Goal: Task Accomplishment & Management: Complete application form

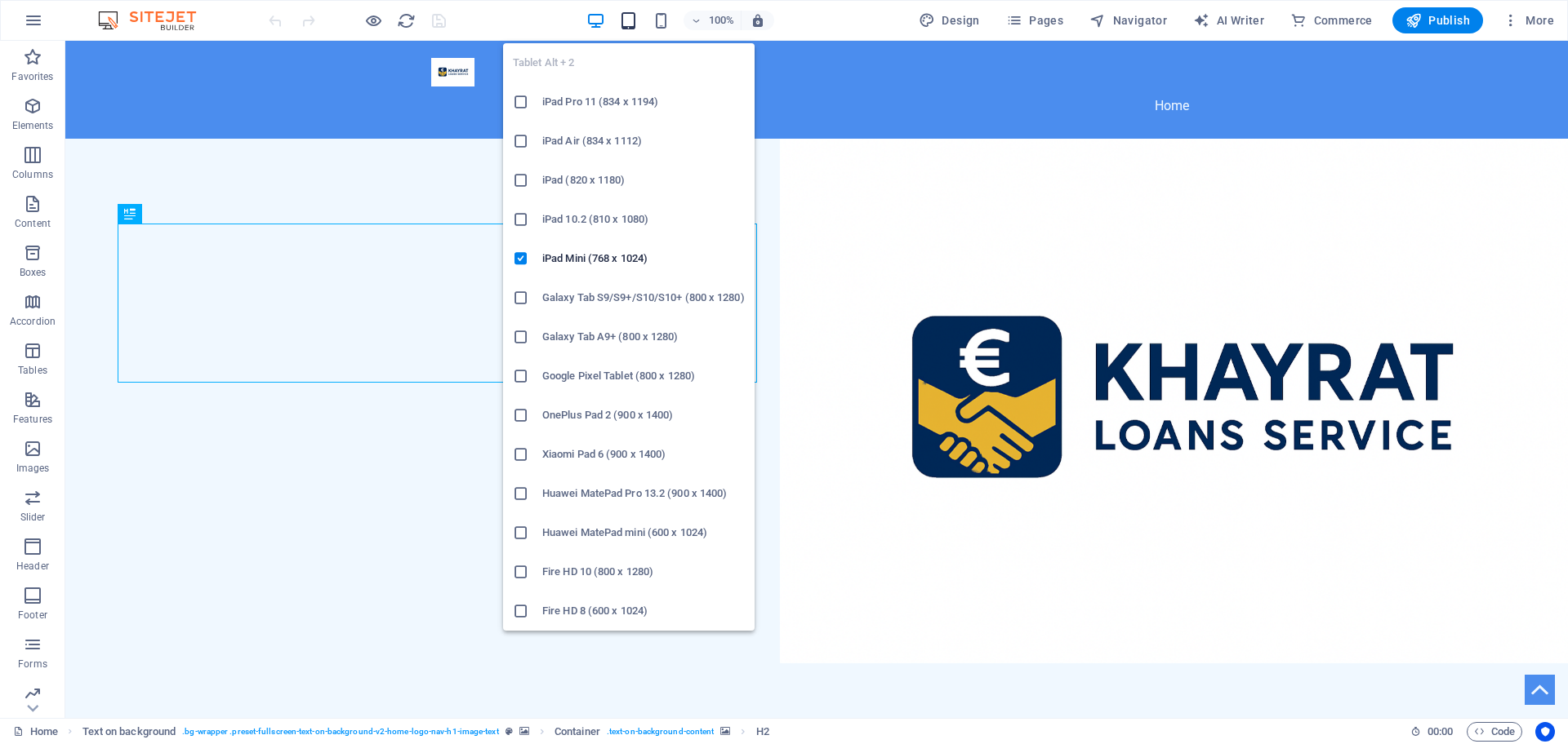
click at [627, 19] on icon "button" at bounding box center [629, 21] width 19 height 19
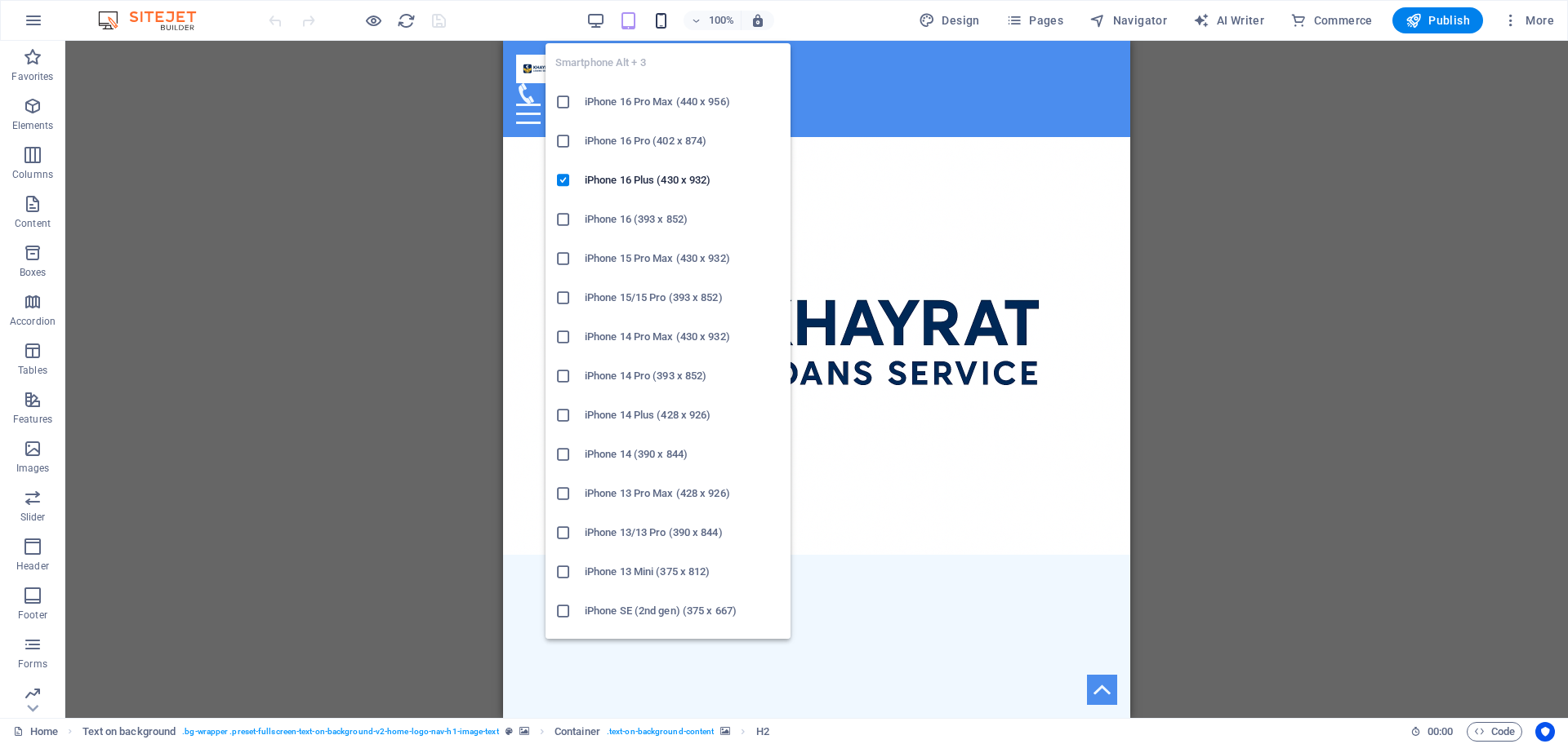
click at [662, 26] on icon "button" at bounding box center [661, 21] width 19 height 19
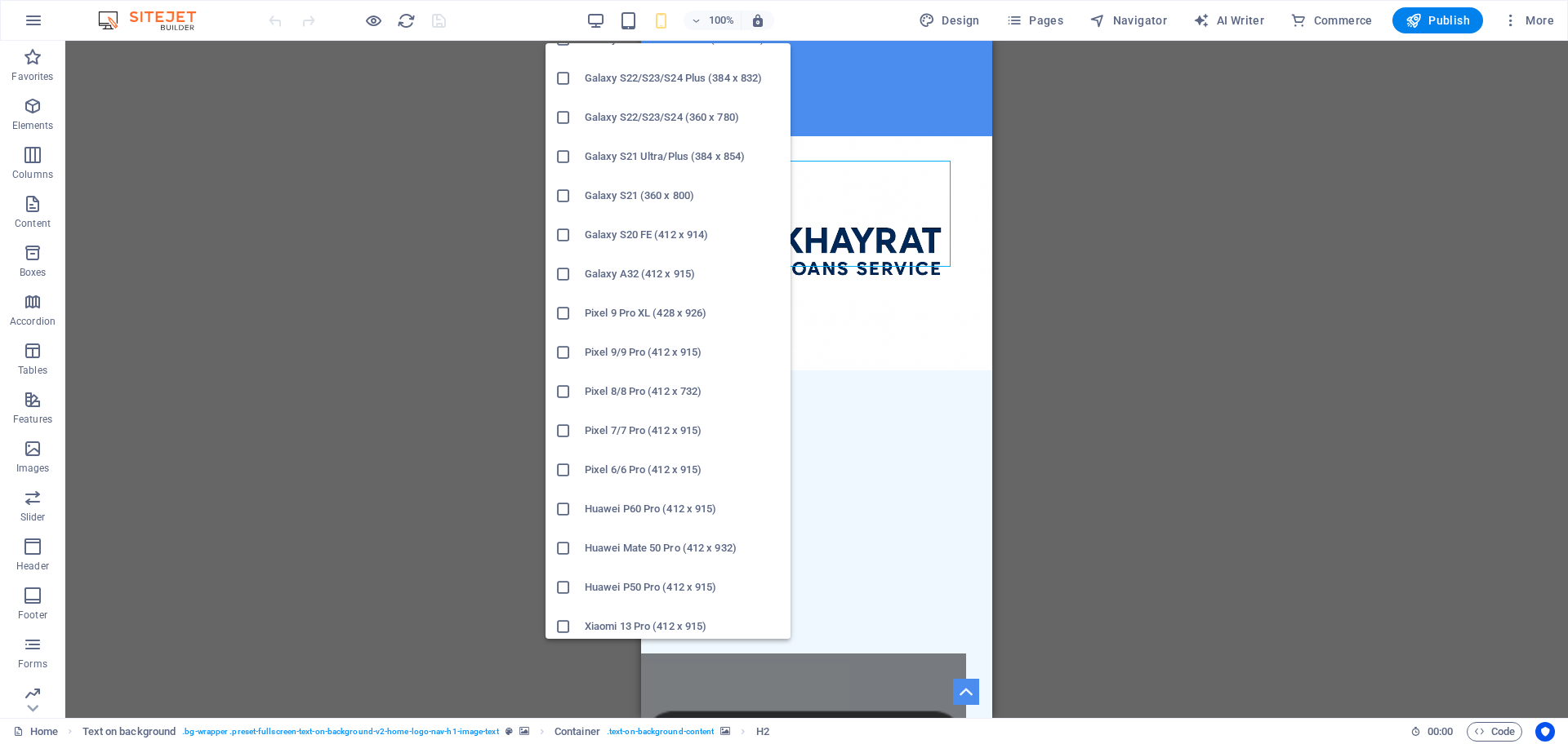
scroll to position [697, 0]
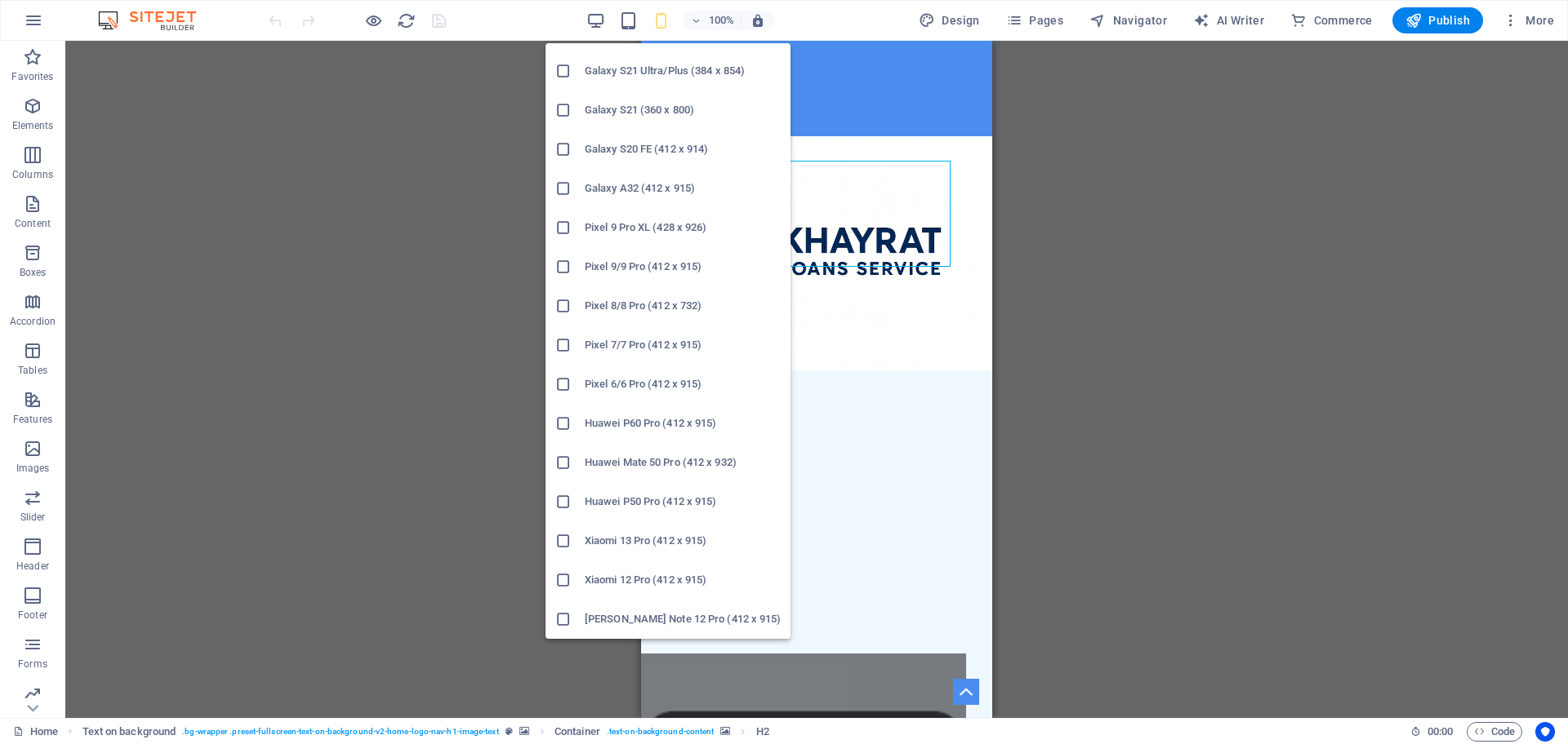
click at [569, 618] on icon at bounding box center [563, 619] width 16 height 16
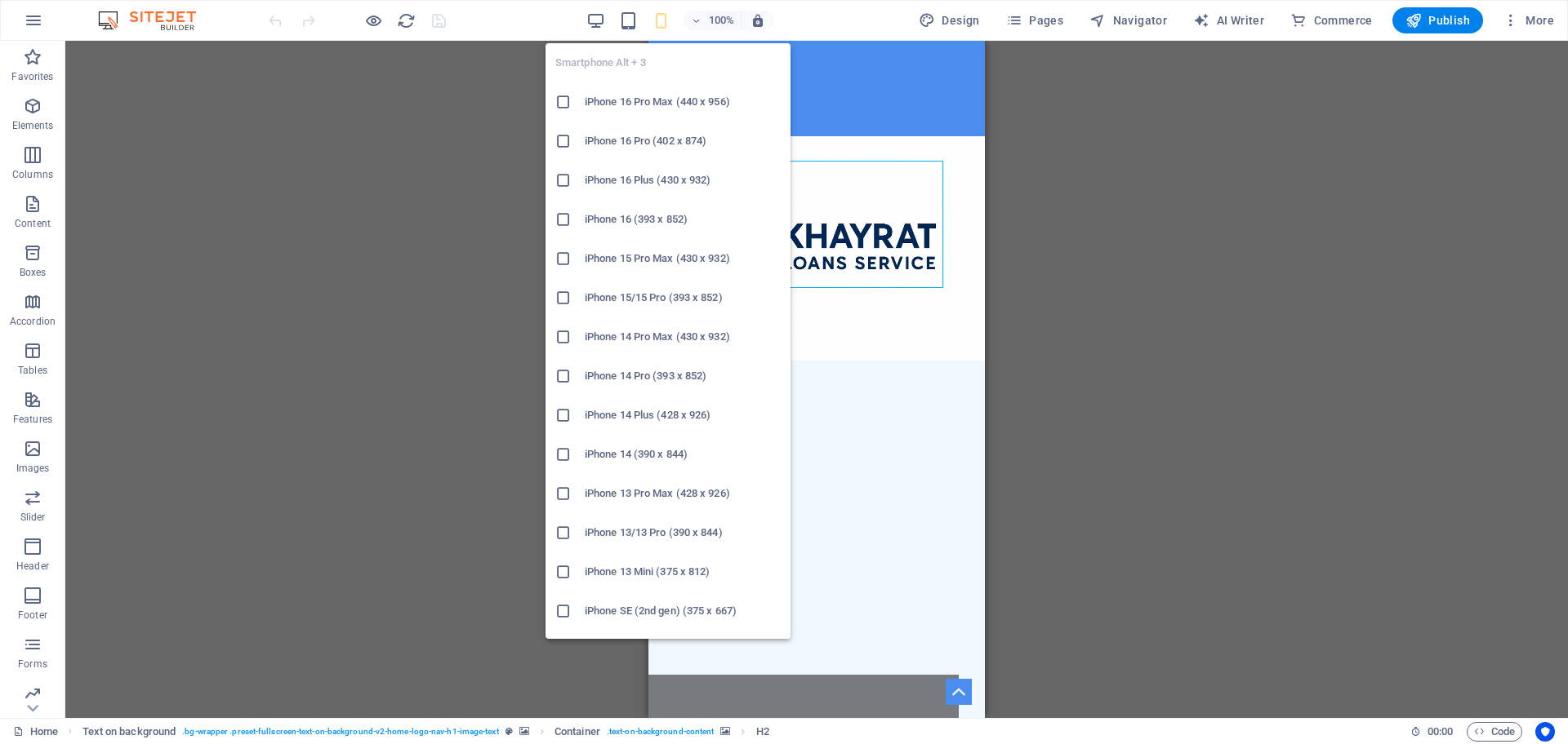
click at [660, 20] on icon "button" at bounding box center [661, 21] width 19 height 19
click at [585, 99] on h6 "iPhone 16 Pro Max (440 x 956)" at bounding box center [682, 101] width 196 height 19
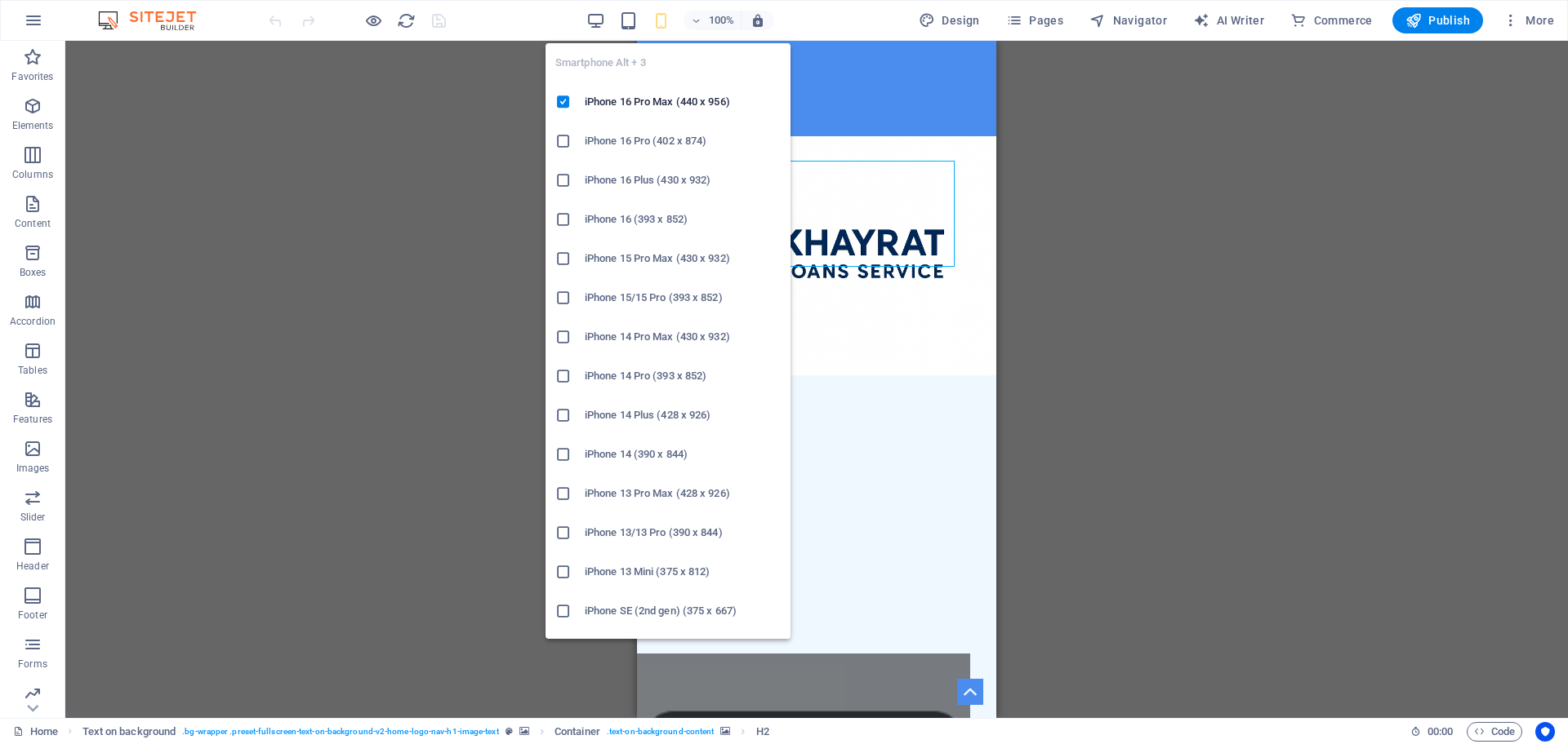
click at [658, 15] on icon "button" at bounding box center [661, 21] width 19 height 19
click at [606, 137] on h6 "iPhone 16 Pro (402 x 874)" at bounding box center [682, 141] width 196 height 19
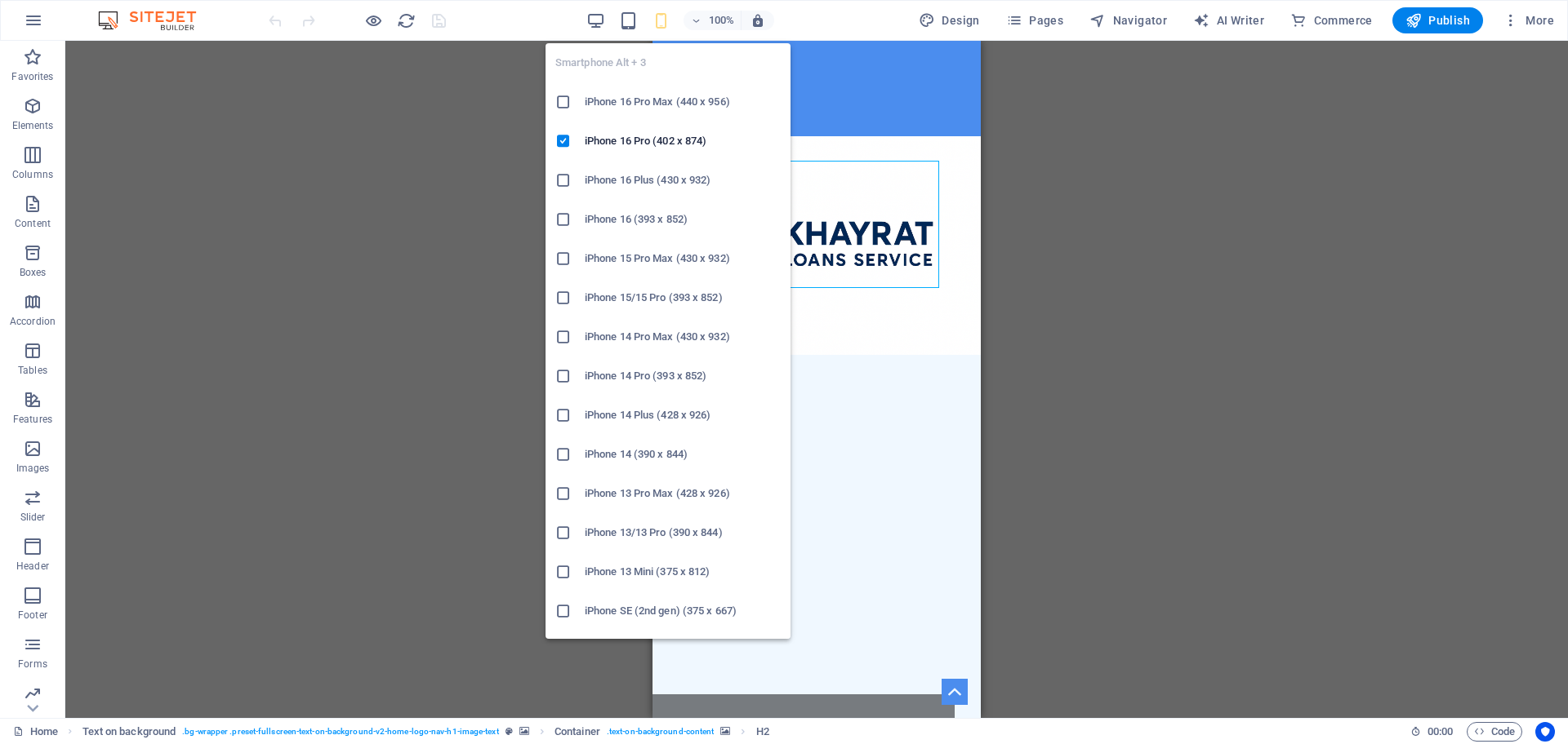
click at [671, 29] on icon "button" at bounding box center [661, 21] width 19 height 19
click at [610, 298] on h6 "iPhone 15/15 Pro (393 x 852)" at bounding box center [682, 297] width 196 height 19
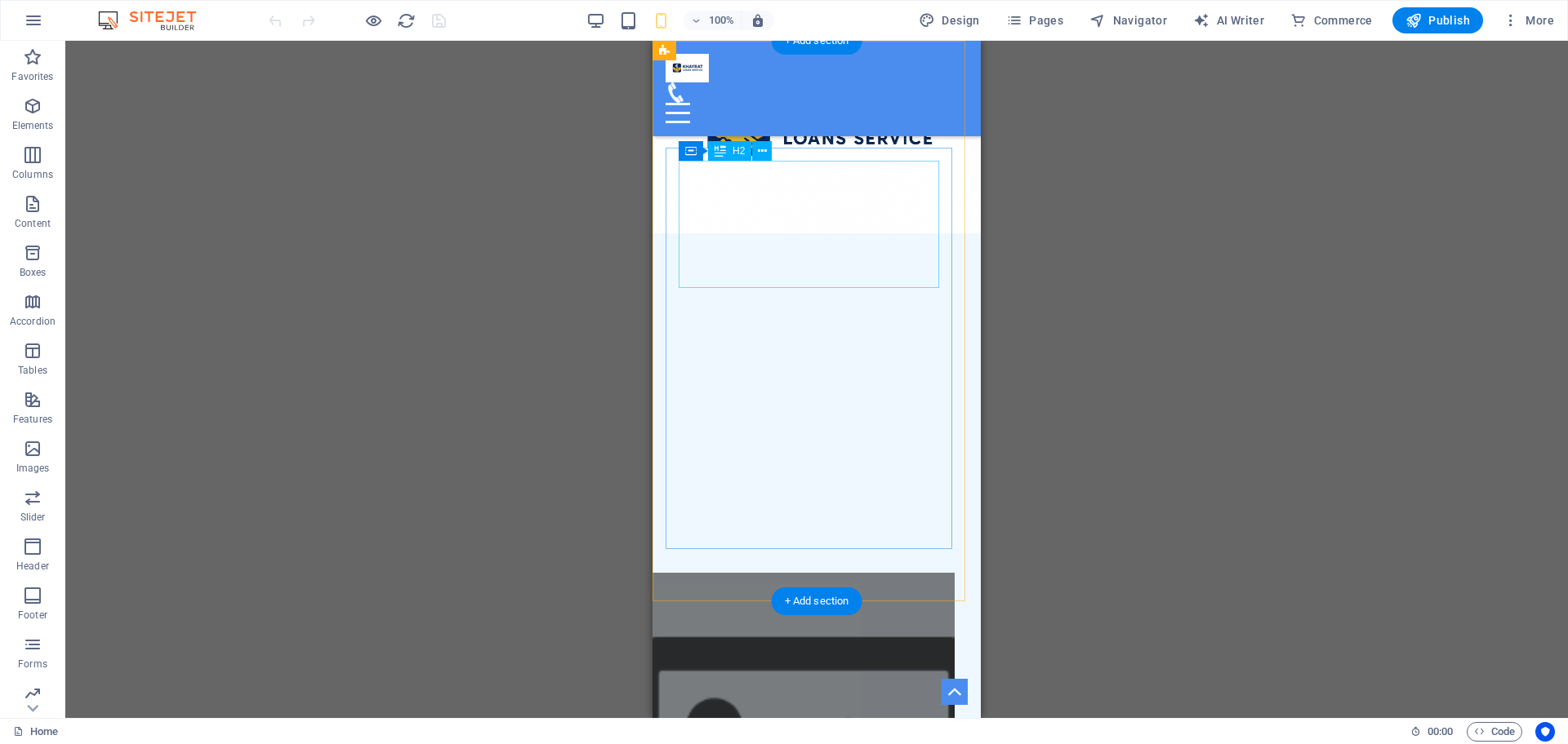
scroll to position [0, 0]
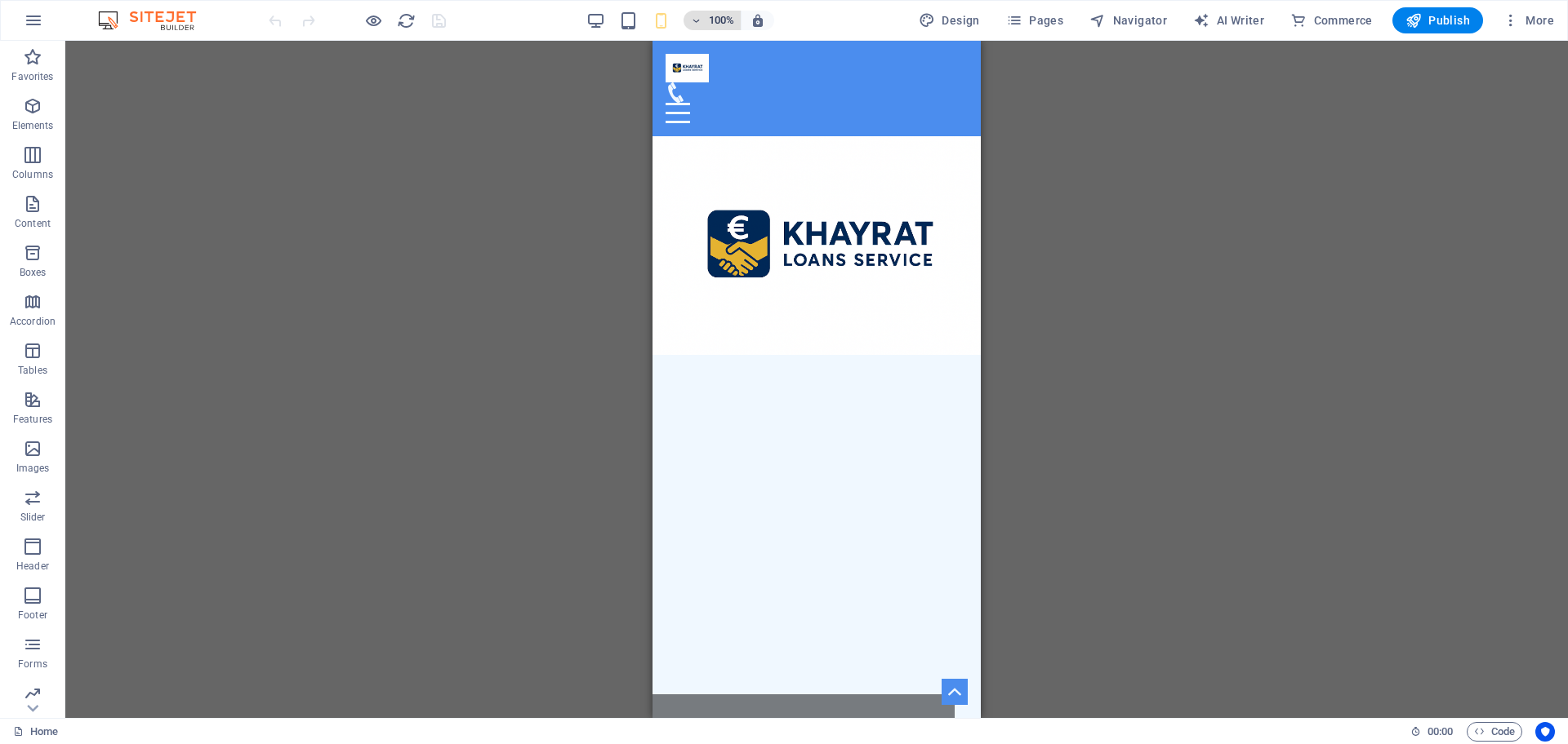
click at [697, 24] on icon "button" at bounding box center [696, 20] width 11 height 11
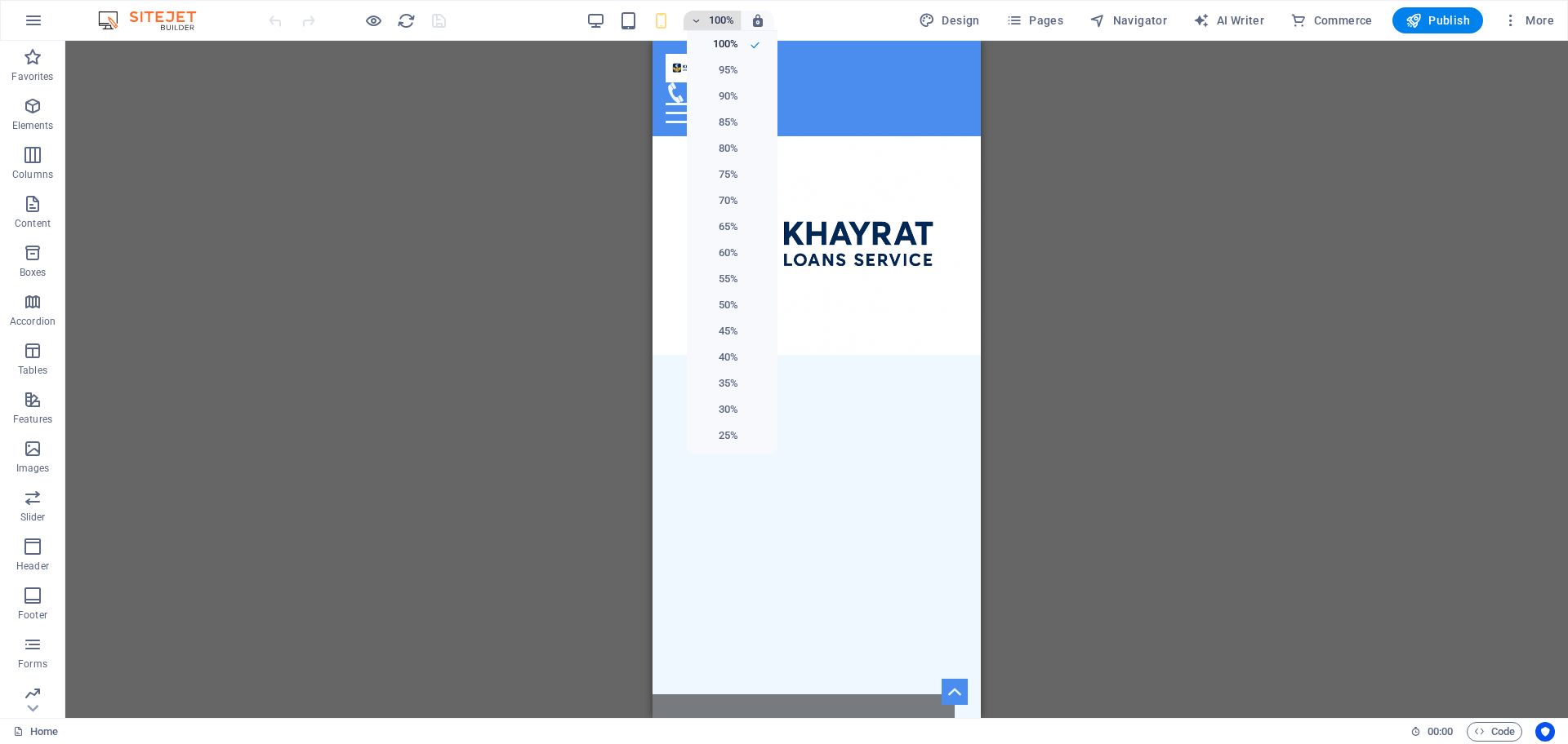
click at [697, 24] on div at bounding box center [784, 372] width 1568 height 744
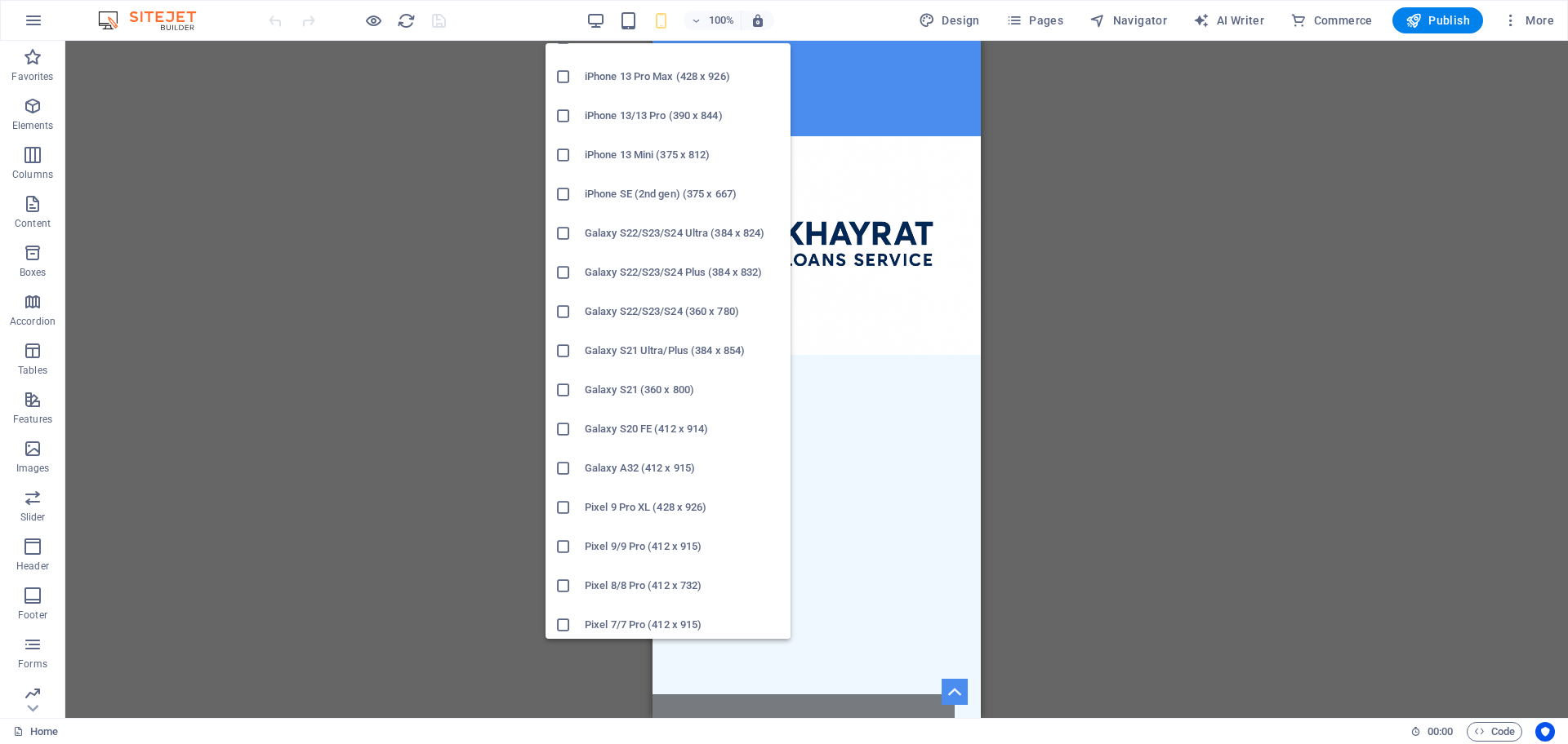
scroll to position [697, 0]
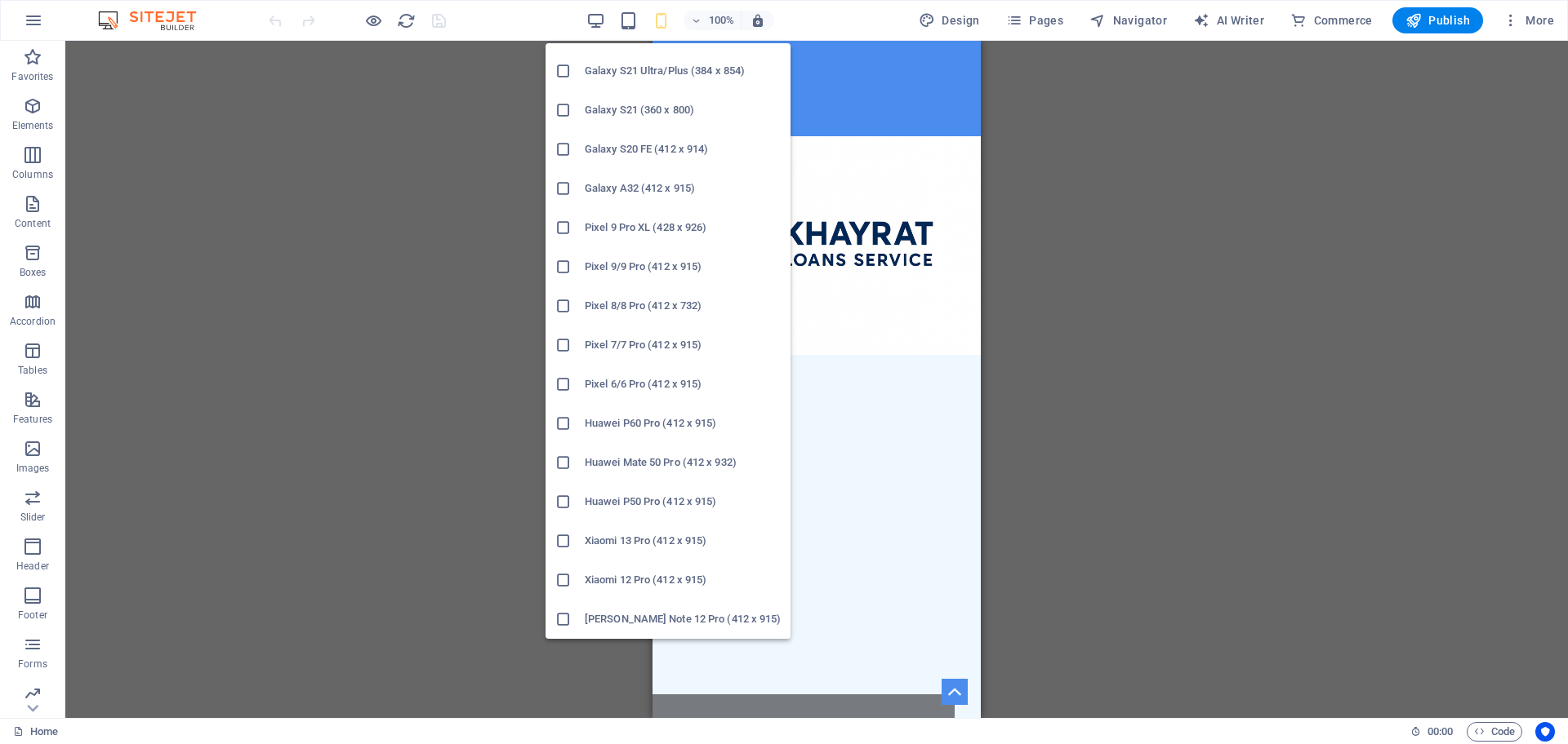
click at [561, 264] on icon at bounding box center [563, 267] width 16 height 16
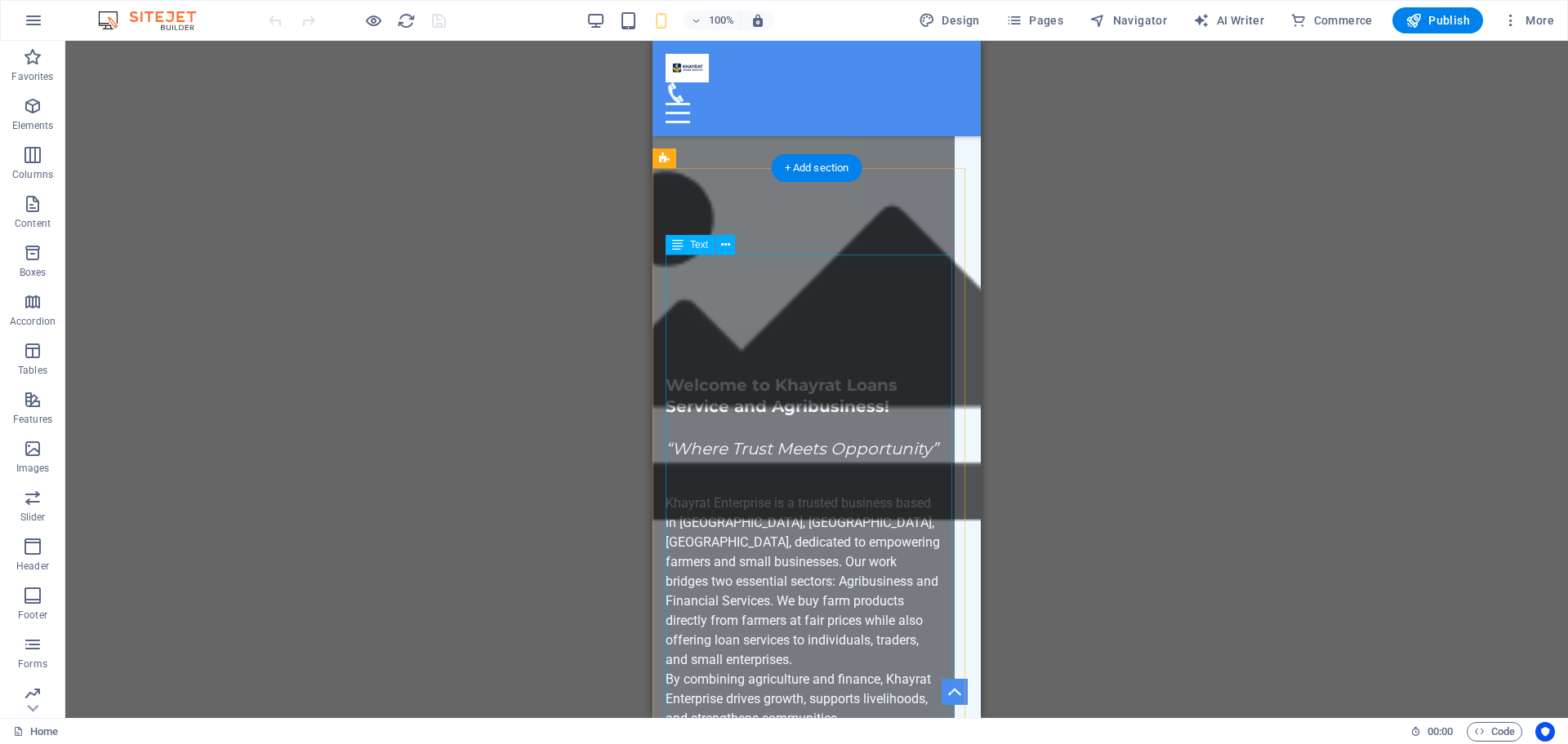
scroll to position [374, 0]
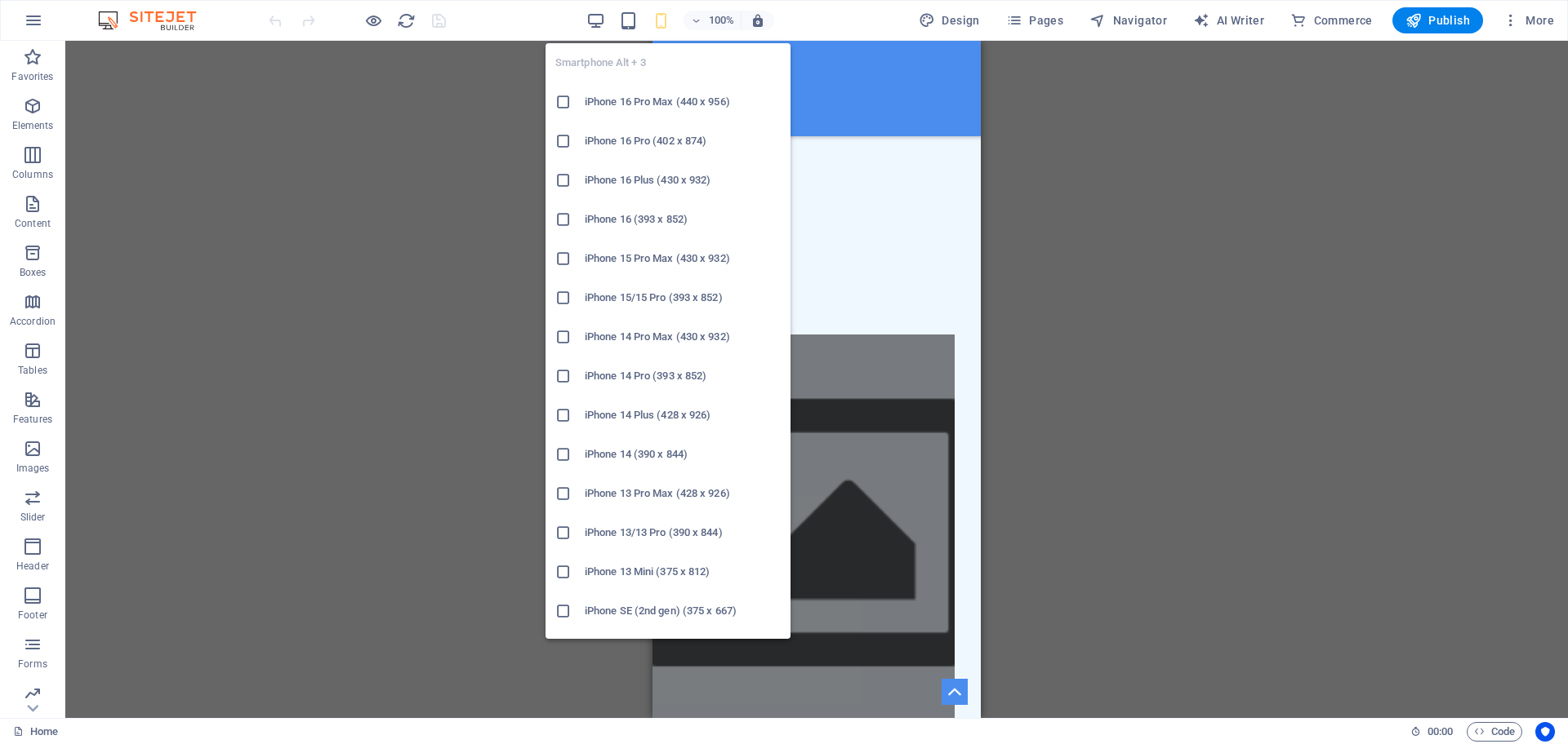
click at [662, 26] on icon "button" at bounding box center [661, 21] width 19 height 19
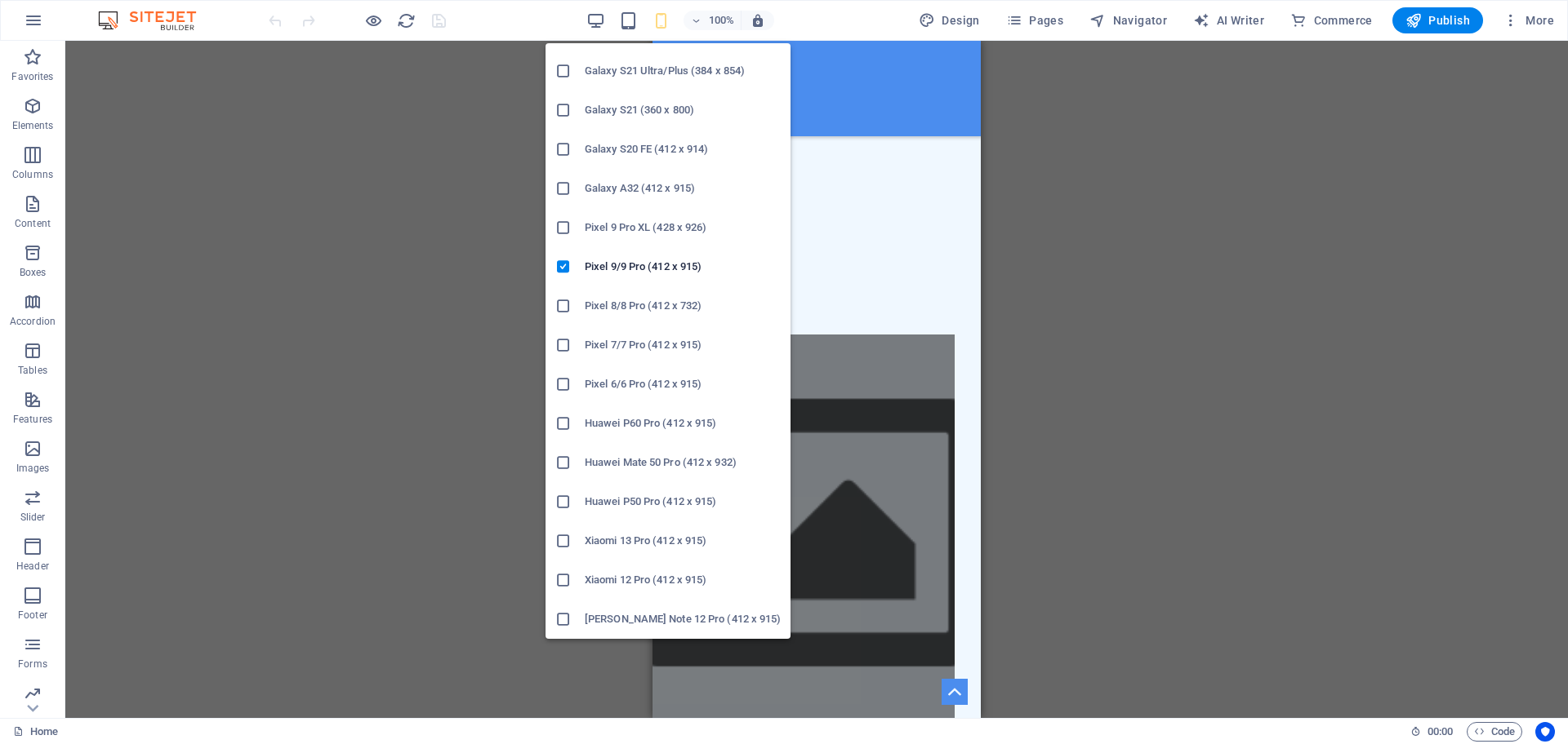
click at [616, 186] on h6 "Galaxy A32 (412 x 915)" at bounding box center [682, 188] width 196 height 19
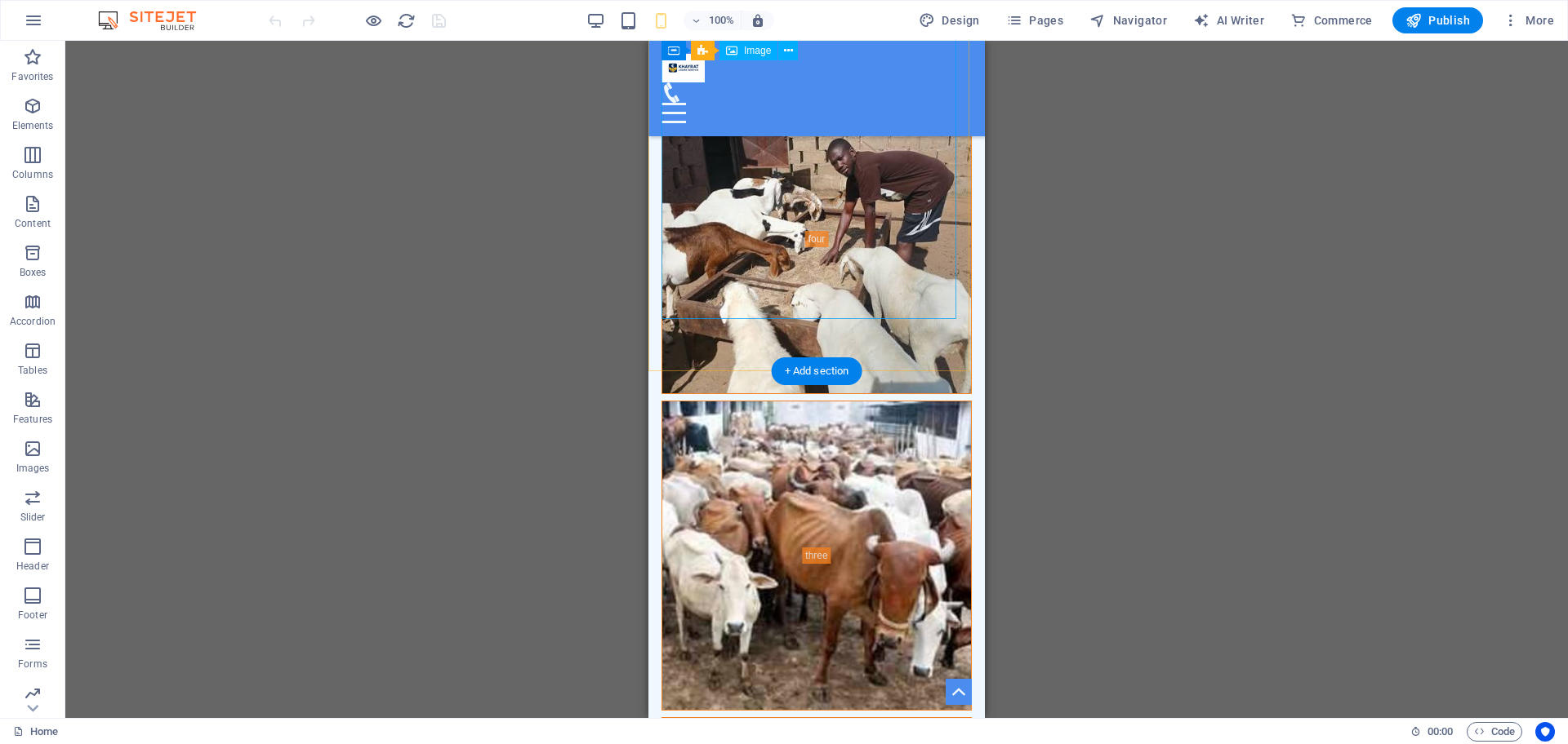
scroll to position [7107, 0]
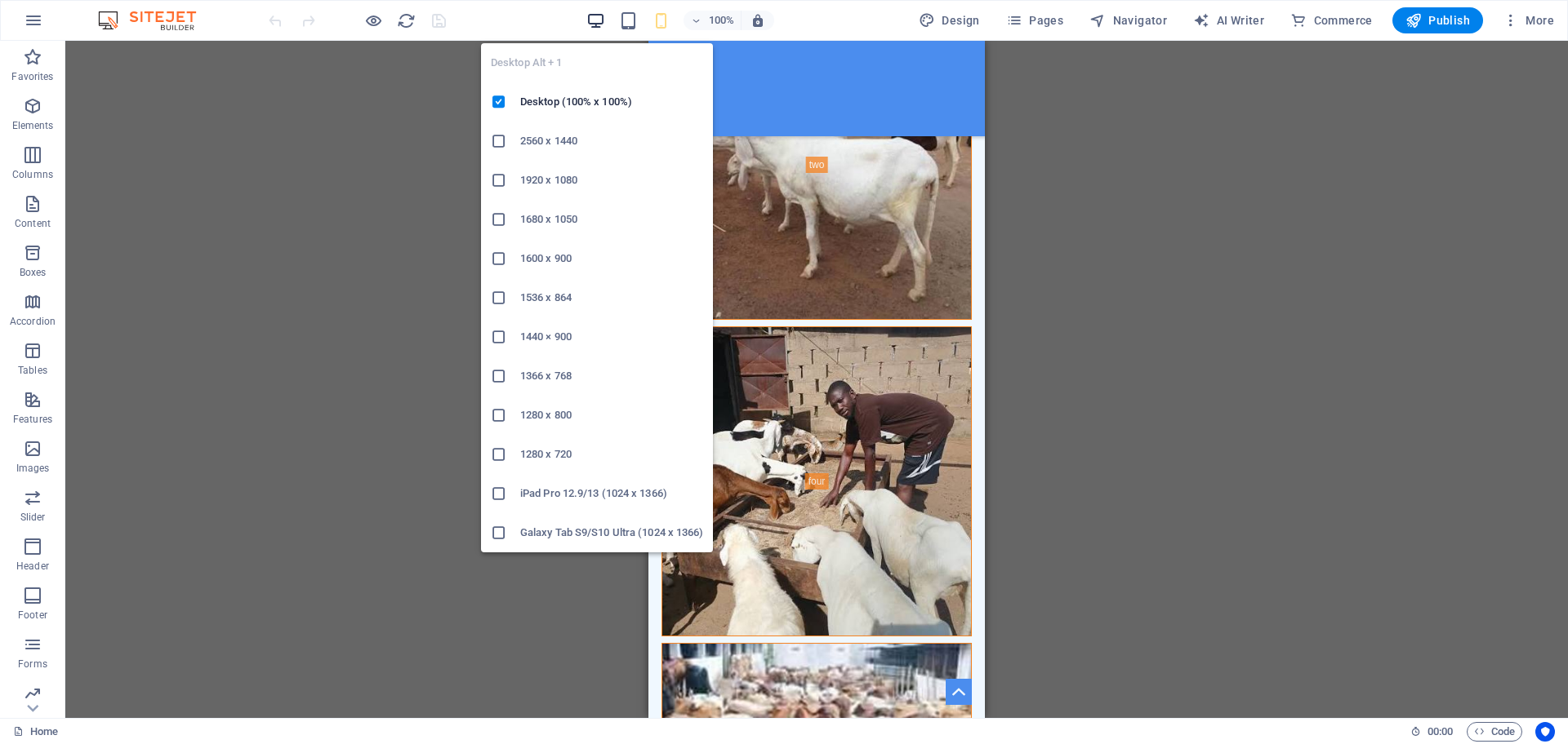
click at [605, 24] on icon "button" at bounding box center [596, 21] width 19 height 19
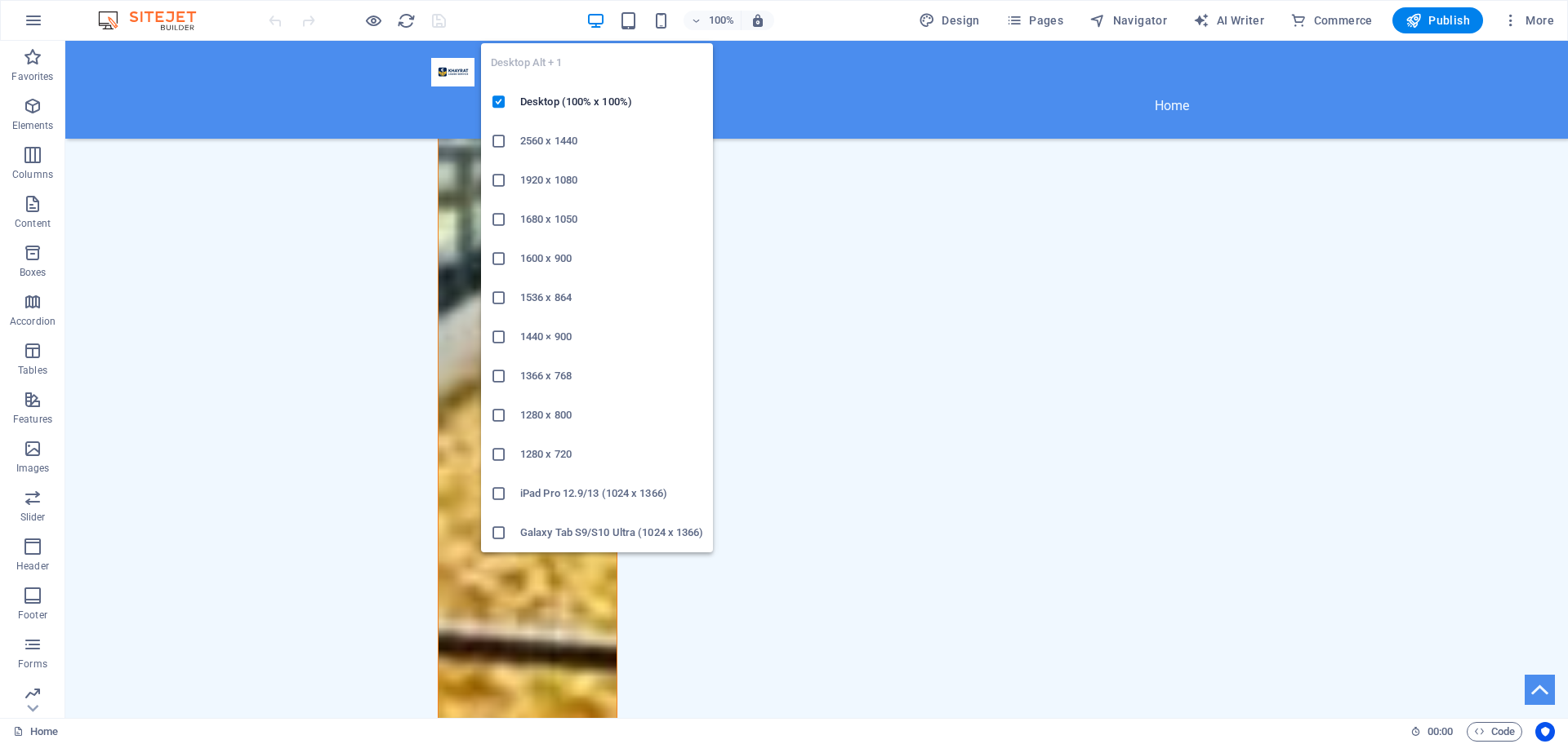
scroll to position [6191, 0]
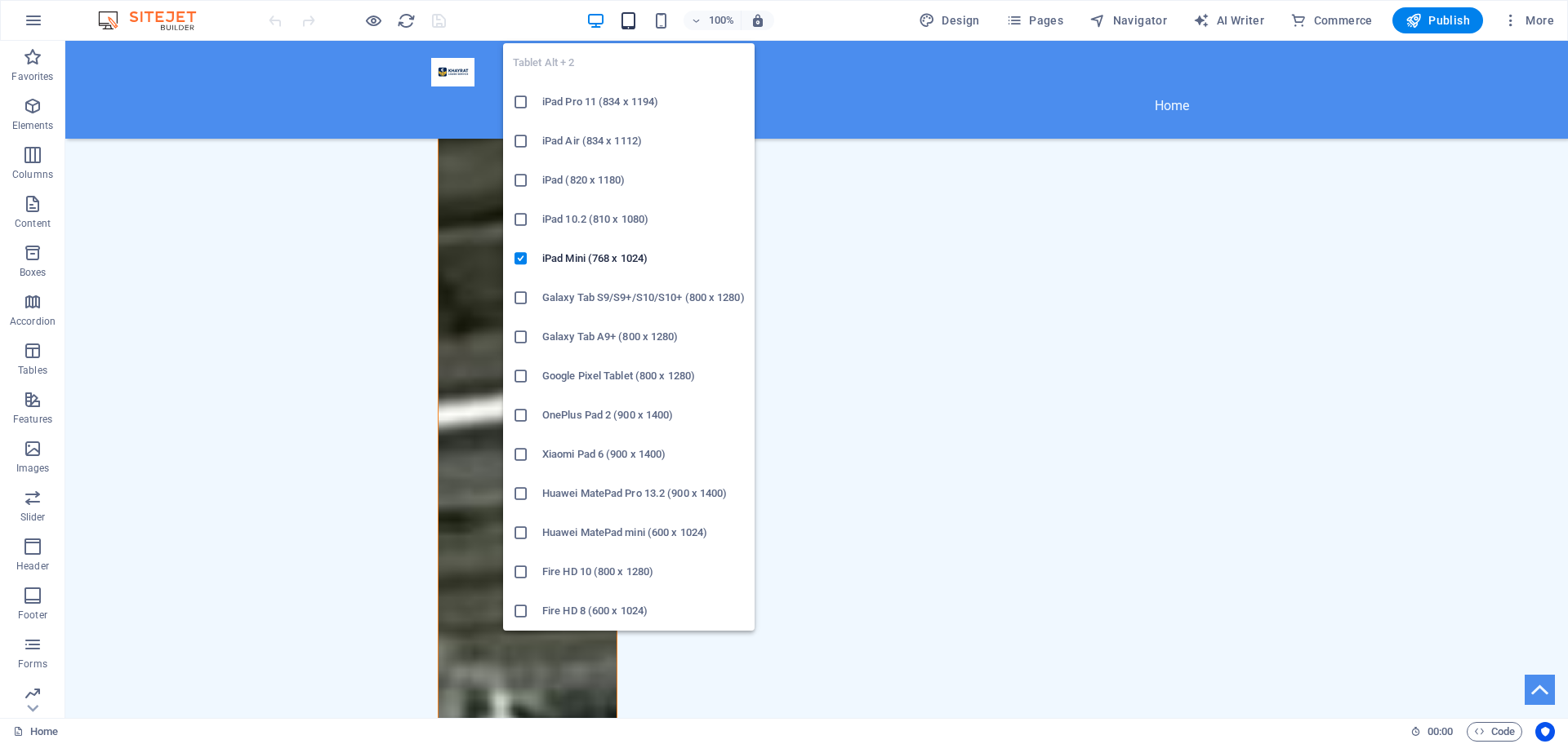
click at [638, 24] on icon "button" at bounding box center [629, 21] width 19 height 19
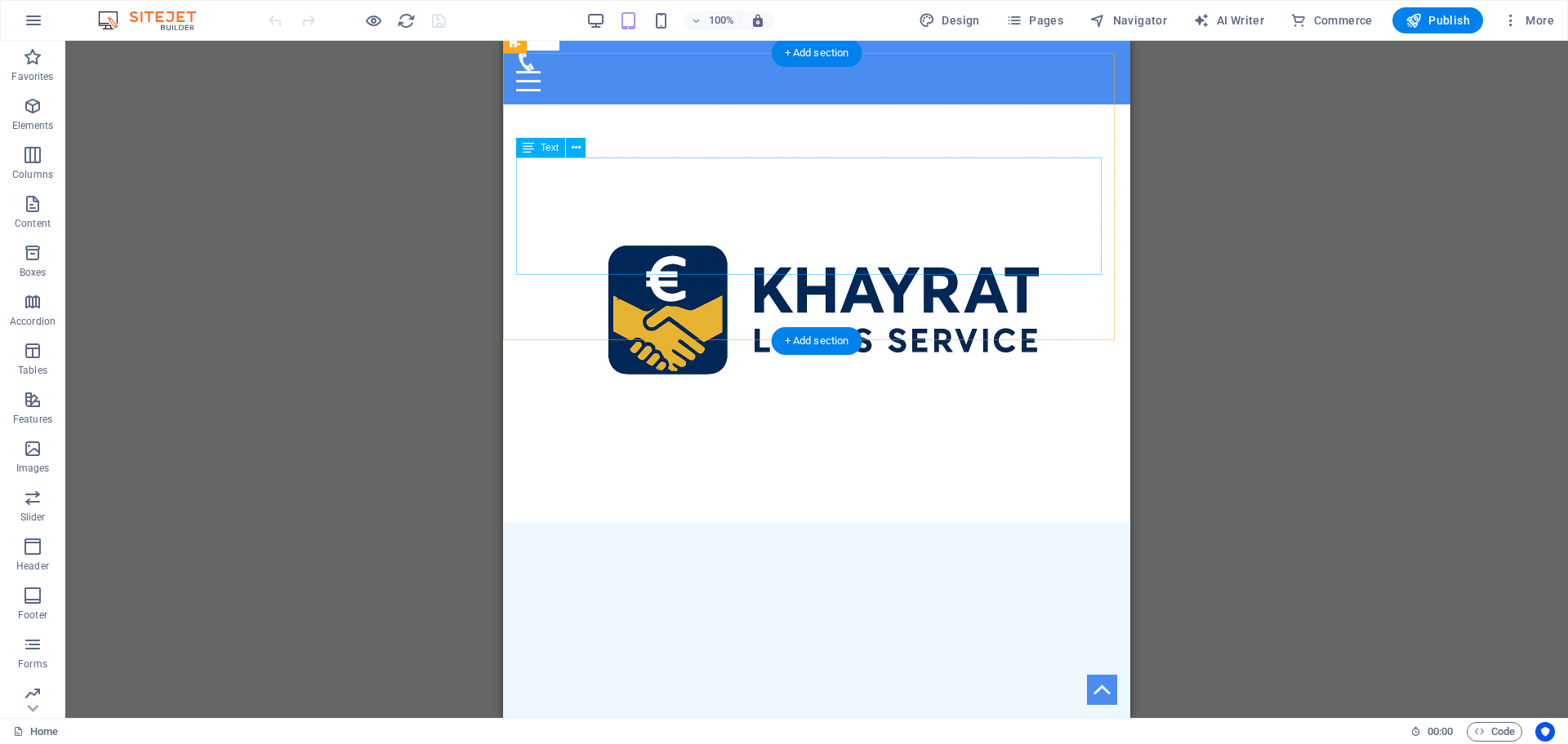
scroll to position [0, 0]
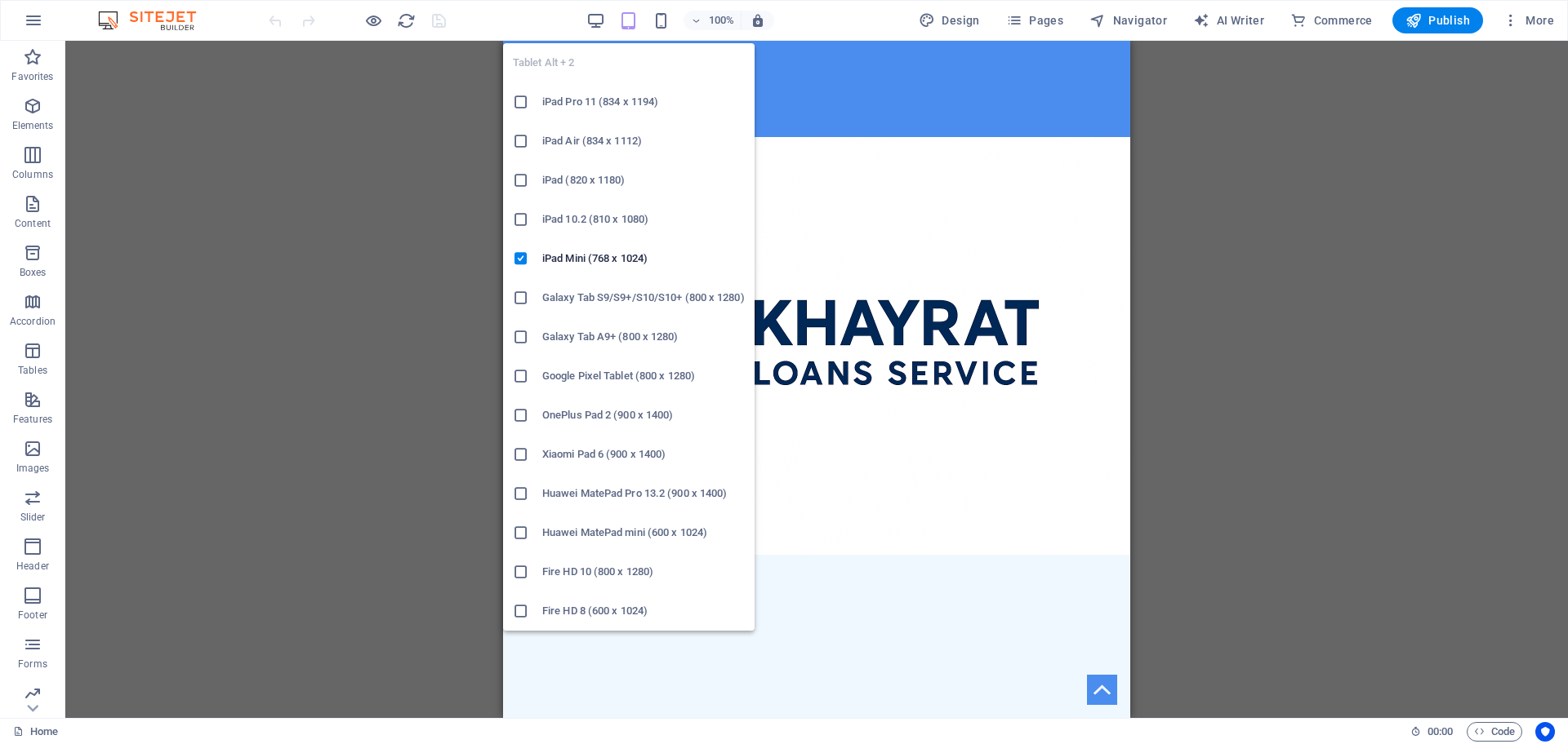
click at [570, 98] on h6 "iPad Pro 11 (834 x 1194)" at bounding box center [644, 101] width 203 height 19
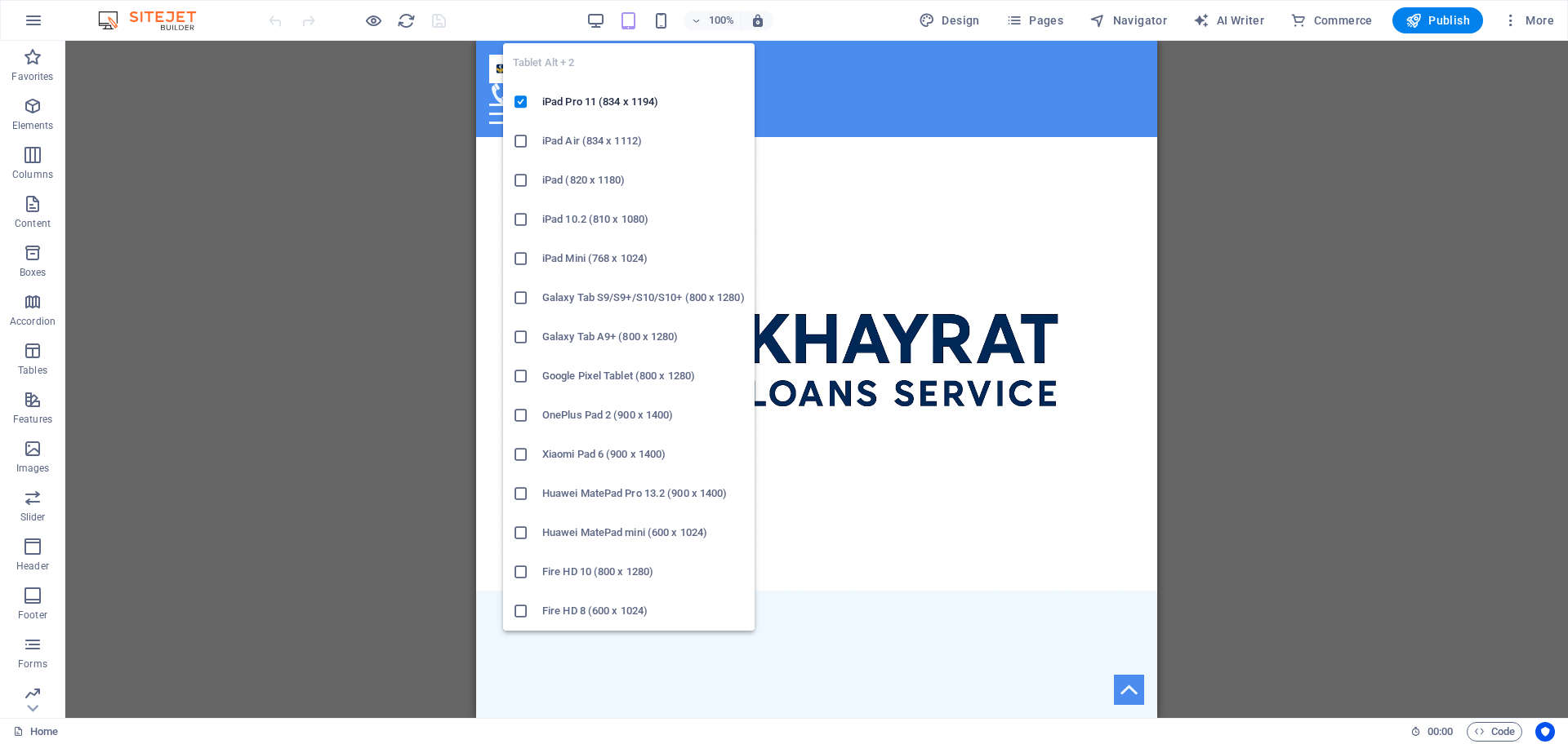
click at [629, 19] on icon "button" at bounding box center [629, 21] width 19 height 19
click at [636, 24] on icon "button" at bounding box center [629, 21] width 19 height 19
click at [617, 333] on h6 "Galaxy Tab A9+ (800 x 1280)" at bounding box center [644, 337] width 203 height 19
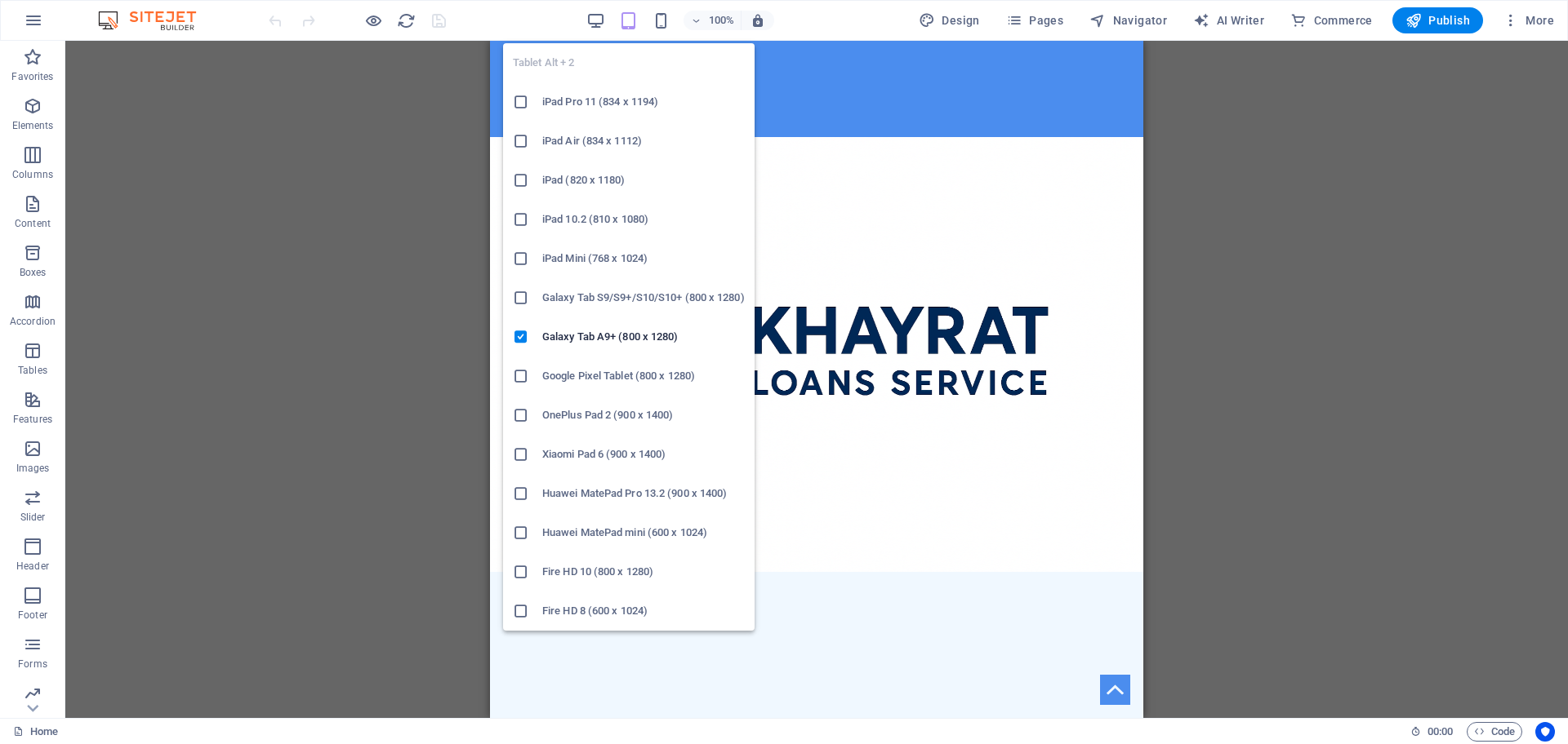
click at [622, 29] on icon "button" at bounding box center [629, 21] width 19 height 19
click at [577, 612] on h6 "Fire HD 8 (600 x 1024)" at bounding box center [644, 611] width 203 height 19
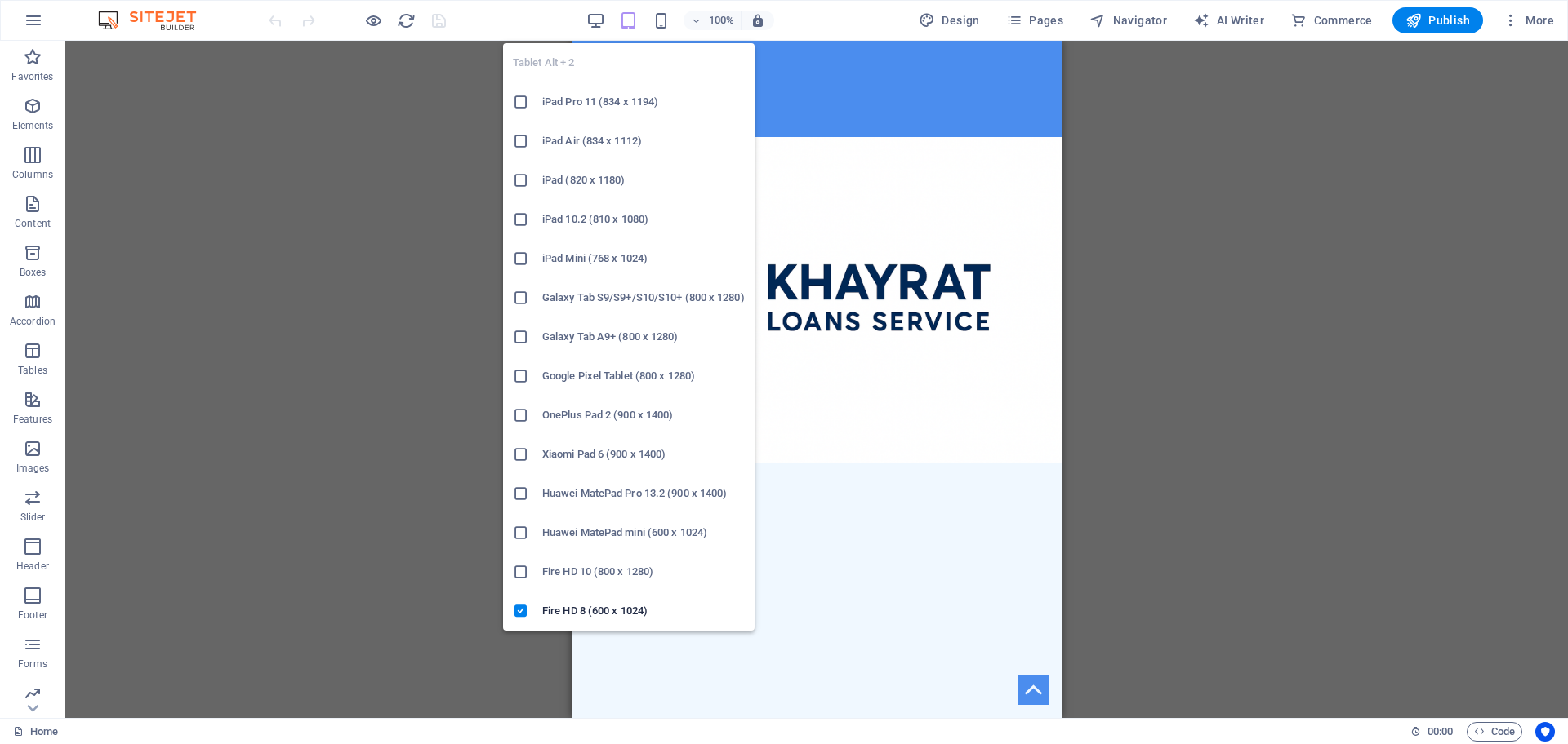
click at [628, 24] on icon "button" at bounding box center [629, 21] width 19 height 19
click at [558, 253] on h6 "iPad Mini (768 x 1024)" at bounding box center [644, 258] width 203 height 19
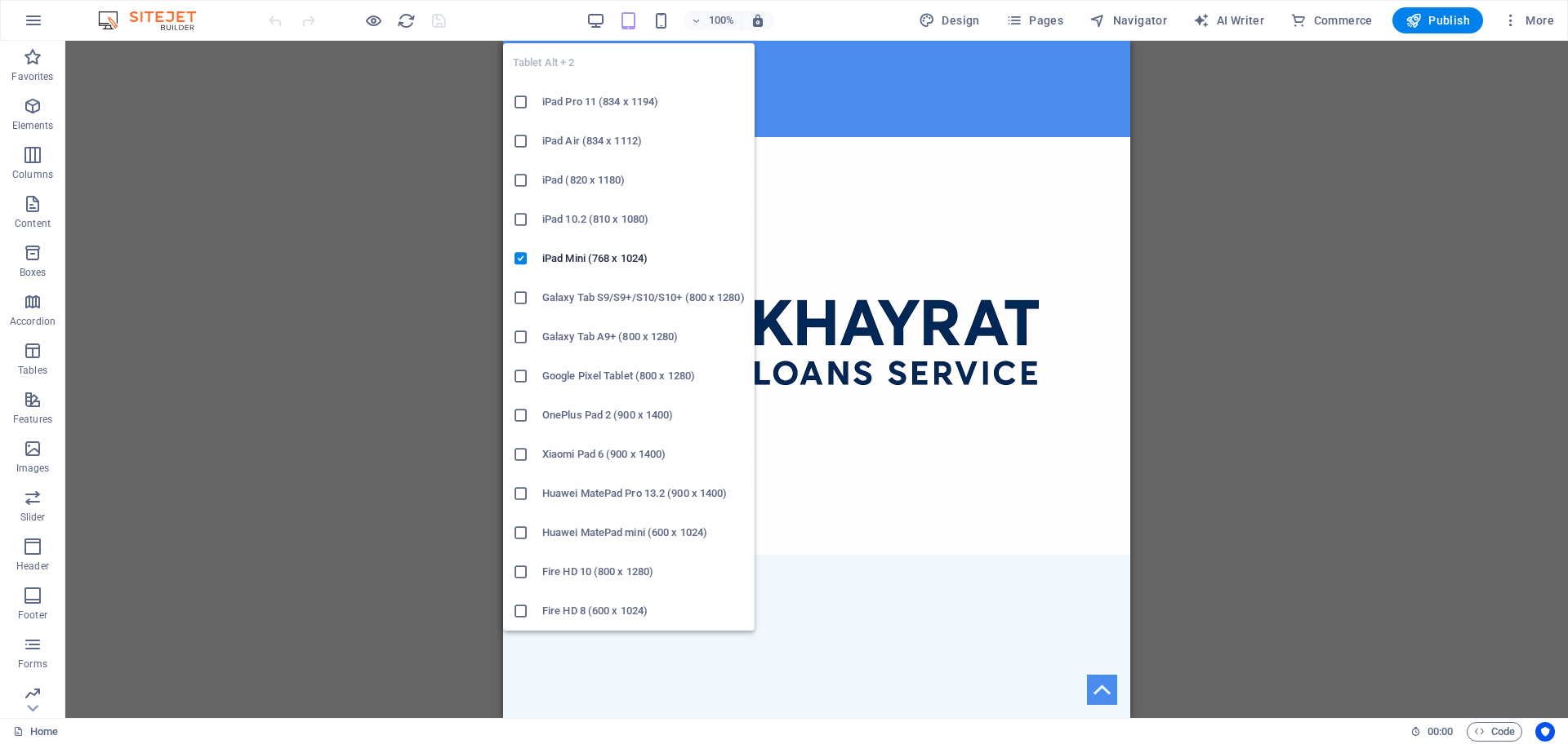
click at [638, 27] on icon "button" at bounding box center [629, 21] width 19 height 19
click at [541, 96] on div at bounding box center [527, 101] width 30 height 16
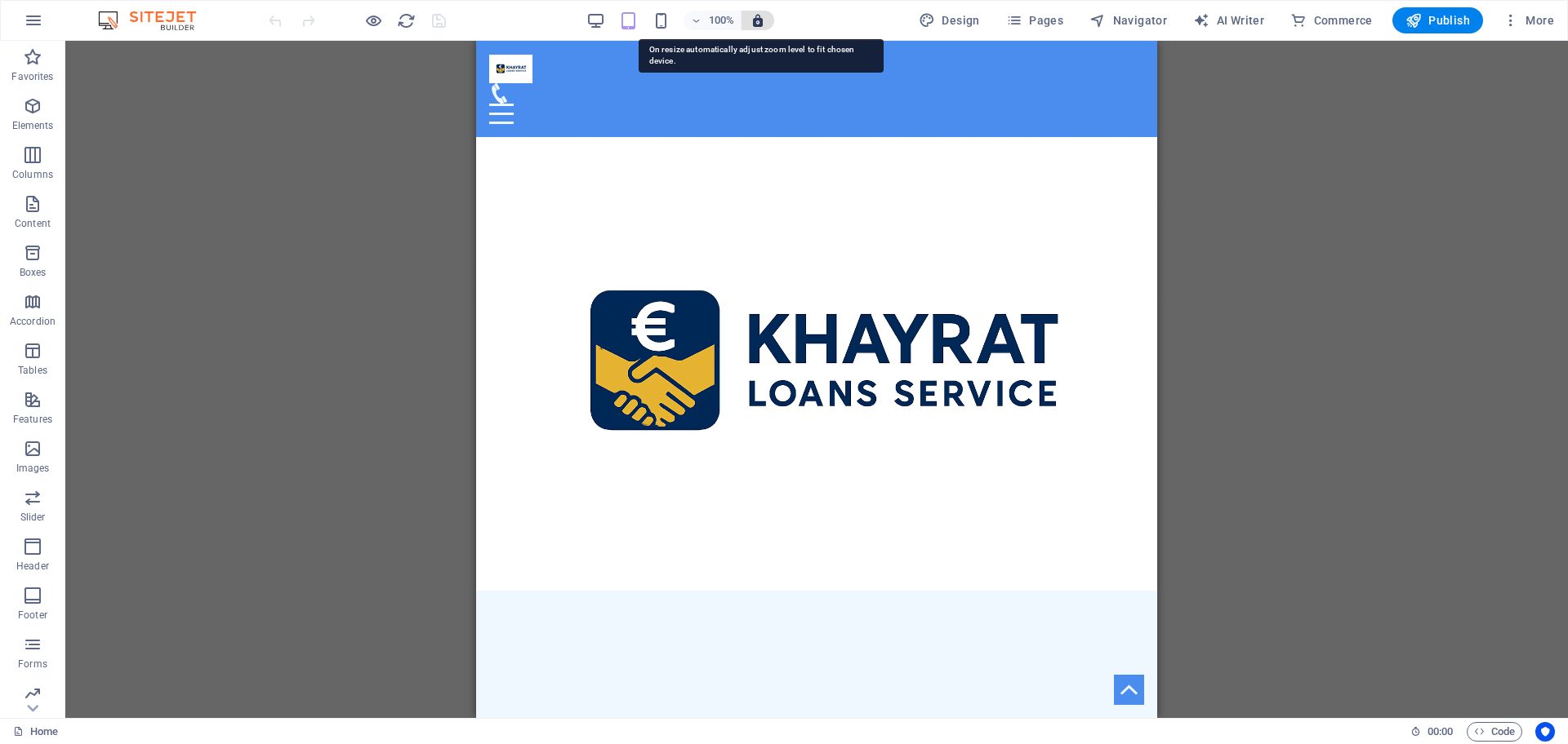
click at [757, 24] on icon "button" at bounding box center [757, 20] width 14 height 14
click at [761, 24] on icon "button" at bounding box center [757, 20] width 14 height 14
click at [761, 23] on icon "button" at bounding box center [757, 20] width 14 height 14
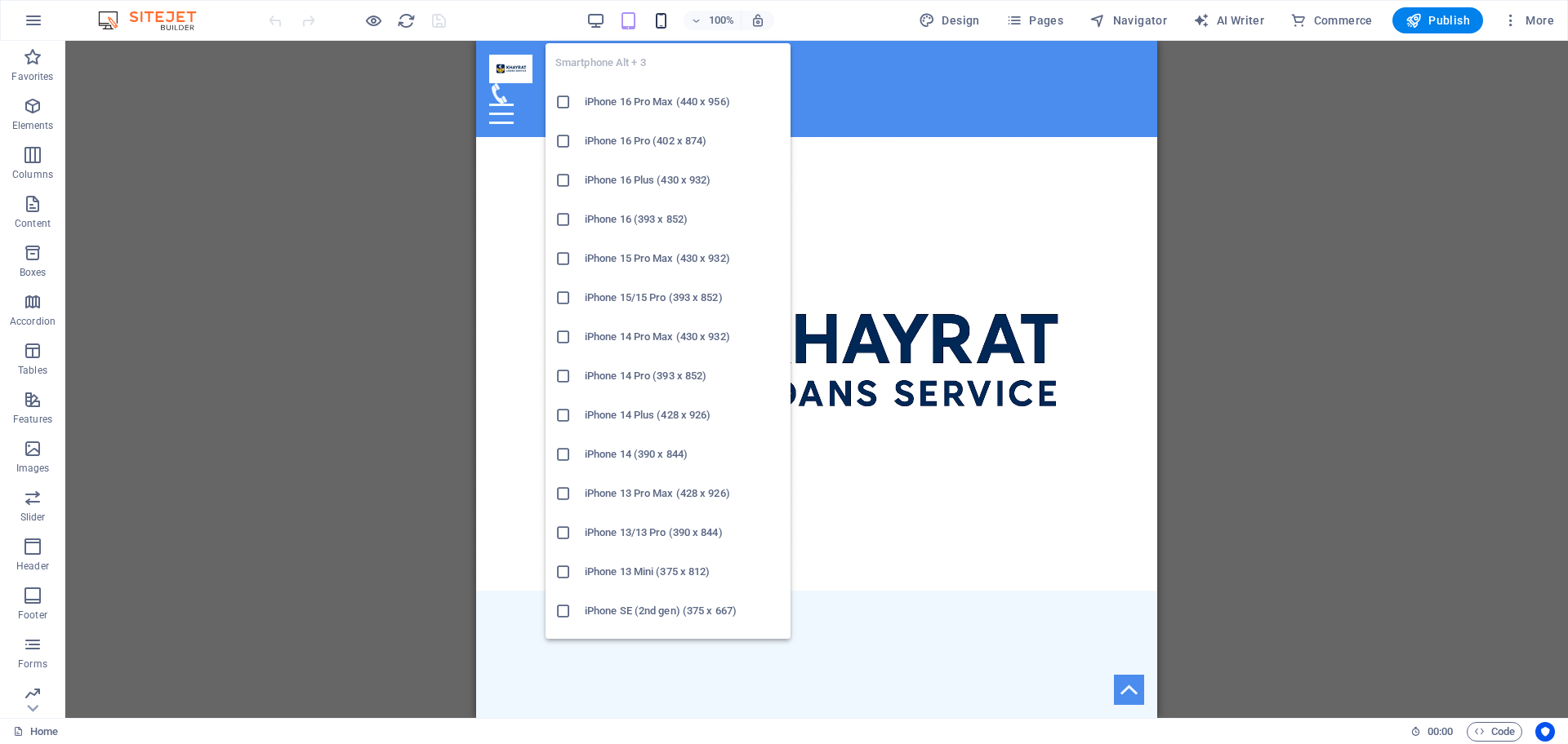
click at [670, 25] on icon "button" at bounding box center [661, 21] width 19 height 19
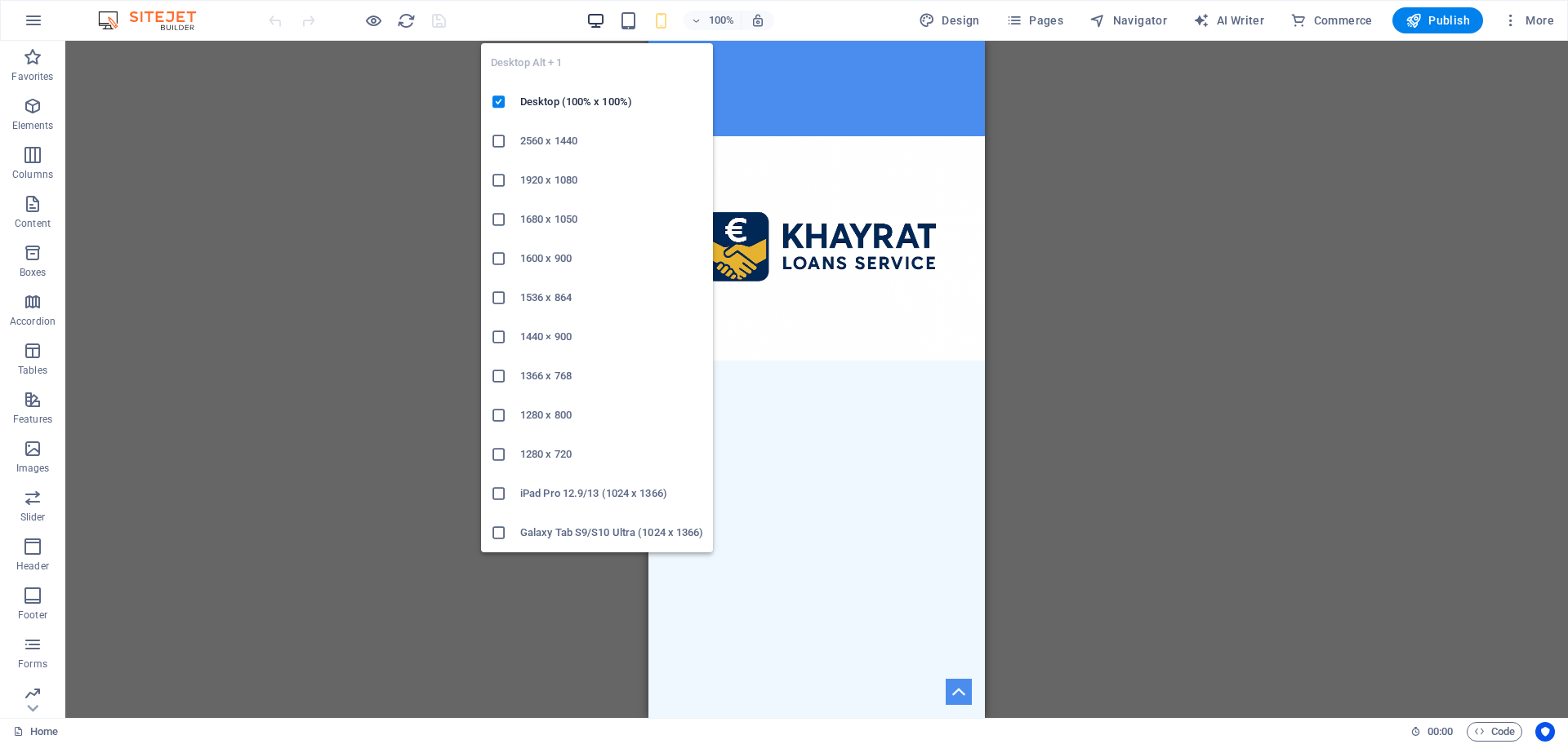
click at [605, 12] on icon "button" at bounding box center [596, 21] width 19 height 19
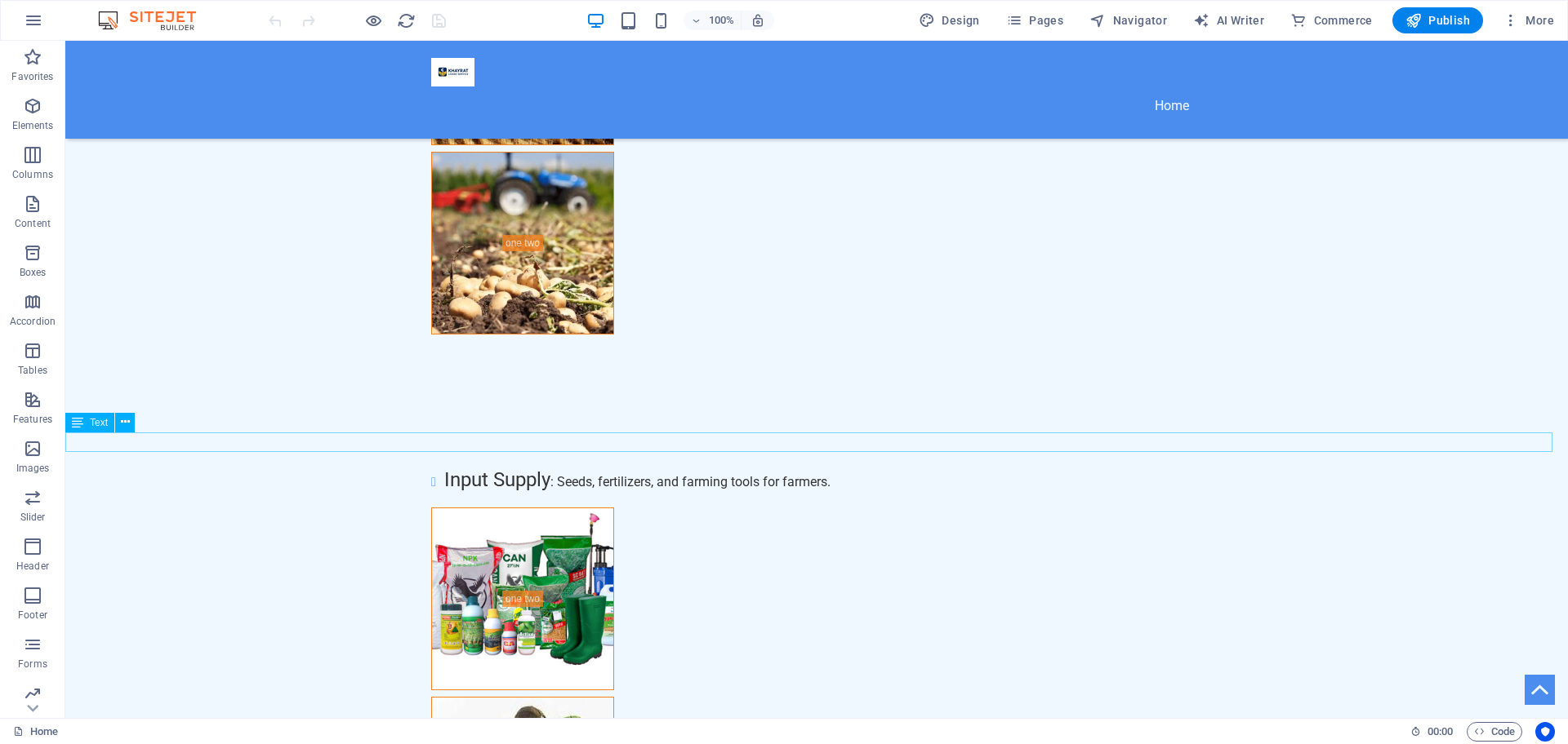
scroll to position [7077, 0]
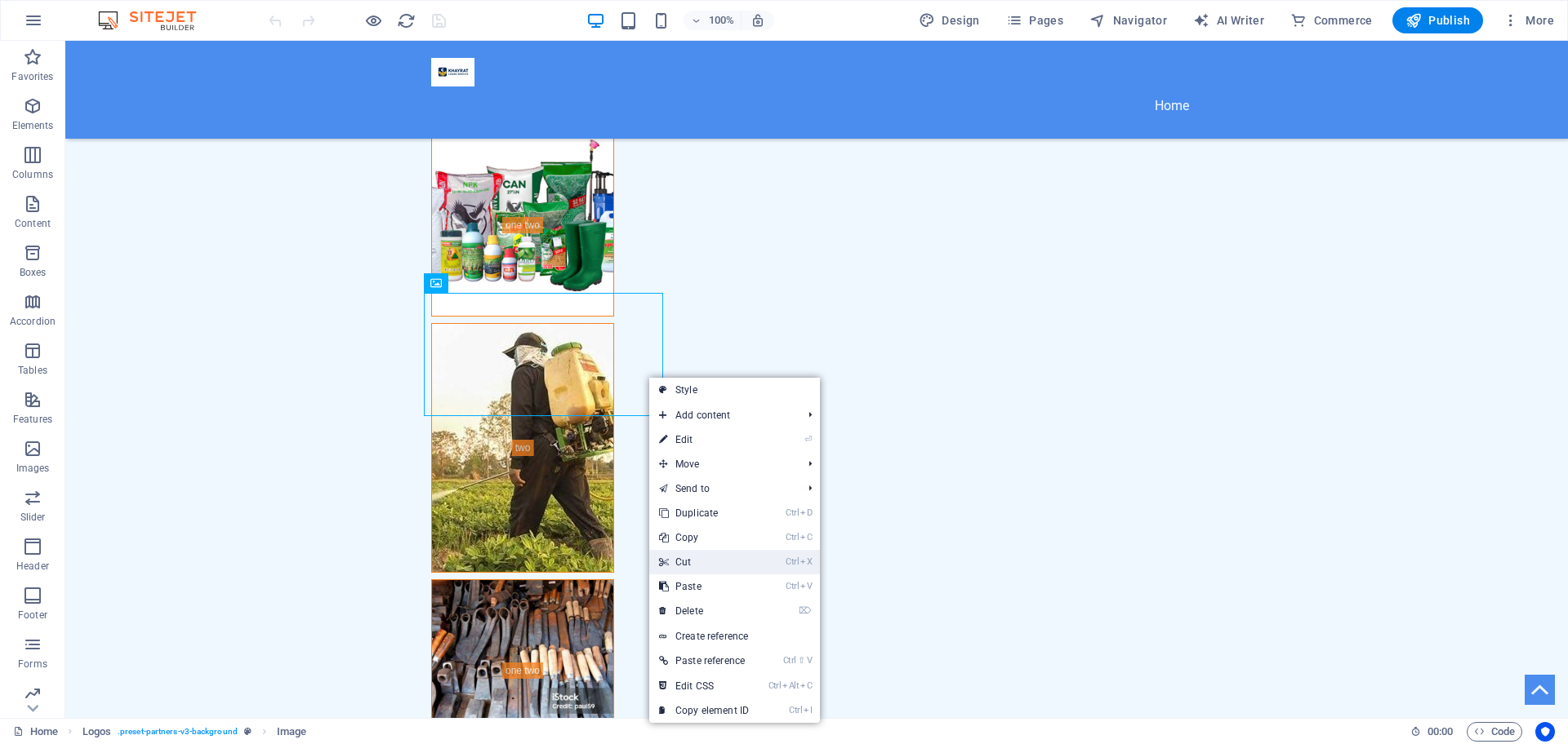
click at [700, 565] on link "Ctrl X Cut" at bounding box center [704, 562] width 109 height 25
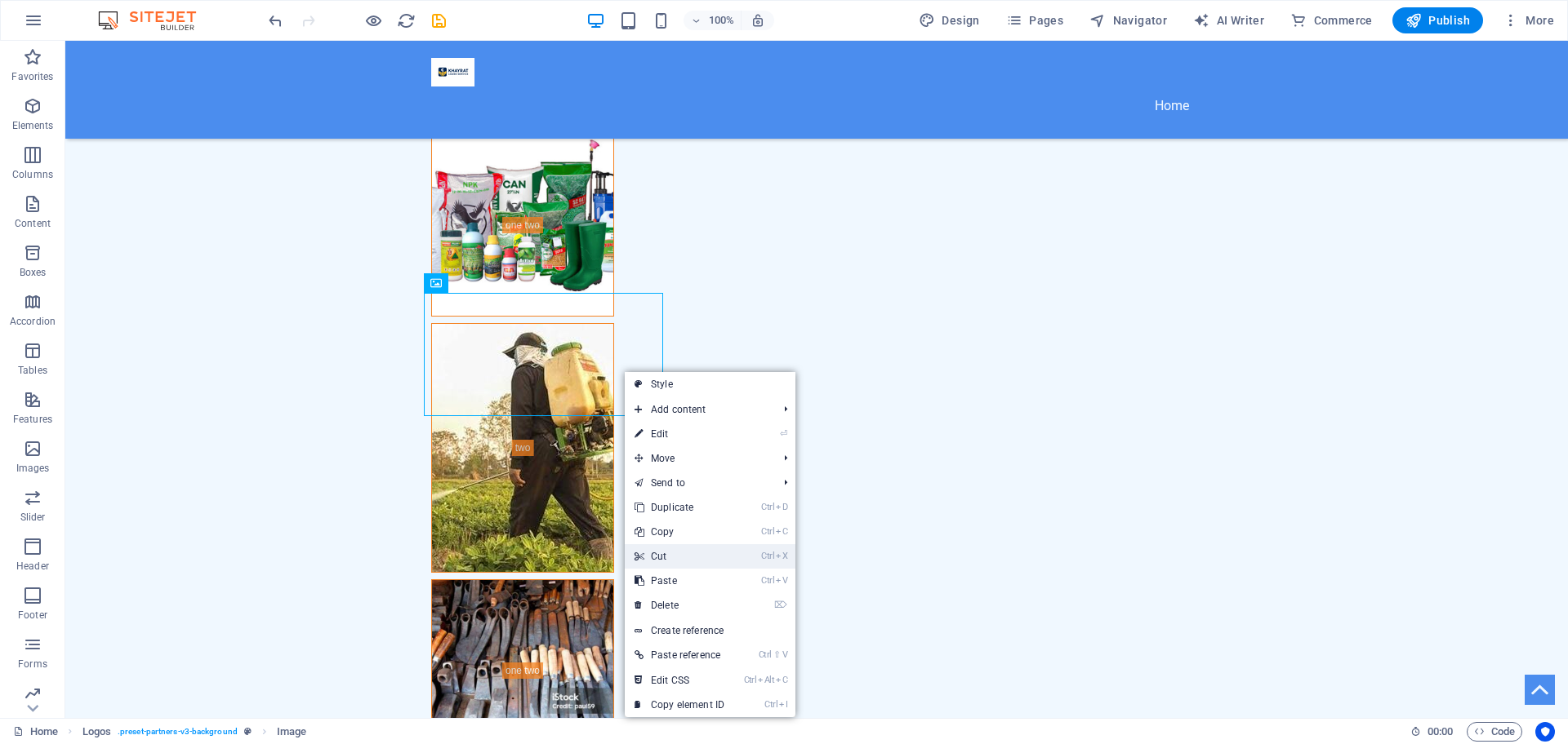
click at [694, 556] on link "Ctrl X Cut" at bounding box center [679, 557] width 109 height 25
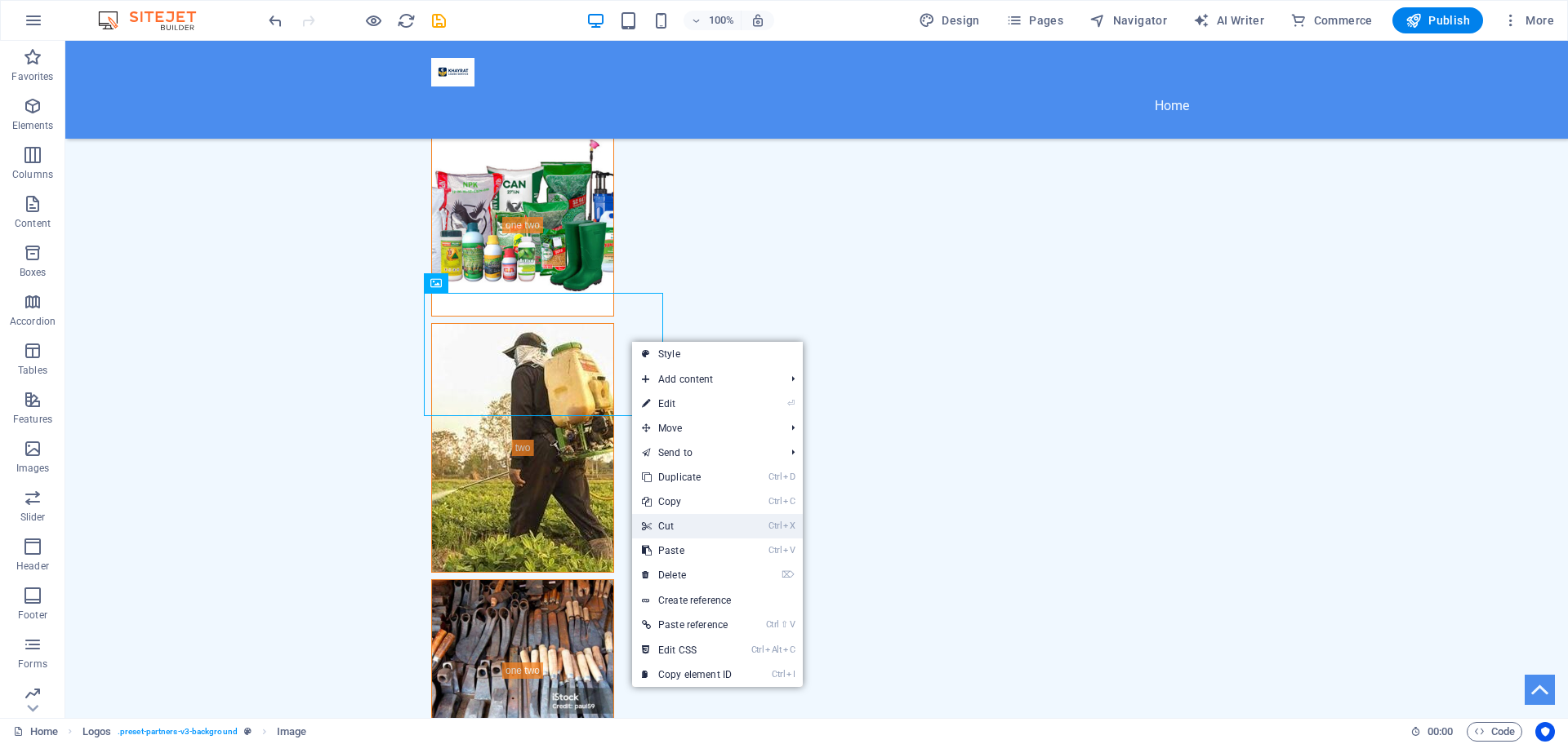
click at [680, 525] on link "Ctrl X Cut" at bounding box center [687, 527] width 109 height 25
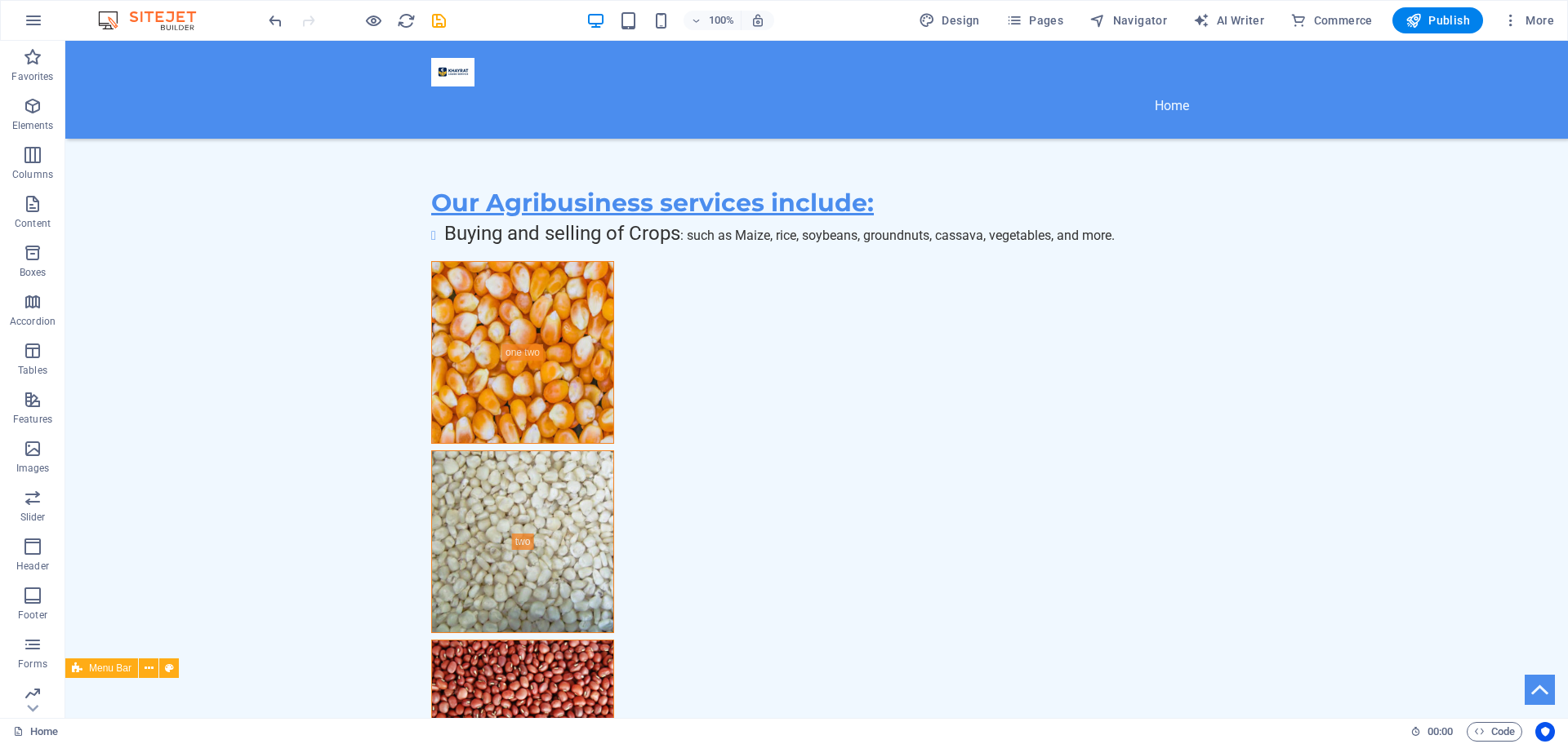
scroll to position [2438, 0]
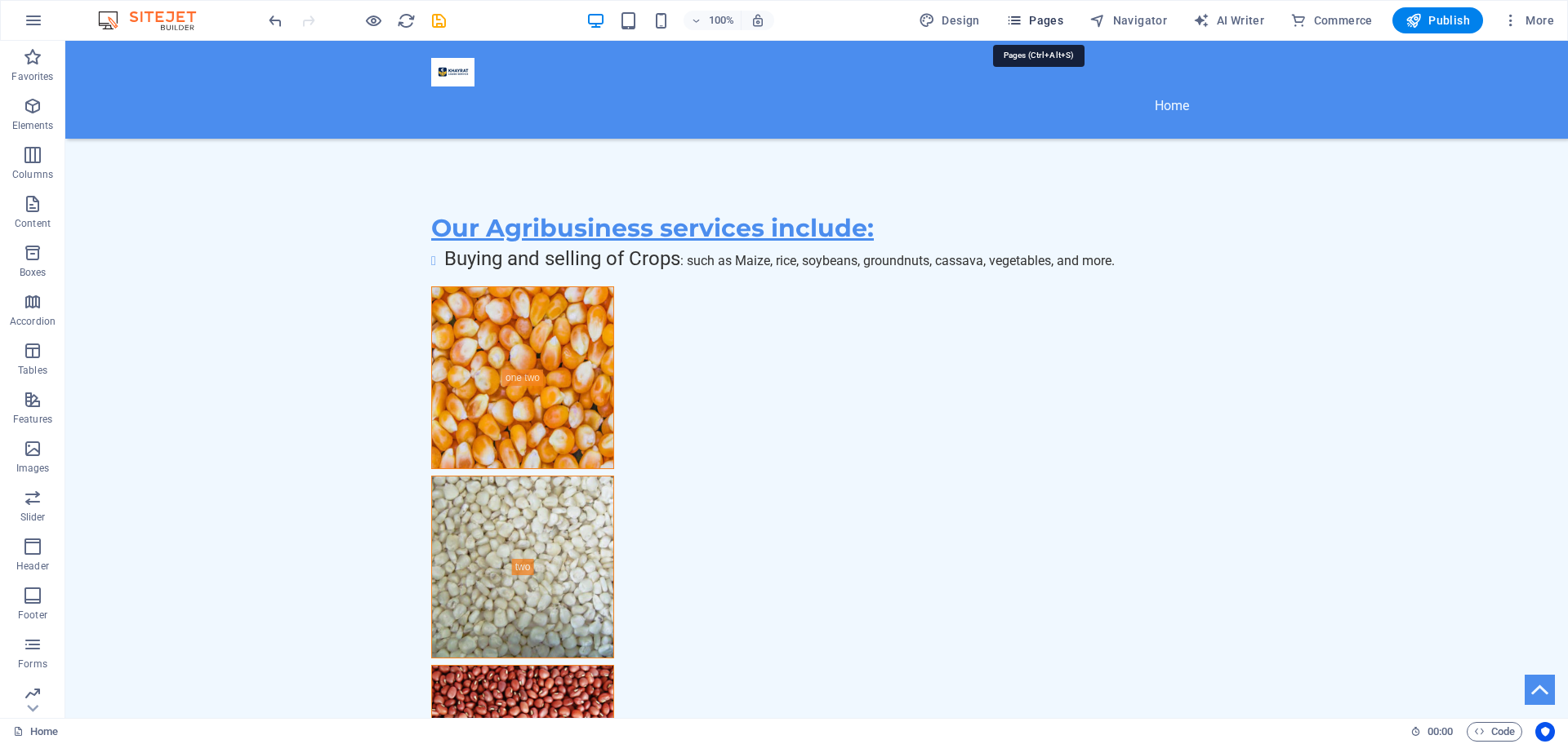
click at [1023, 17] on icon "button" at bounding box center [1014, 20] width 16 height 16
click at [1019, 17] on icon "button" at bounding box center [1014, 20] width 16 height 16
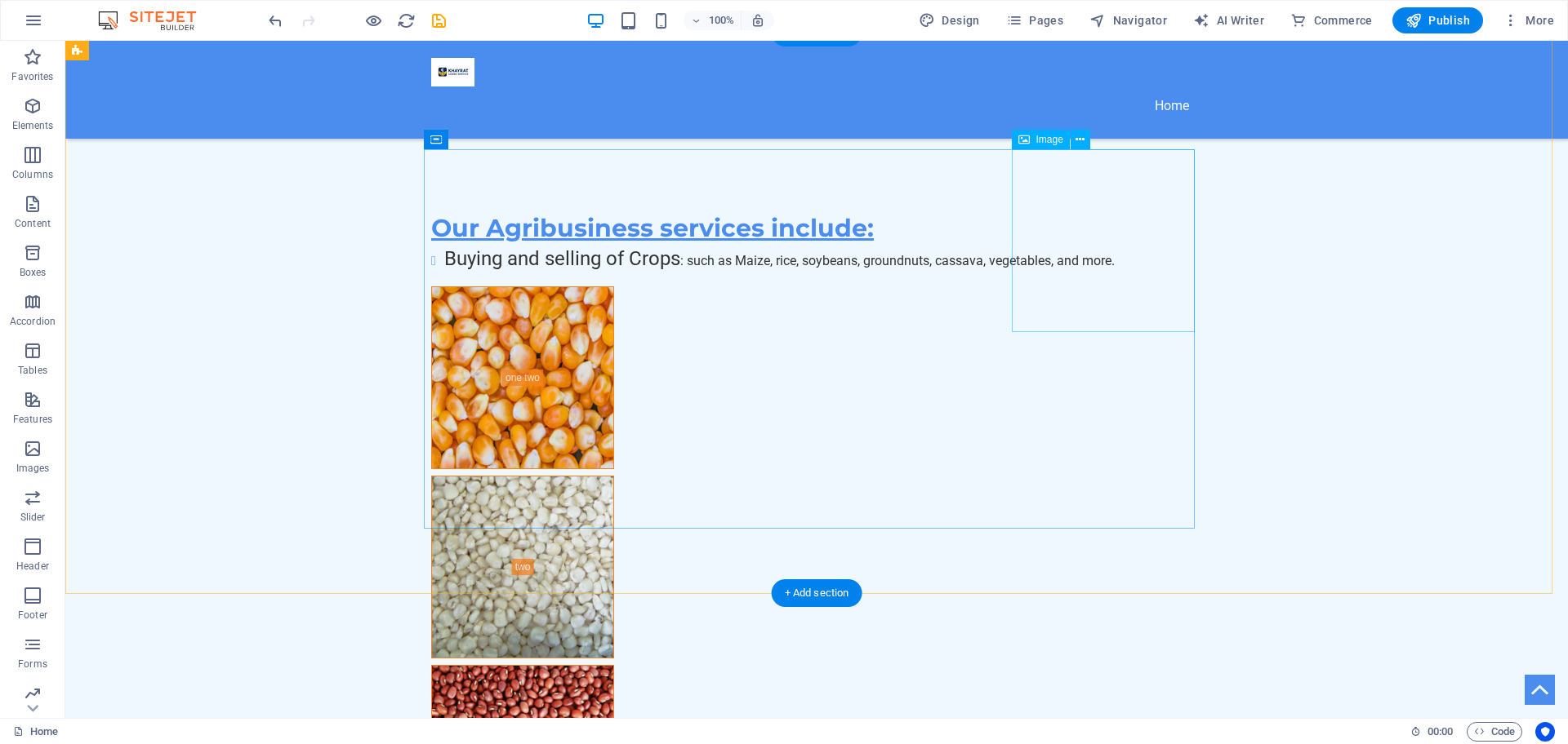
scroll to position [942, 0]
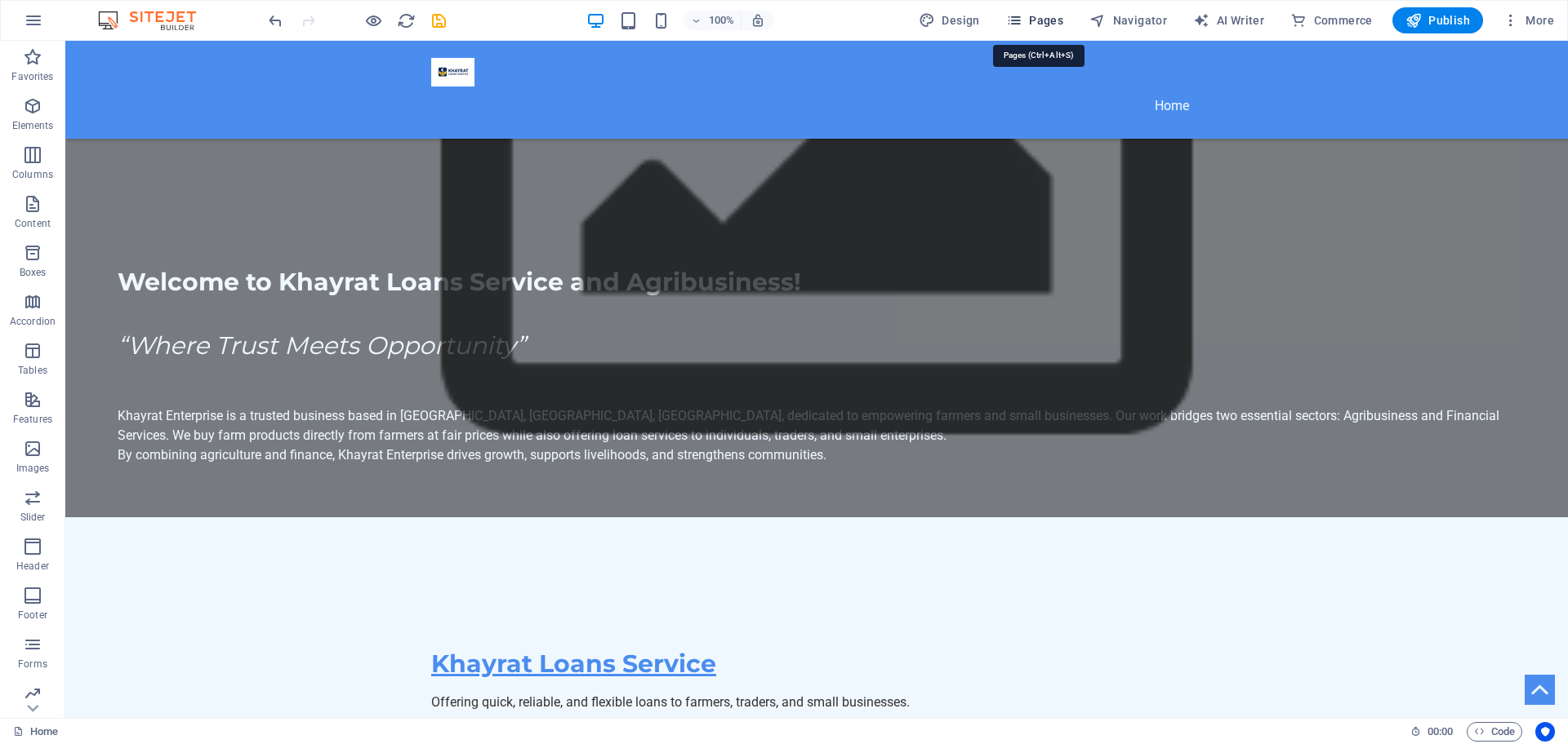
click at [1023, 25] on icon "button" at bounding box center [1014, 20] width 16 height 16
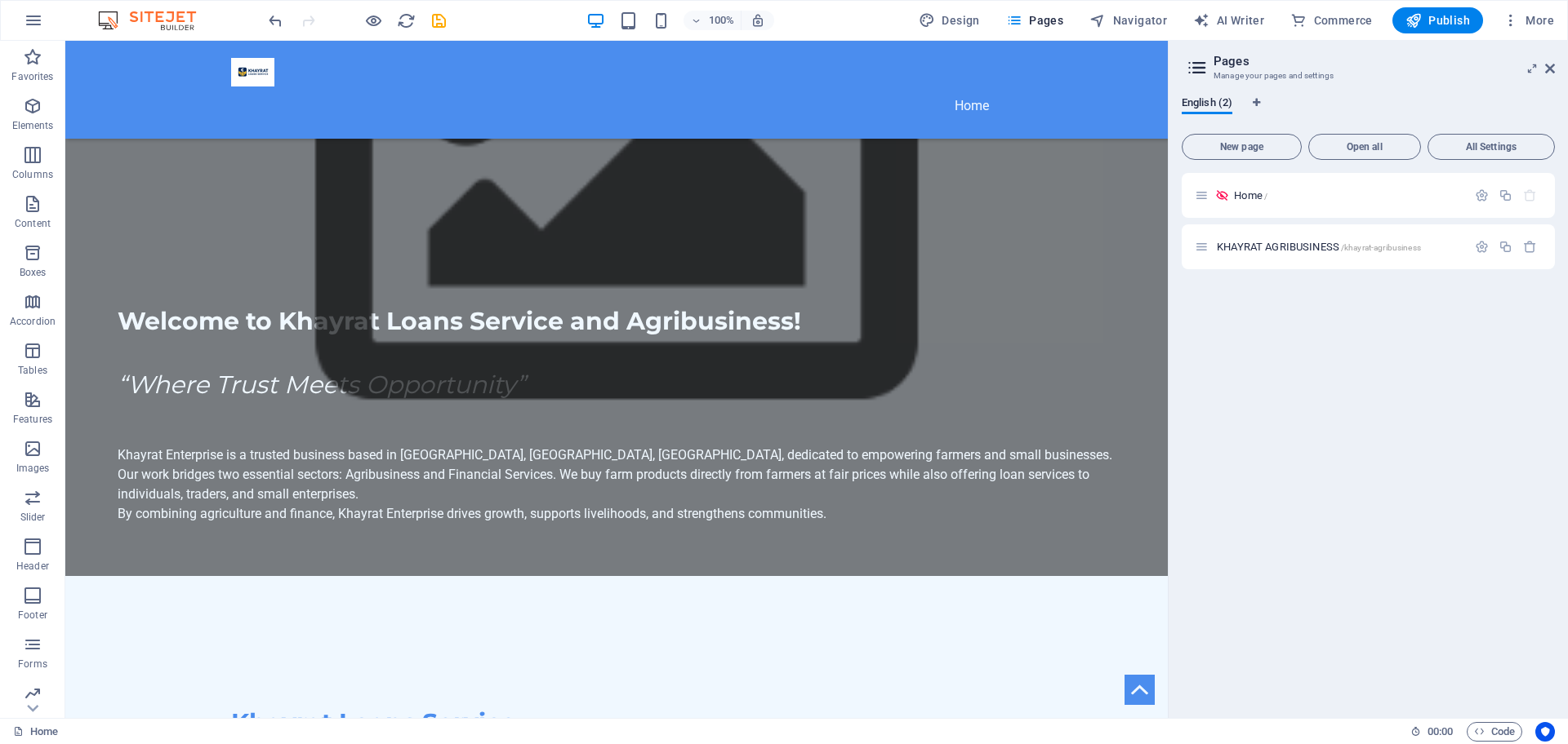
scroll to position [961, 0]
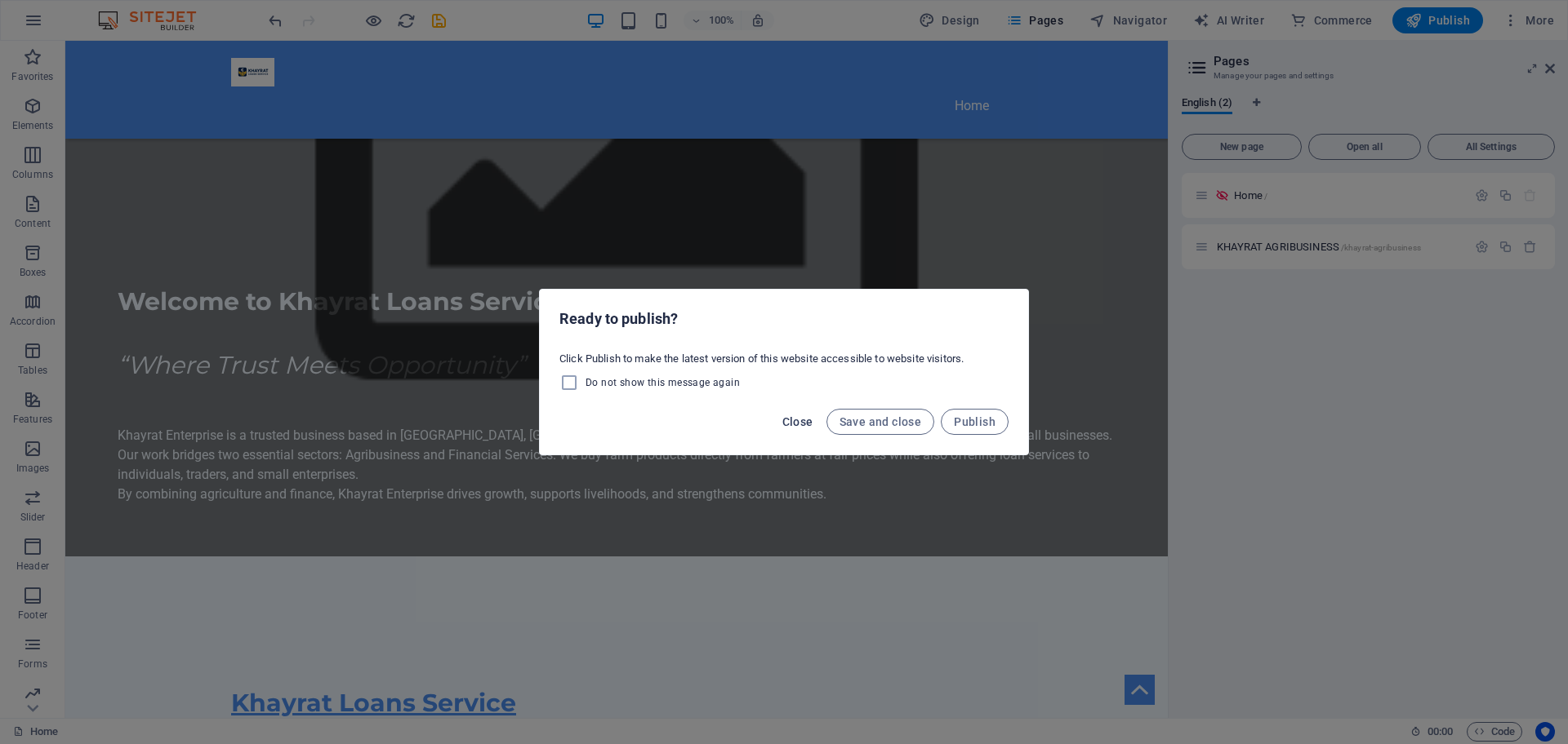
click at [801, 416] on span "Close" at bounding box center [798, 422] width 31 height 13
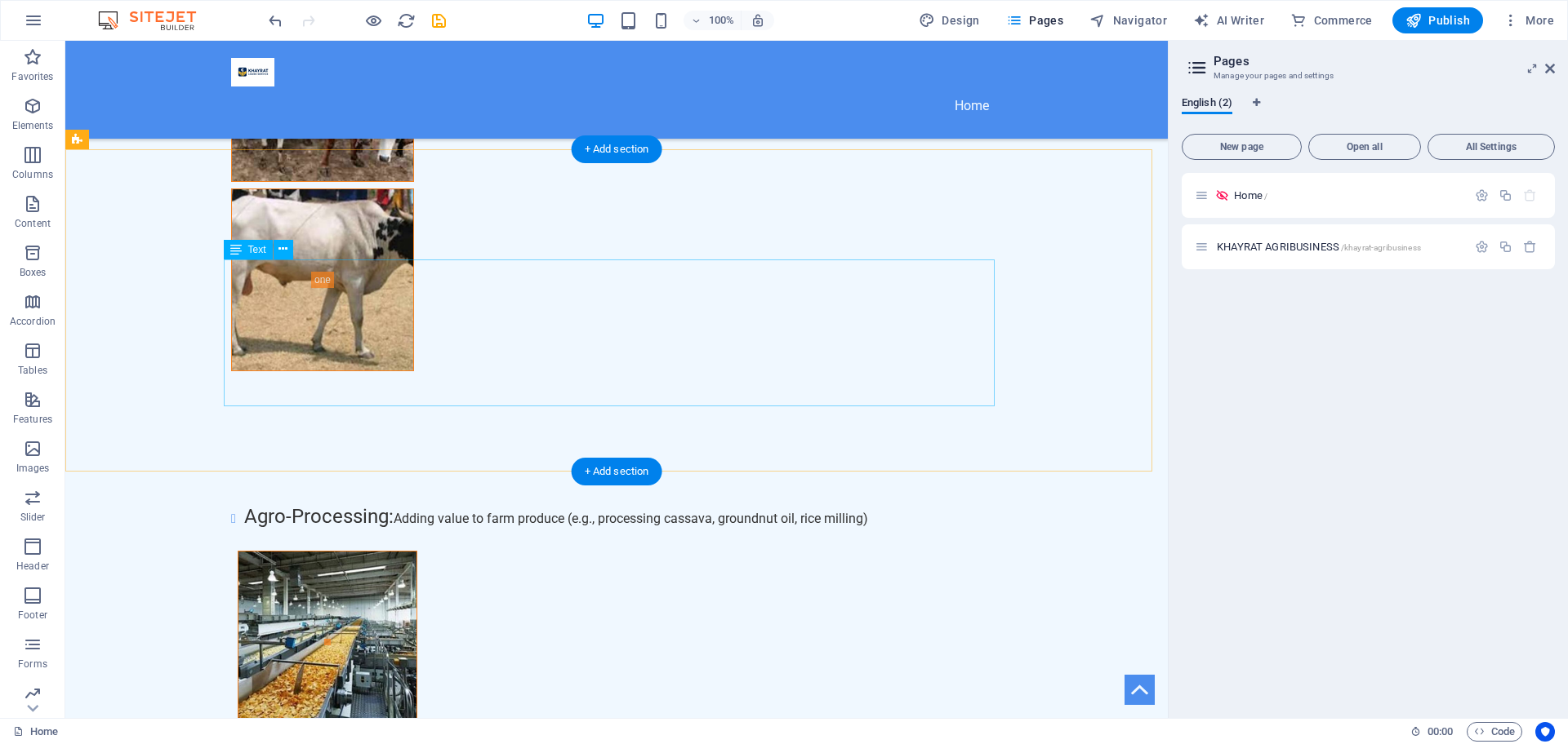
scroll to position [3580, 0]
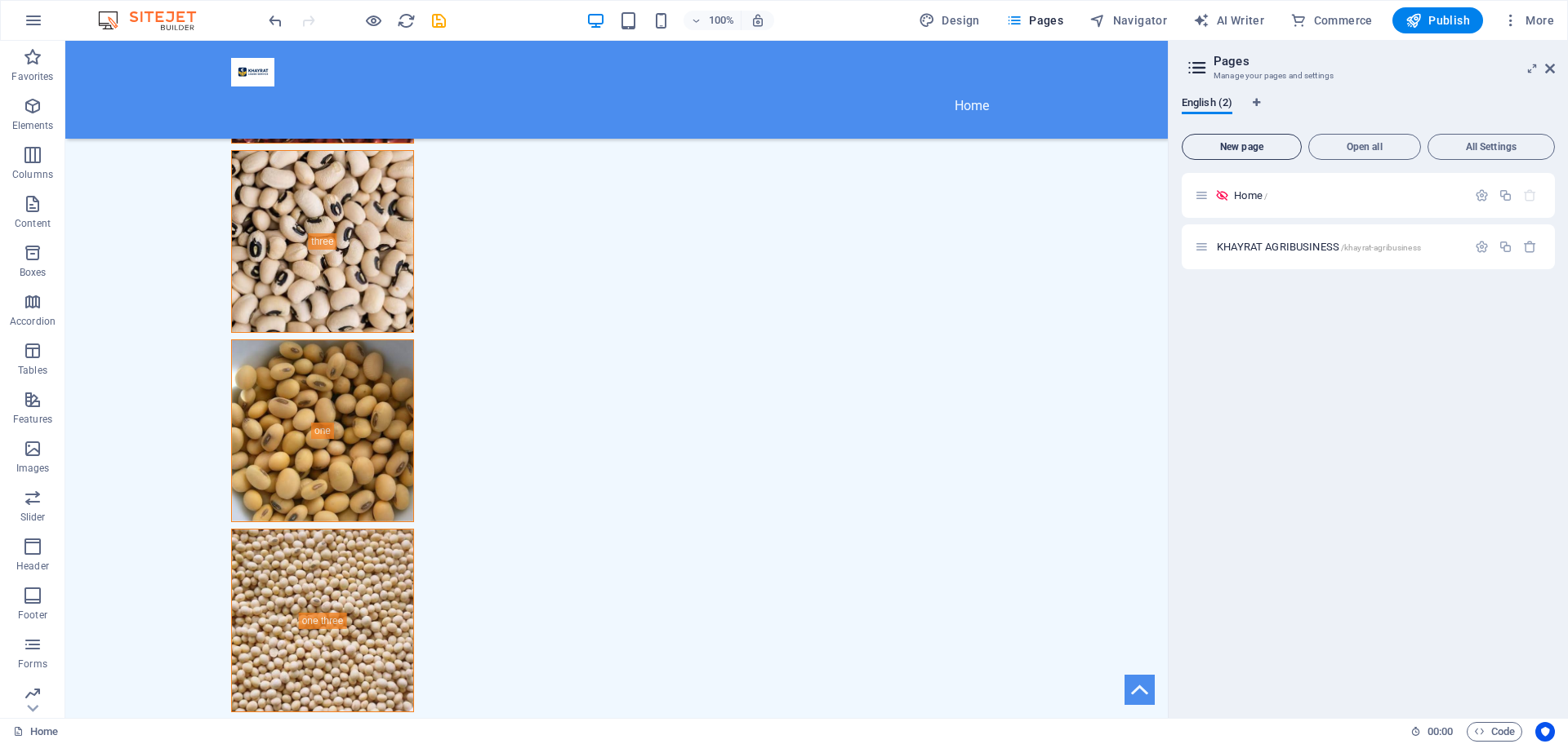
click at [1252, 153] on button "New page" at bounding box center [1241, 146] width 120 height 26
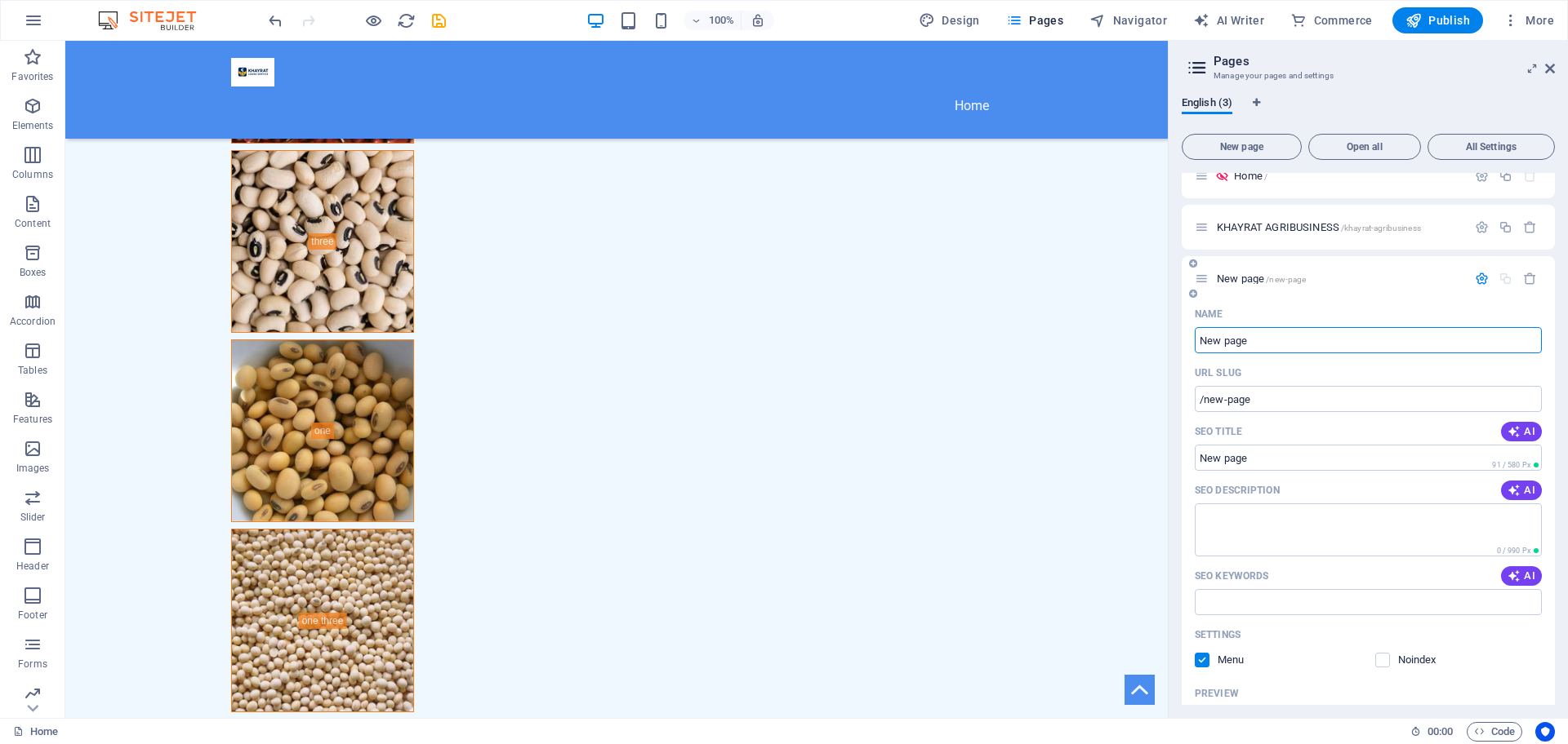
scroll to position [0, 0]
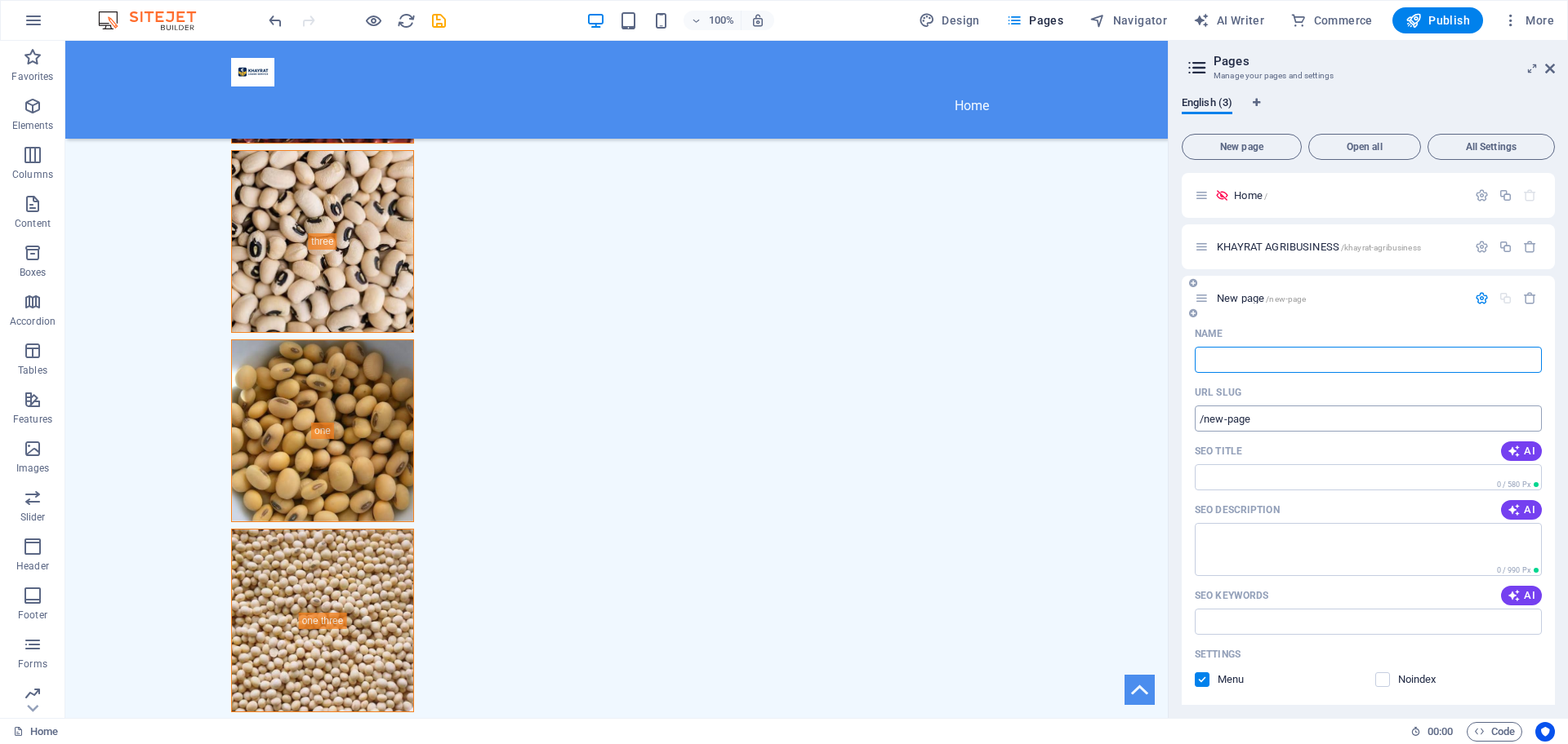
type input "/"
type input "TER"
type input "/t"
type input "T"
type input "TER"
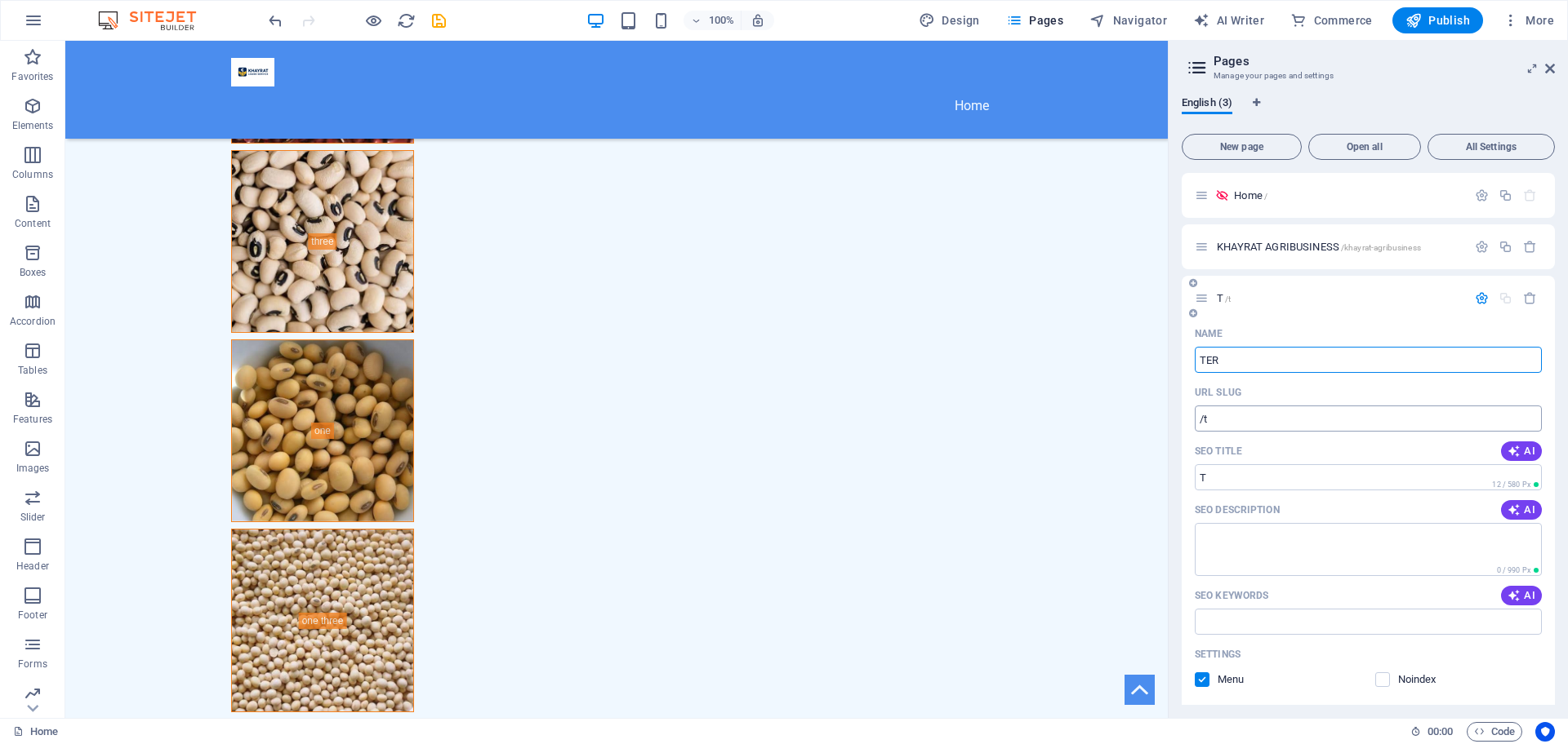
type input "/ter"
type input "TER"
type input "TERMS"
type input "/terms"
type input "TERMS"
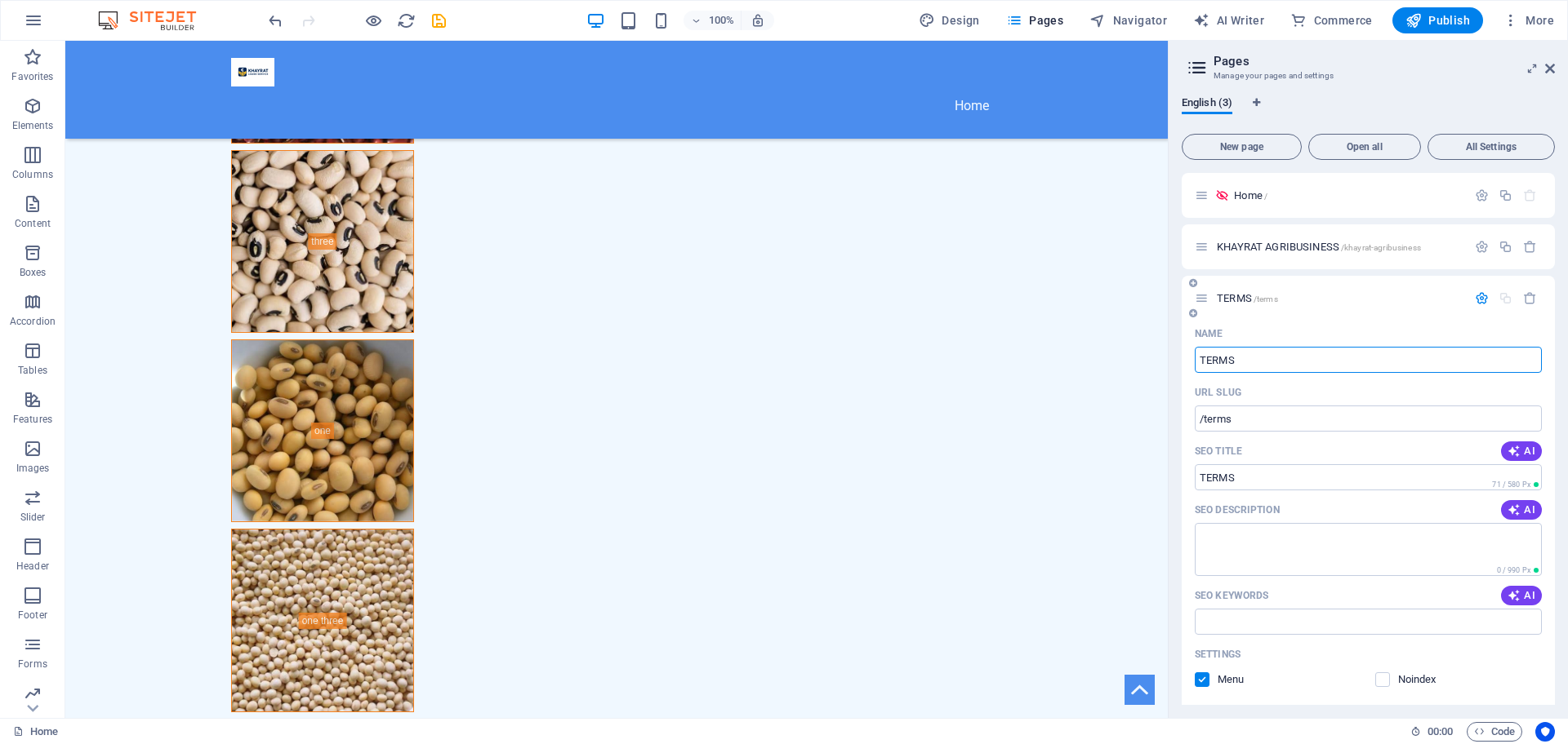
type input "TERMS A"
type input "TERMS"
type input "TERMS AND"
type input "/terms-and"
type input "TERMS AND"
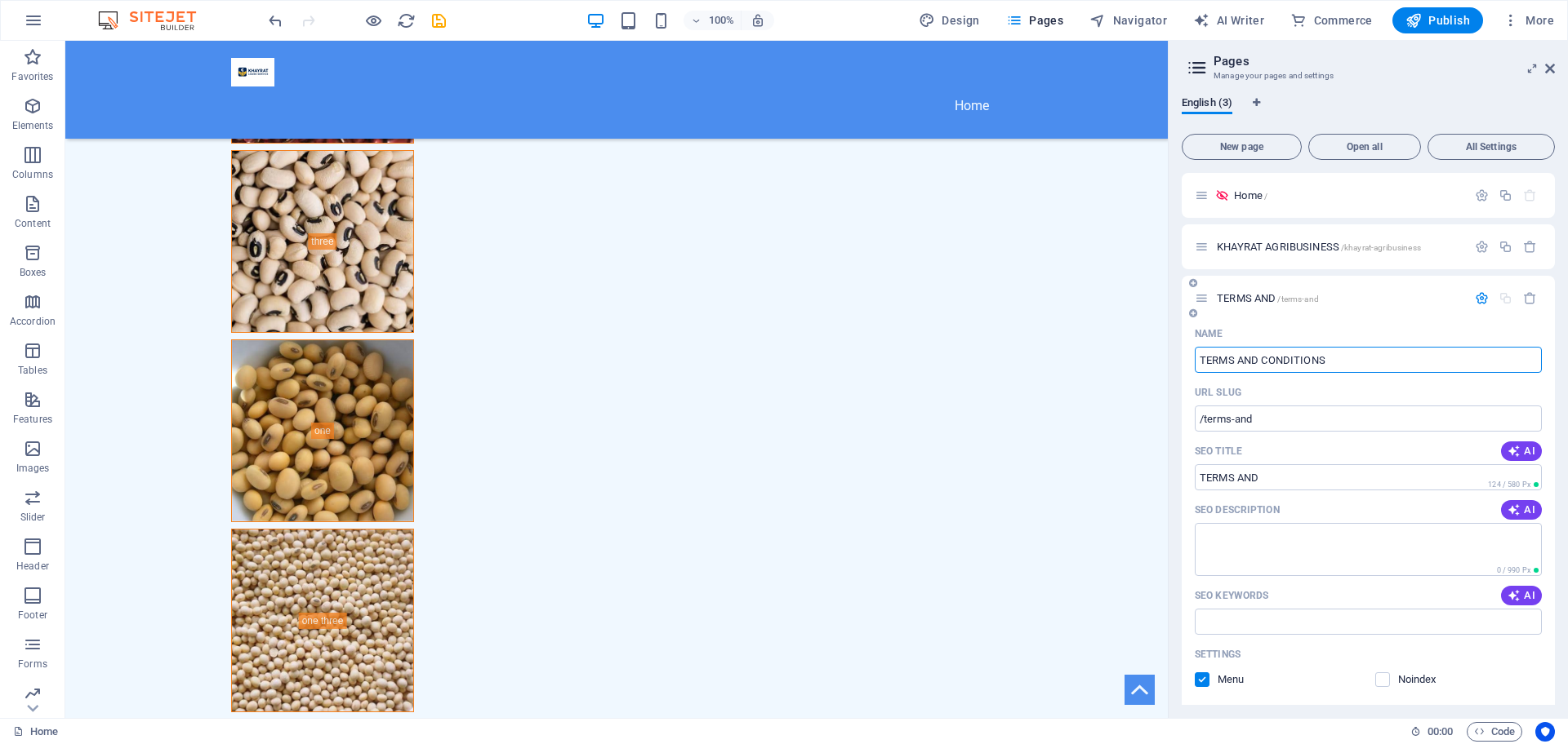
type input "TERMS AND CONDITIONS"
type input "/terms-and-conditions"
type input "TERMS AND CONDITIONS"
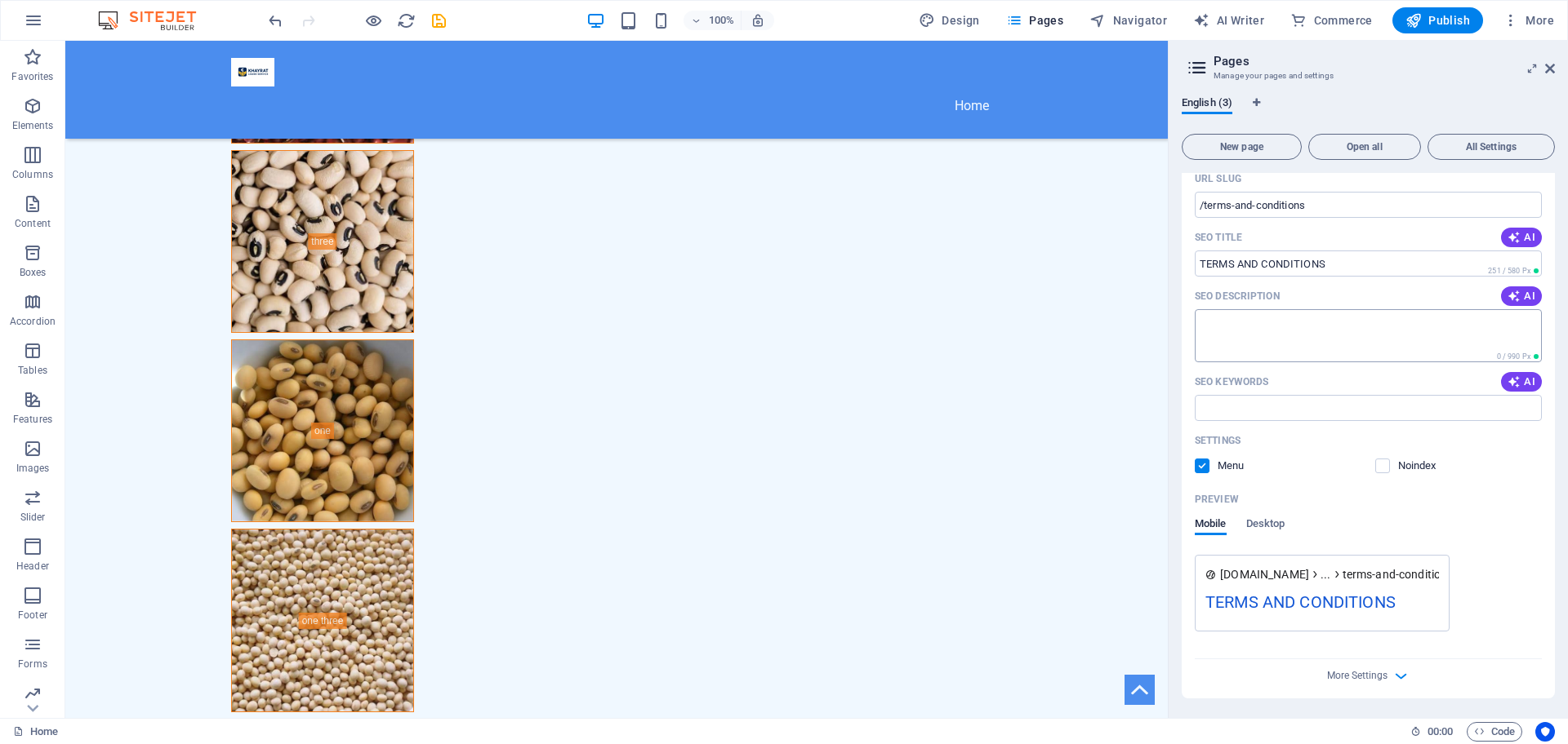
type input "TERMS AND CONDITIONS"
click at [1281, 334] on textarea "SEO Description" at bounding box center [1368, 335] width 347 height 53
click at [1376, 462] on label at bounding box center [1381, 466] width 14 height 14
click at [0, 0] on input "checkbox" at bounding box center [0, 0] width 0 height 0
click at [1269, 339] on textarea "SEO Description" at bounding box center [1368, 335] width 347 height 53
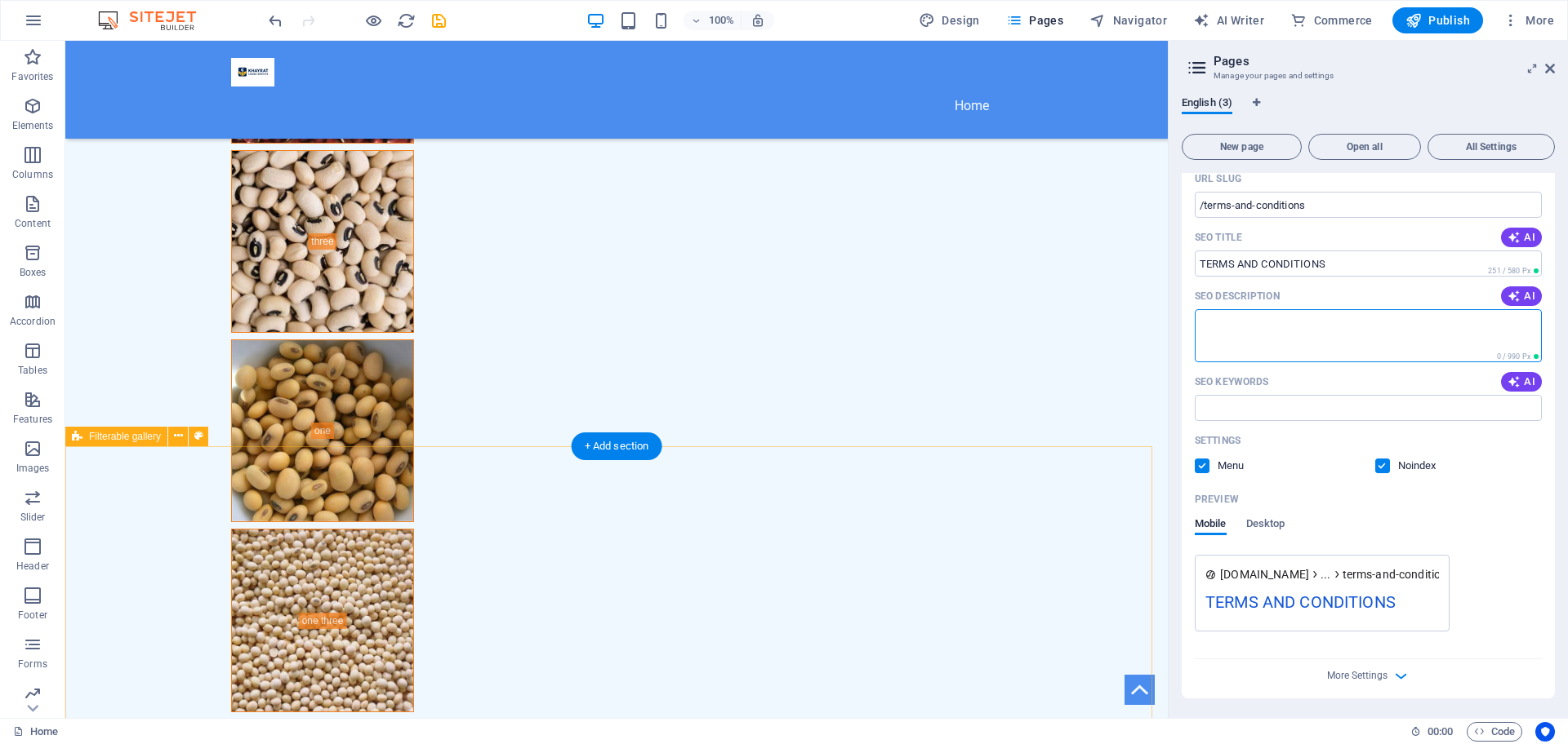
scroll to position [3953, 0]
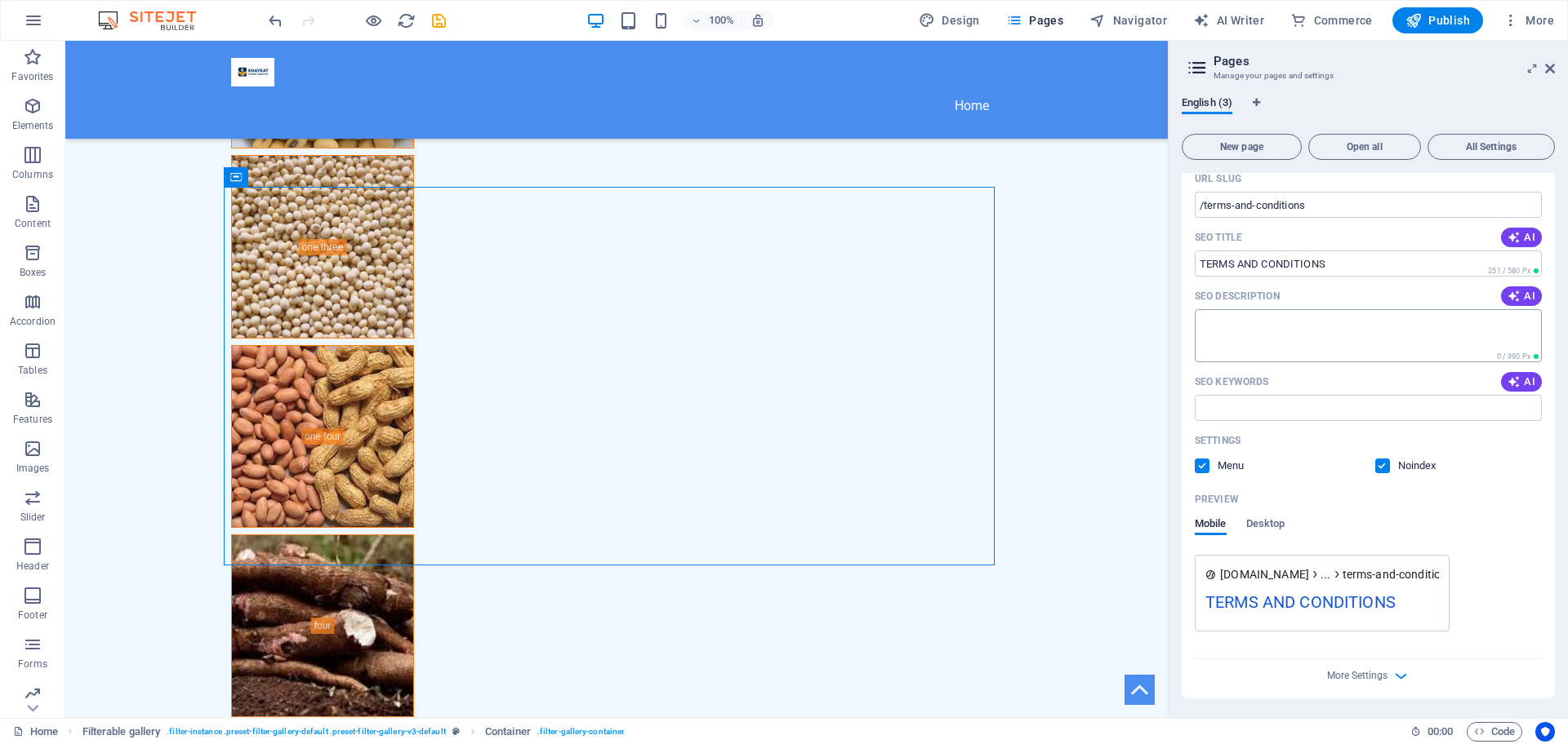
click at [1239, 332] on textarea "SEO Description" at bounding box center [1368, 335] width 347 height 53
click at [1353, 342] on textarea "SEO Description" at bounding box center [1368, 335] width 347 height 53
paste textarea "<!loremip dolo> <sita cons="ad"> <elit> <sedd eiusmod="tem-0" /> <inci utla="et…"
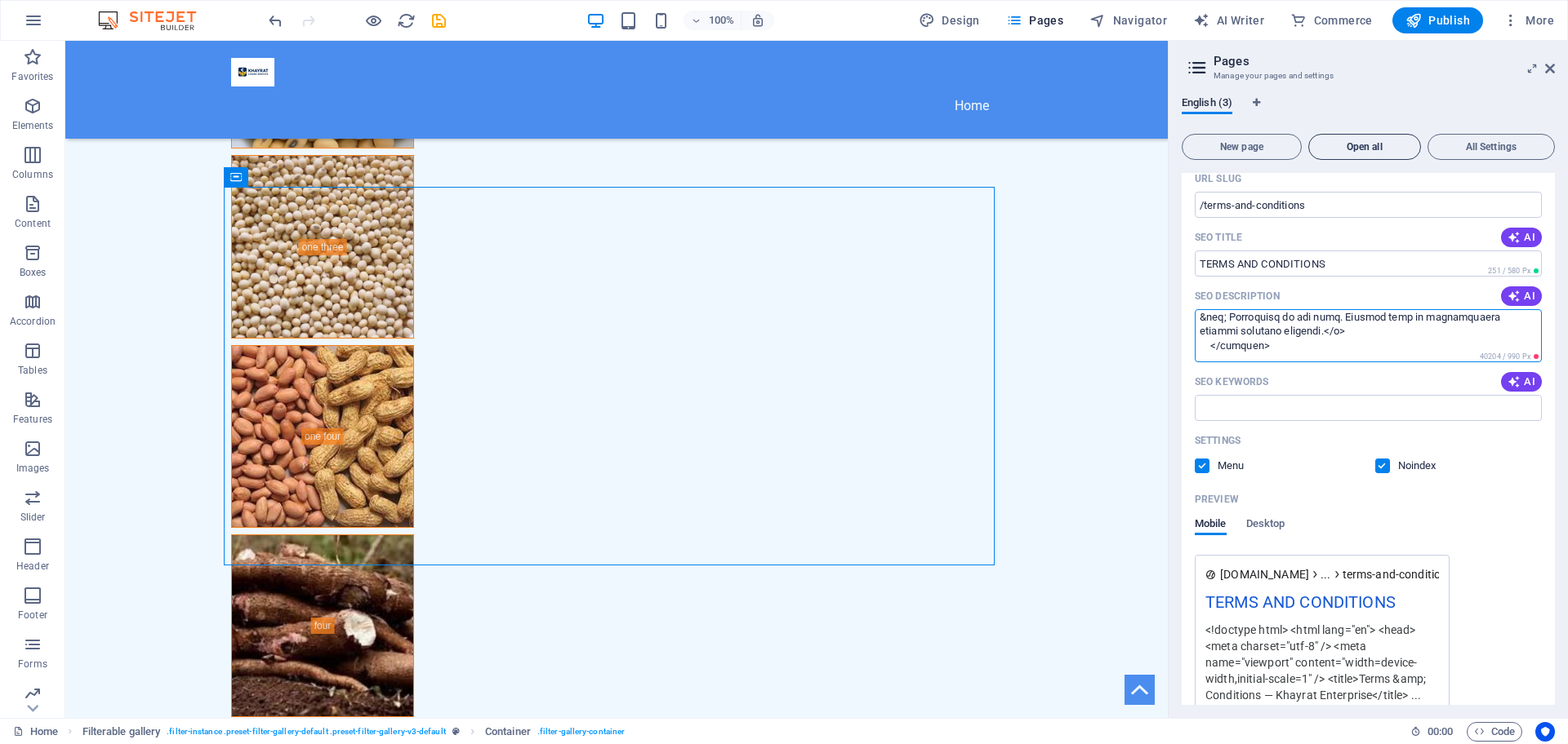
scroll to position [2014, 0]
type textarea "<!loremip dolo> <sita cons="ad"> <elit> <sedd eiusmod="tem-0" /> <inci utla="et…"
click at [1465, 148] on span "All Settings" at bounding box center [1491, 147] width 113 height 10
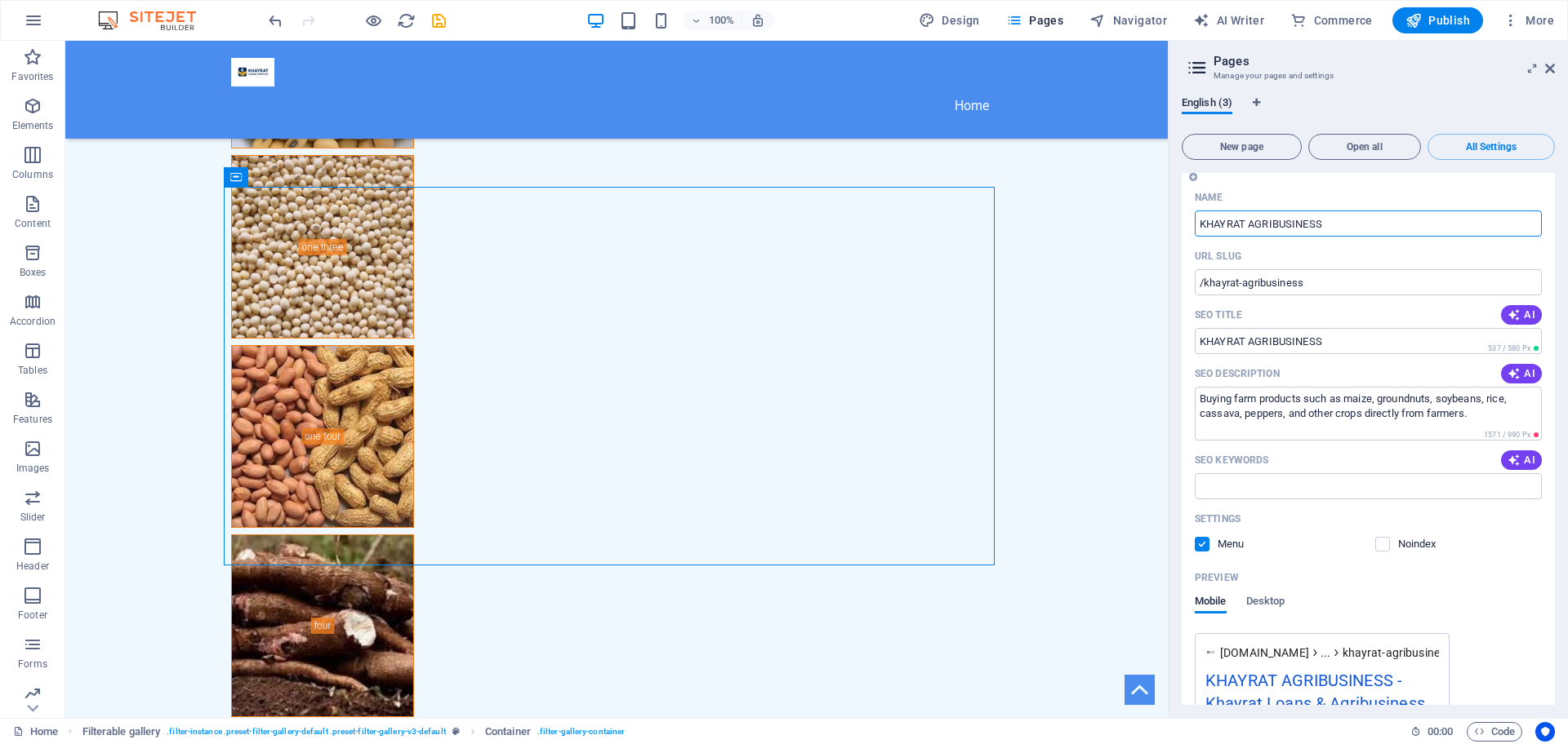
scroll to position [0, 0]
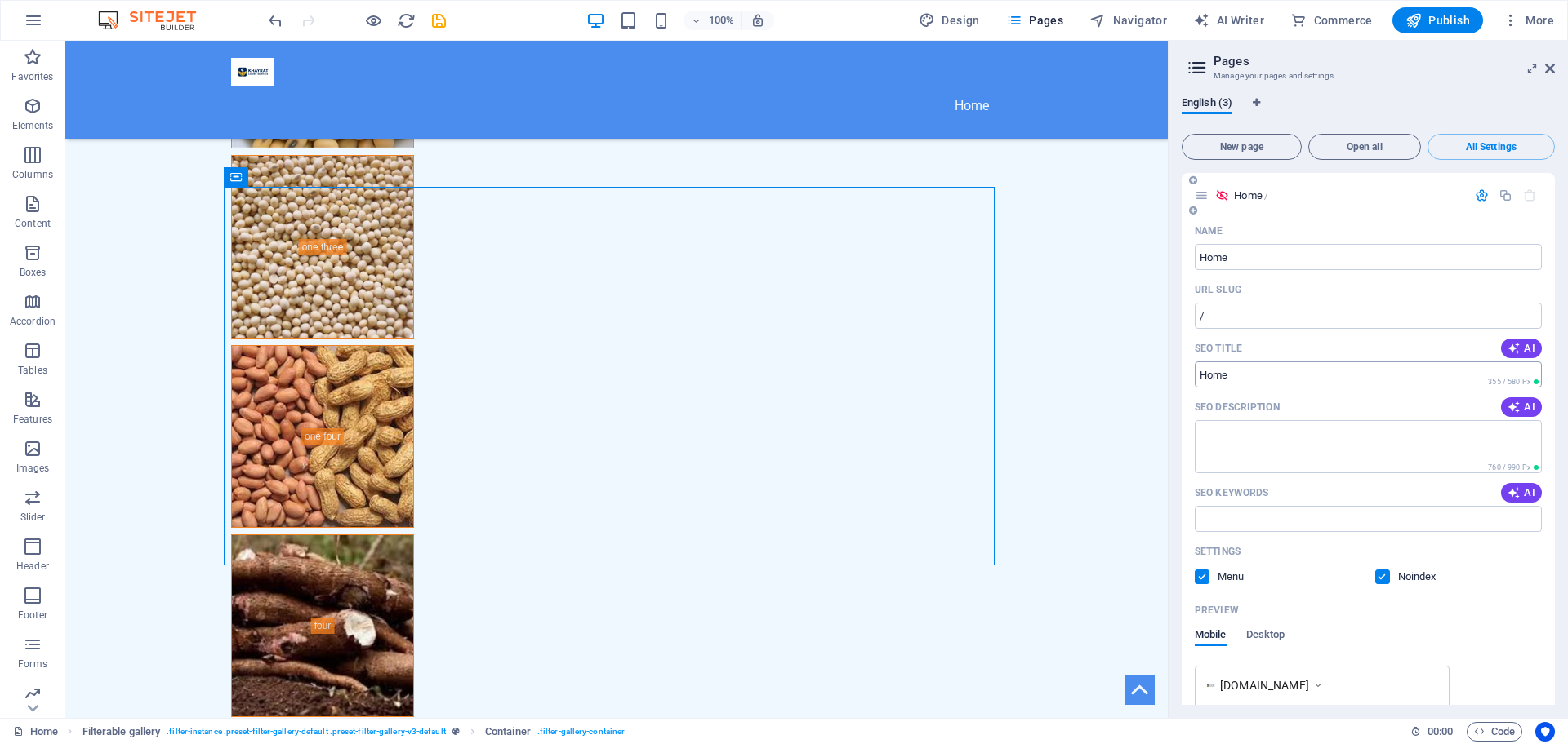
click at [1259, 375] on input "SEO Title" at bounding box center [1368, 374] width 347 height 26
click at [1263, 377] on input "SEO Title" at bounding box center [1368, 374] width 347 height 26
click at [1229, 372] on input "SEO Title" at bounding box center [1368, 374] width 347 height 26
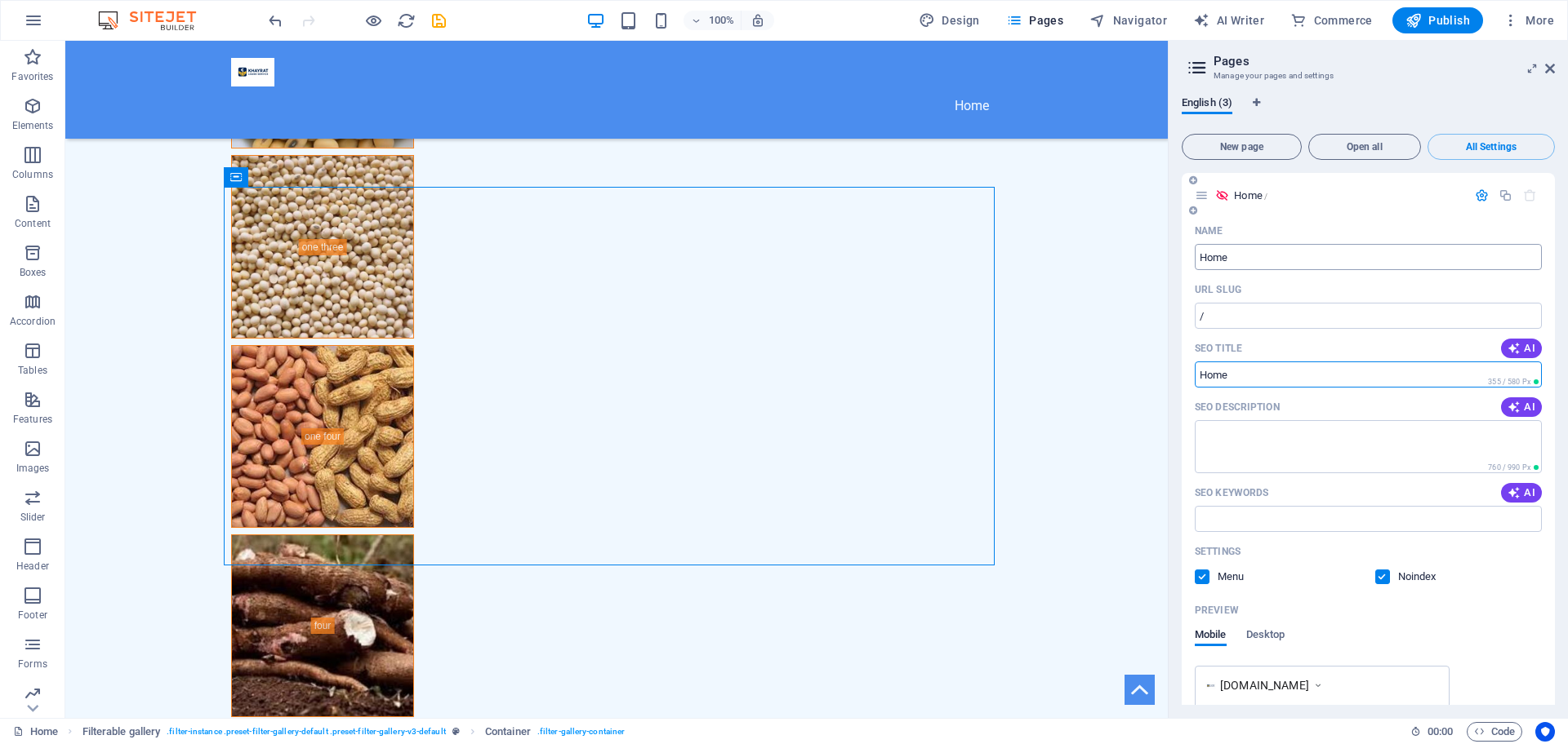
click at [1250, 258] on input "Home" at bounding box center [1368, 256] width 347 height 26
type input "H"
type input "TE"
type input "/te"
type input "TE"
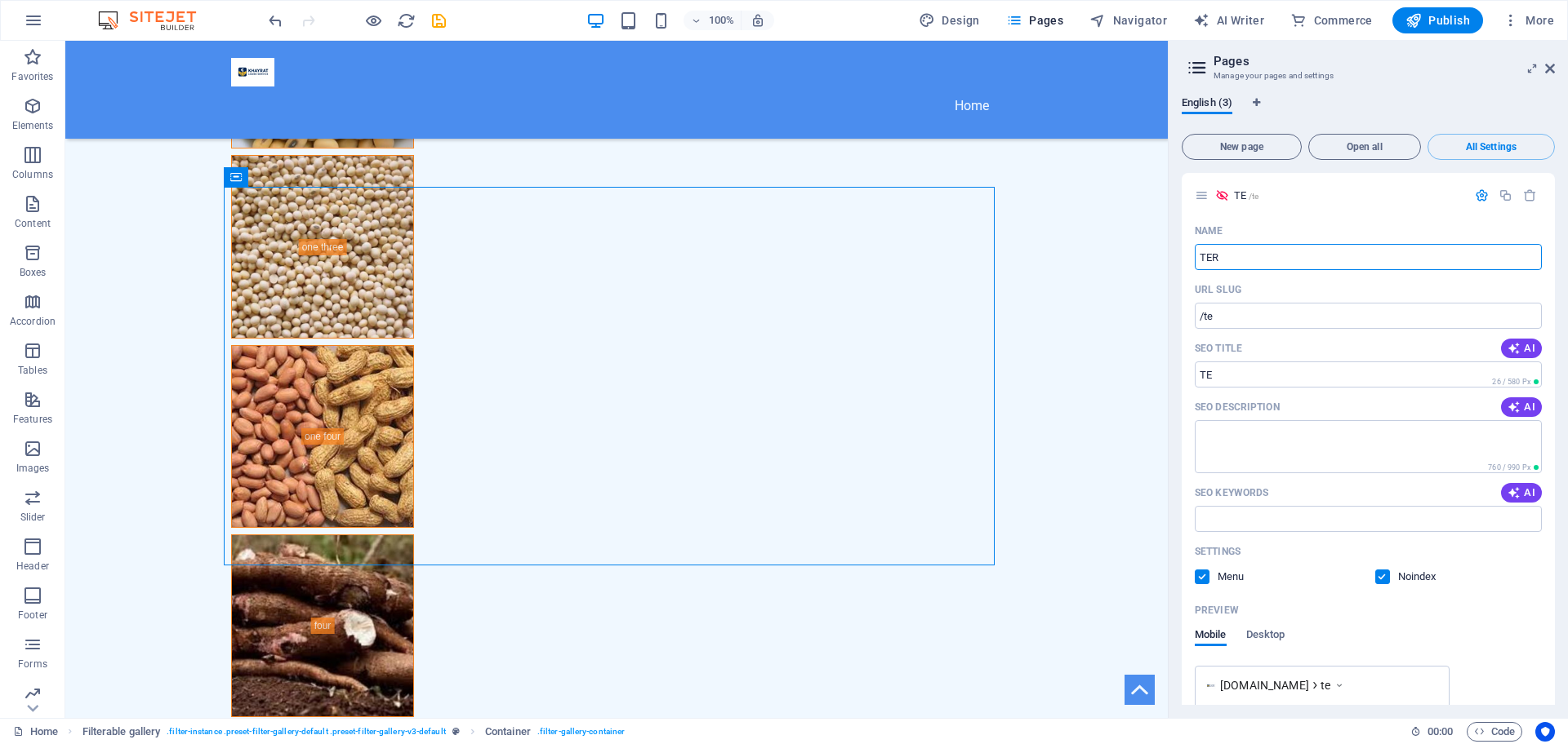
type input "TER"
type input "/ter"
type input "TER"
type input "TERMS"
type input "/terms"
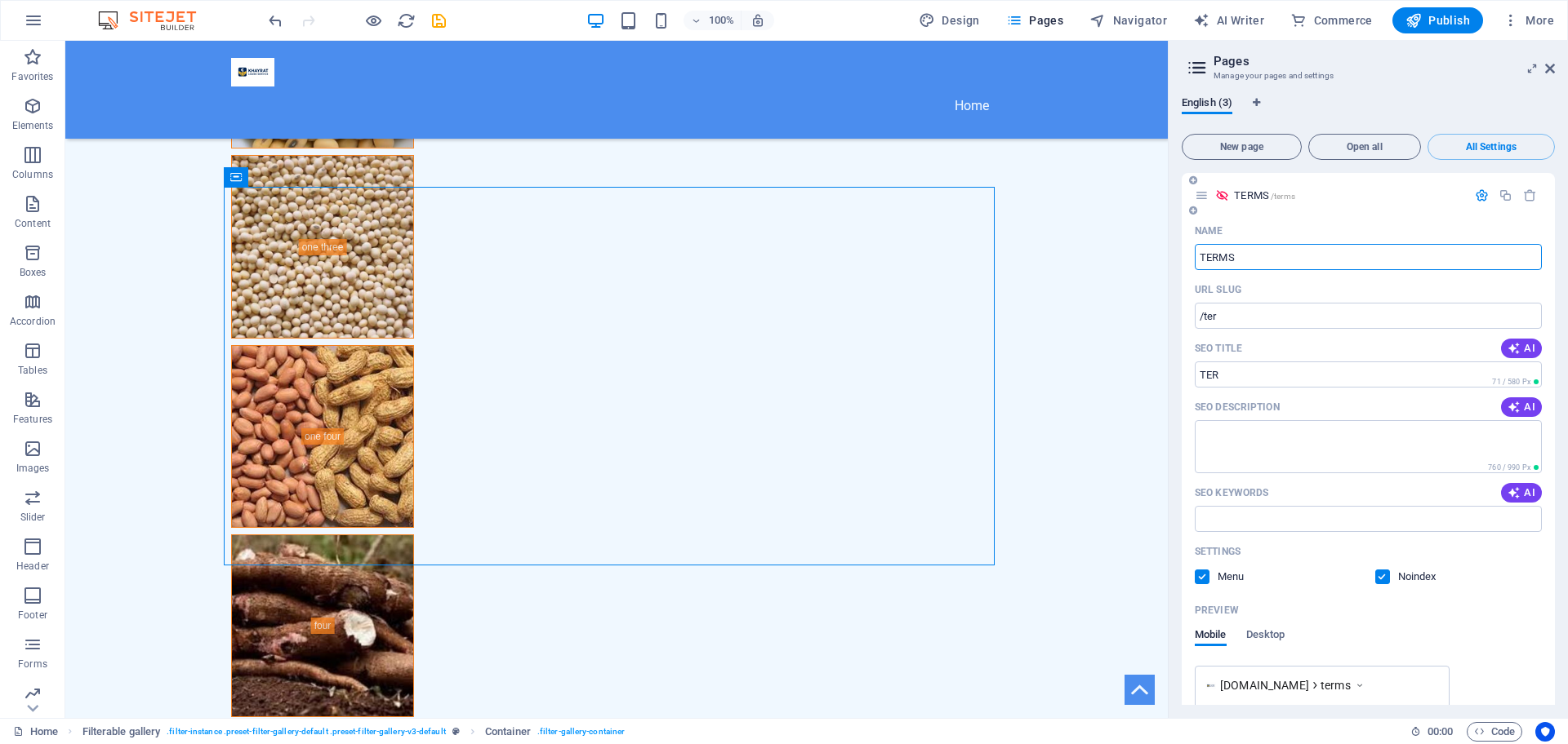
type input "TERMS"
click at [1255, 251] on input "TERMS" at bounding box center [1368, 256] width 347 height 26
type input "TERMS"
type input "TERMS A"
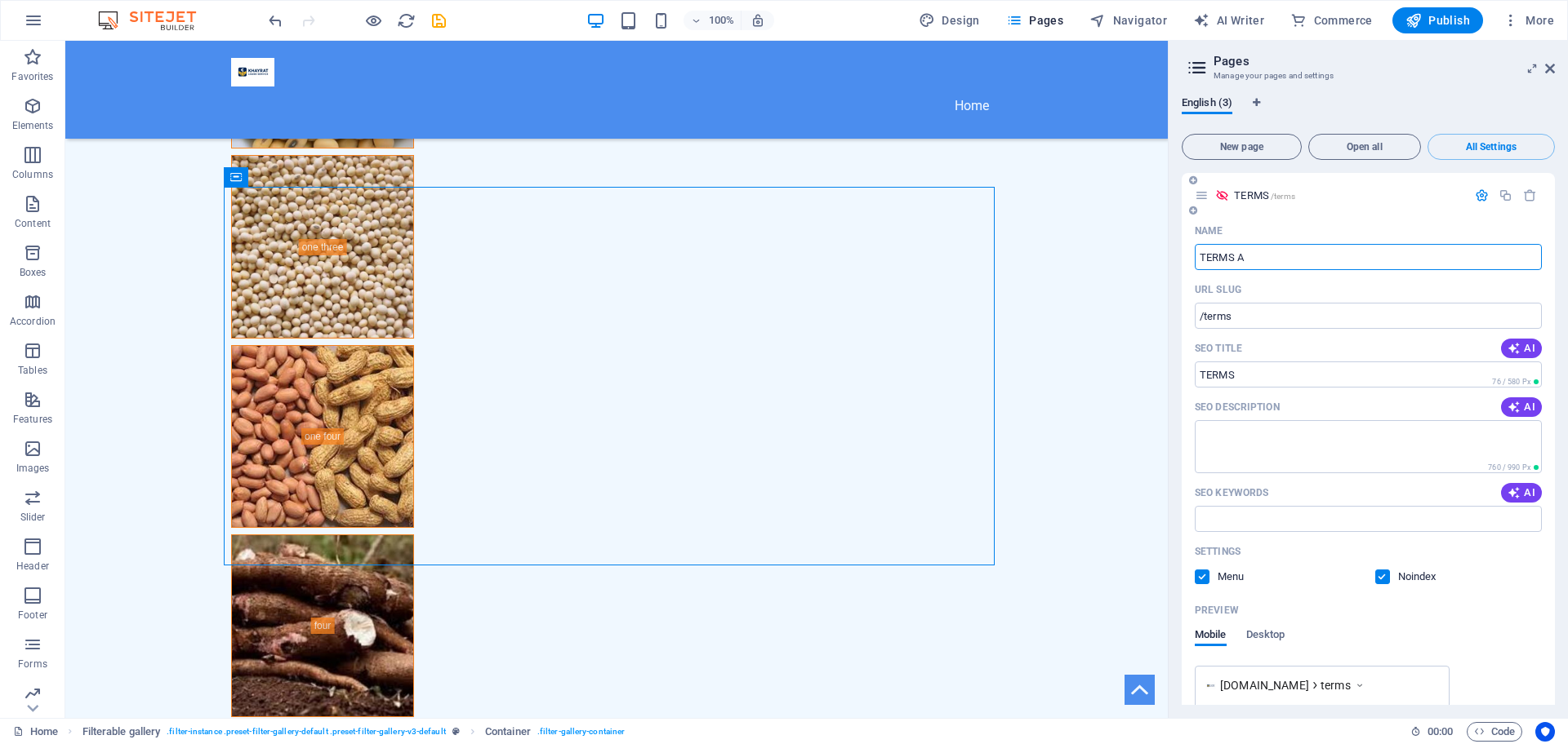
type input "/terms-a"
type input "TERMS A"
type input "TERMS AND"
type input "/terms-and"
type input "TERMS AND"
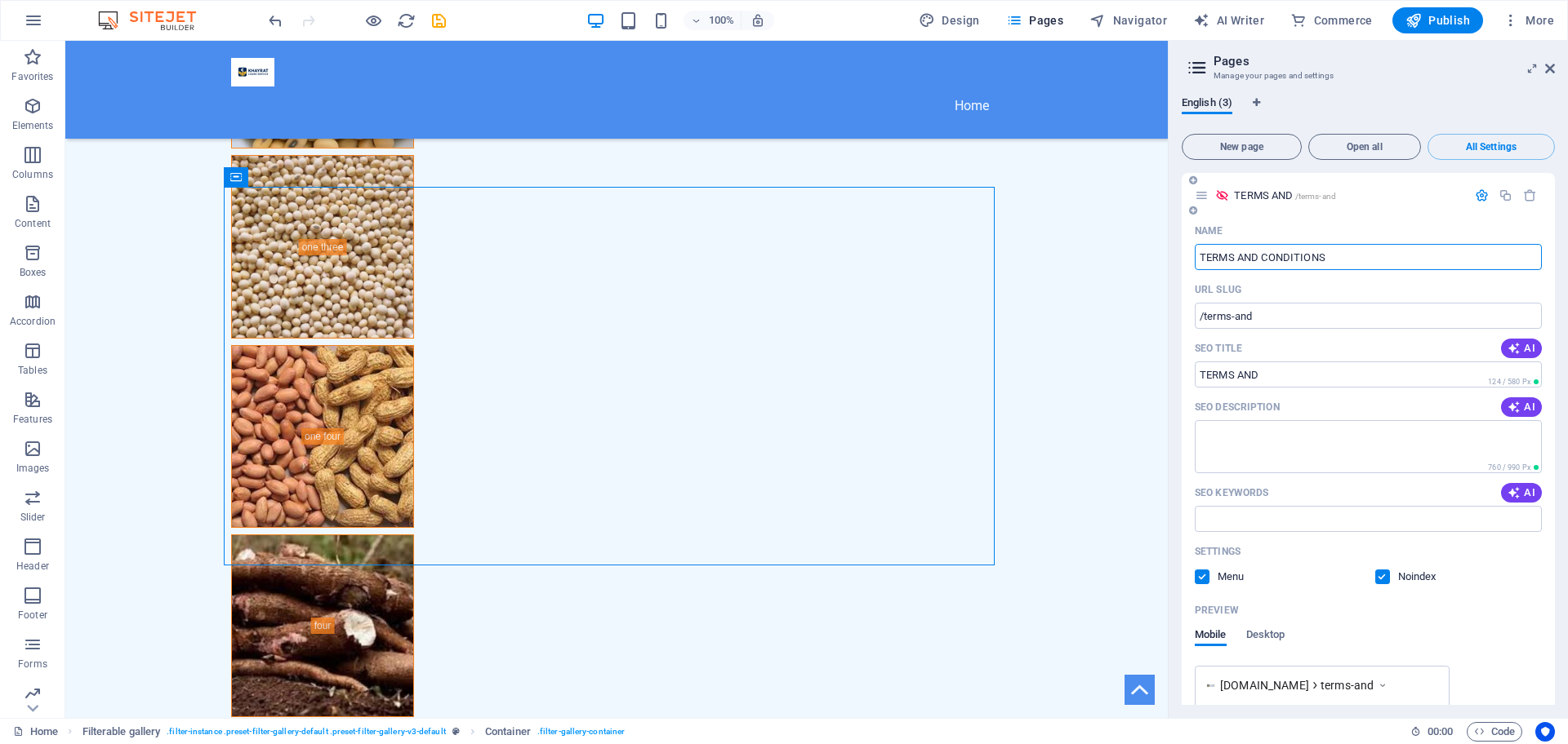
type input "TERMS AND CONDITIONS"
type input "/terms-and-conditions-3"
type input "TERMS AND CONDITIONS"
click at [1258, 98] on icon "Language Tabs" at bounding box center [1256, 102] width 8 height 10
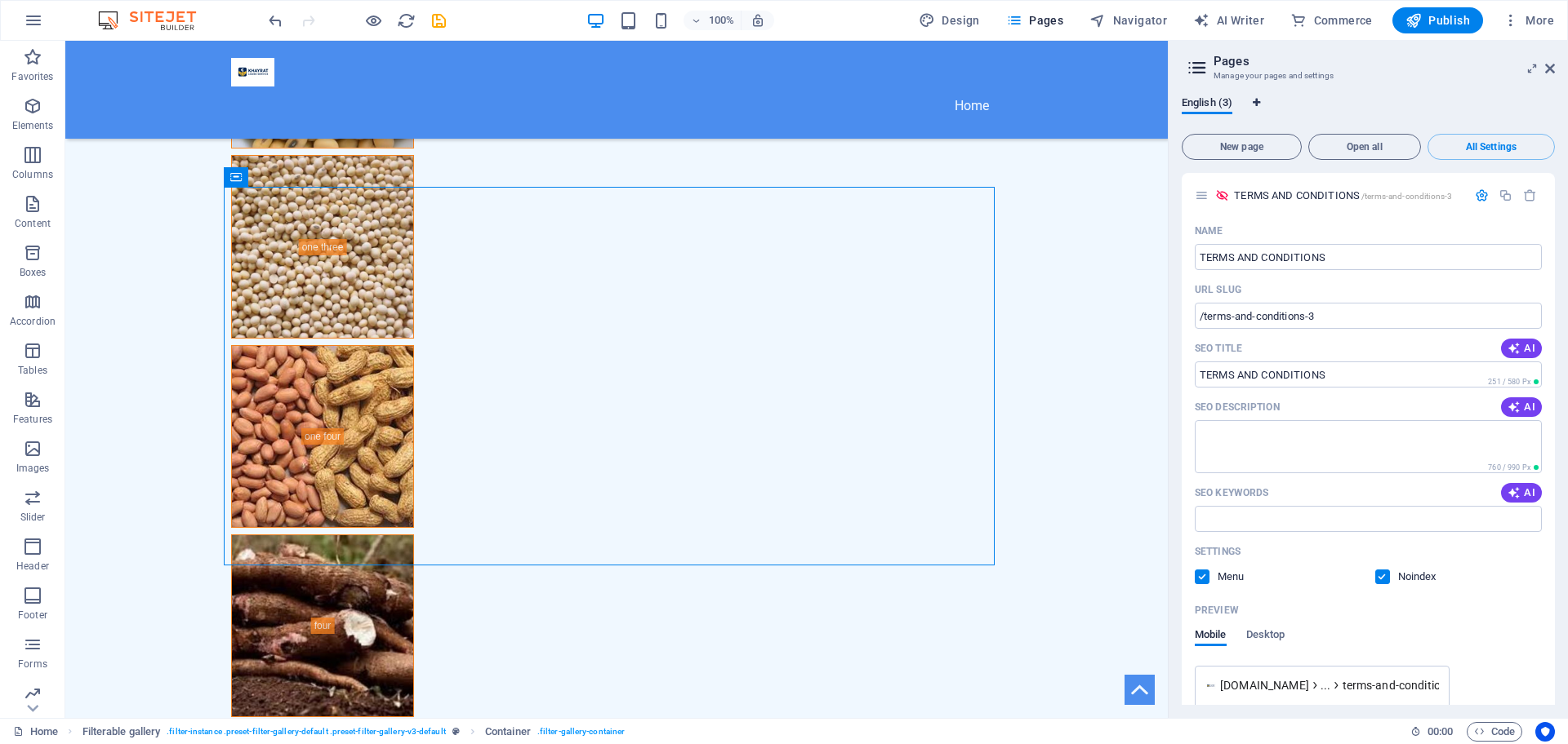
select select "41"
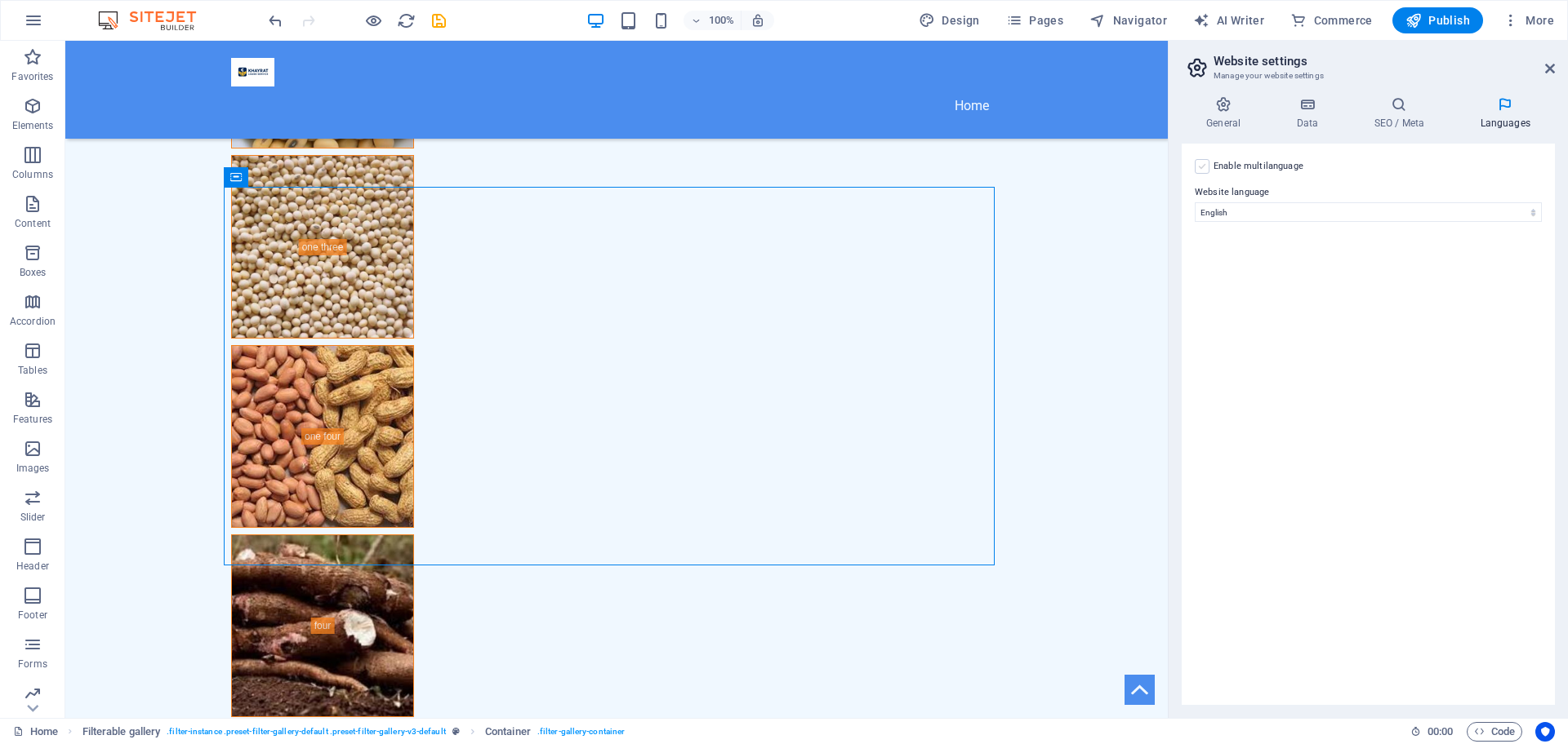
click at [1201, 169] on label at bounding box center [1202, 165] width 14 height 14
click at [0, 0] on input "Enable multilanguage To disable multilanguage delete all languages until only o…" at bounding box center [0, 0] width 0 height 0
select select
click at [1457, 296] on select "Abkhazian Afar Afrikaans Akan Albanian Amharic Arabic Aragonese Armenian Assame…" at bounding box center [1368, 291] width 272 height 19
click at [1361, 265] on label "Language" at bounding box center [1380, 272] width 297 height 19
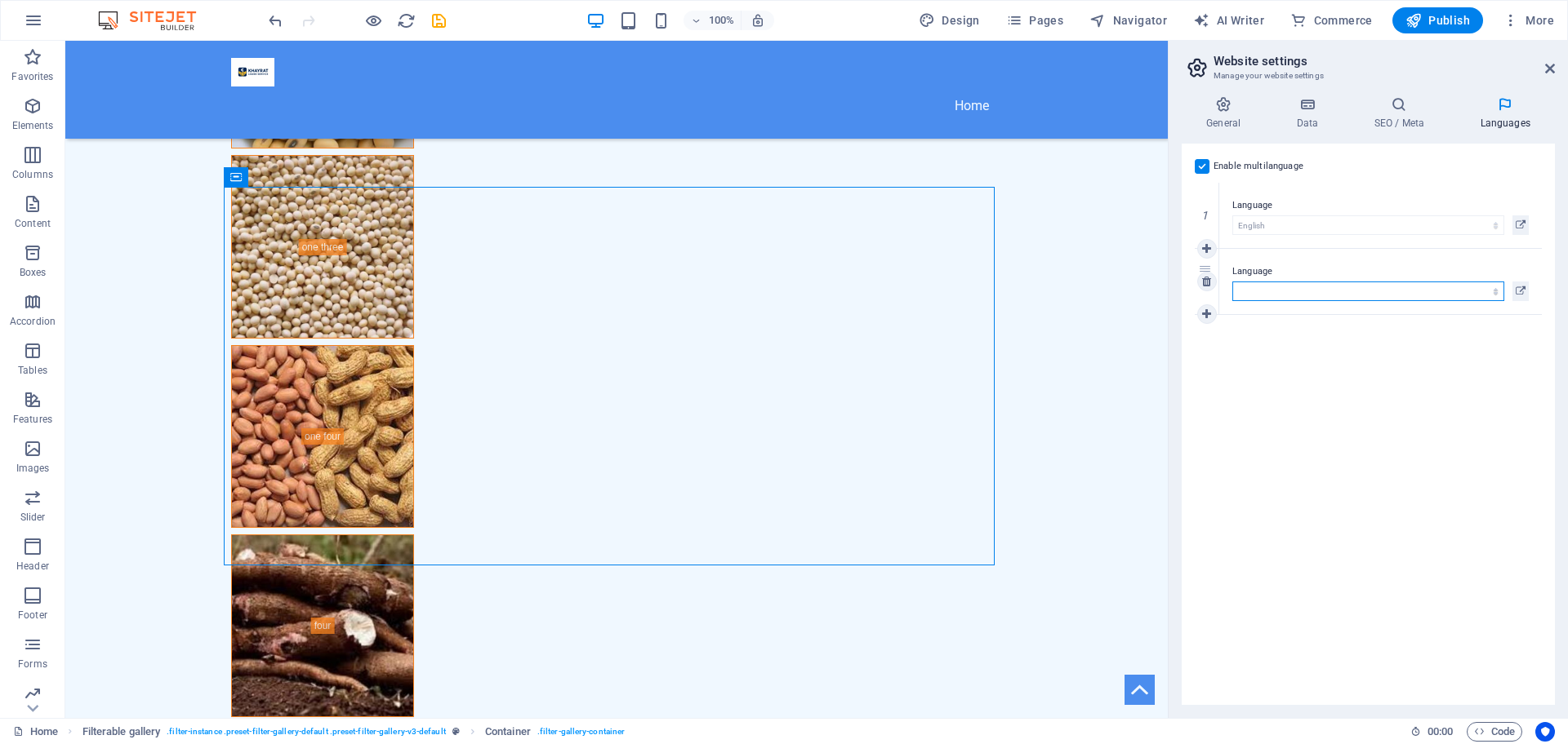
click at [1361, 281] on select "Abkhazian Afar Afrikaans Akan Albanian Amharic Arabic Aragonese Armenian Assame…" at bounding box center [1368, 291] width 272 height 19
click at [1203, 167] on label at bounding box center [1202, 165] width 14 height 14
click at [0, 0] on input "Enable multilanguage To disable multilanguage delete all languages until only o…" at bounding box center [0, 0] width 0 height 0
click at [1218, 120] on h4 "General" at bounding box center [1226, 114] width 90 height 34
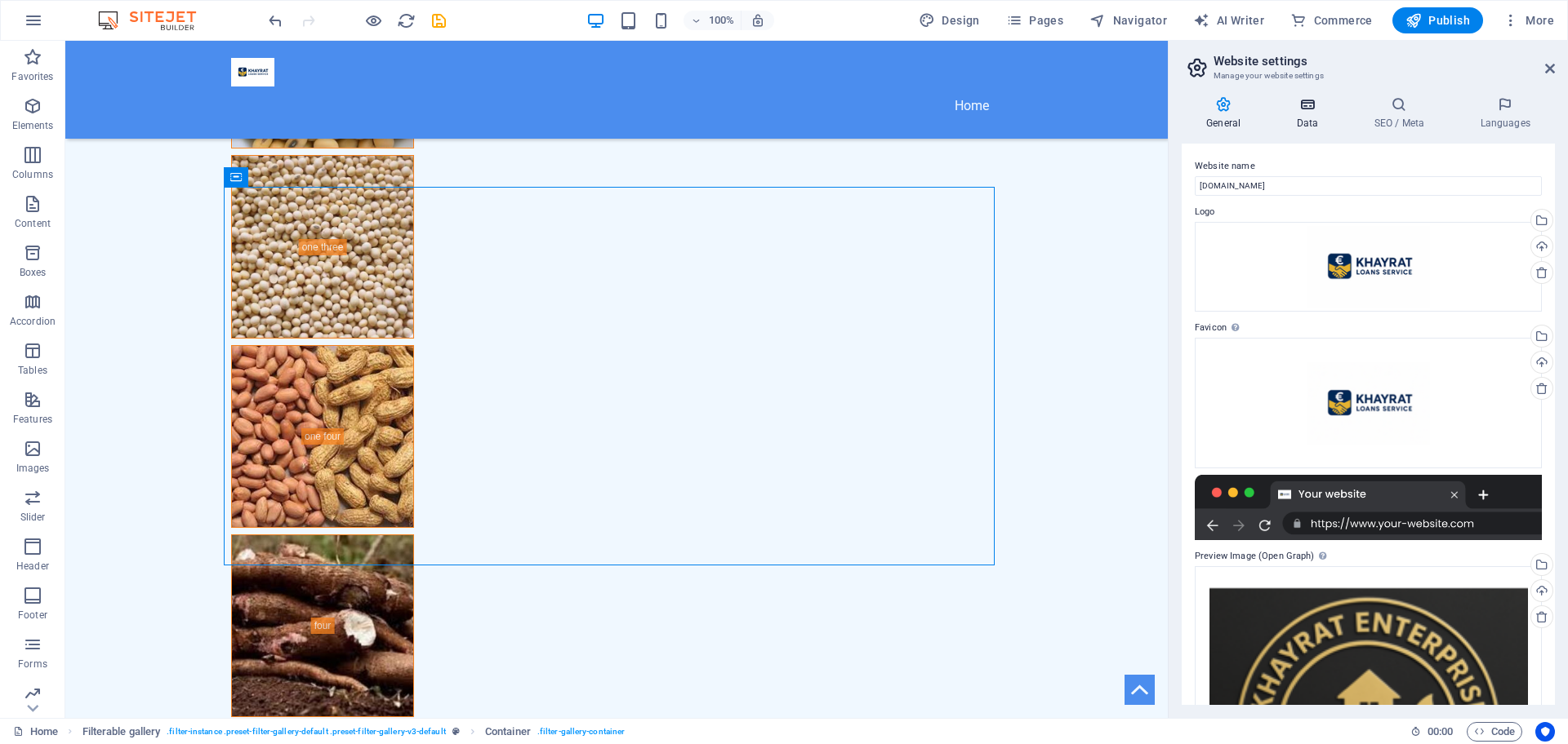
click at [1309, 101] on icon at bounding box center [1307, 104] width 71 height 16
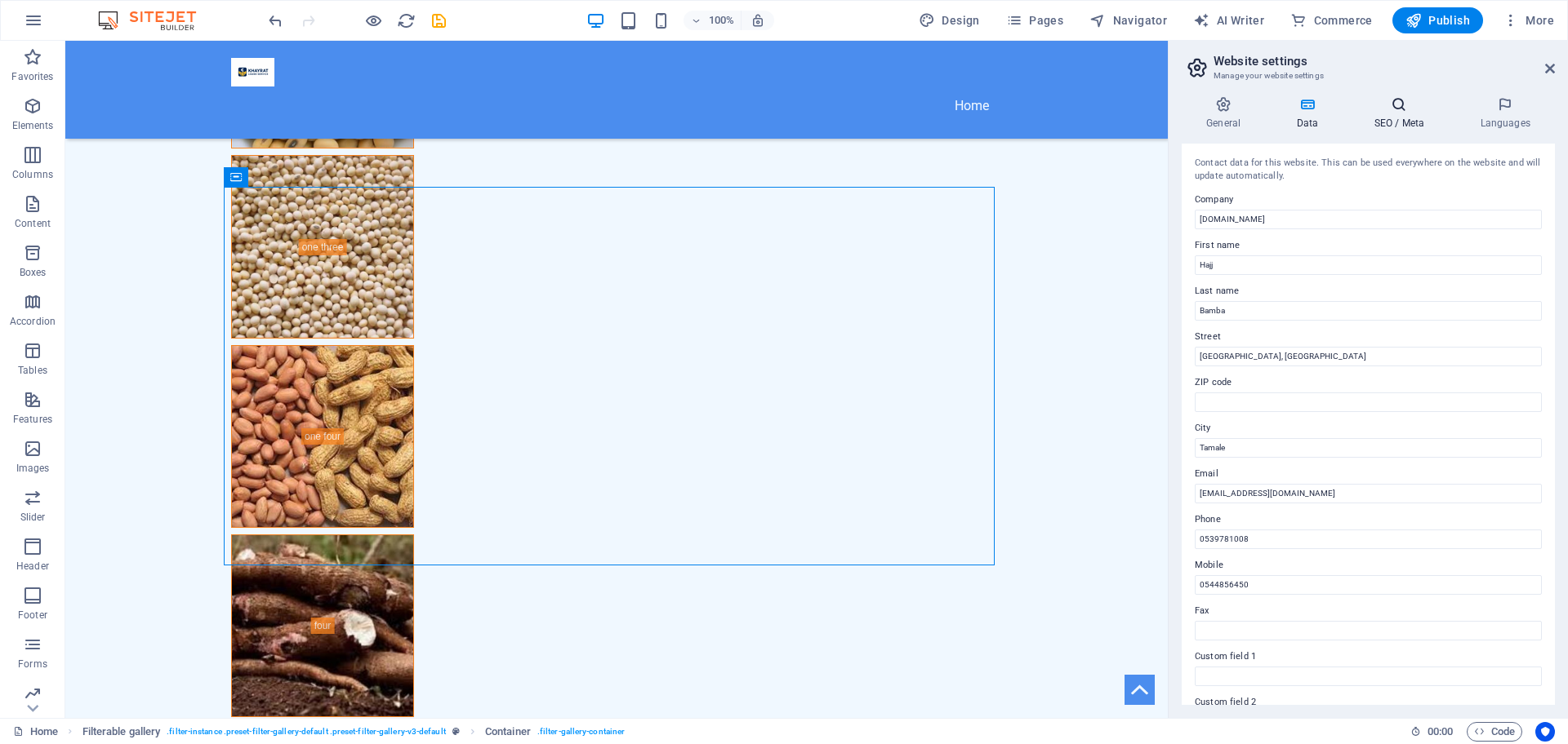
click at [1407, 116] on h4 "SEO / Meta" at bounding box center [1402, 114] width 106 height 34
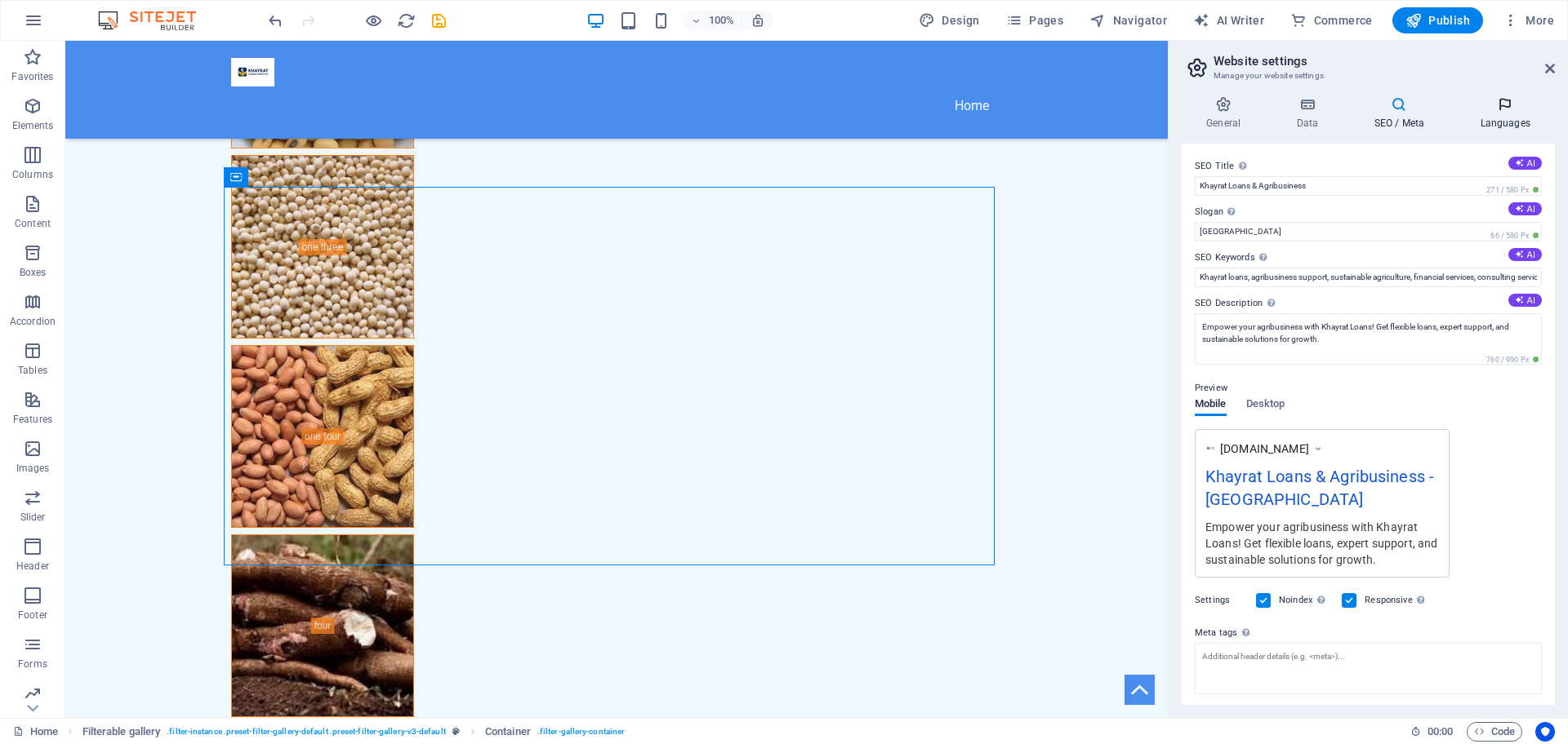
click at [1506, 127] on h4 "Languages" at bounding box center [1505, 114] width 99 height 34
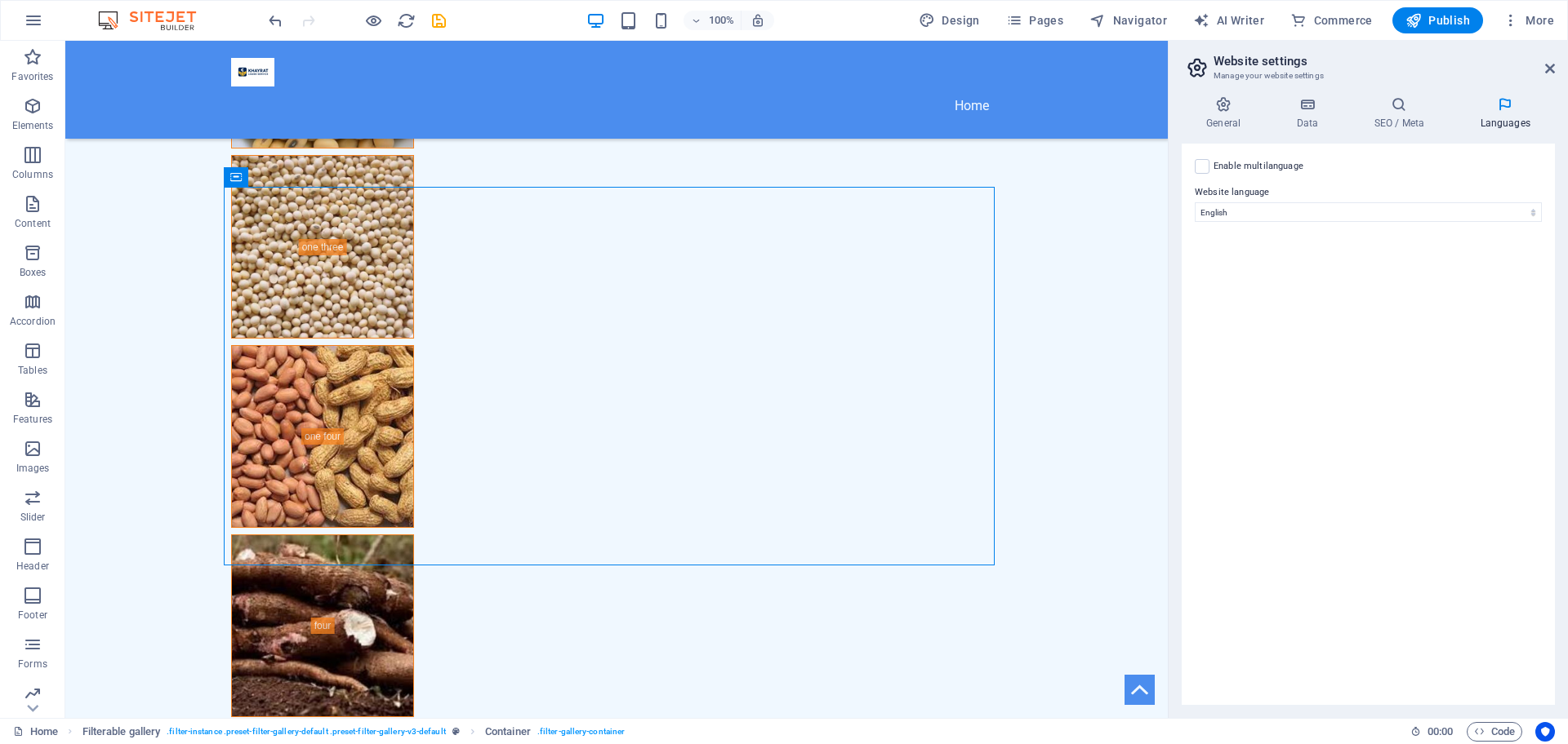
click at [1506, 127] on h4 "Languages" at bounding box center [1505, 114] width 99 height 34
click at [1548, 68] on icon at bounding box center [1550, 69] width 10 height 13
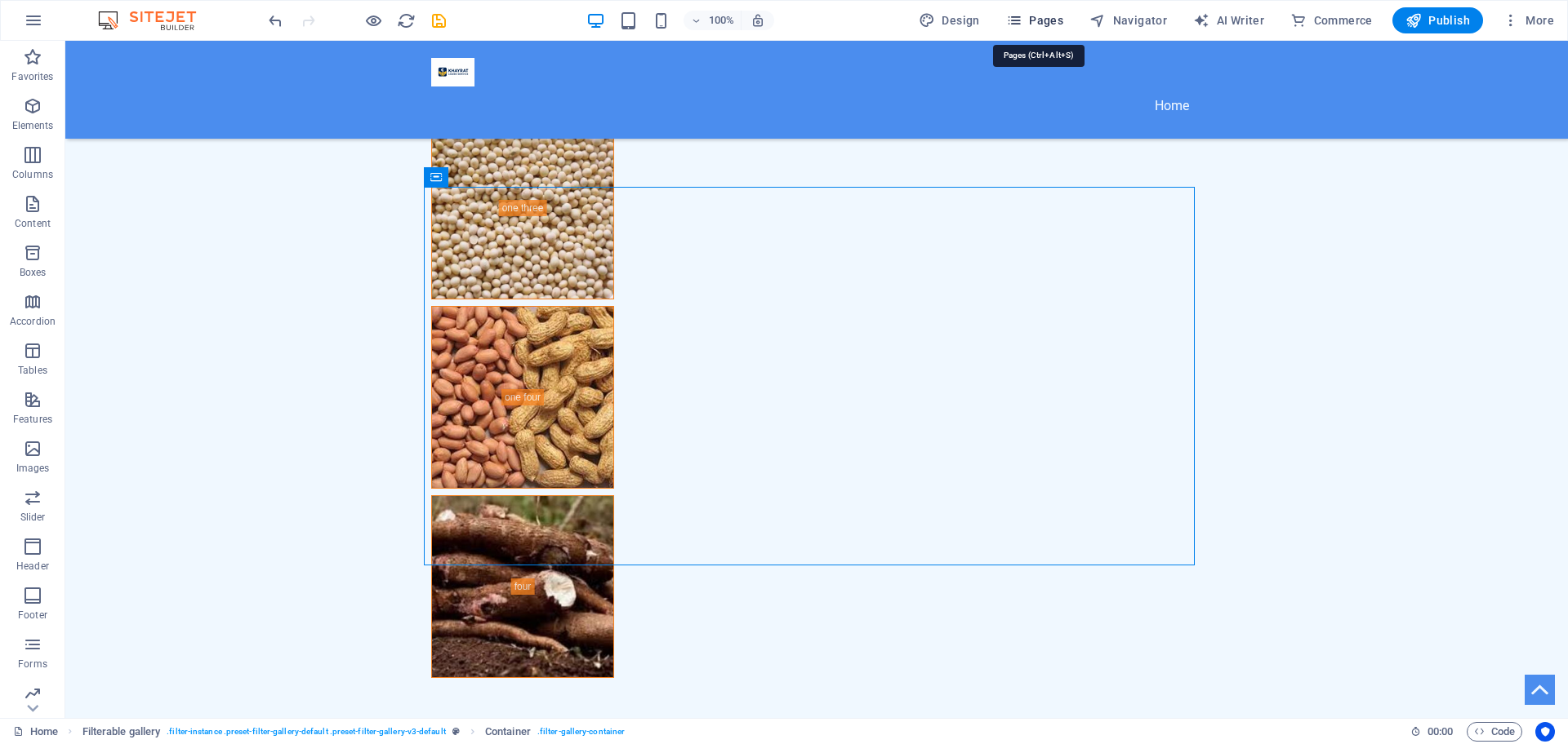
click at [1021, 27] on icon "button" at bounding box center [1014, 20] width 16 height 16
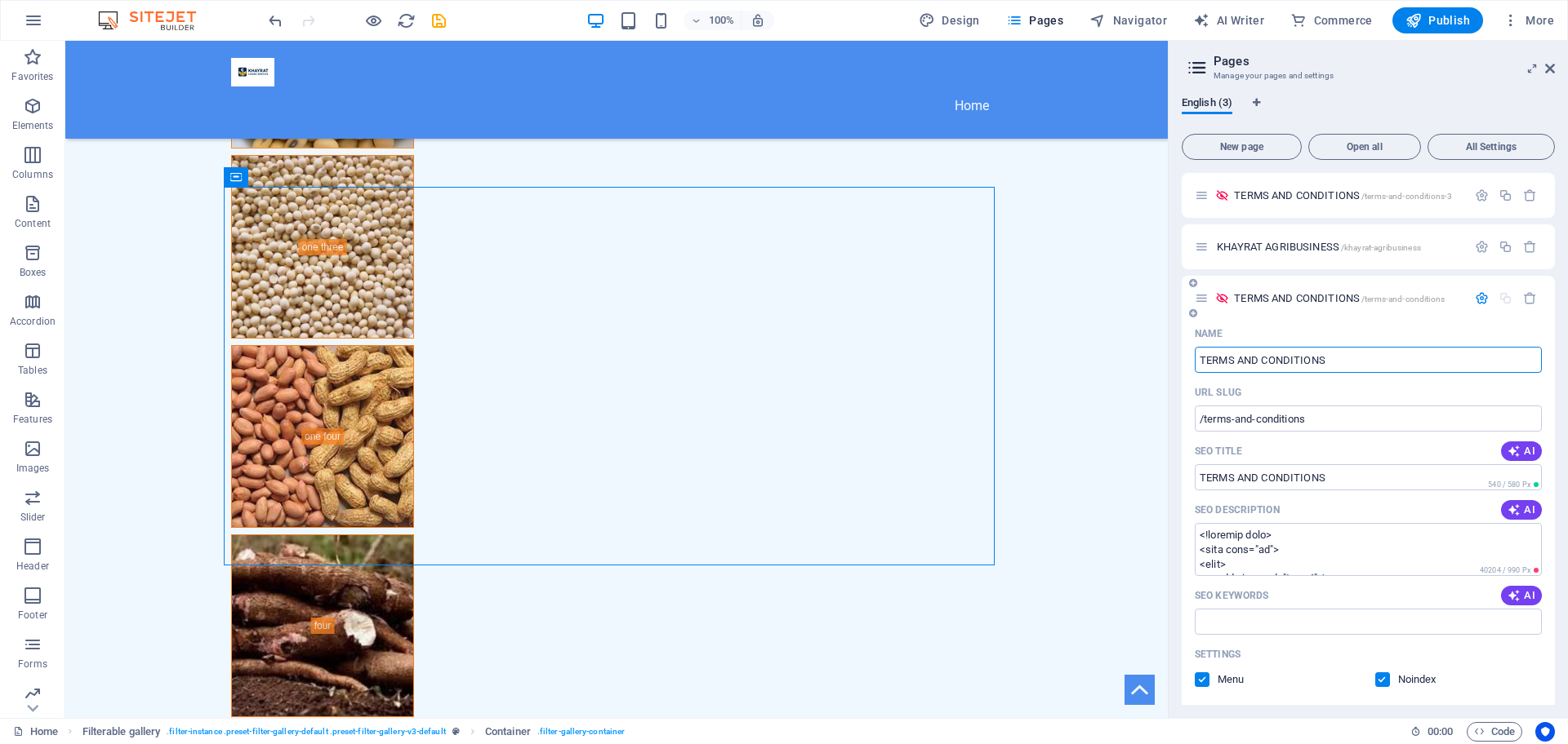
scroll to position [318, 0]
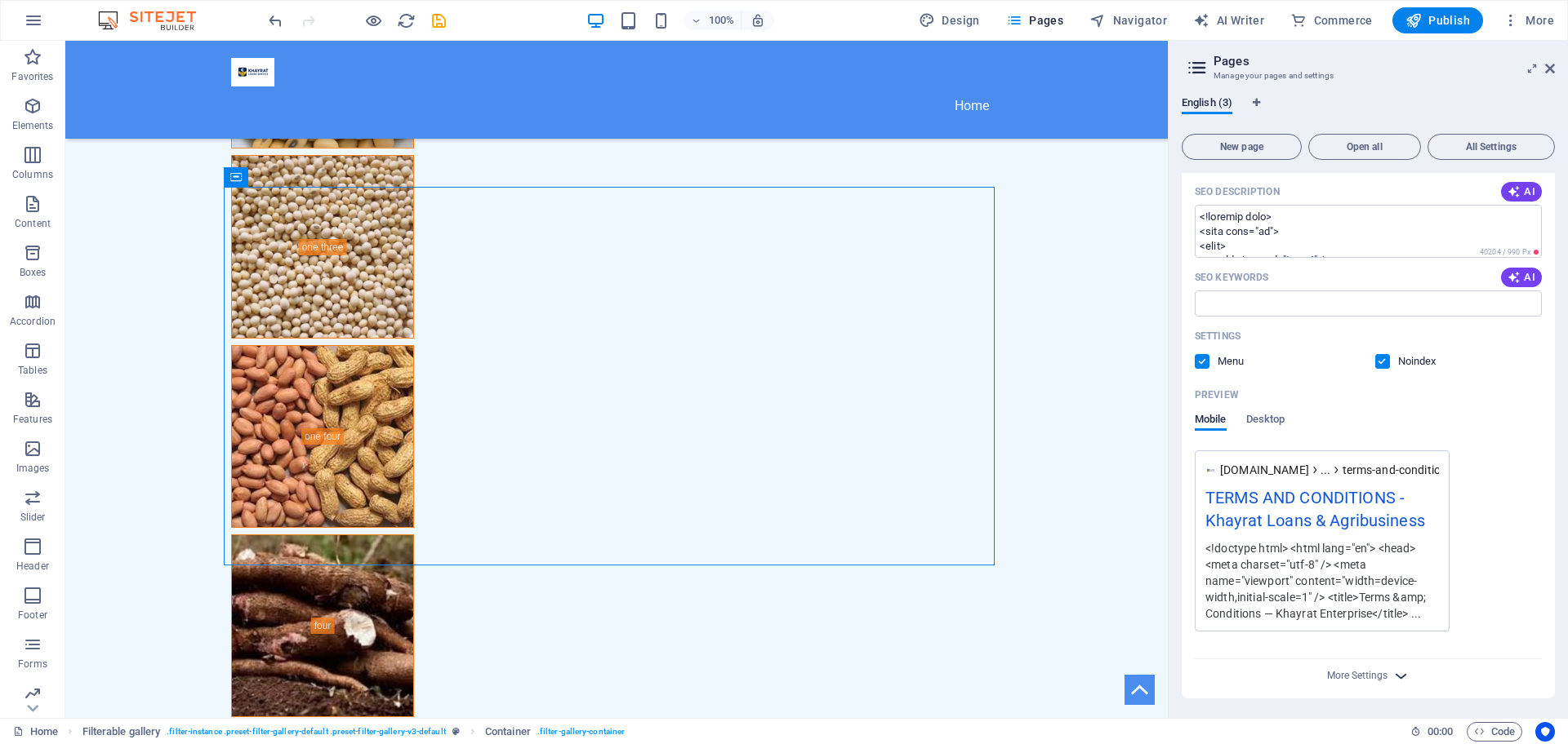
click at [1393, 668] on icon "button" at bounding box center [1401, 676] width 19 height 19
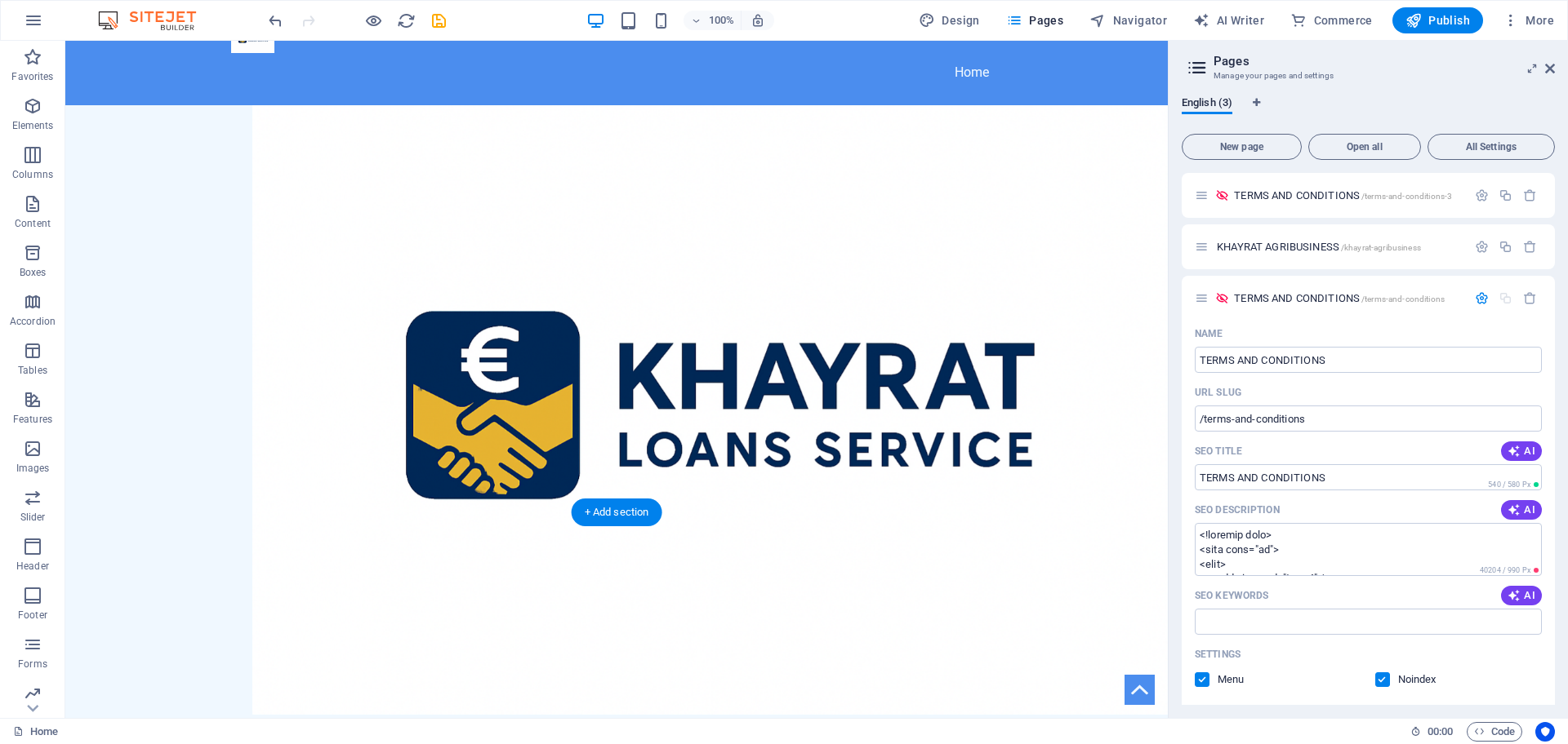
scroll to position [0, 0]
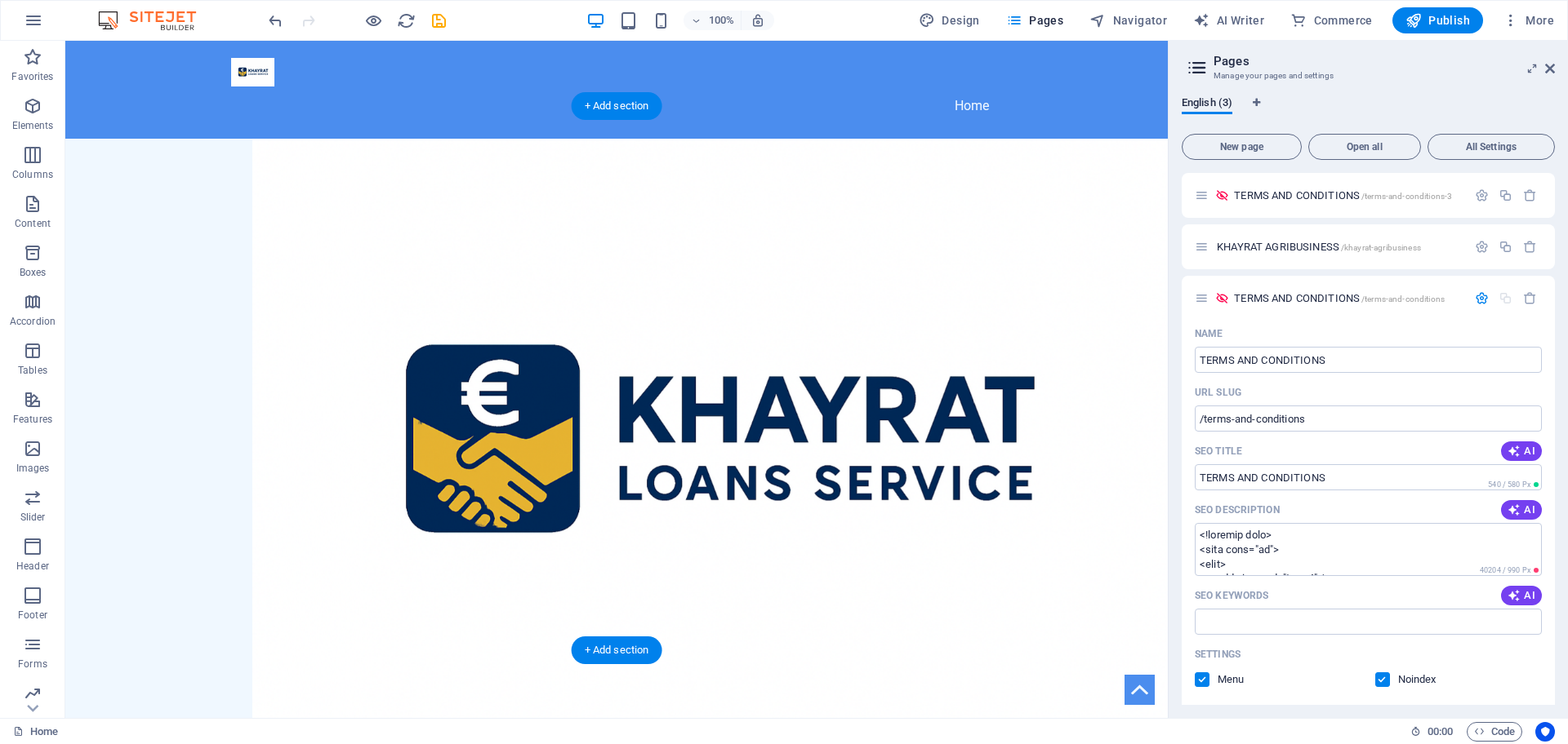
click at [792, 186] on figure at bounding box center [616, 444] width 1102 height 610
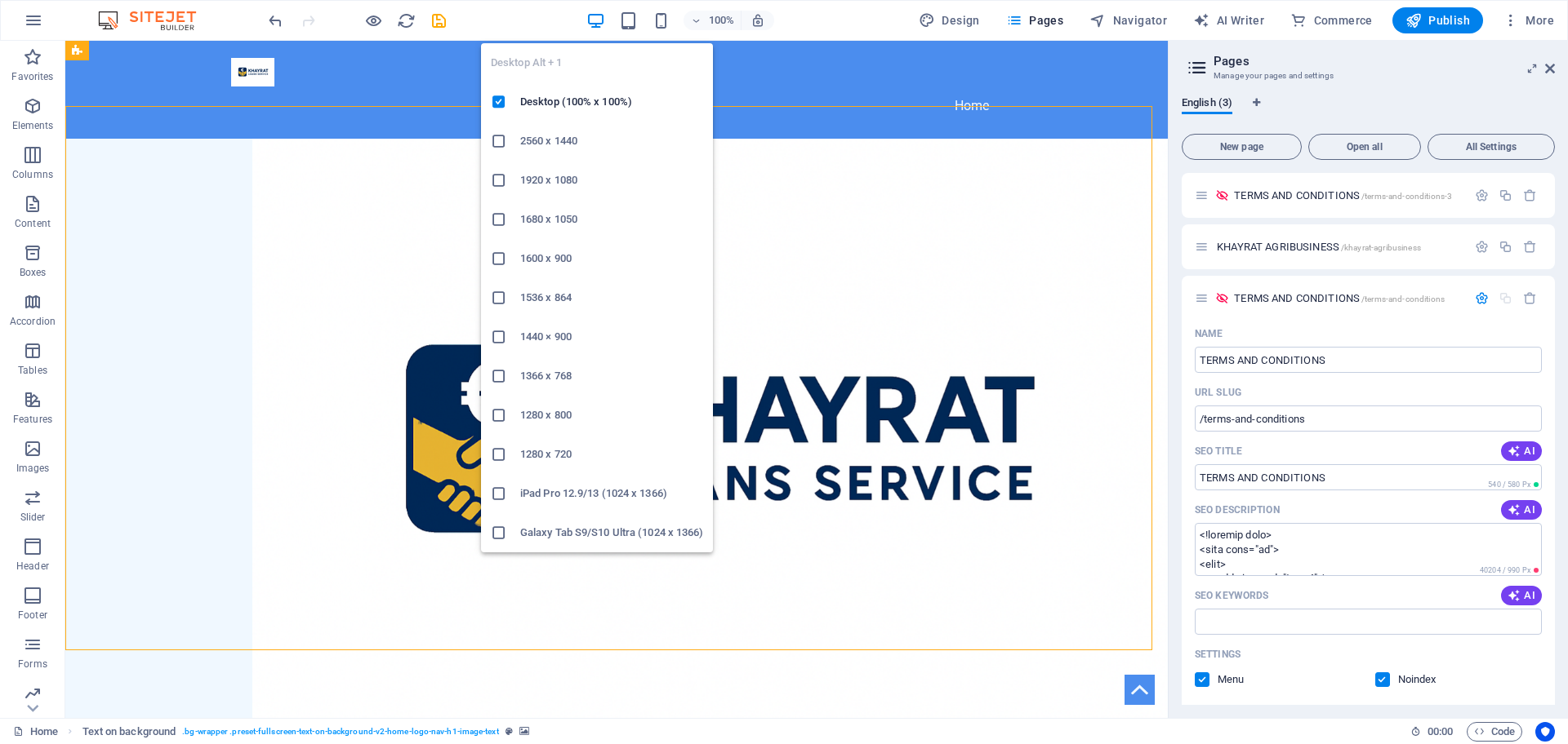
click at [599, 17] on icon "button" at bounding box center [596, 21] width 19 height 19
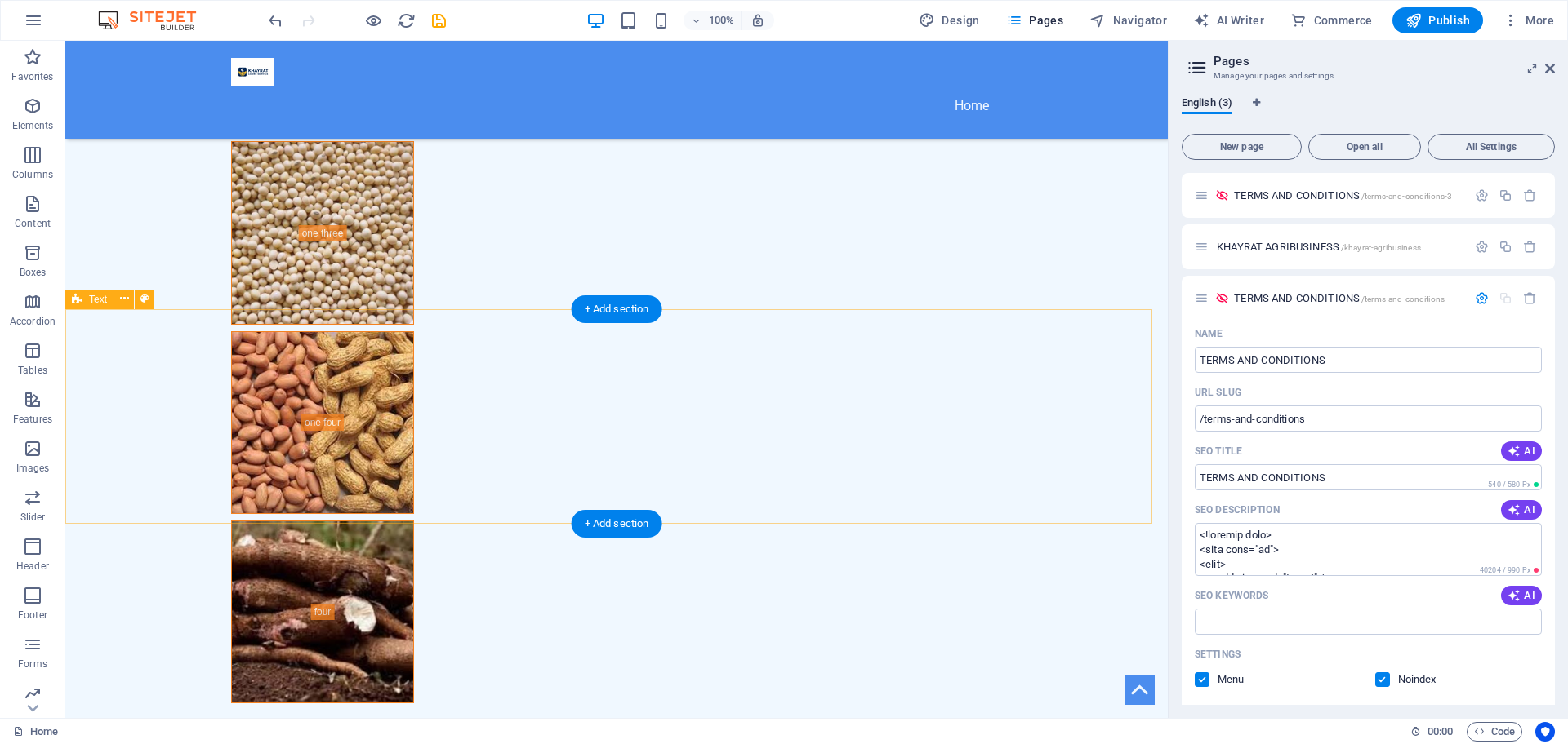
scroll to position [3953, 0]
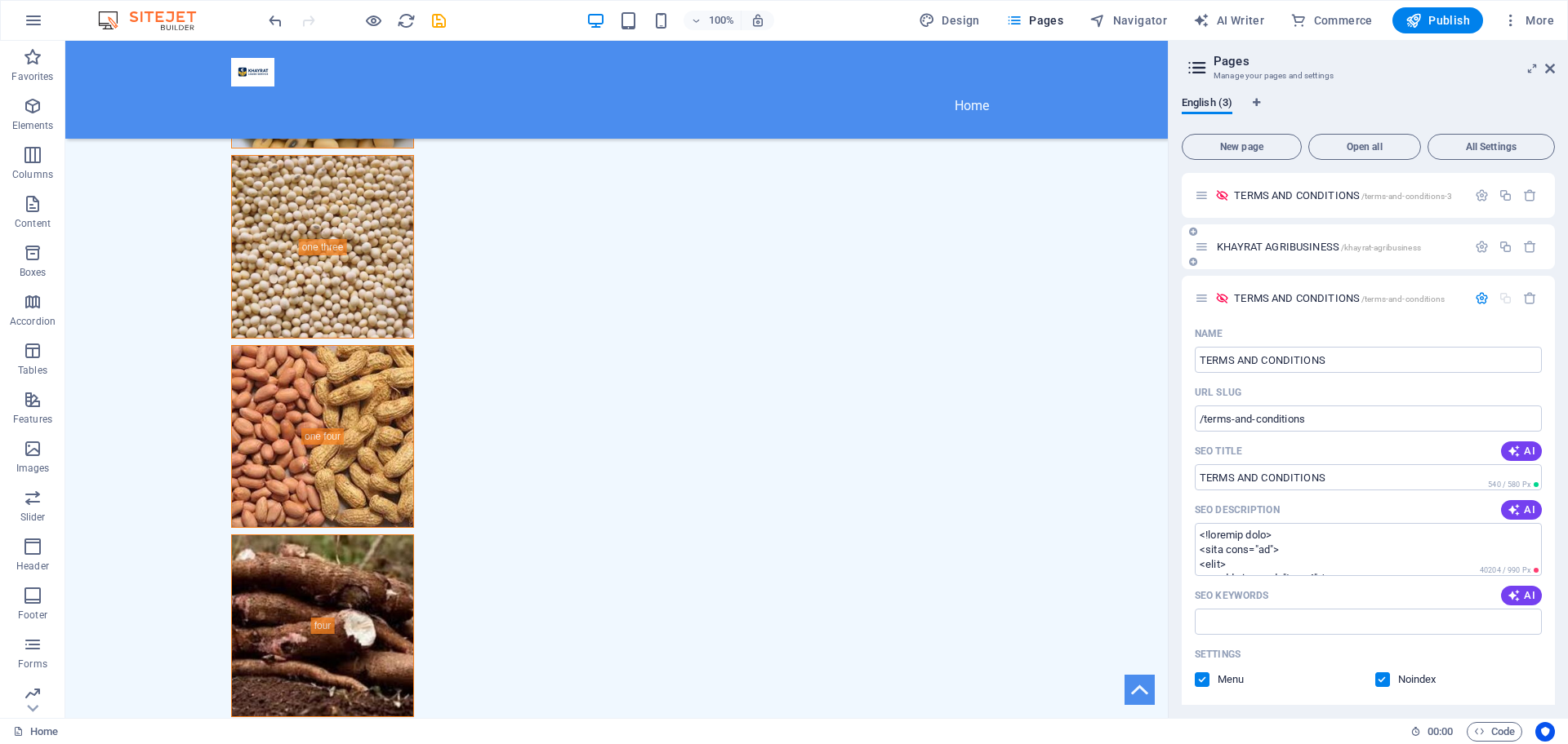
click at [1417, 251] on span "/khayrat-agribusiness" at bounding box center [1380, 247] width 80 height 9
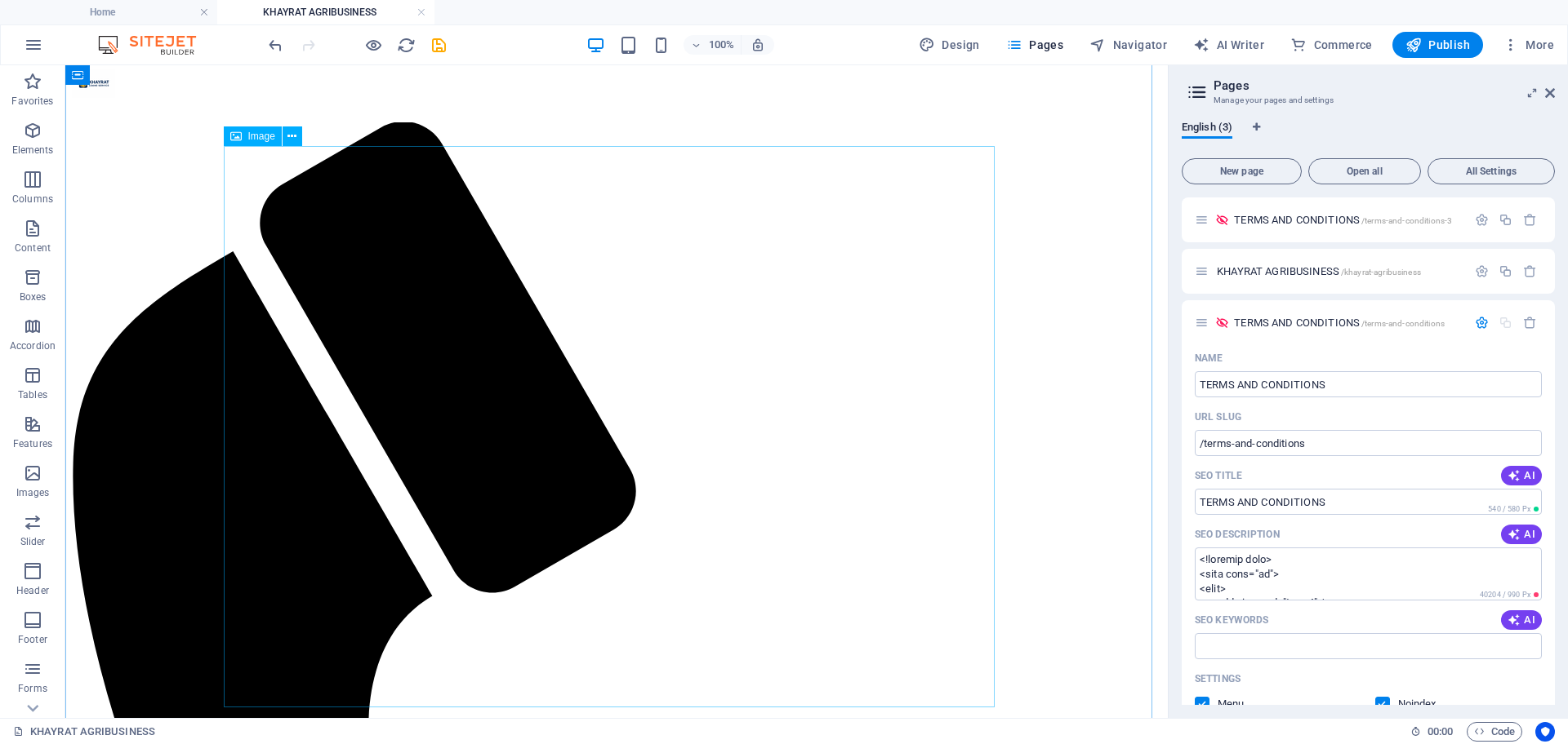
scroll to position [0, 0]
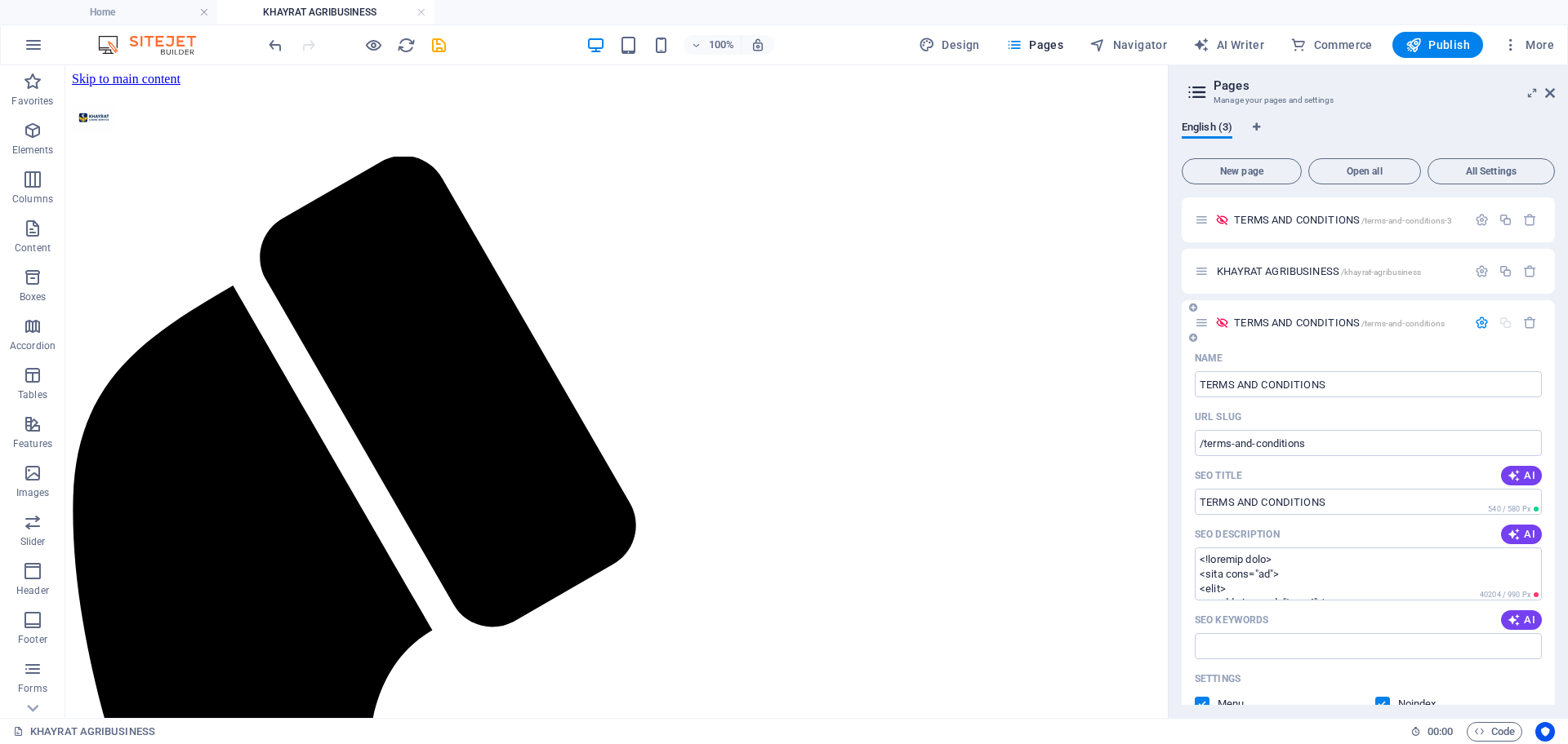
click at [1322, 322] on span "TERMS AND CONDITIONS /terms-and-conditions" at bounding box center [1339, 322] width 210 height 12
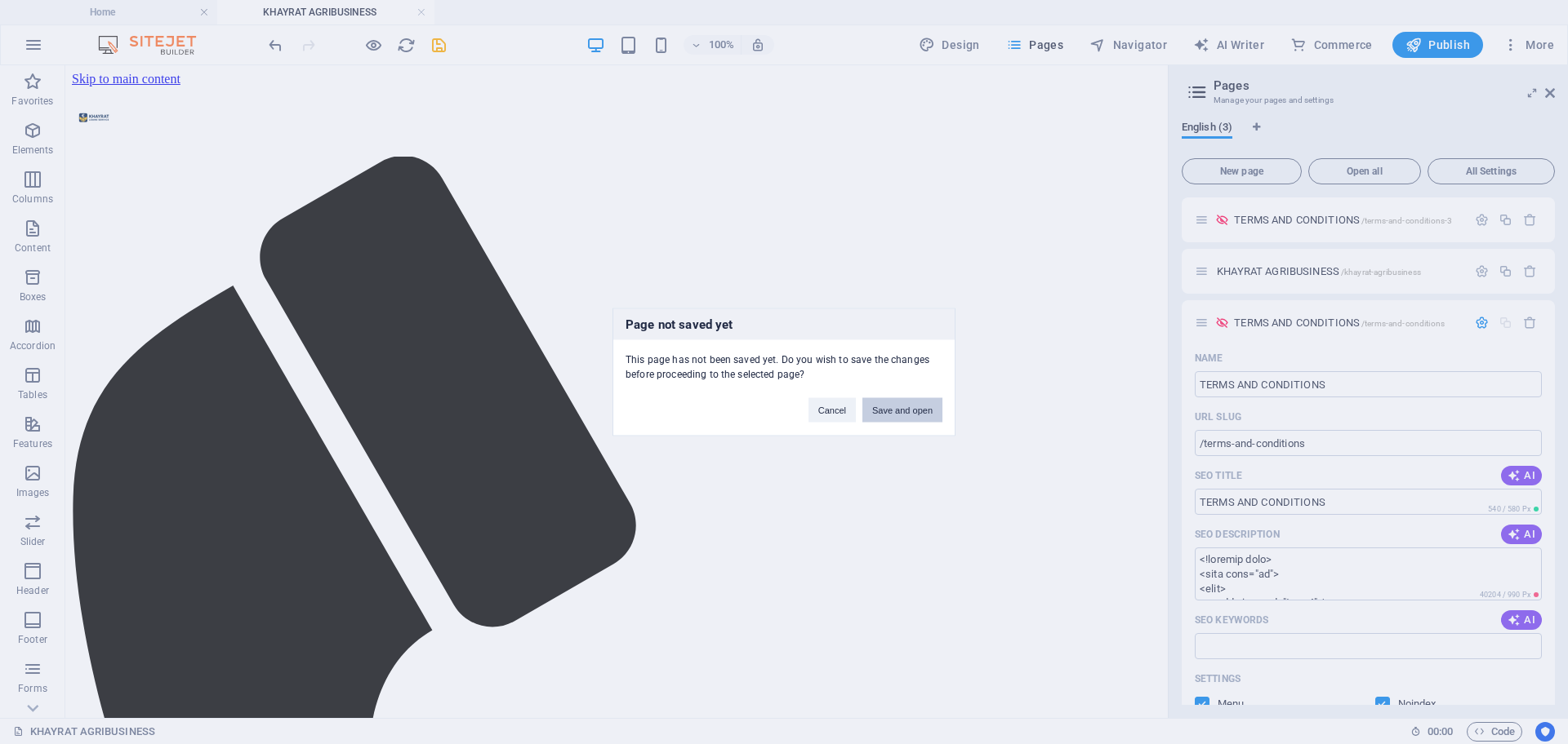
click at [901, 407] on button "Save and open" at bounding box center [902, 411] width 80 height 25
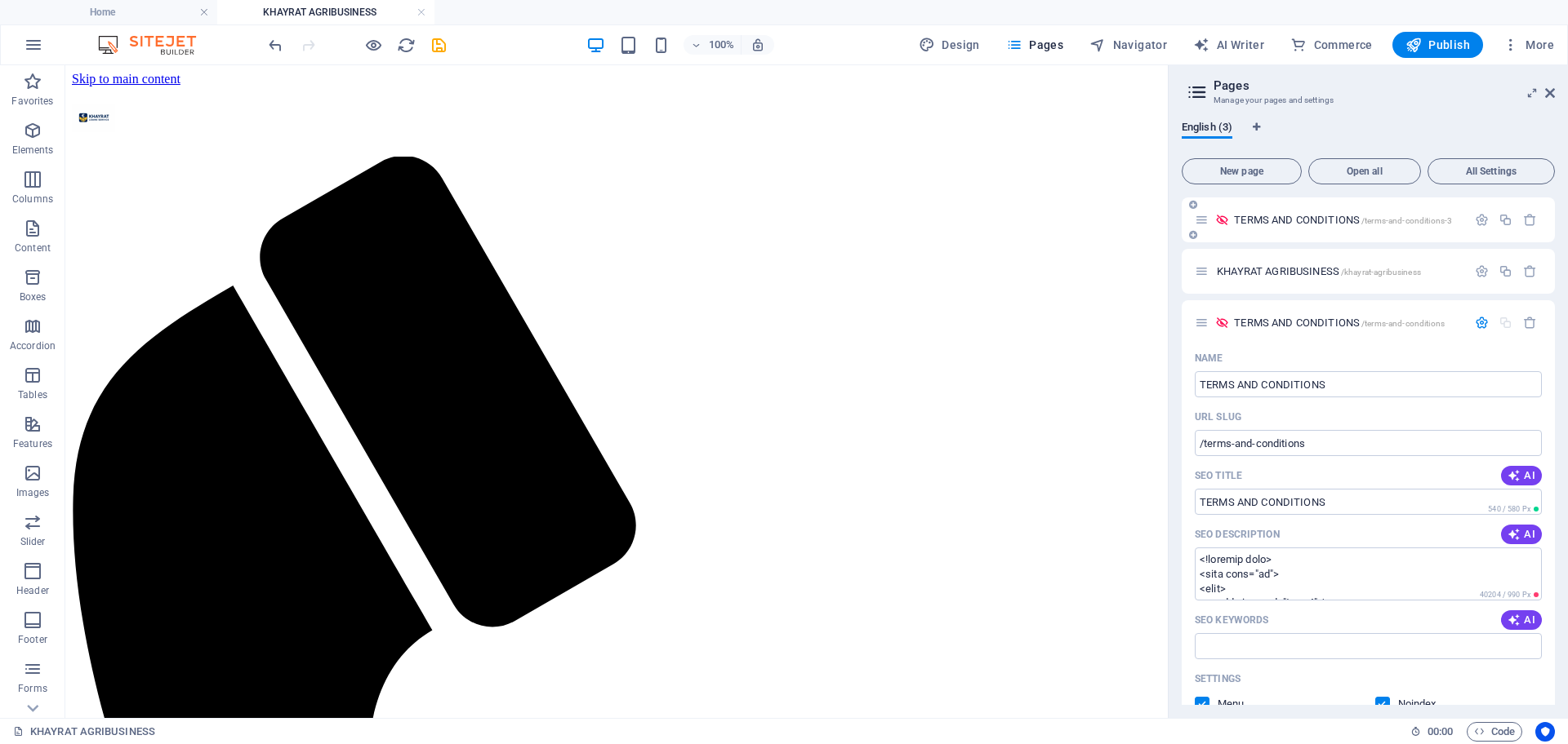
click at [1377, 220] on span "/terms-and-conditions-3" at bounding box center [1406, 220] width 91 height 9
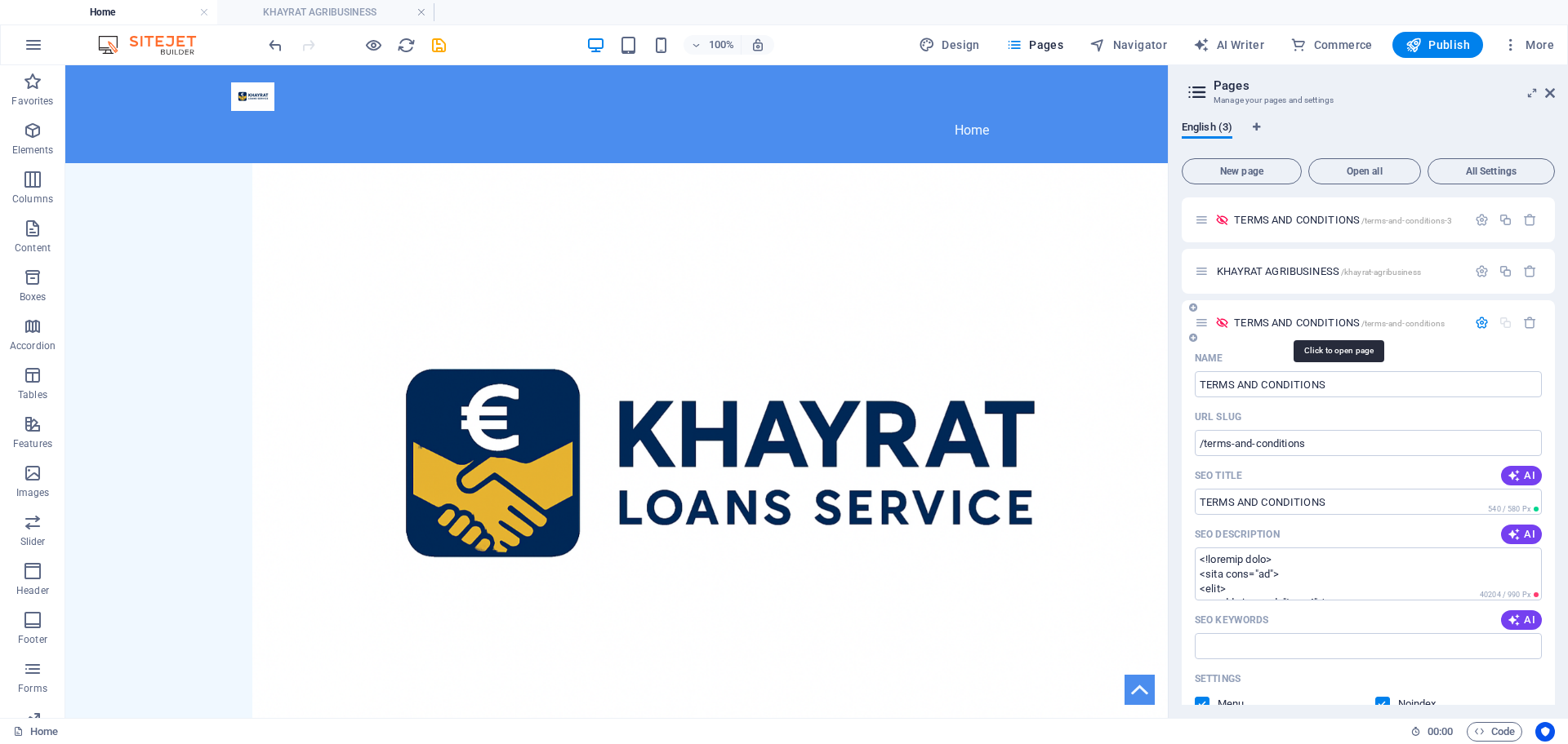
click at [1321, 322] on span "TERMS AND CONDITIONS /terms-and-conditions" at bounding box center [1339, 322] width 210 height 12
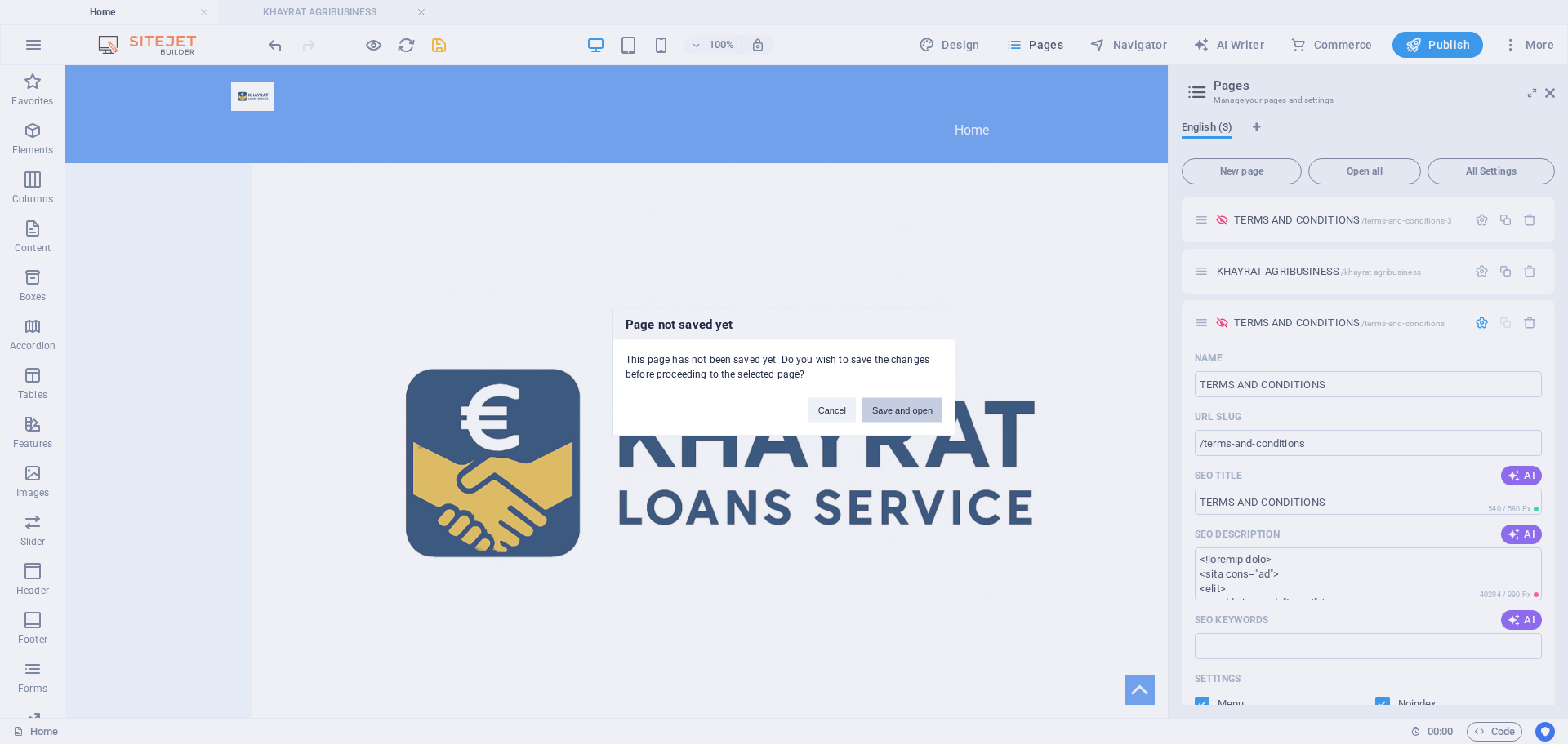
click at [915, 407] on button "Save and open" at bounding box center [902, 411] width 80 height 25
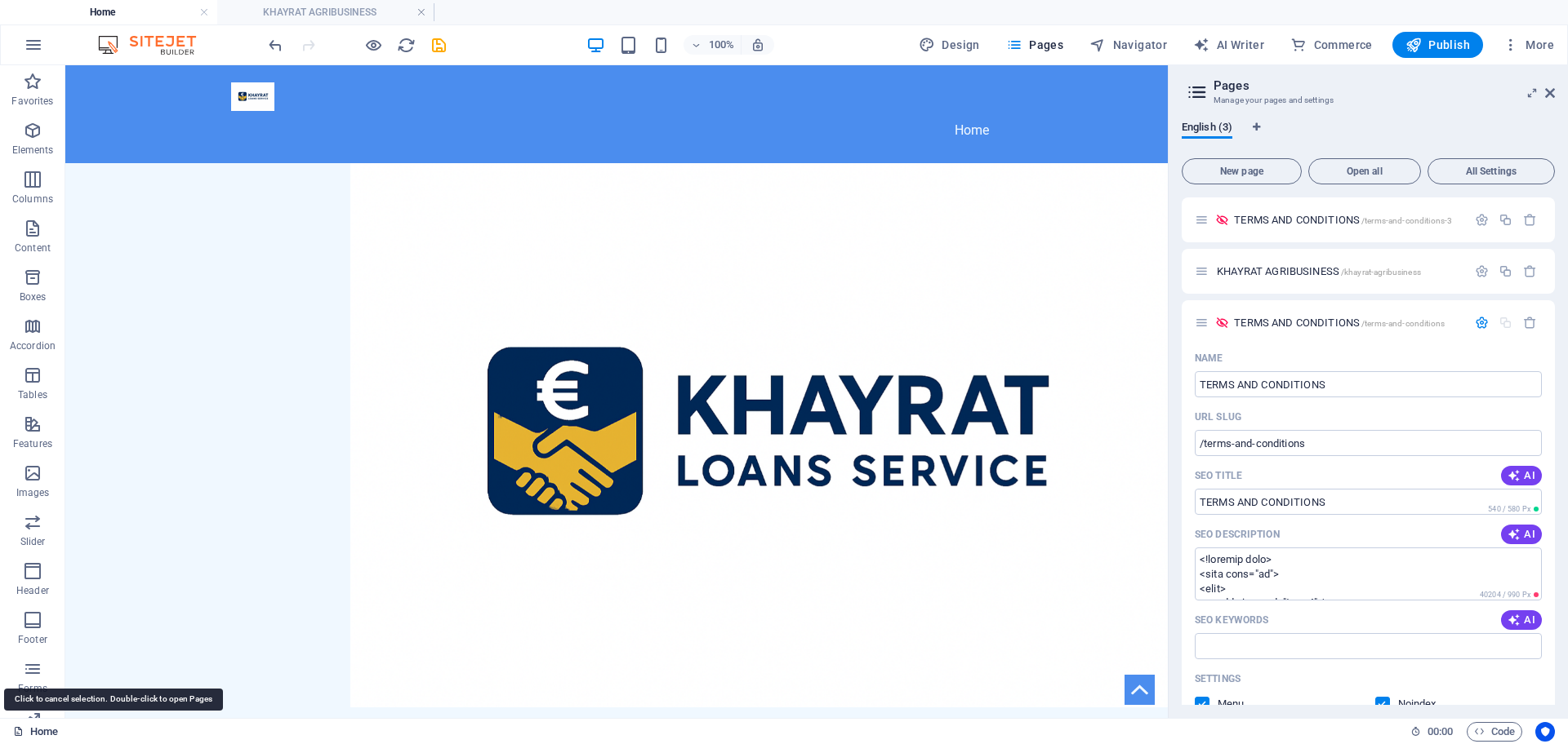
click at [43, 736] on link "Home" at bounding box center [35, 732] width 45 height 19
click at [33, 735] on link "Home" at bounding box center [35, 732] width 45 height 19
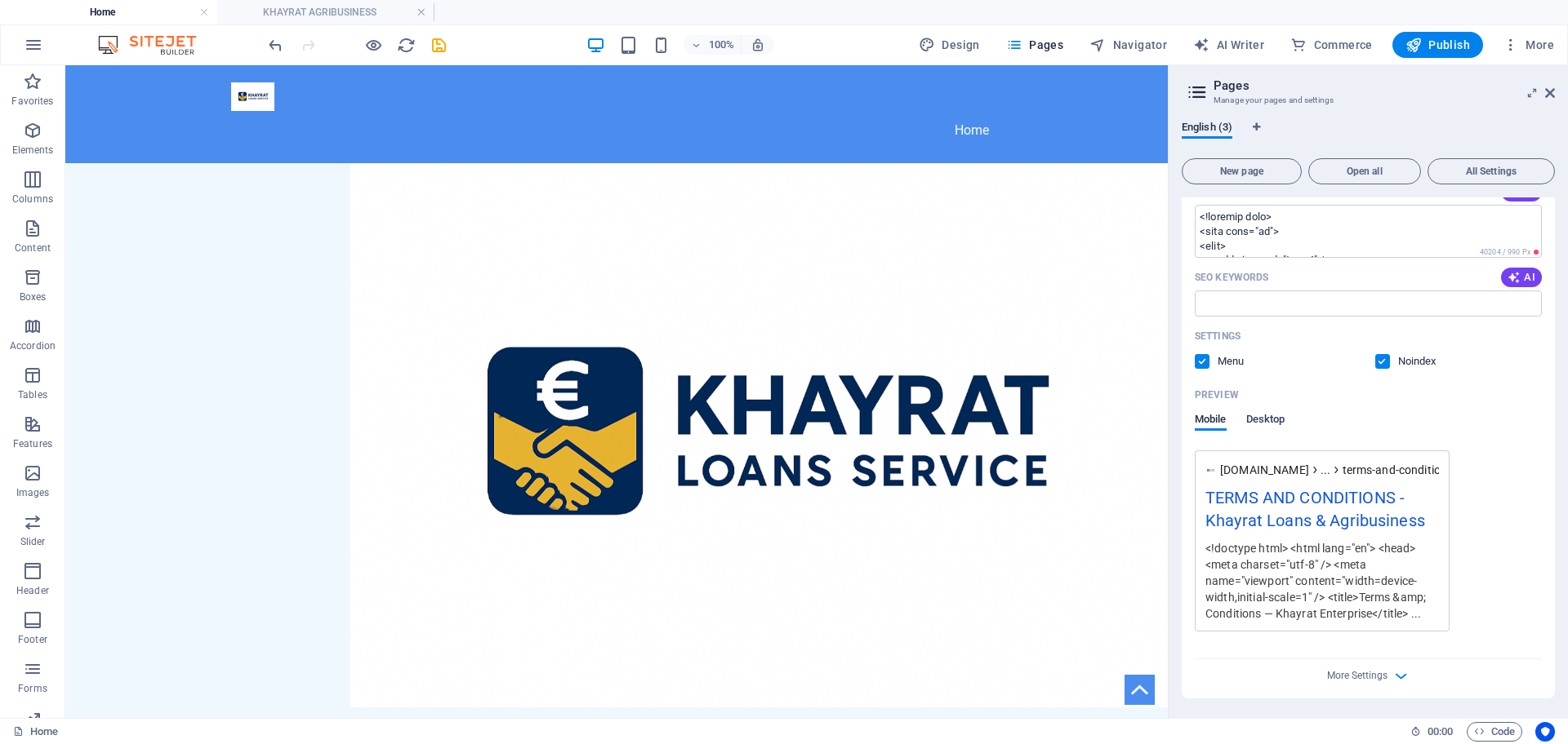
click at [1283, 421] on span "Desktop" at bounding box center [1265, 421] width 39 height 23
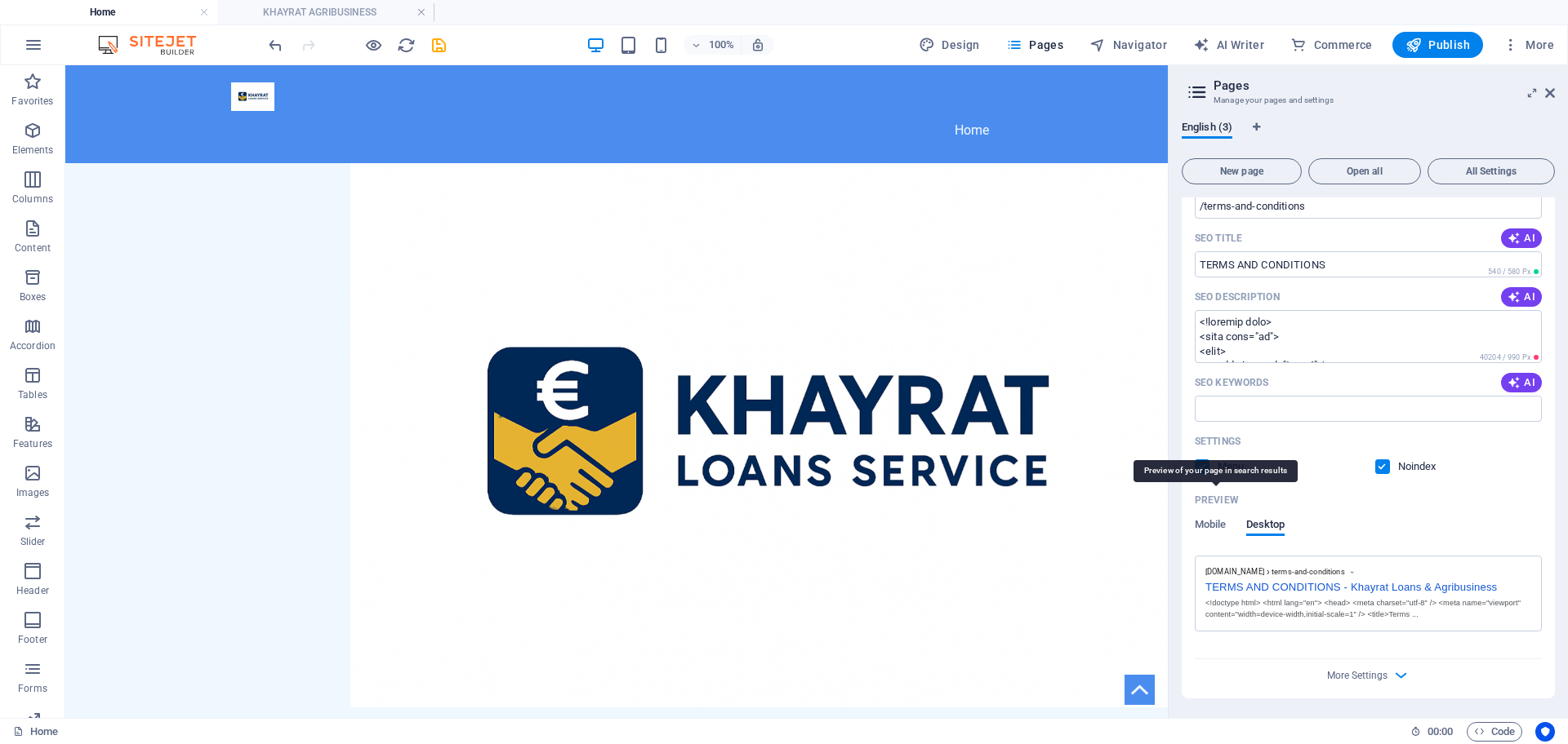
click at [1230, 504] on p "Preview" at bounding box center [1217, 500] width 44 height 13
click at [1205, 523] on span "Mobile" at bounding box center [1210, 527] width 32 height 23
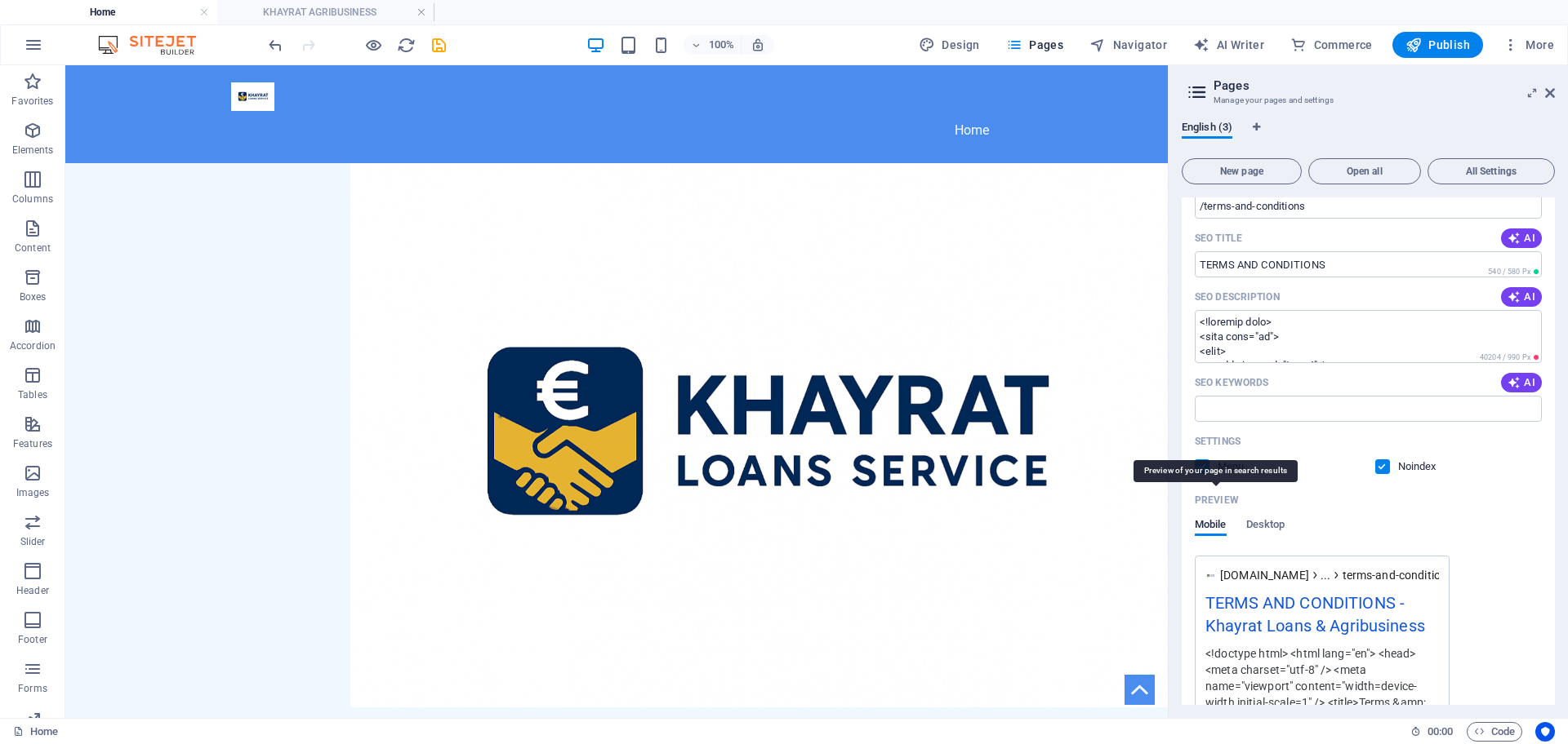
click at [1216, 497] on p "Preview" at bounding box center [1217, 500] width 44 height 13
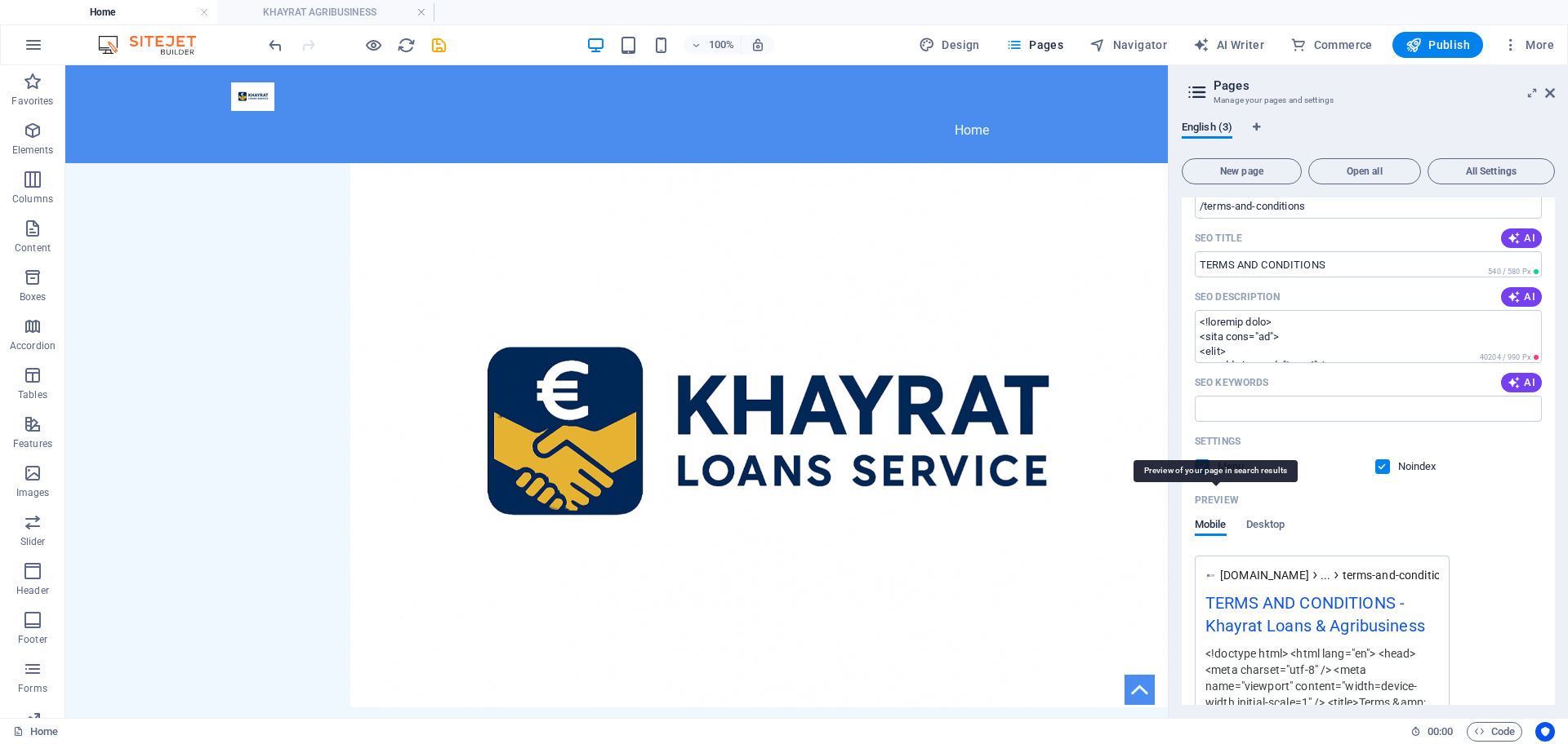
click at [1216, 497] on p "Preview" at bounding box center [1217, 500] width 44 height 13
click at [1259, 520] on span "Desktop" at bounding box center [1265, 527] width 39 height 23
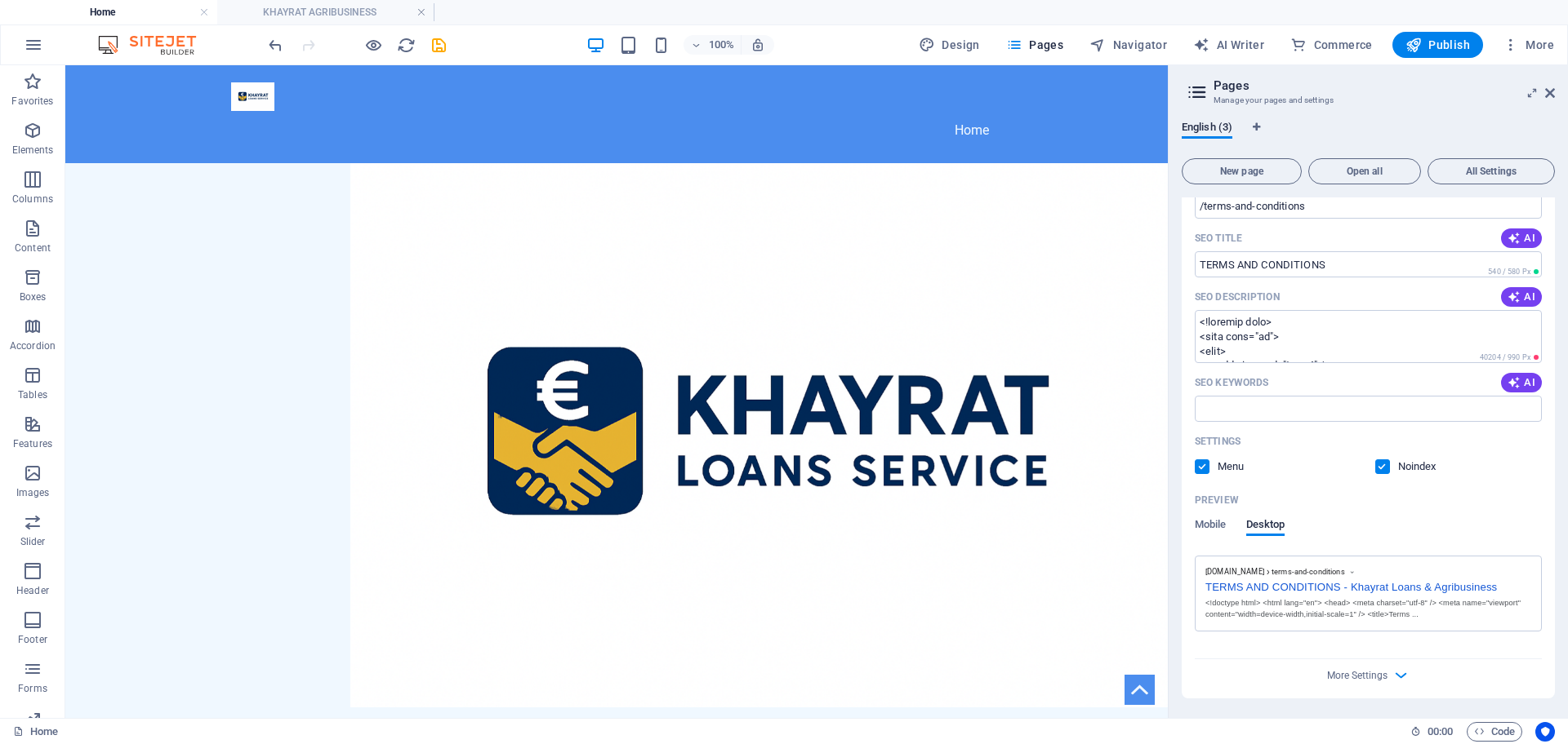
scroll to position [0, 0]
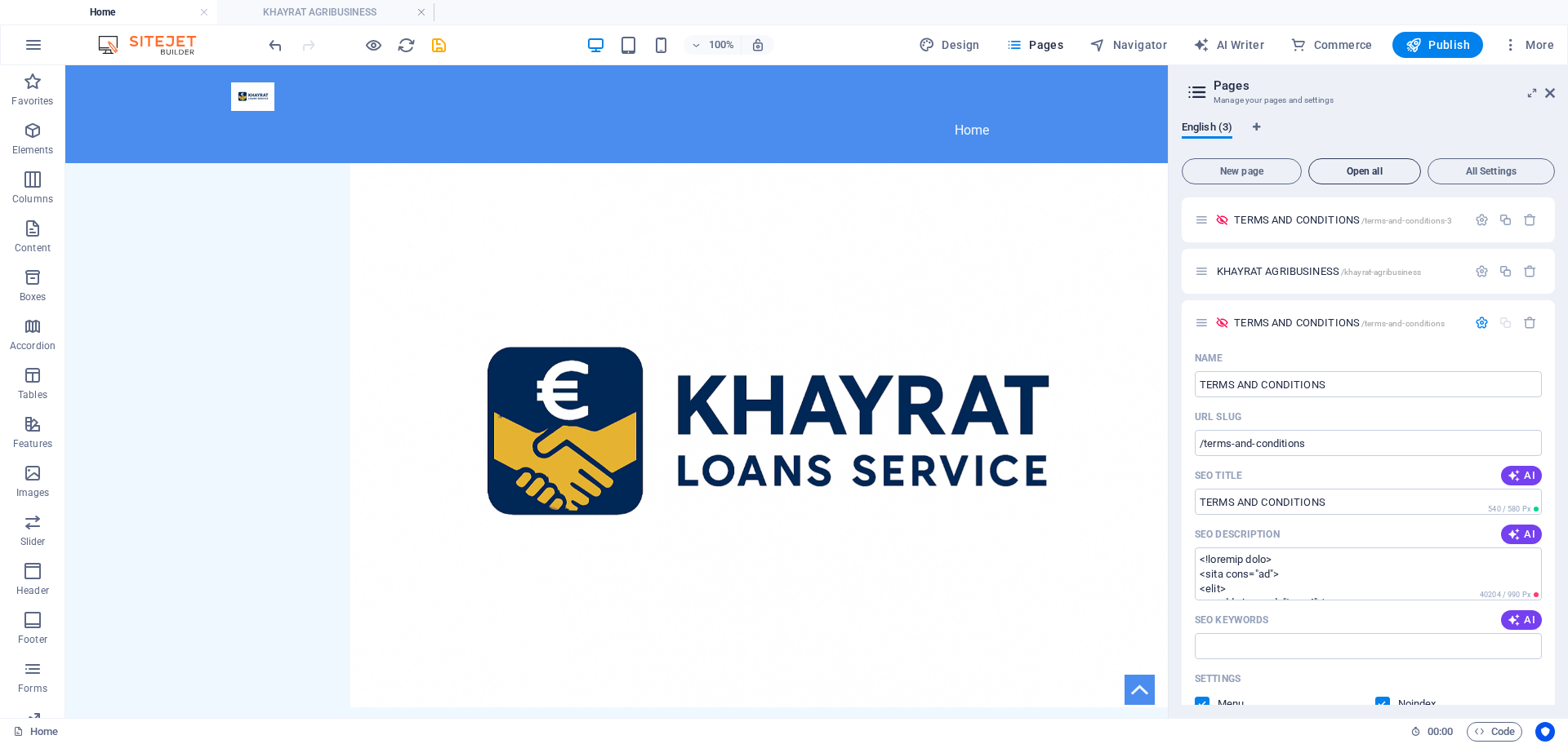
click at [1354, 179] on button "Open all" at bounding box center [1364, 171] width 113 height 26
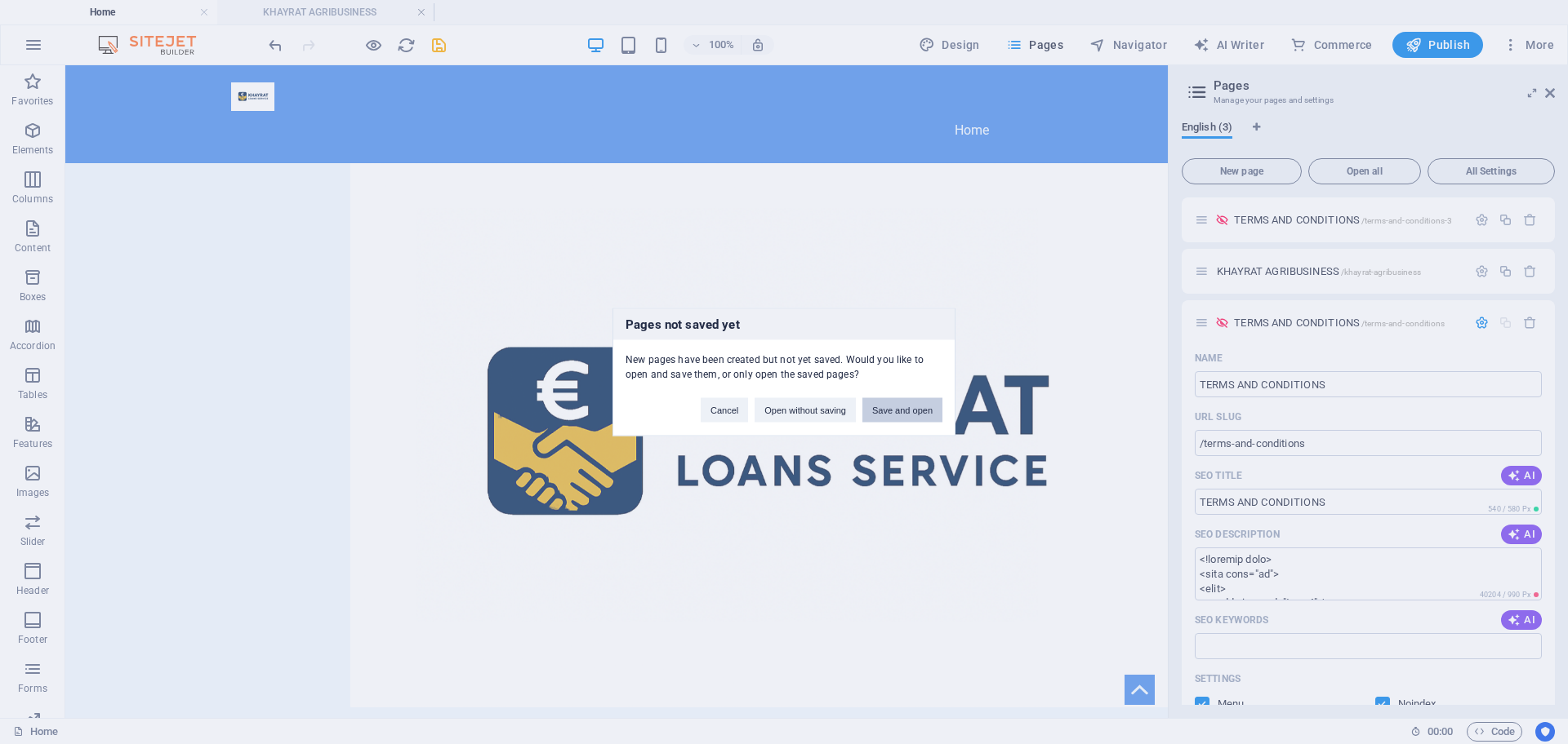
click at [916, 412] on button "Save and open" at bounding box center [902, 411] width 80 height 25
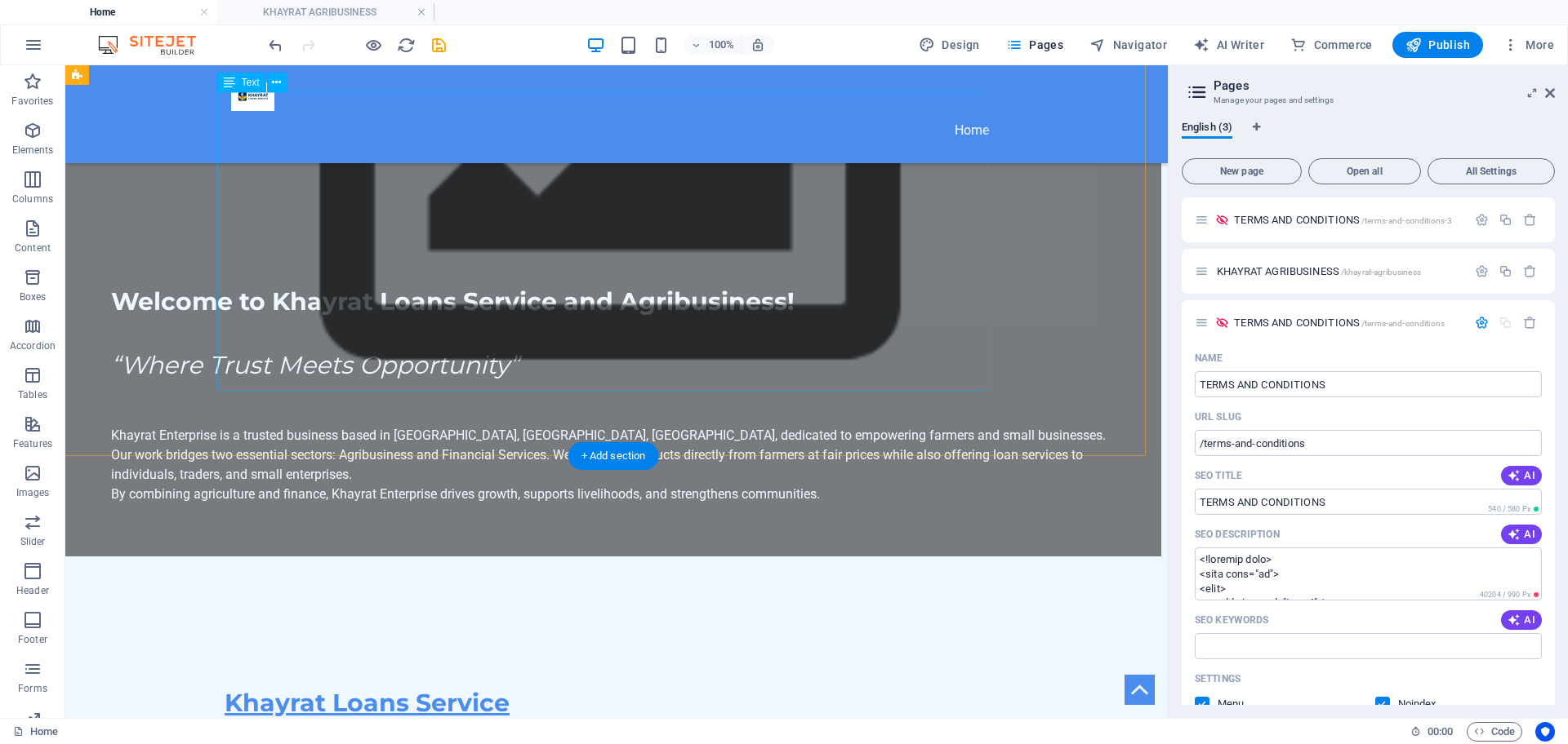
scroll to position [0, 7]
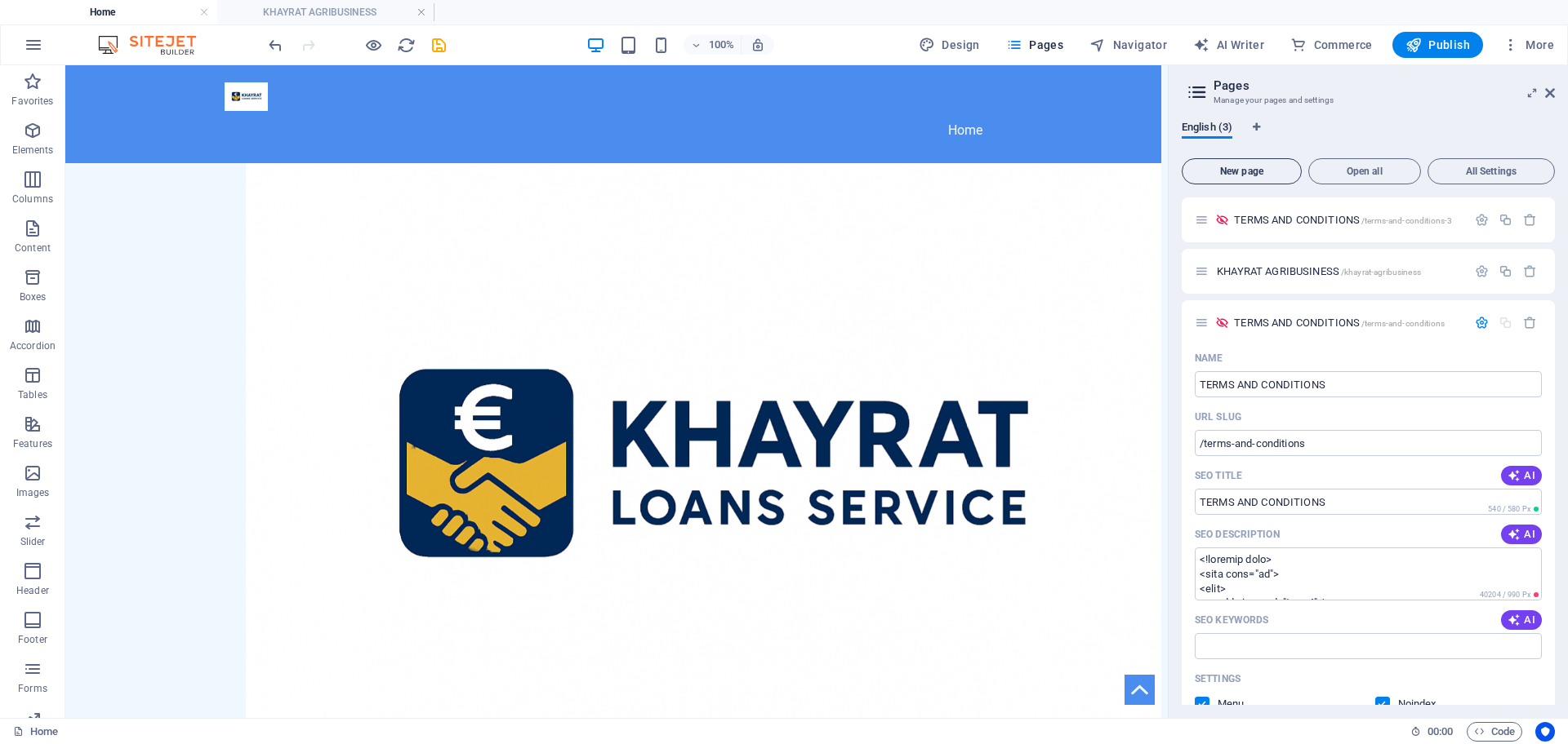
click at [1269, 177] on button "New page" at bounding box center [1241, 171] width 120 height 26
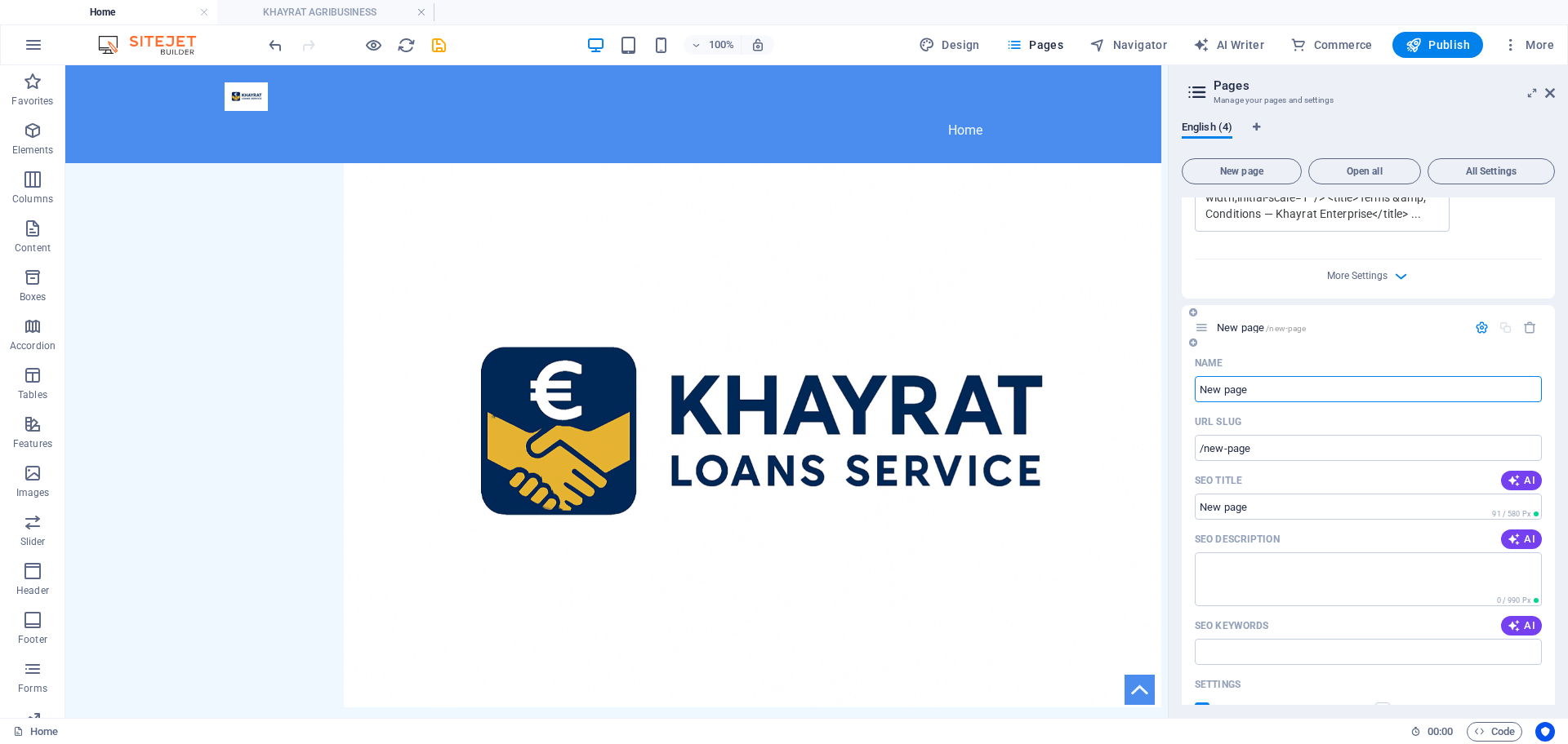
scroll to position [964, 0]
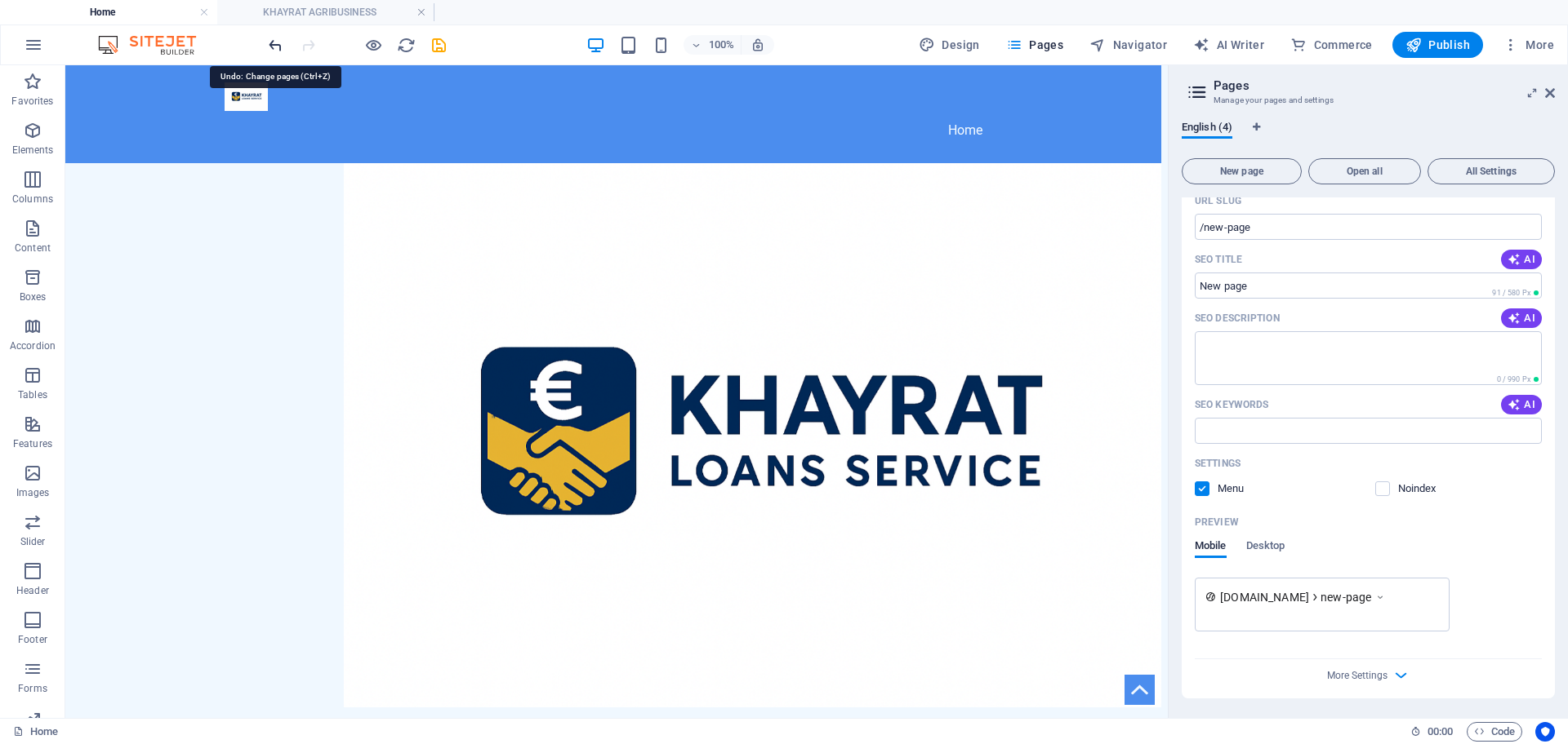
click at [271, 40] on icon "undo" at bounding box center [276, 46] width 19 height 19
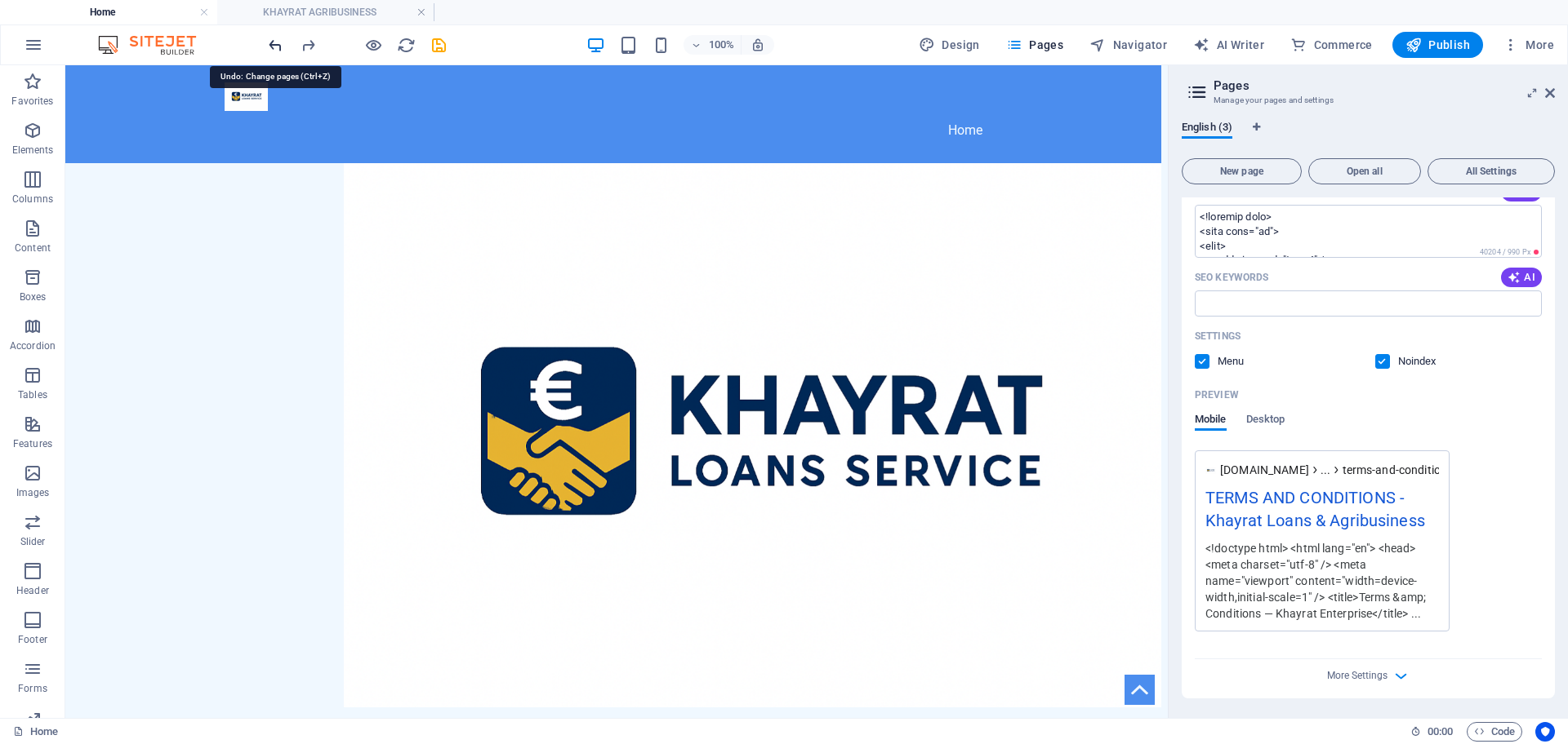
scroll to position [342, 0]
click at [274, 41] on icon "undo" at bounding box center [276, 46] width 19 height 19
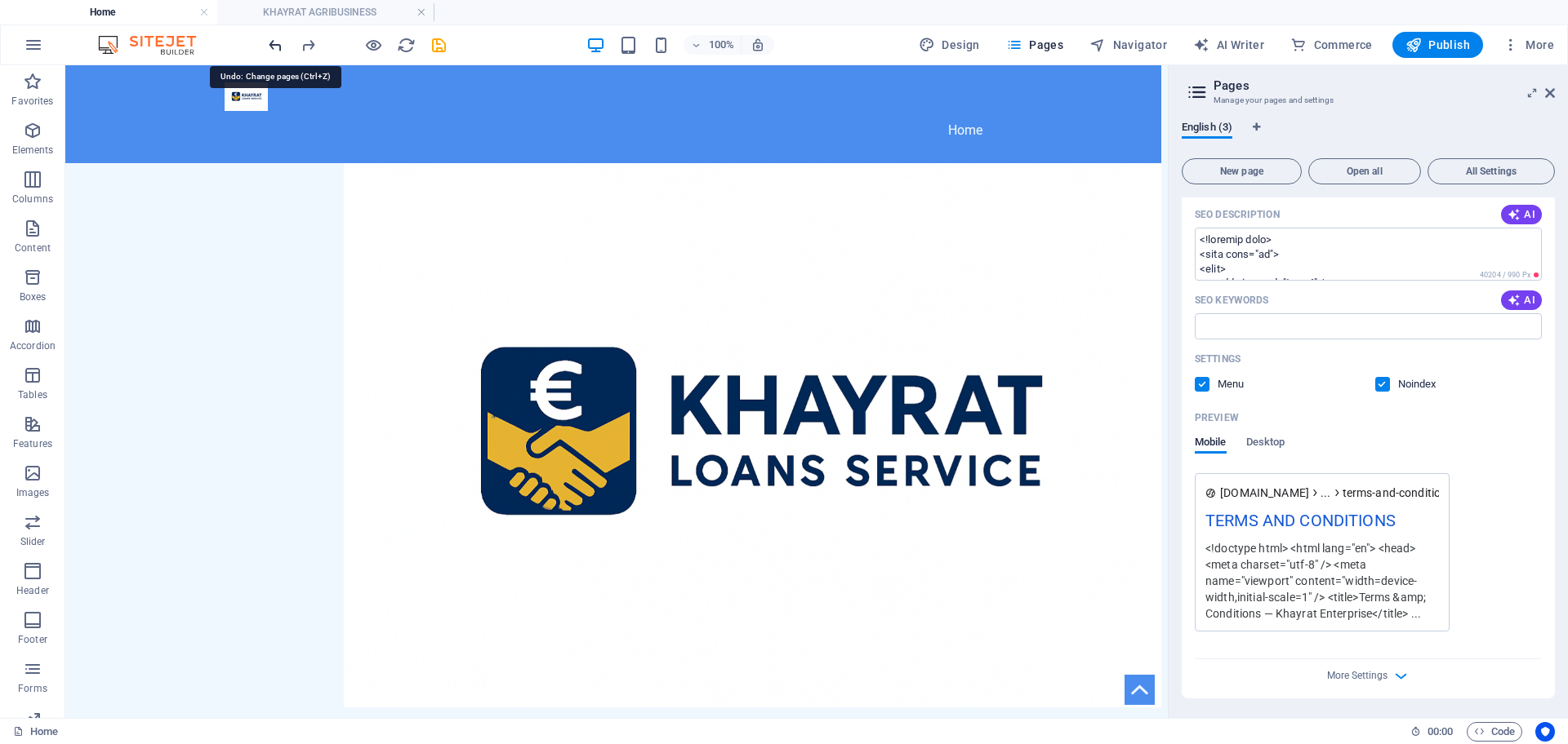
scroll to position [0, 0]
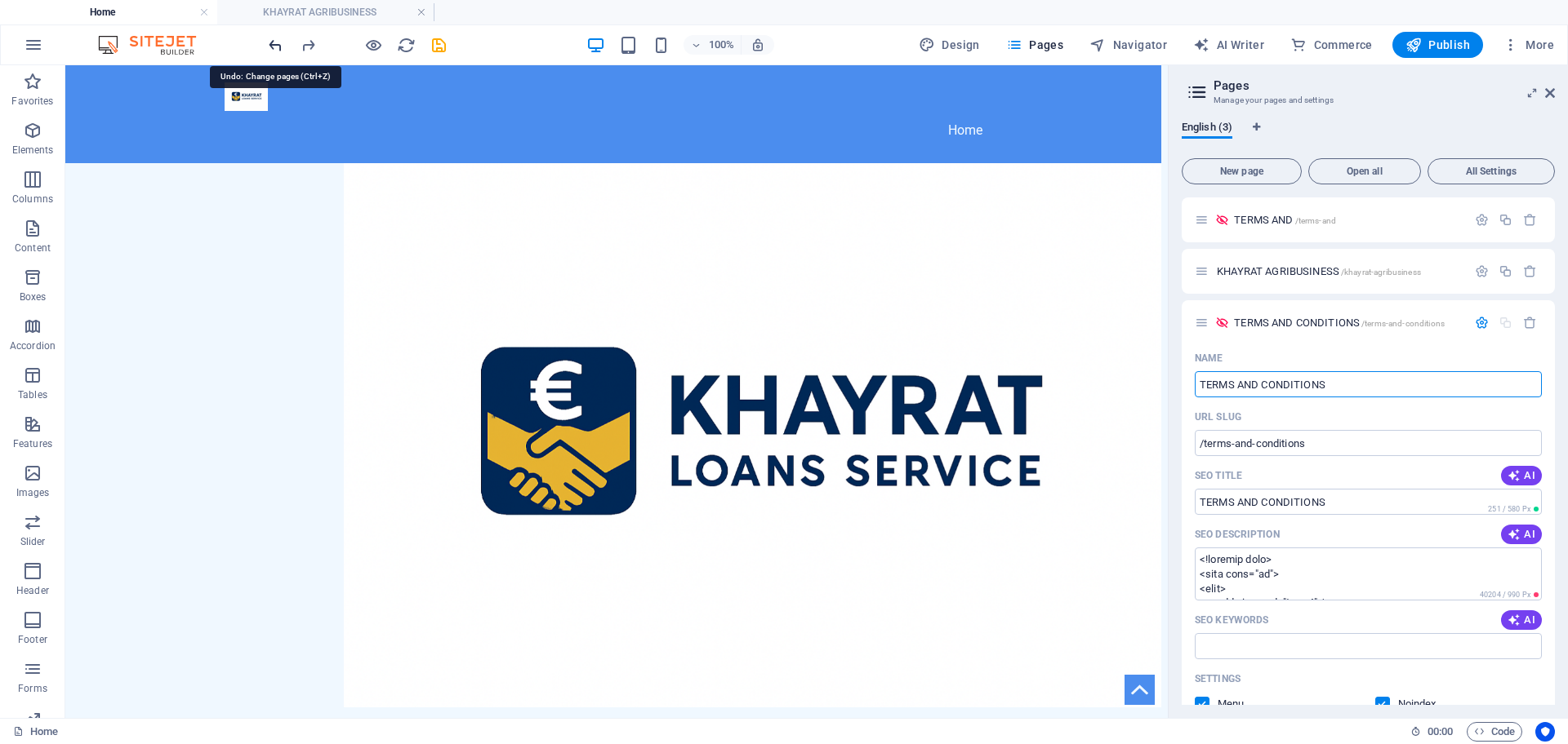
click at [275, 41] on icon "undo" at bounding box center [276, 46] width 19 height 19
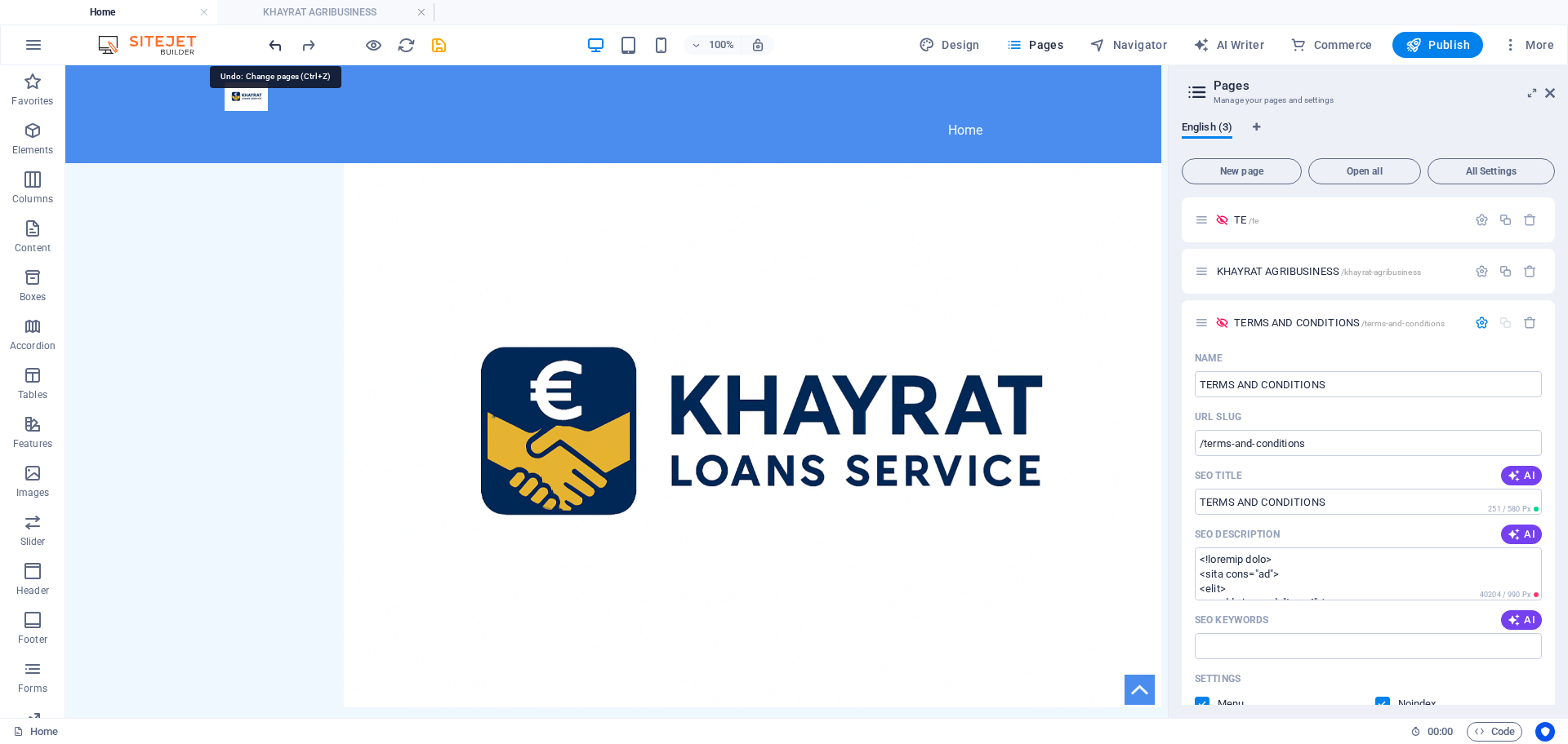
click at [275, 41] on icon "undo" at bounding box center [276, 46] width 19 height 19
click at [276, 41] on icon "undo" at bounding box center [276, 46] width 19 height 19
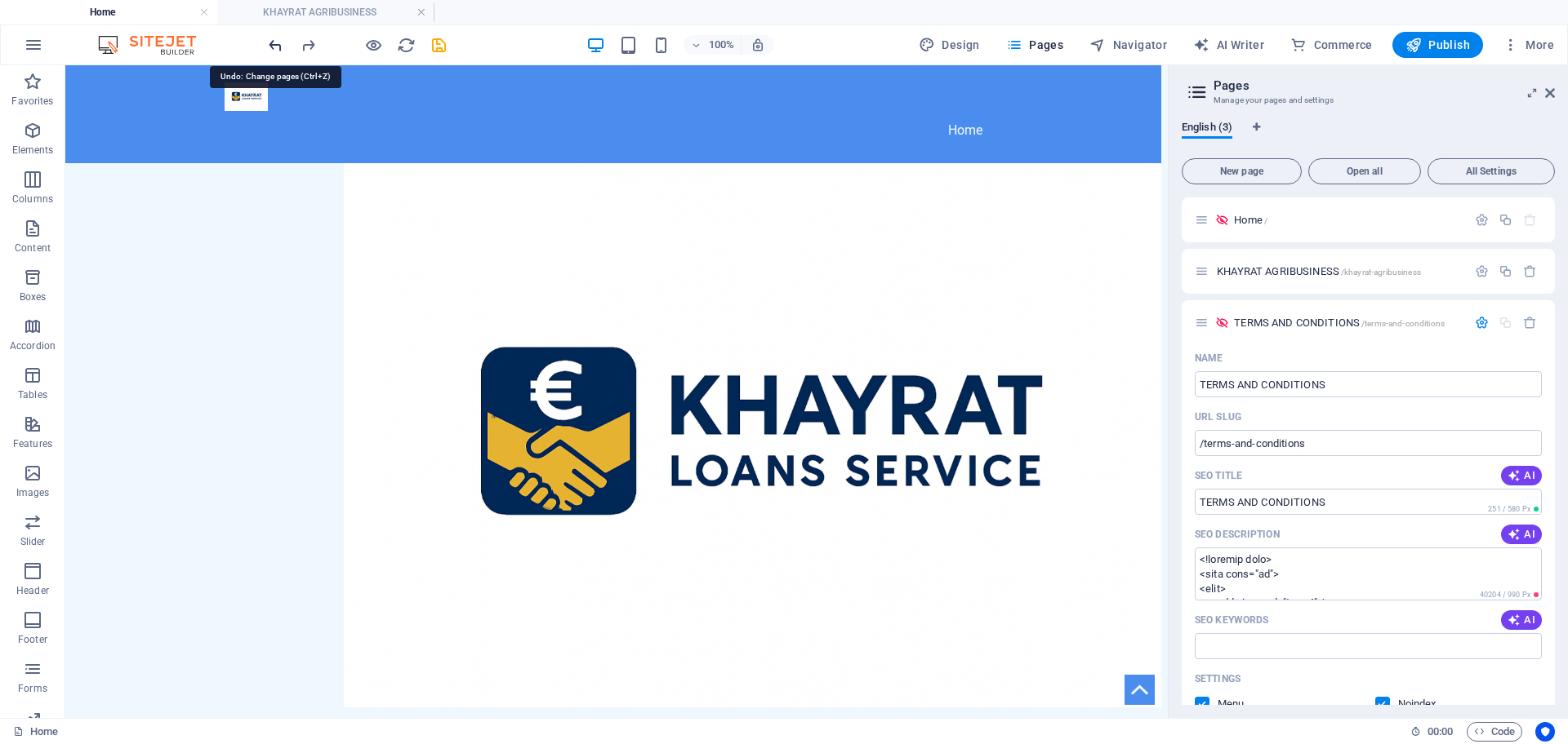
click at [276, 41] on icon "undo" at bounding box center [276, 46] width 19 height 19
click at [309, 44] on icon "redo" at bounding box center [308, 46] width 19 height 19
type textarea "<!loremip dolo> <sita cons="ad"> <elit> <sedd eiusmod="tem-0" /> <inci utla="et…"
click at [1359, 170] on span "Open all" at bounding box center [1364, 171] width 98 height 10
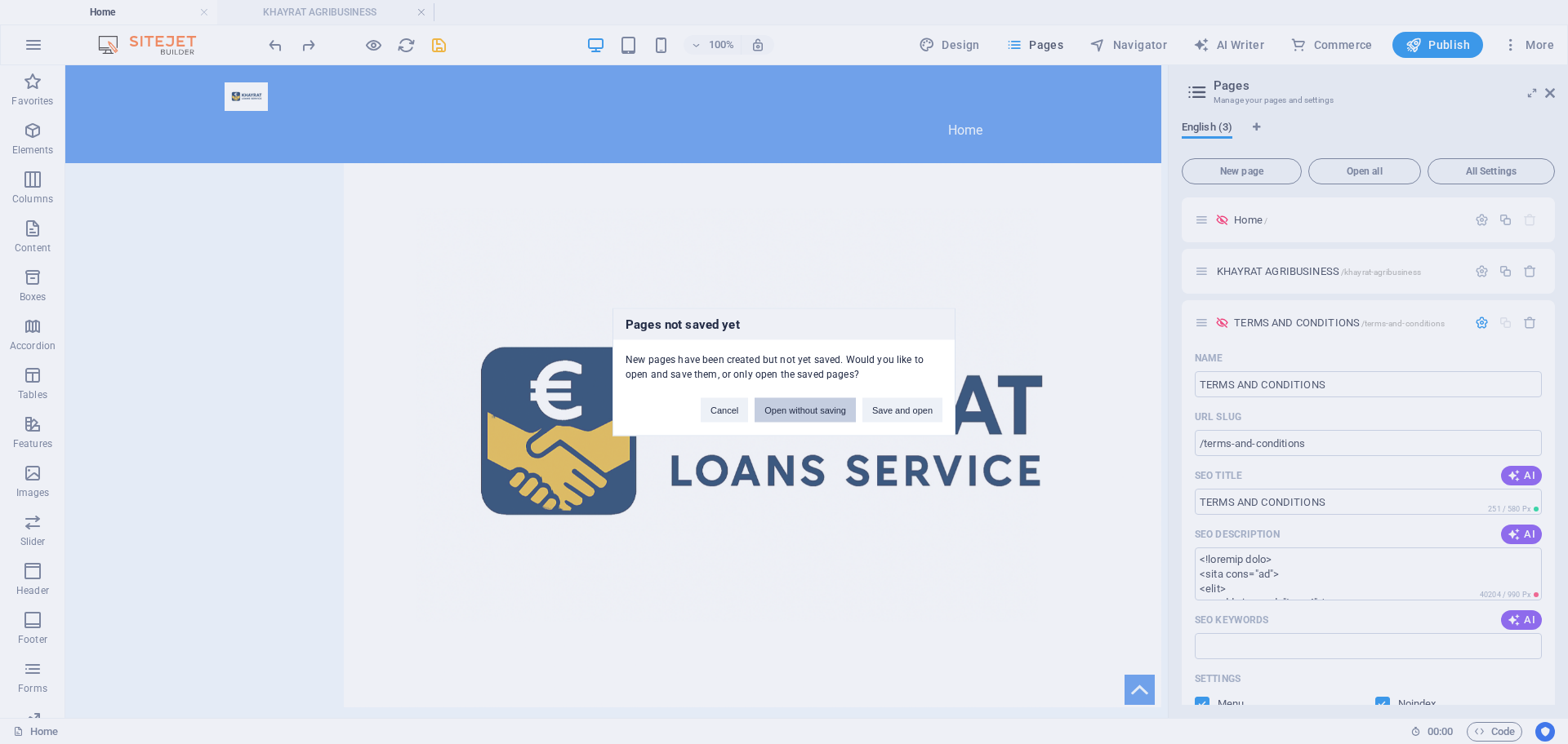
click at [825, 416] on button "Open without saving" at bounding box center [806, 411] width 101 height 25
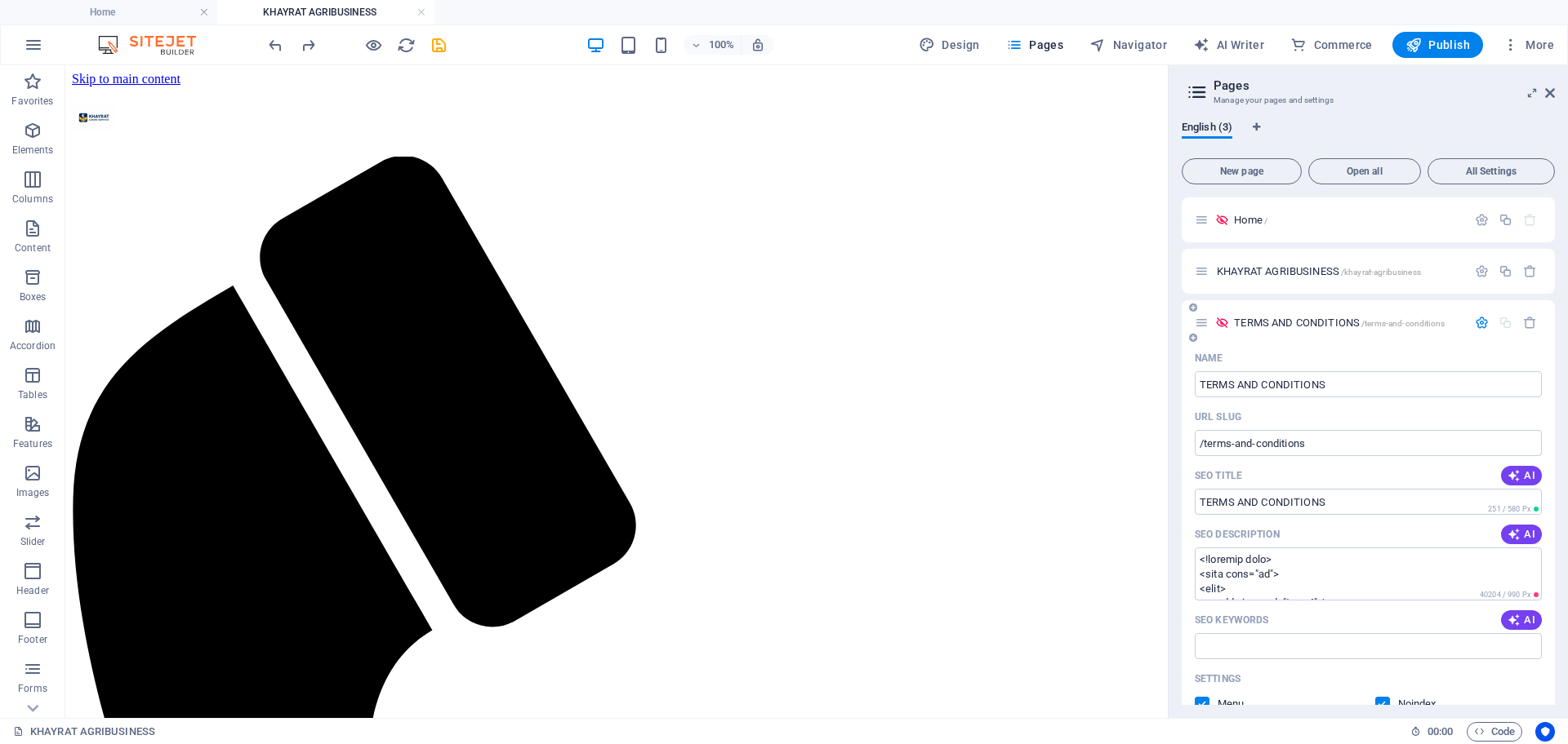
click at [1482, 324] on icon "button" at bounding box center [1481, 322] width 14 height 14
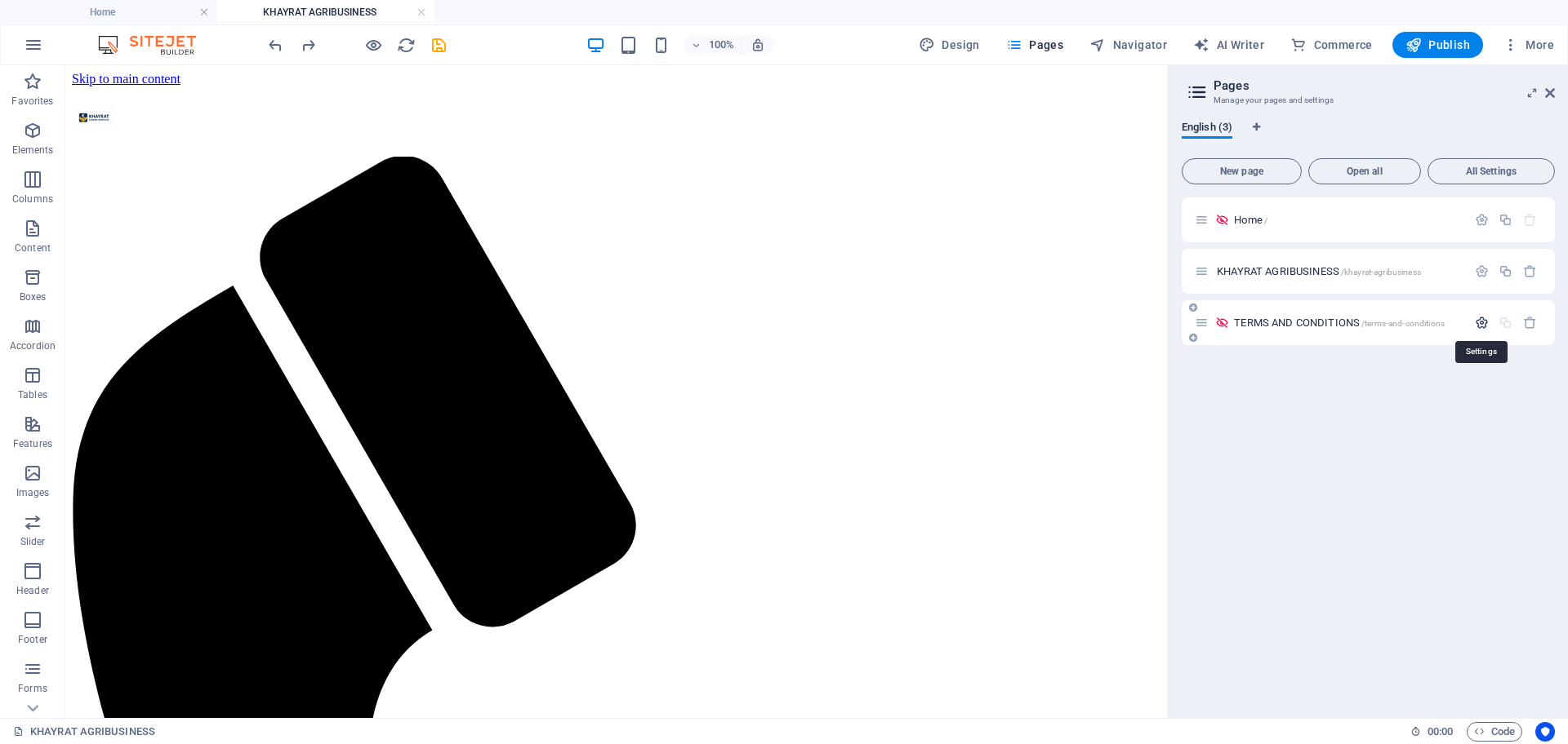
click at [1482, 324] on icon "button" at bounding box center [1481, 322] width 14 height 14
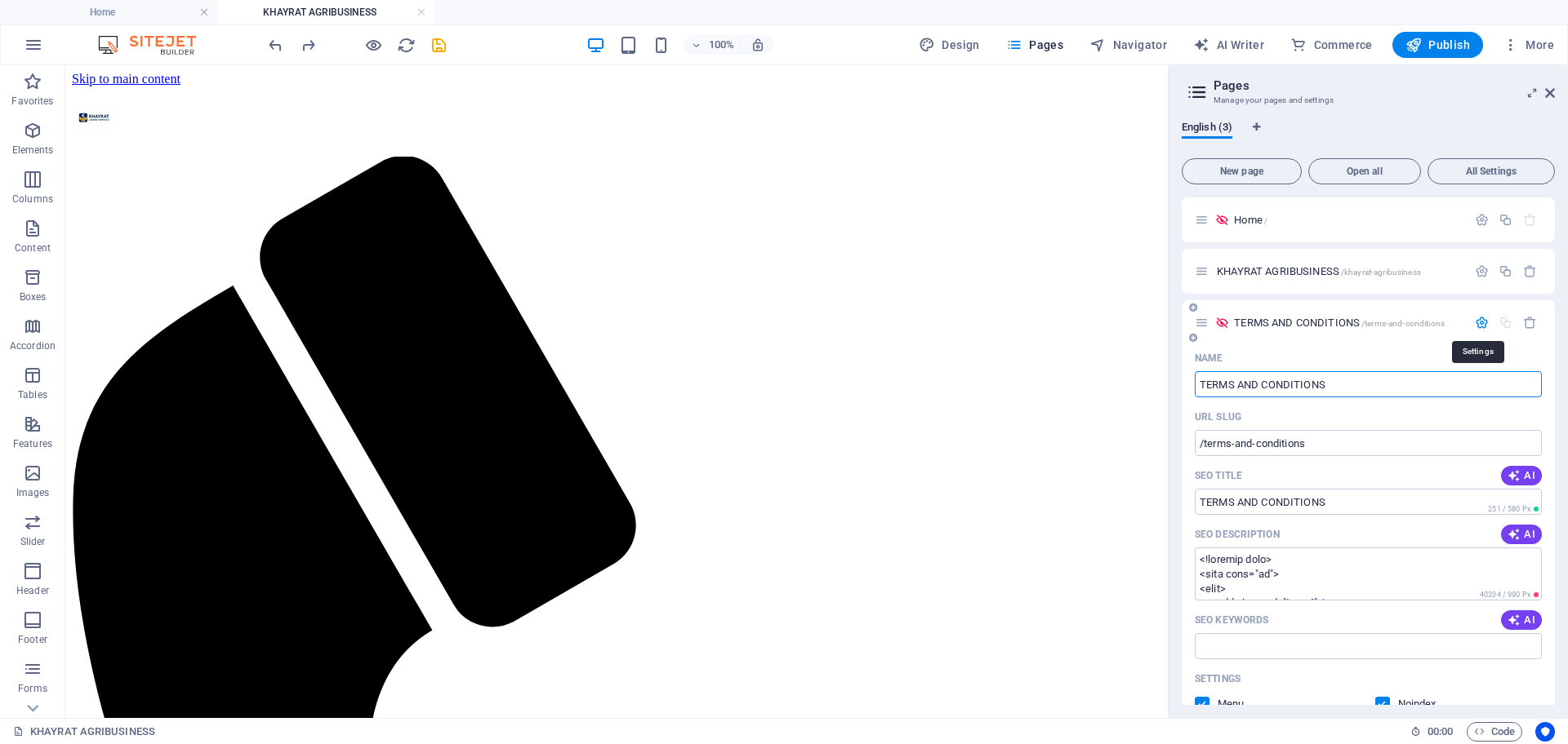
click at [1482, 324] on icon "button" at bounding box center [1481, 322] width 14 height 14
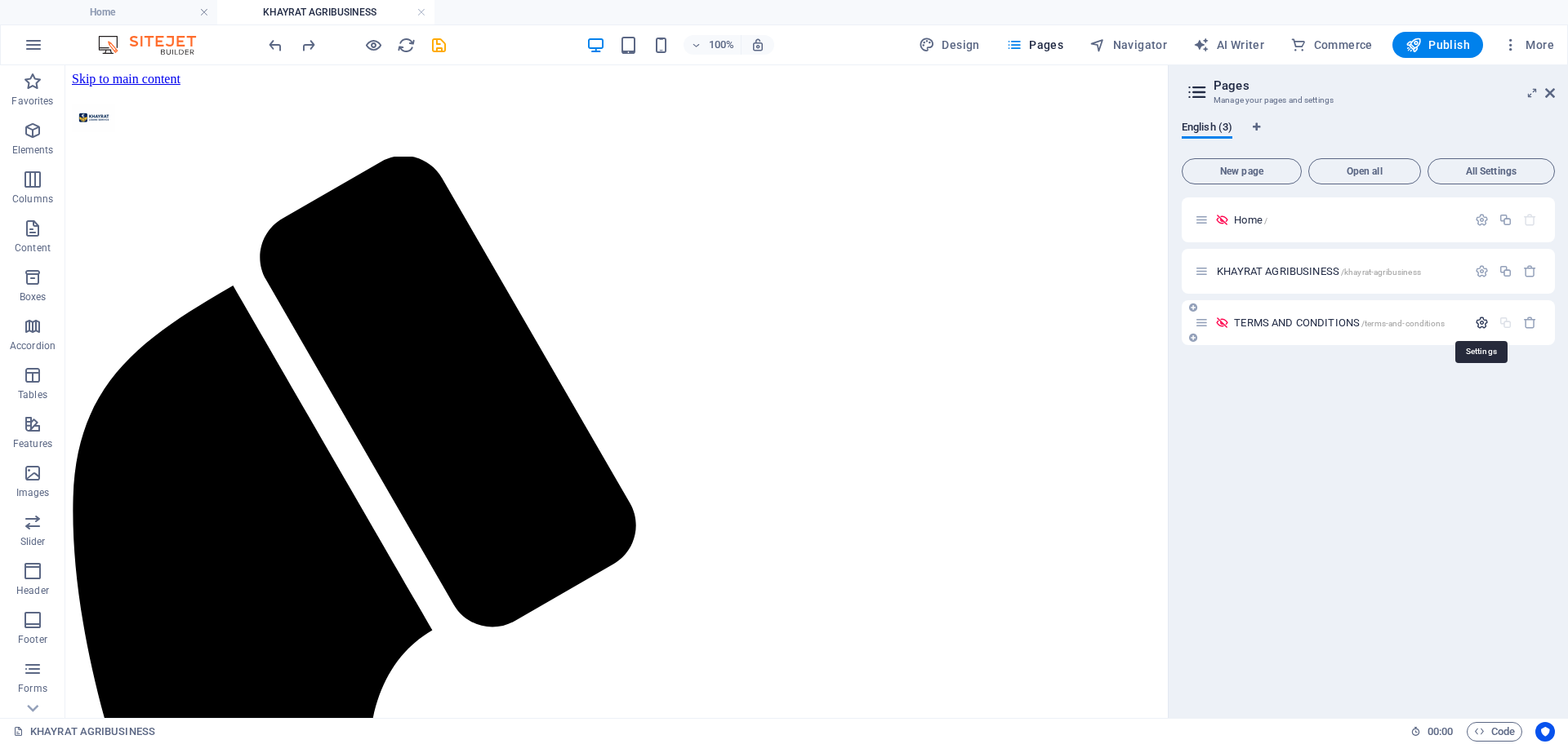
click at [1482, 324] on icon "button" at bounding box center [1481, 322] width 14 height 14
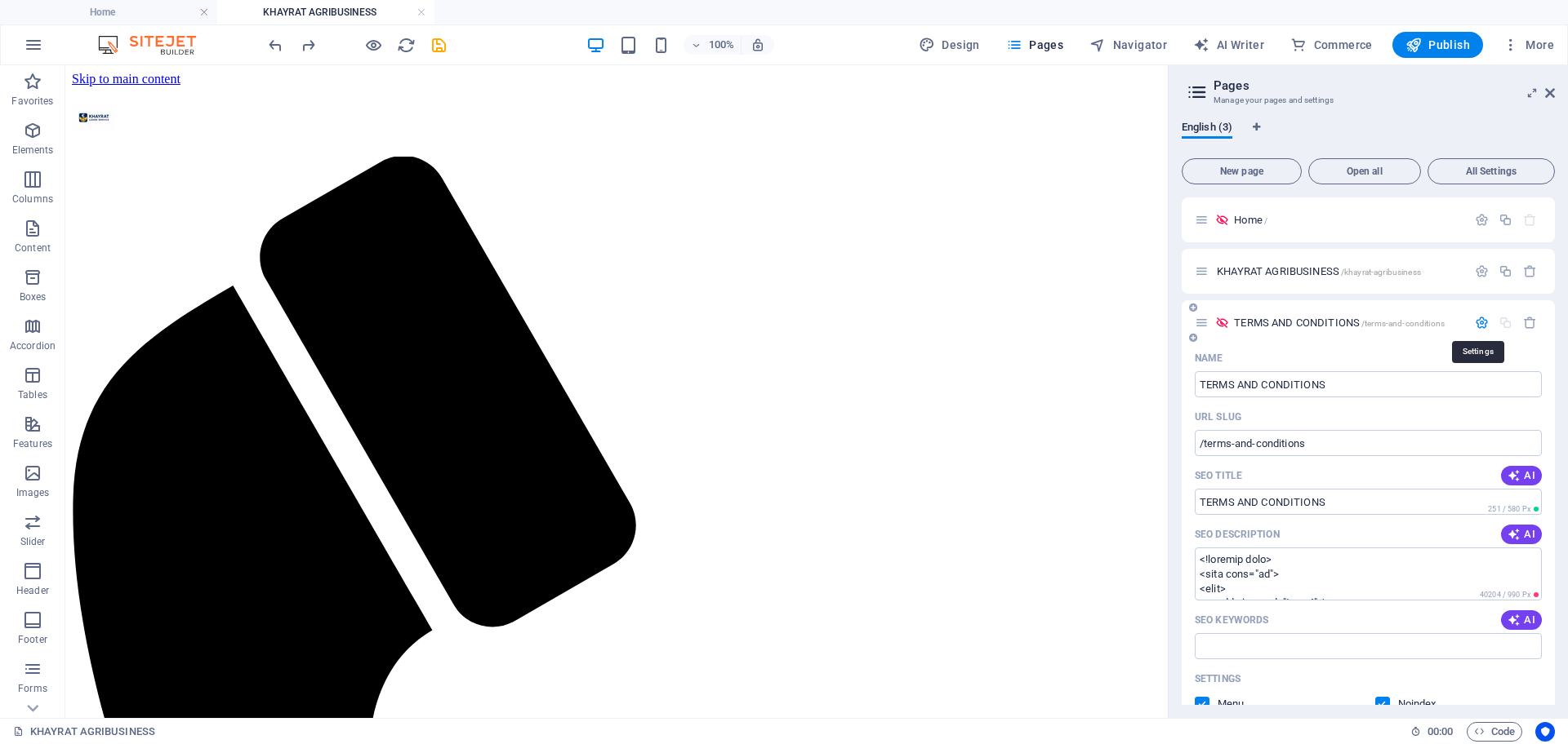
click at [1482, 324] on icon "button" at bounding box center [1481, 322] width 14 height 14
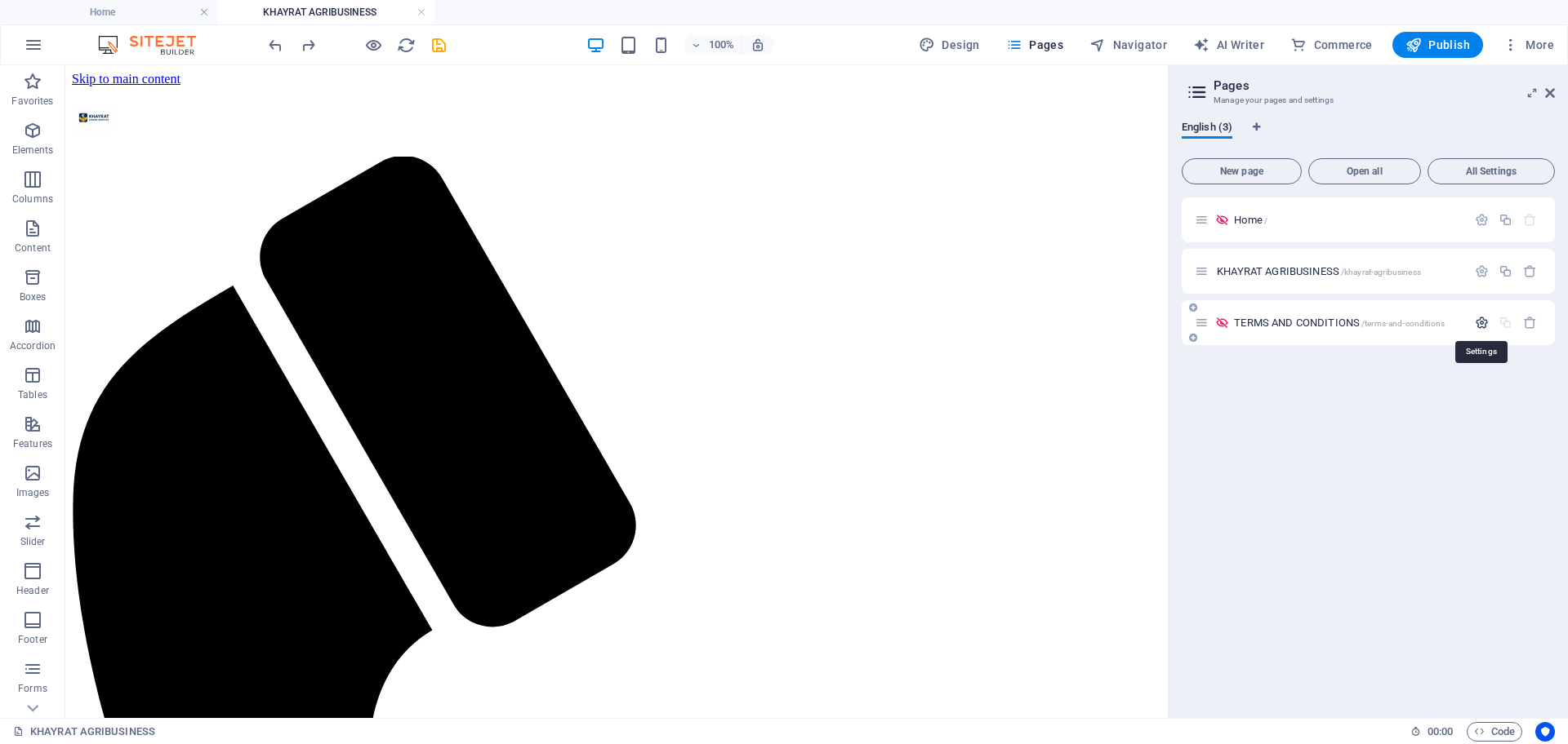
click at [1482, 324] on icon "button" at bounding box center [1481, 322] width 14 height 14
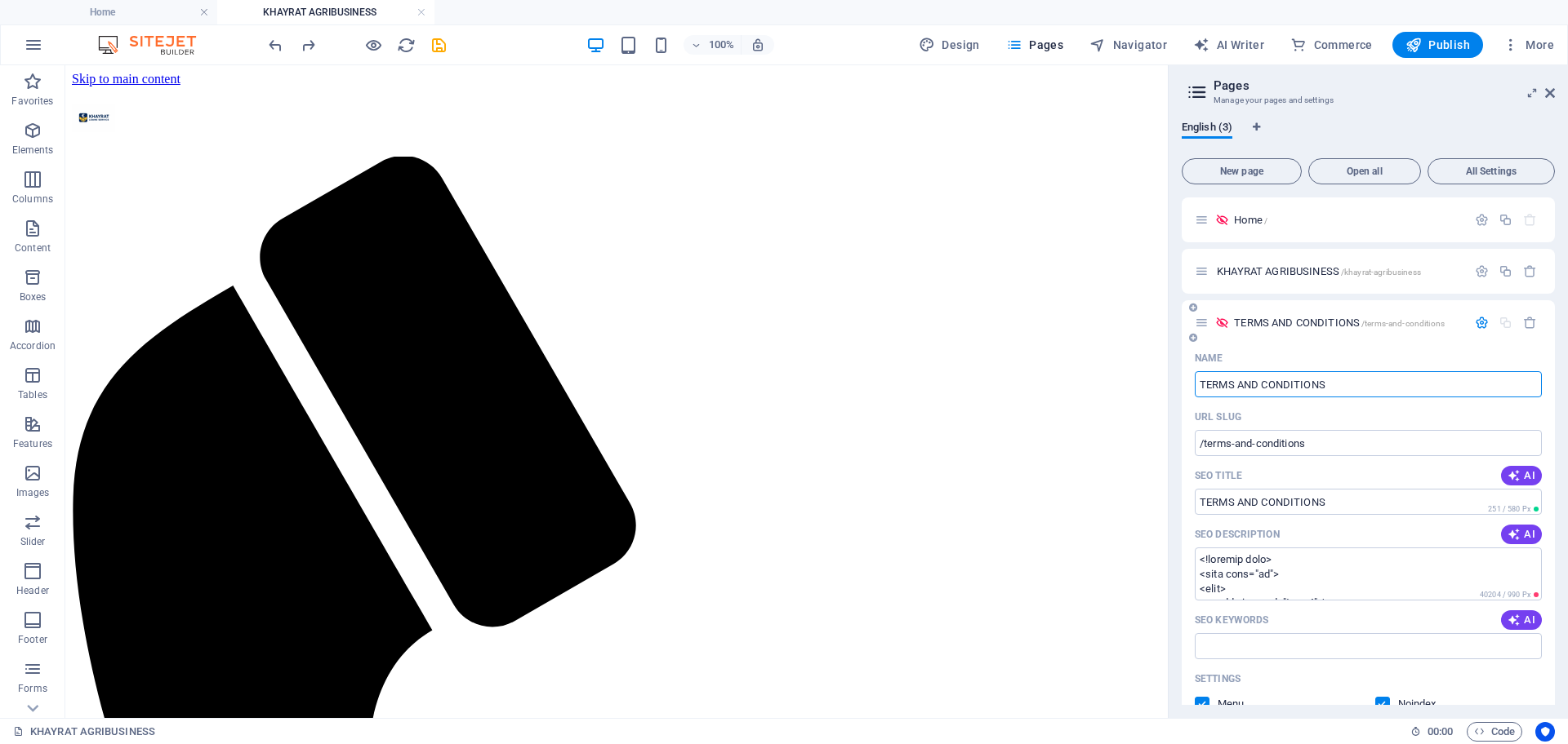
scroll to position [320, 0]
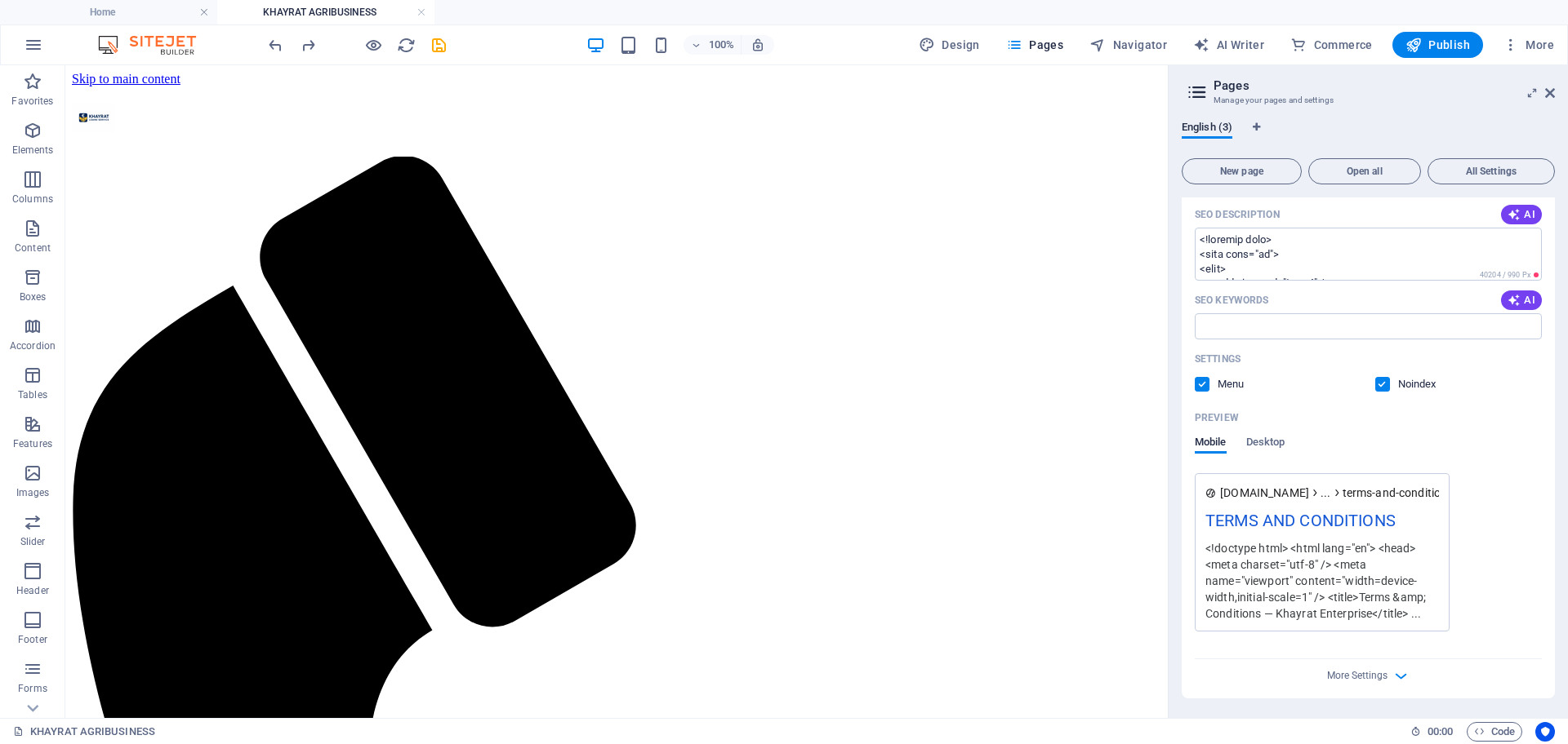
click at [1382, 387] on label at bounding box center [1381, 383] width 14 height 14
click at [0, 0] on input "checkbox" at bounding box center [0, 0] width 0 height 0
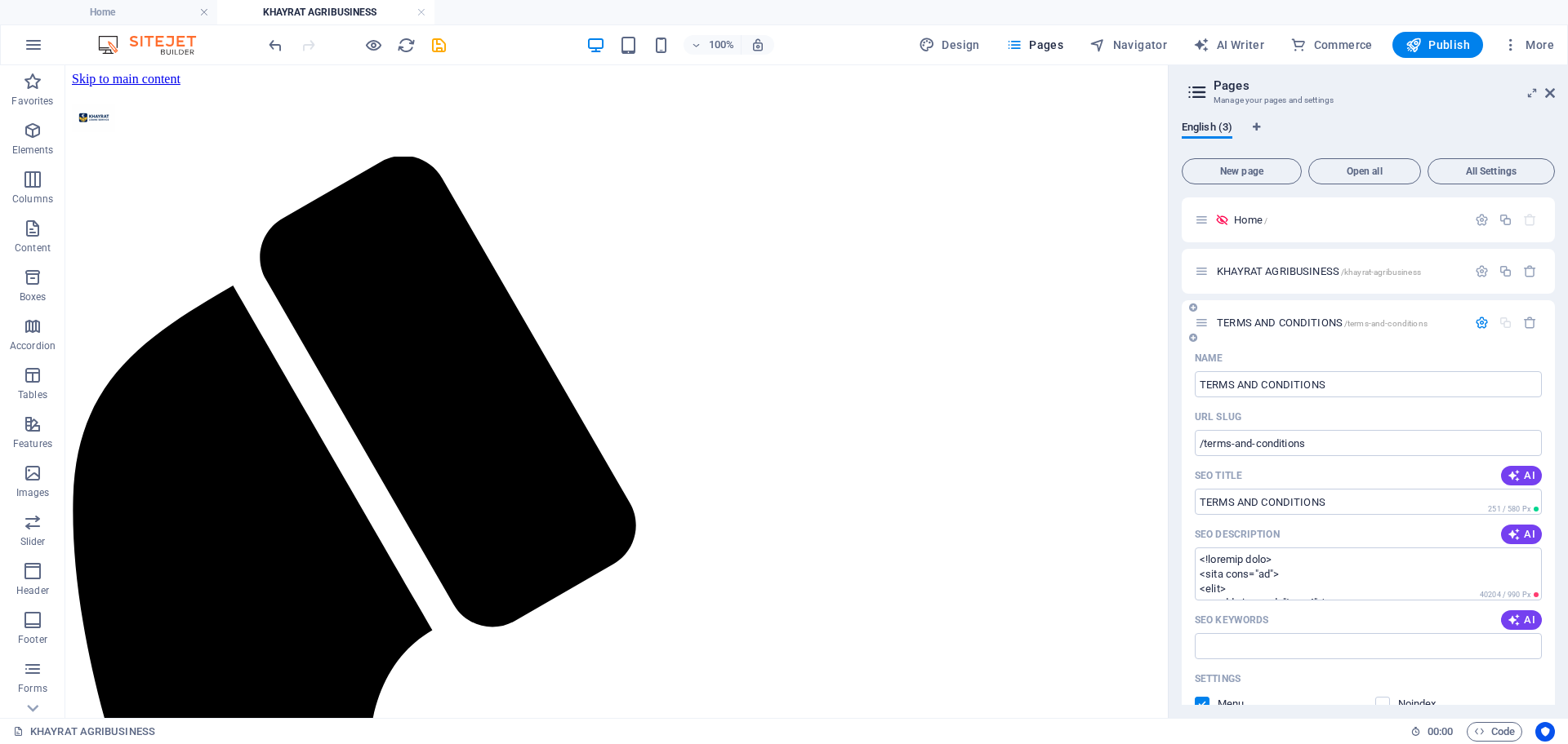
click at [1475, 322] on icon "button" at bounding box center [1481, 322] width 14 height 14
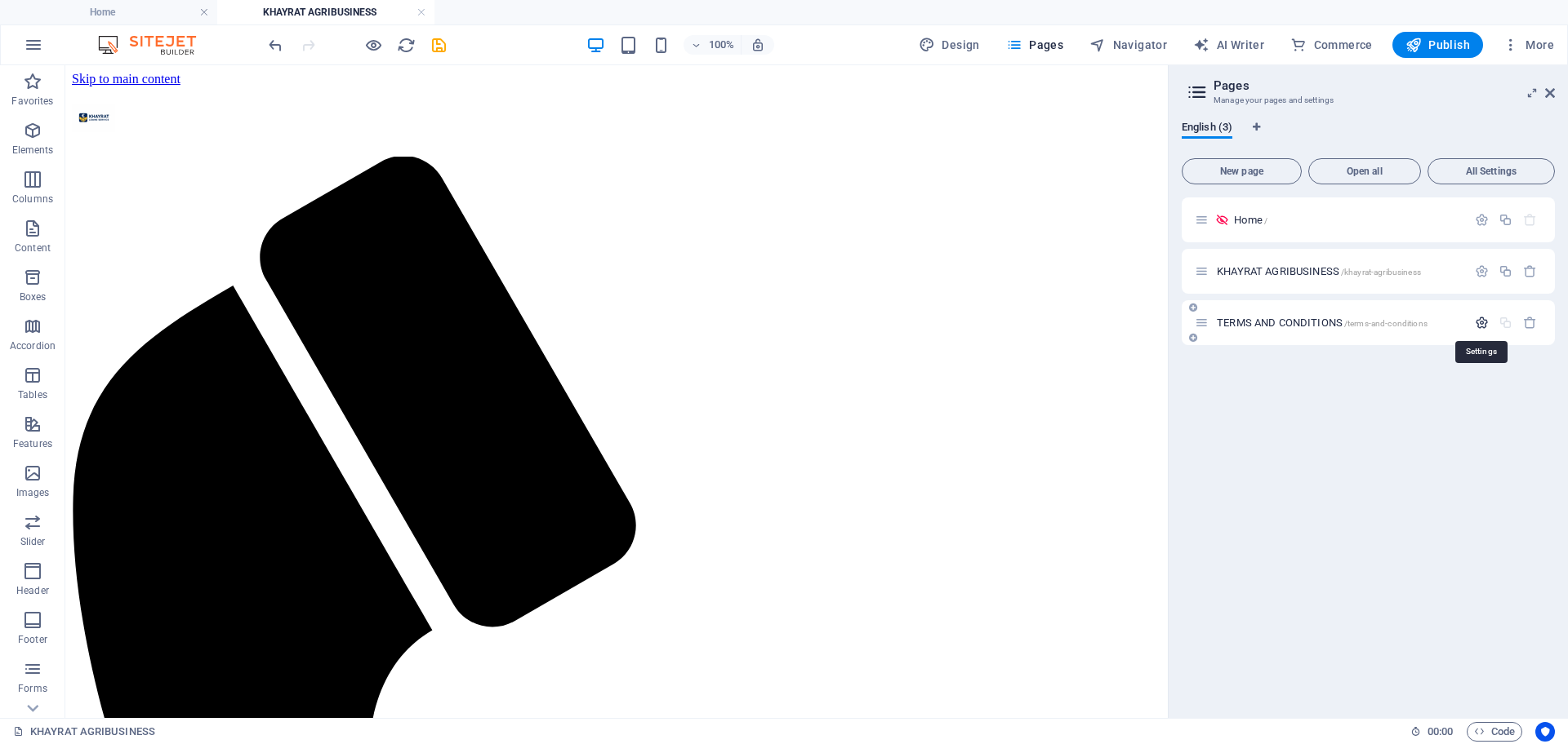
click at [1475, 322] on icon "button" at bounding box center [1481, 322] width 14 height 14
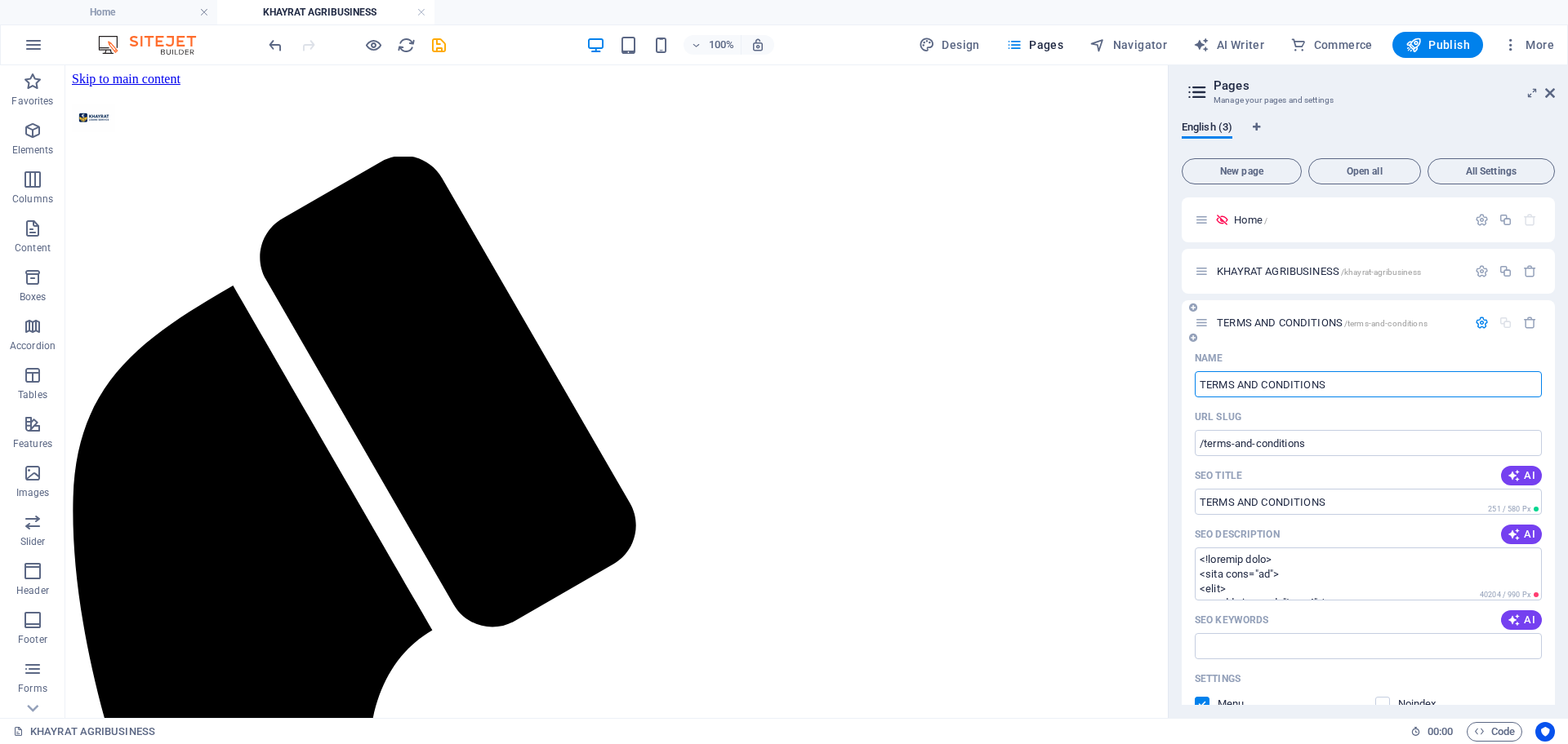
click at [1476, 316] on icon "button" at bounding box center [1481, 322] width 14 height 14
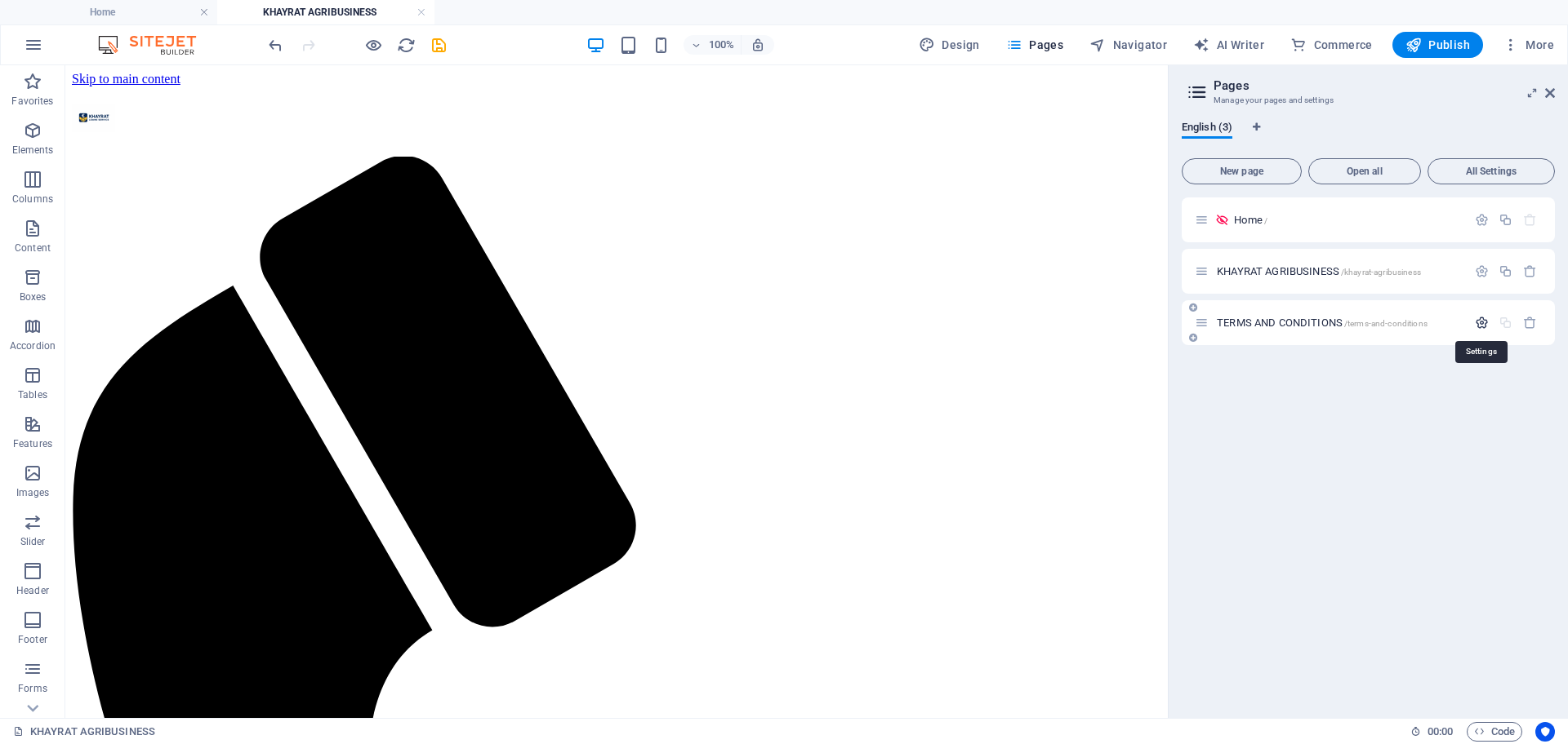
click at [1476, 316] on icon "button" at bounding box center [1481, 322] width 14 height 14
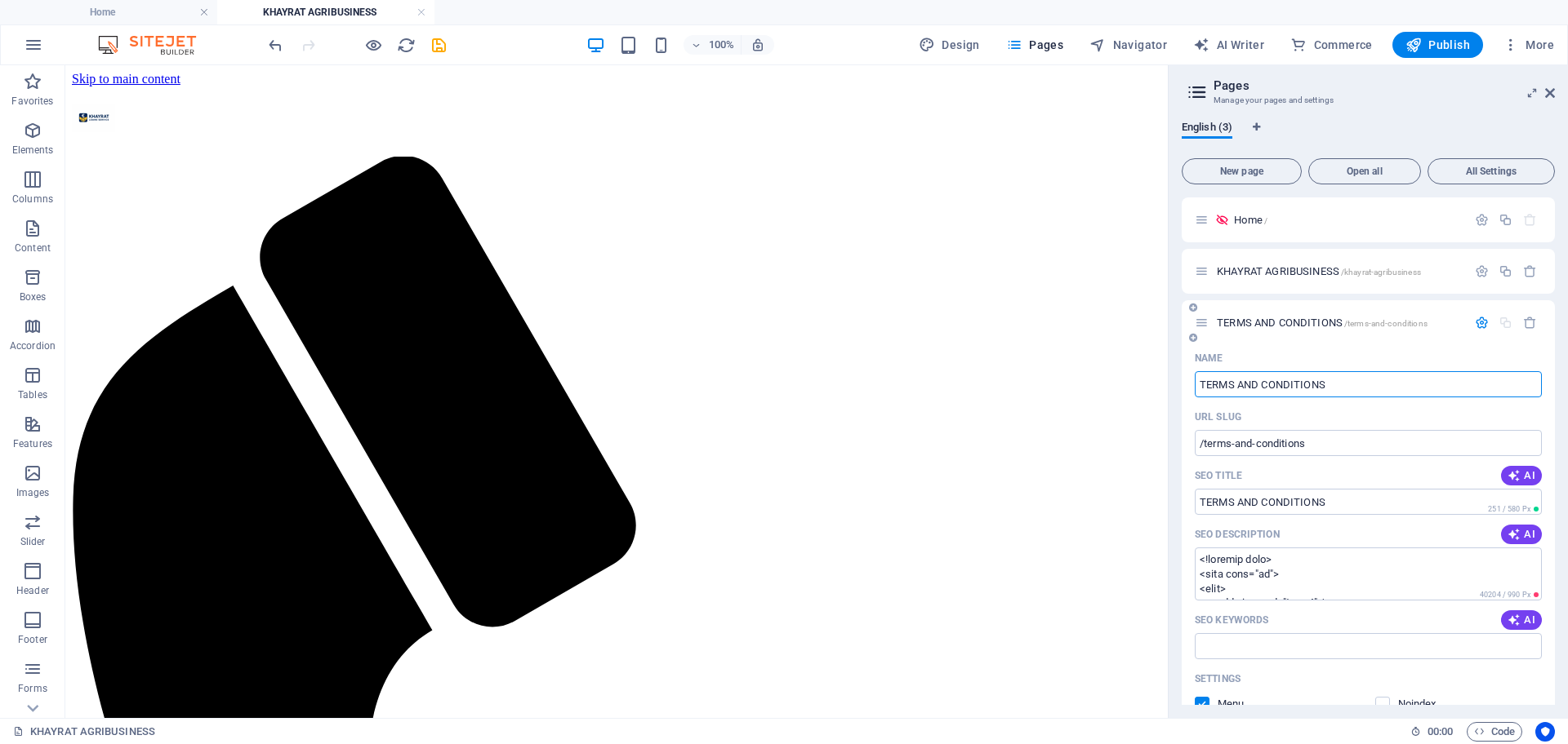
click at [1476, 382] on input "TERMS AND CONDITIONS" at bounding box center [1368, 383] width 347 height 26
click at [1366, 168] on span "Open all" at bounding box center [1364, 171] width 98 height 10
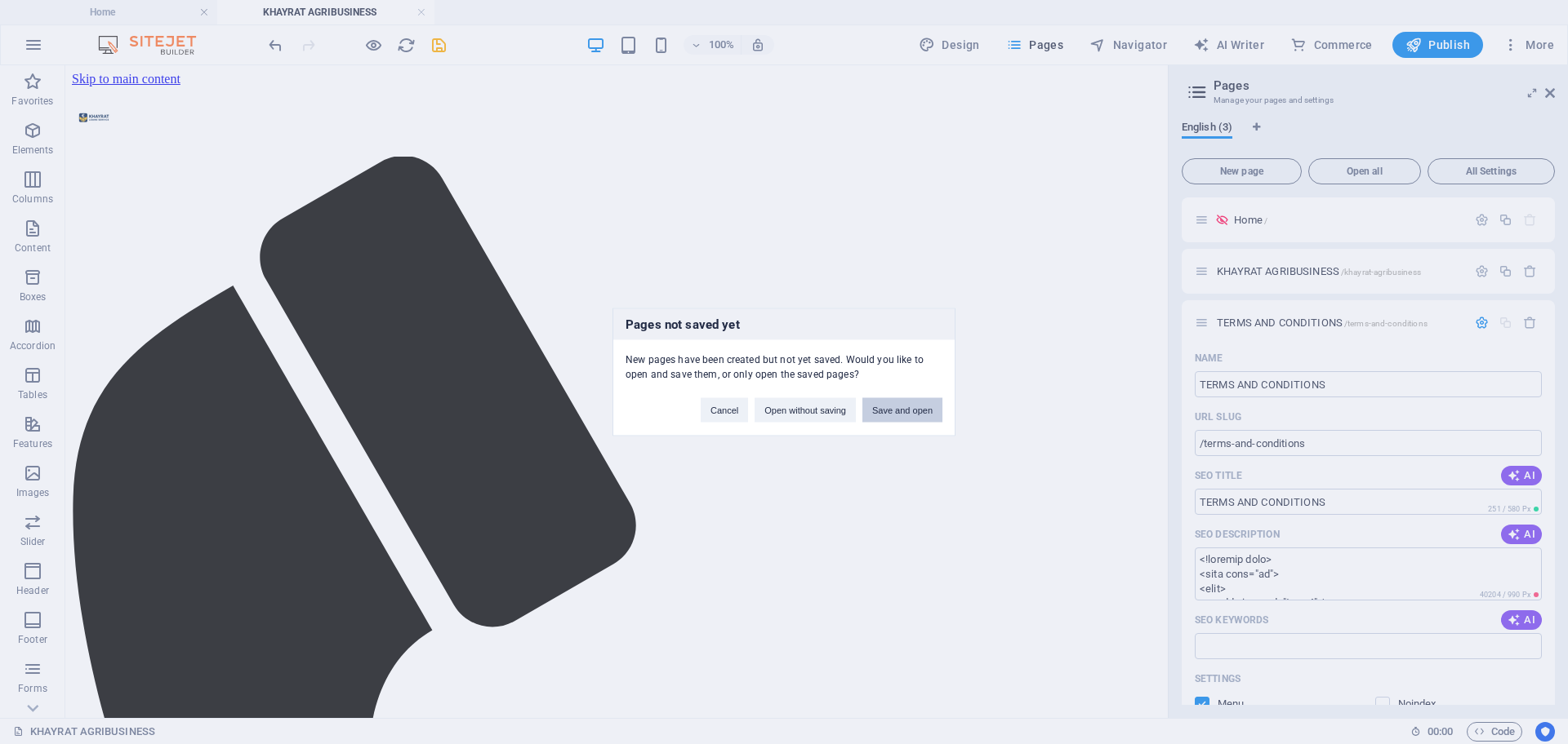
click at [922, 412] on button "Save and open" at bounding box center [902, 411] width 80 height 25
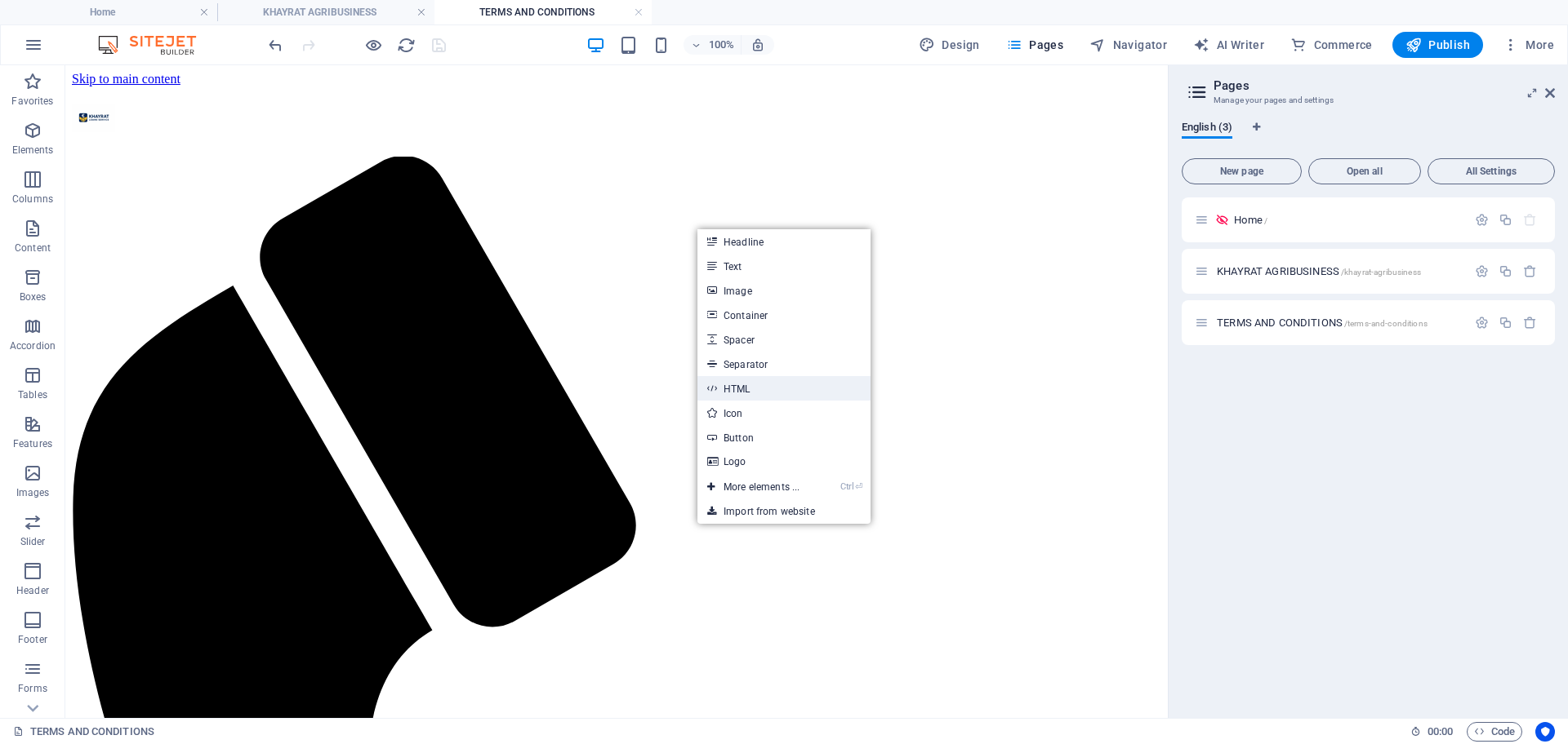
click at [746, 392] on link "HTML" at bounding box center [784, 388] width 173 height 25
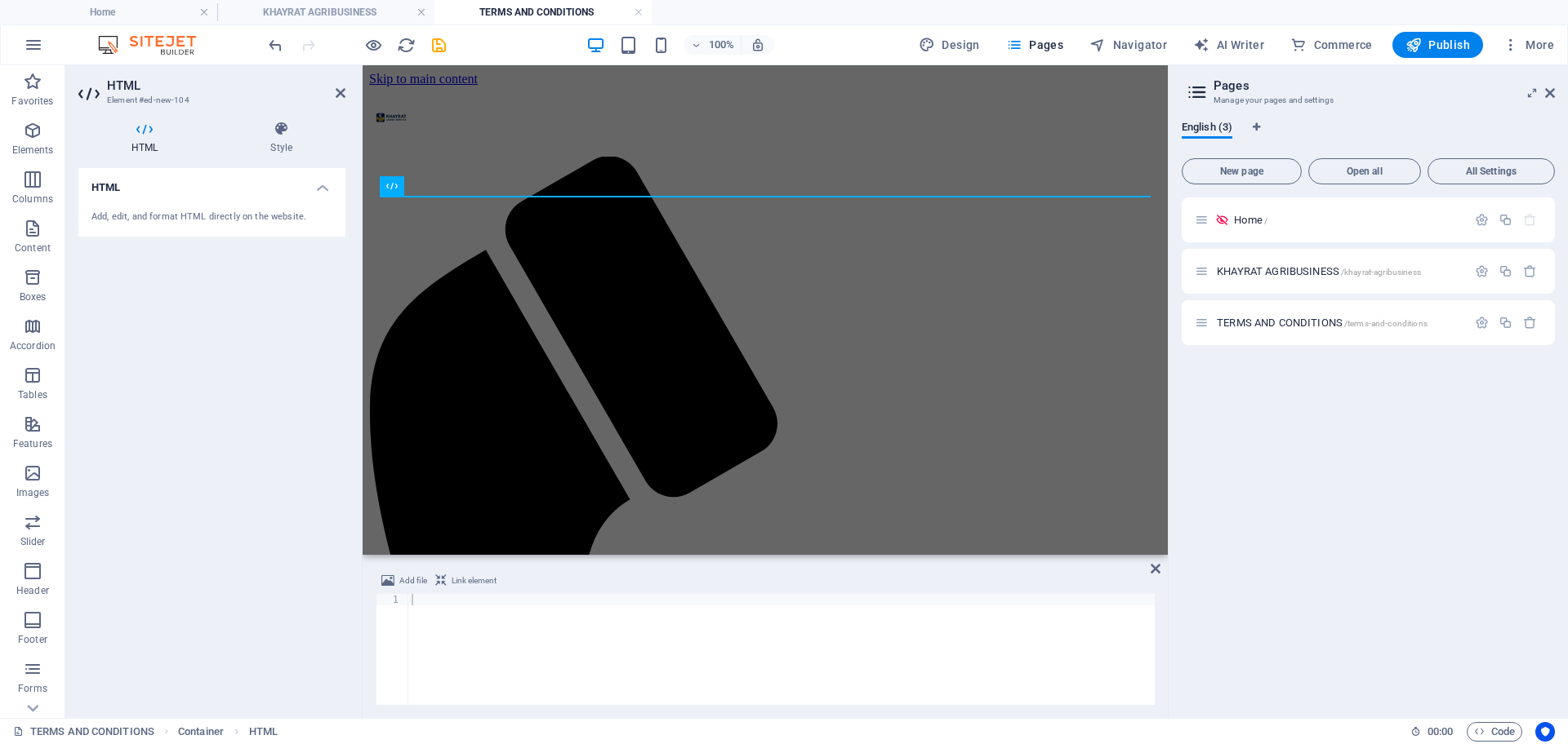
drag, startPoint x: 569, startPoint y: 274, endPoint x: 493, endPoint y: 319, distance: 88.3
click at [493, 319] on html "Skip to main content Home" at bounding box center [765, 649] width 806 height 1170
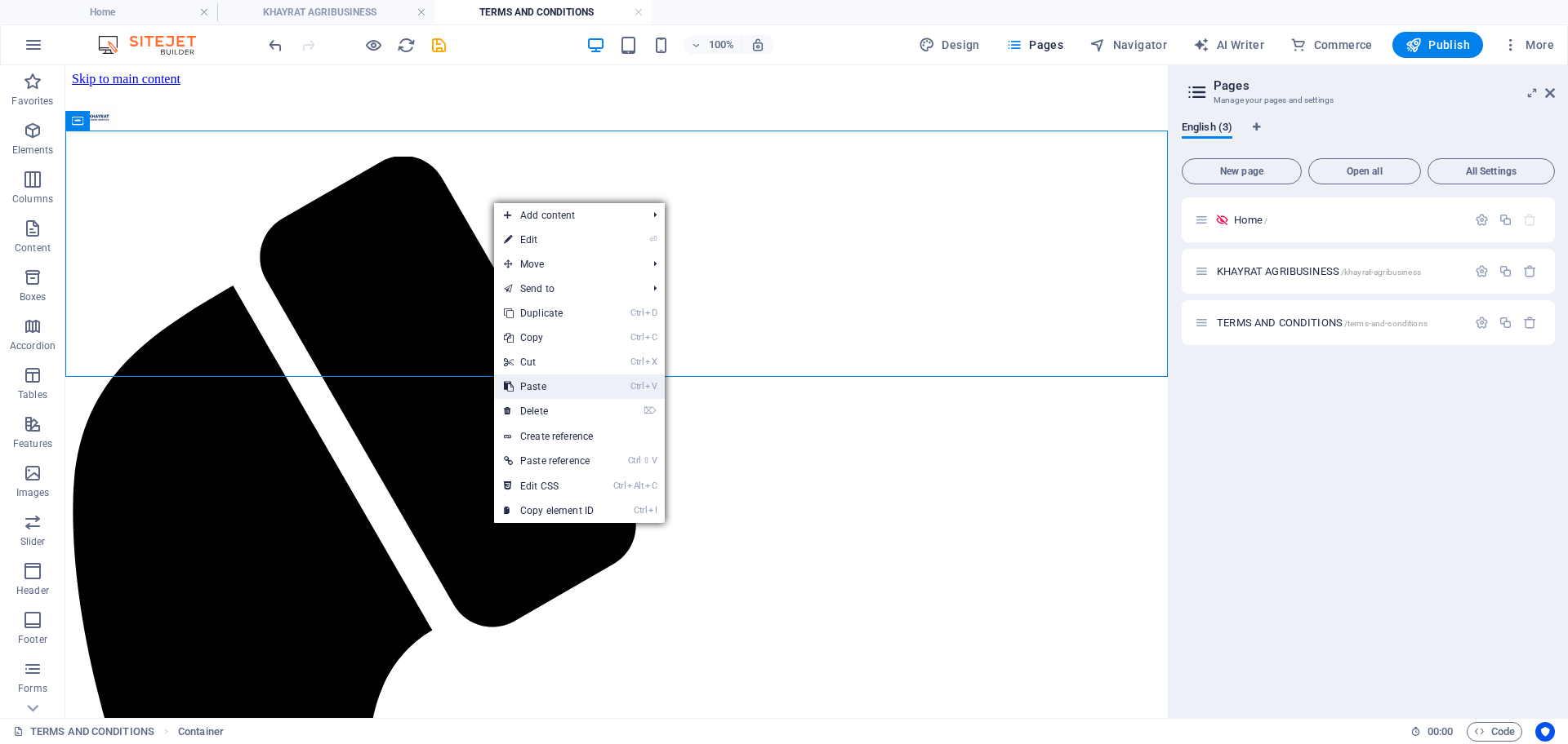
click at [546, 381] on link "Ctrl V Paste" at bounding box center [548, 387] width 109 height 25
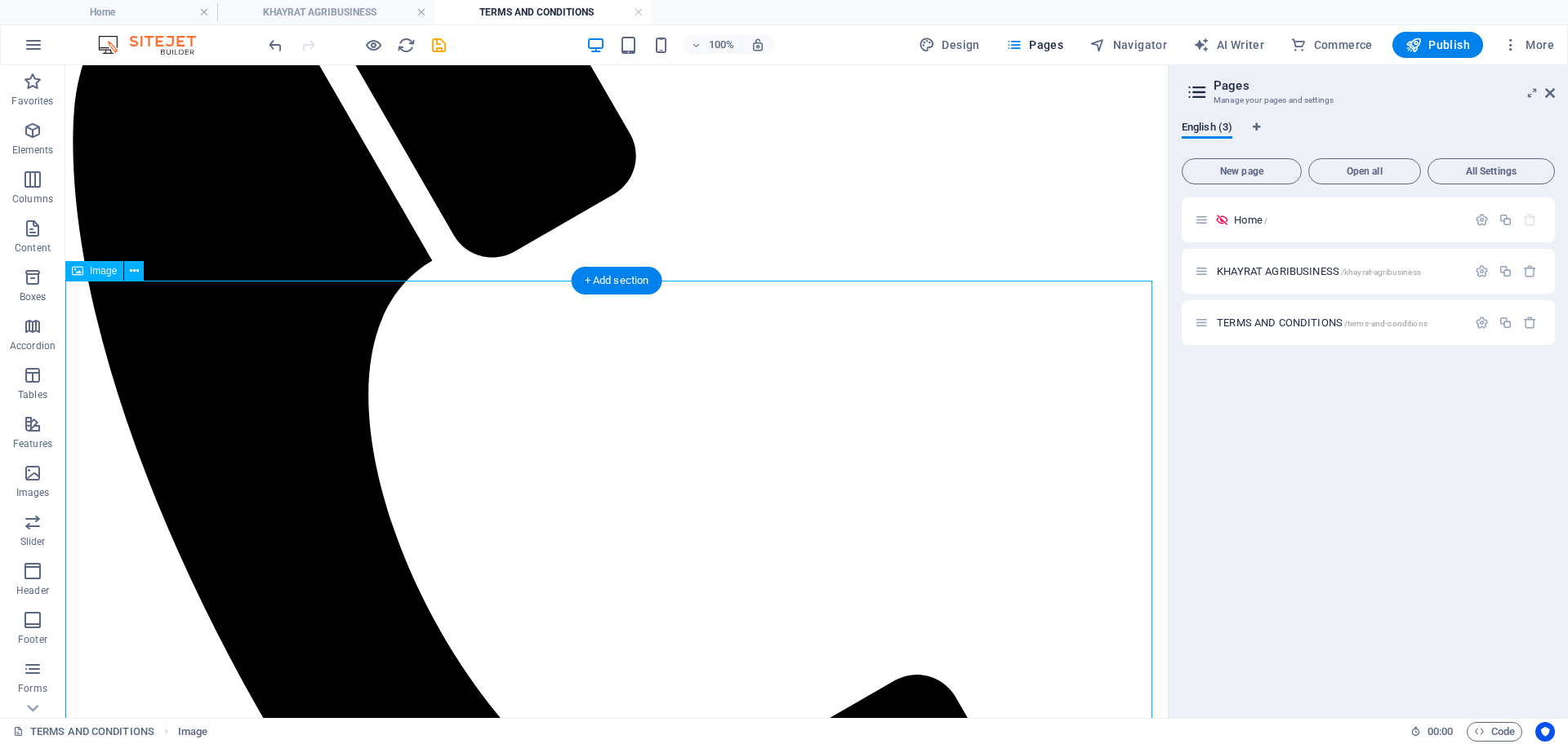
scroll to position [383, 0]
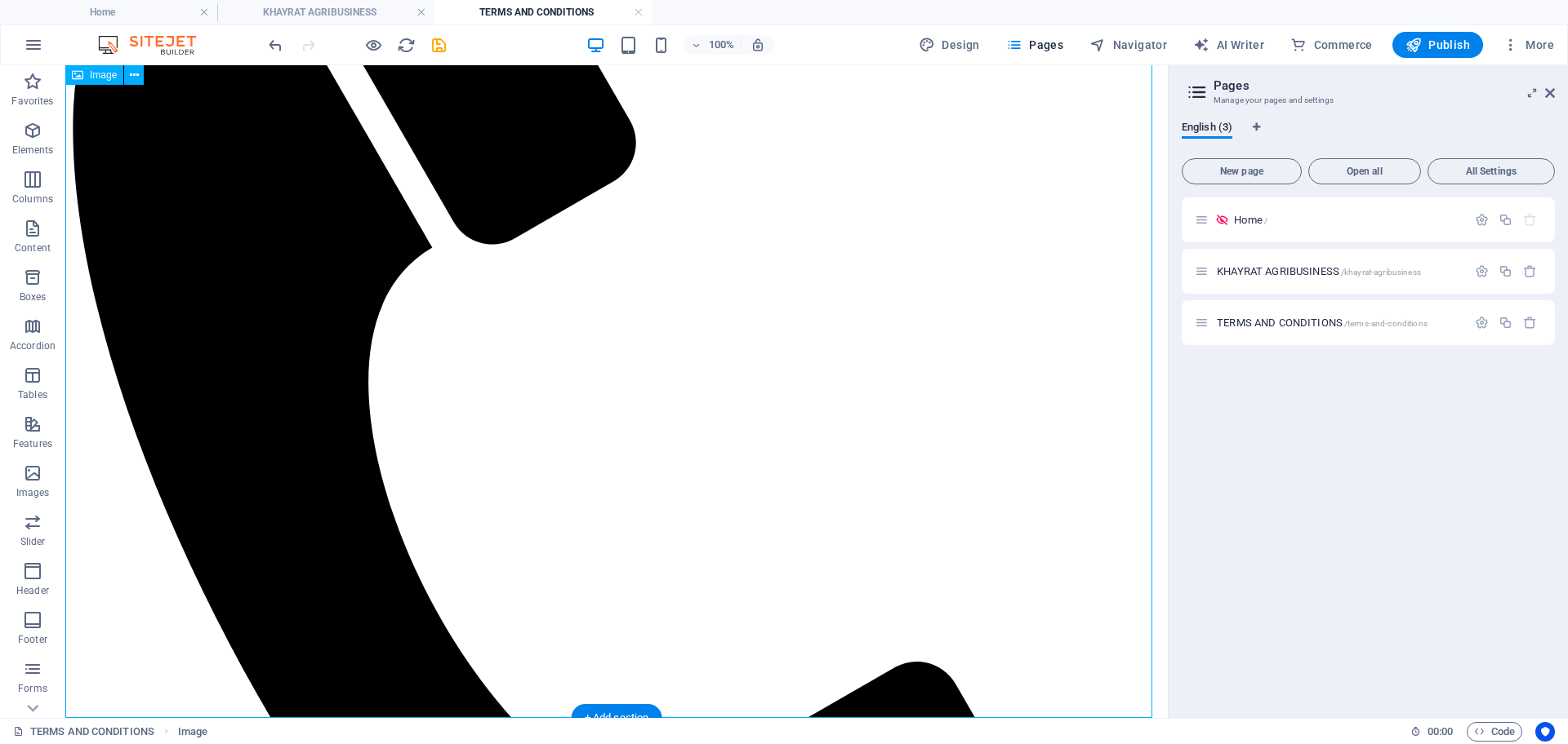
drag, startPoint x: 254, startPoint y: 317, endPoint x: 476, endPoint y: 326, distance: 222.2
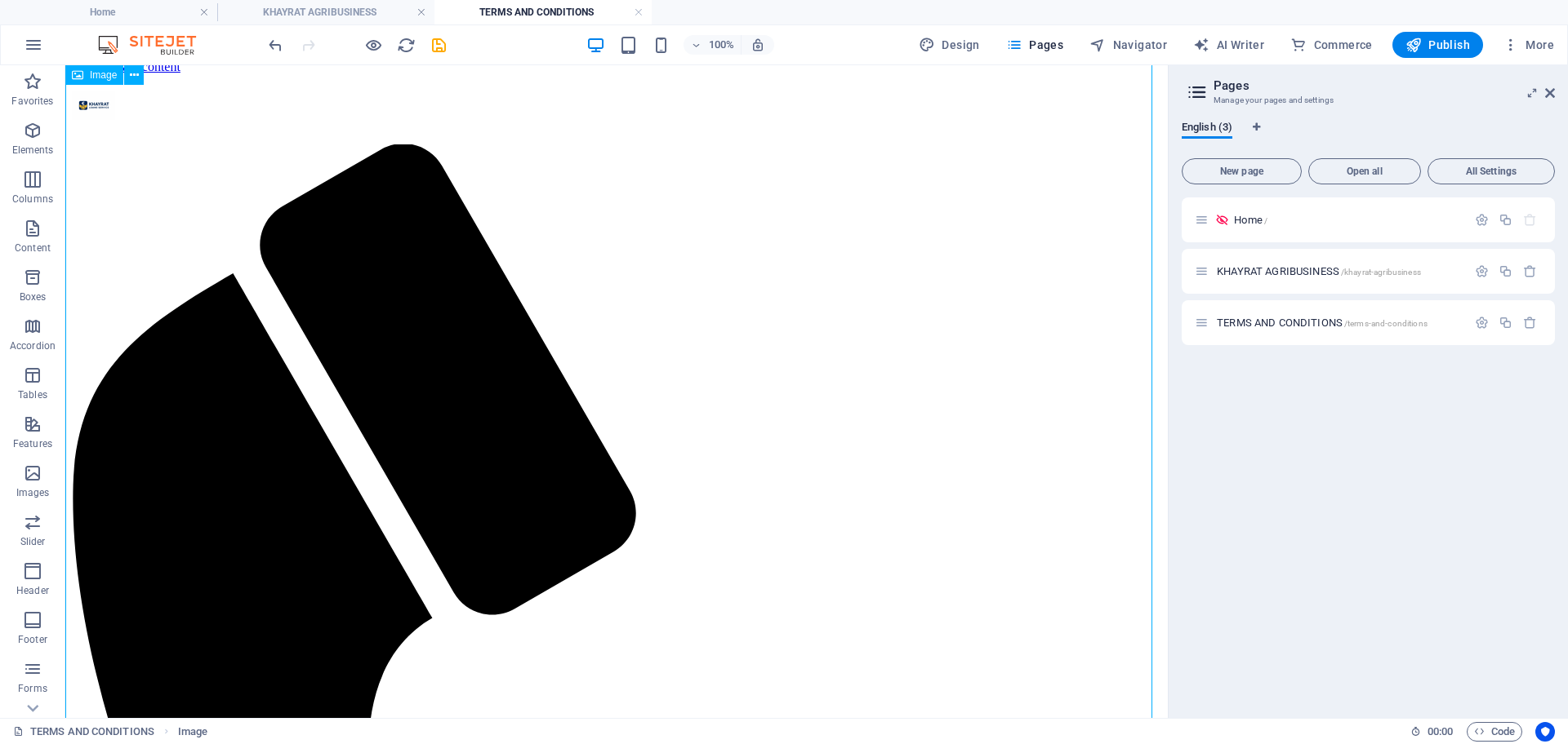
scroll to position [0, 0]
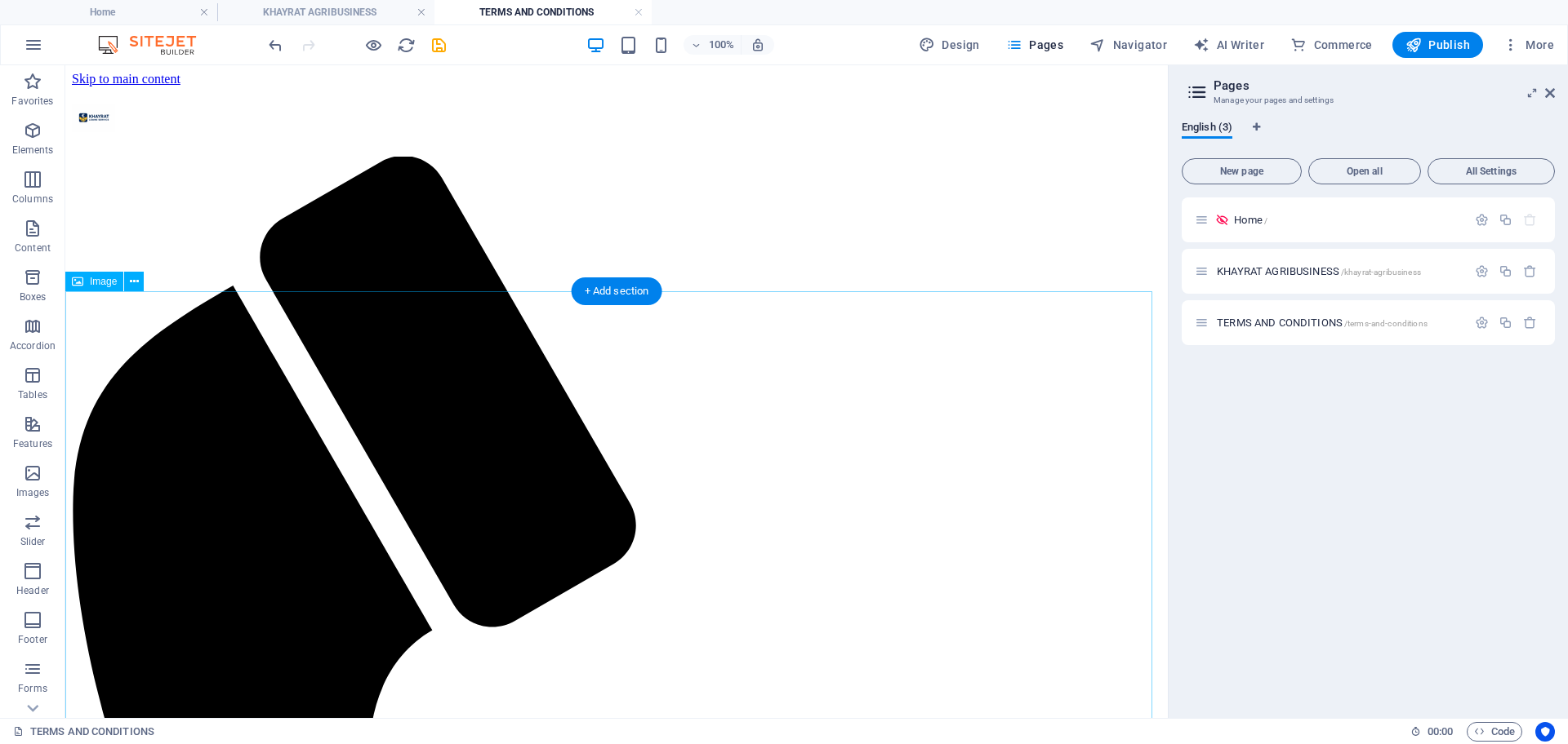
scroll to position [383, 0]
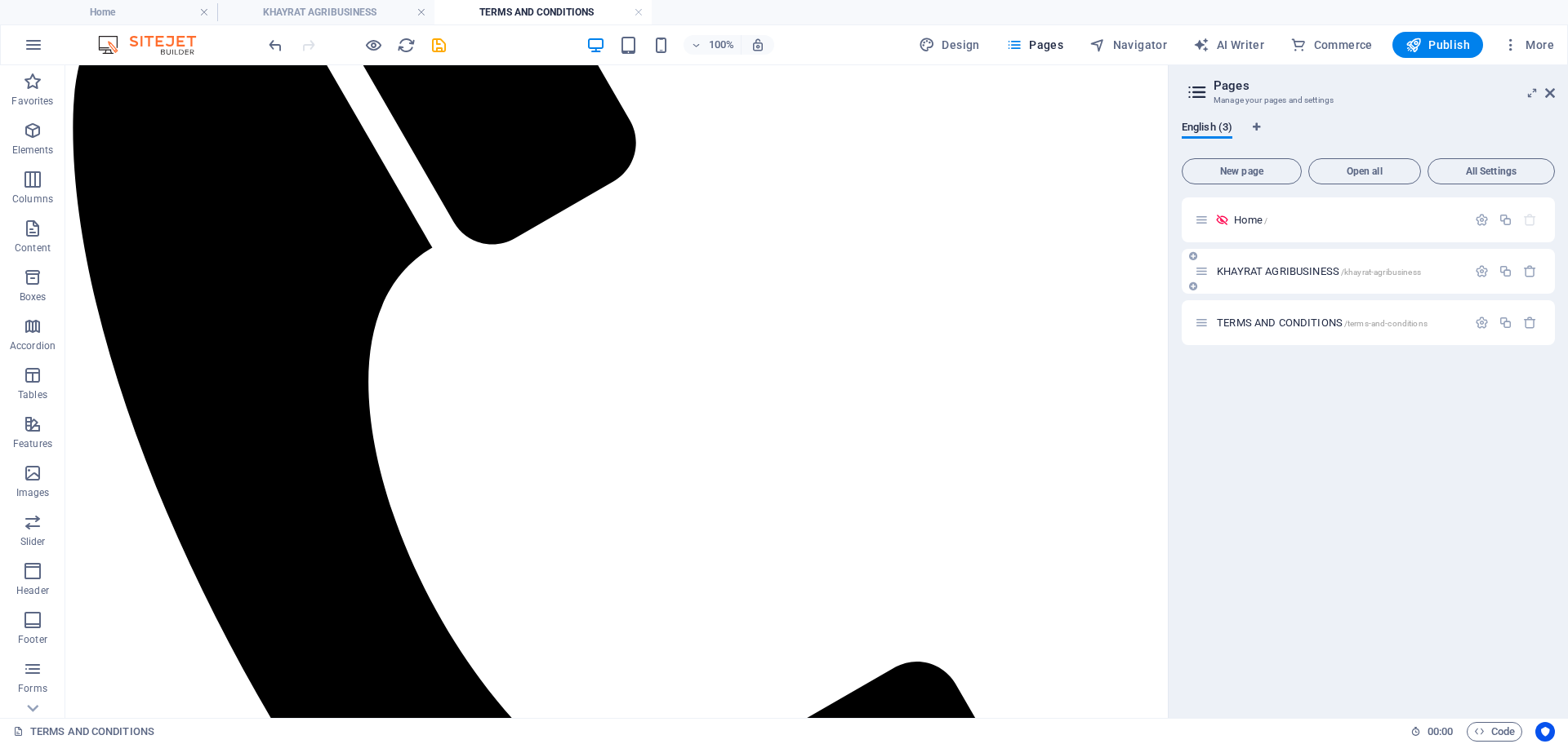
click at [1272, 269] on span "KHAYRAT AGRIBUSINESS /khayrat-agribusiness" at bounding box center [1318, 271] width 204 height 12
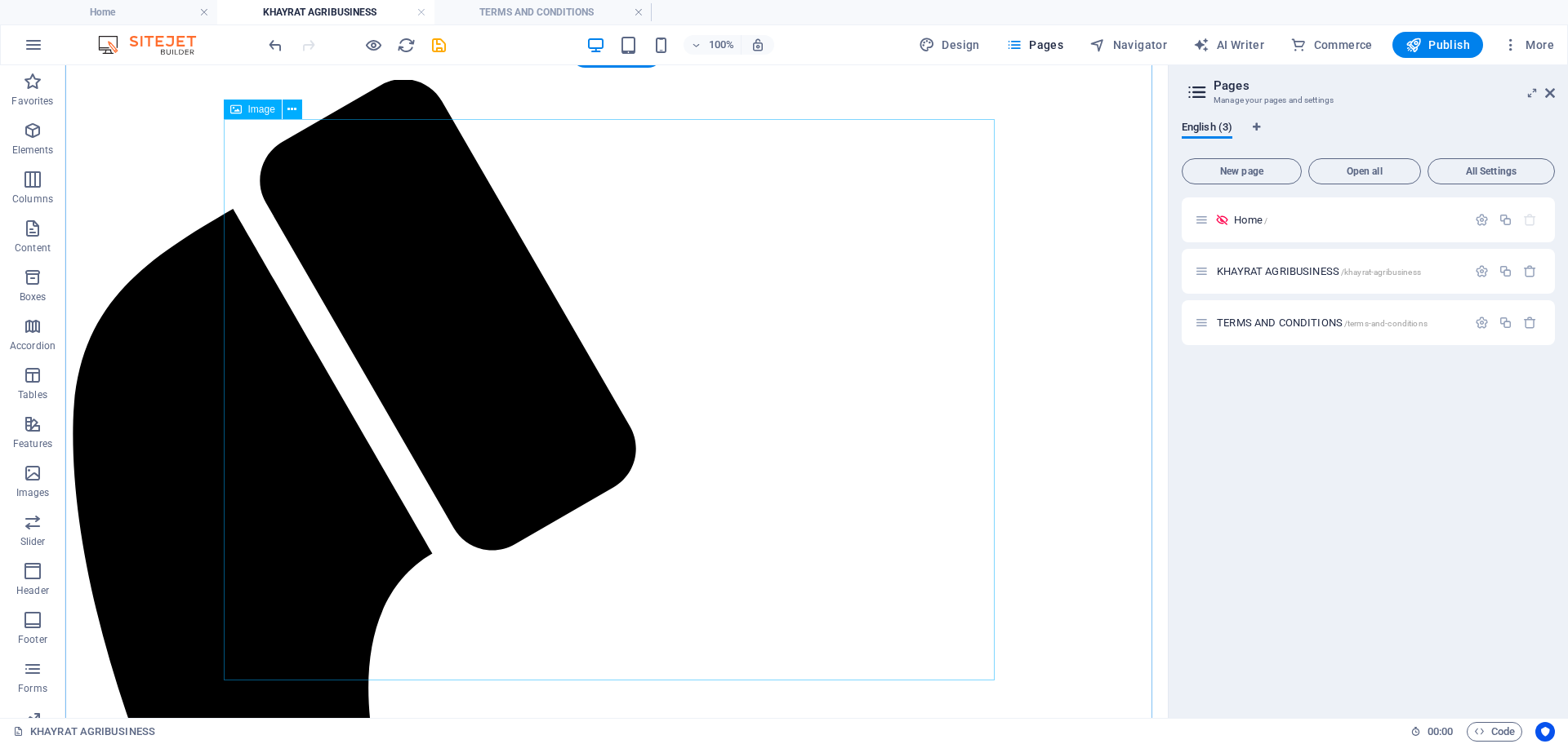
scroll to position [104, 0]
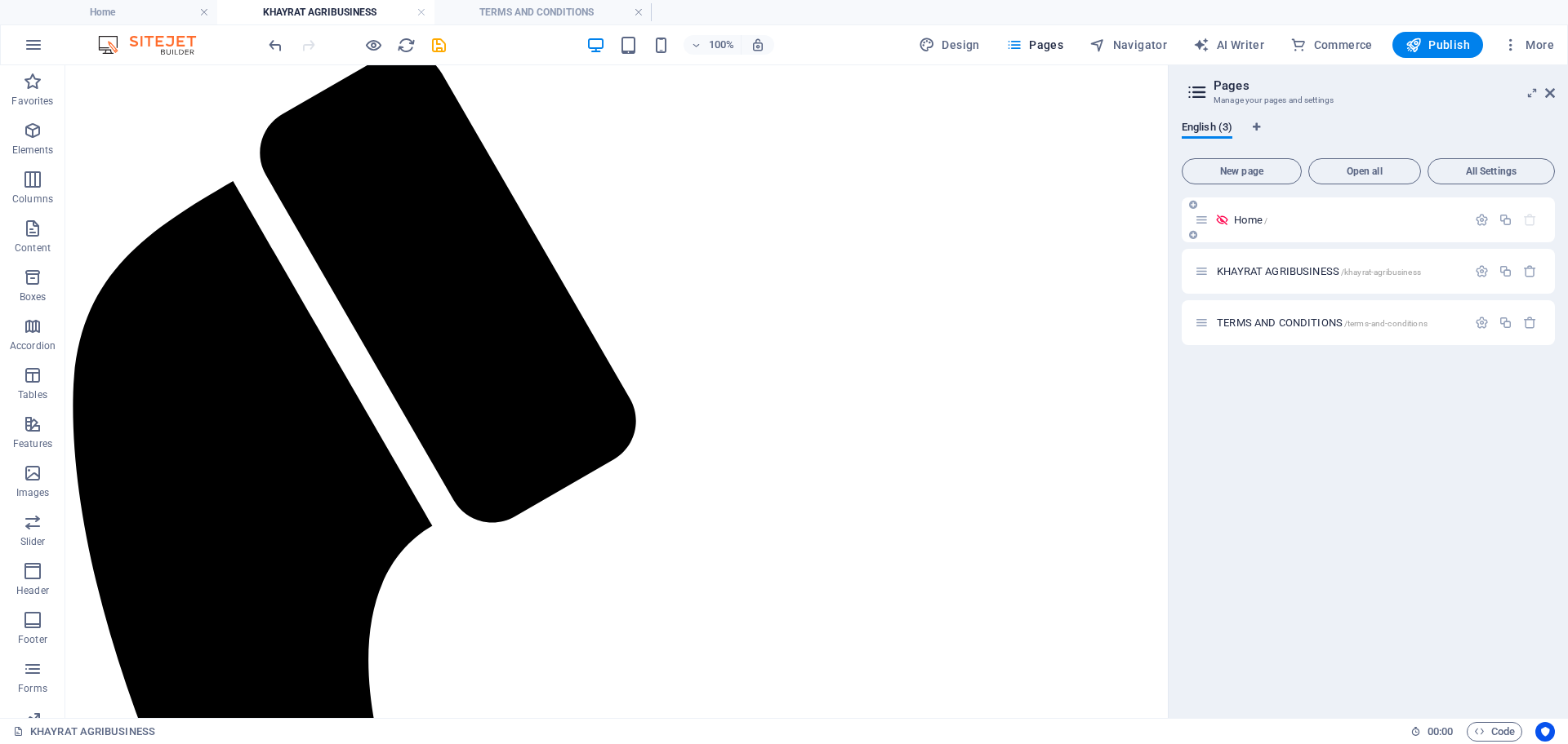
click at [1269, 222] on p "Home /" at bounding box center [1348, 219] width 228 height 11
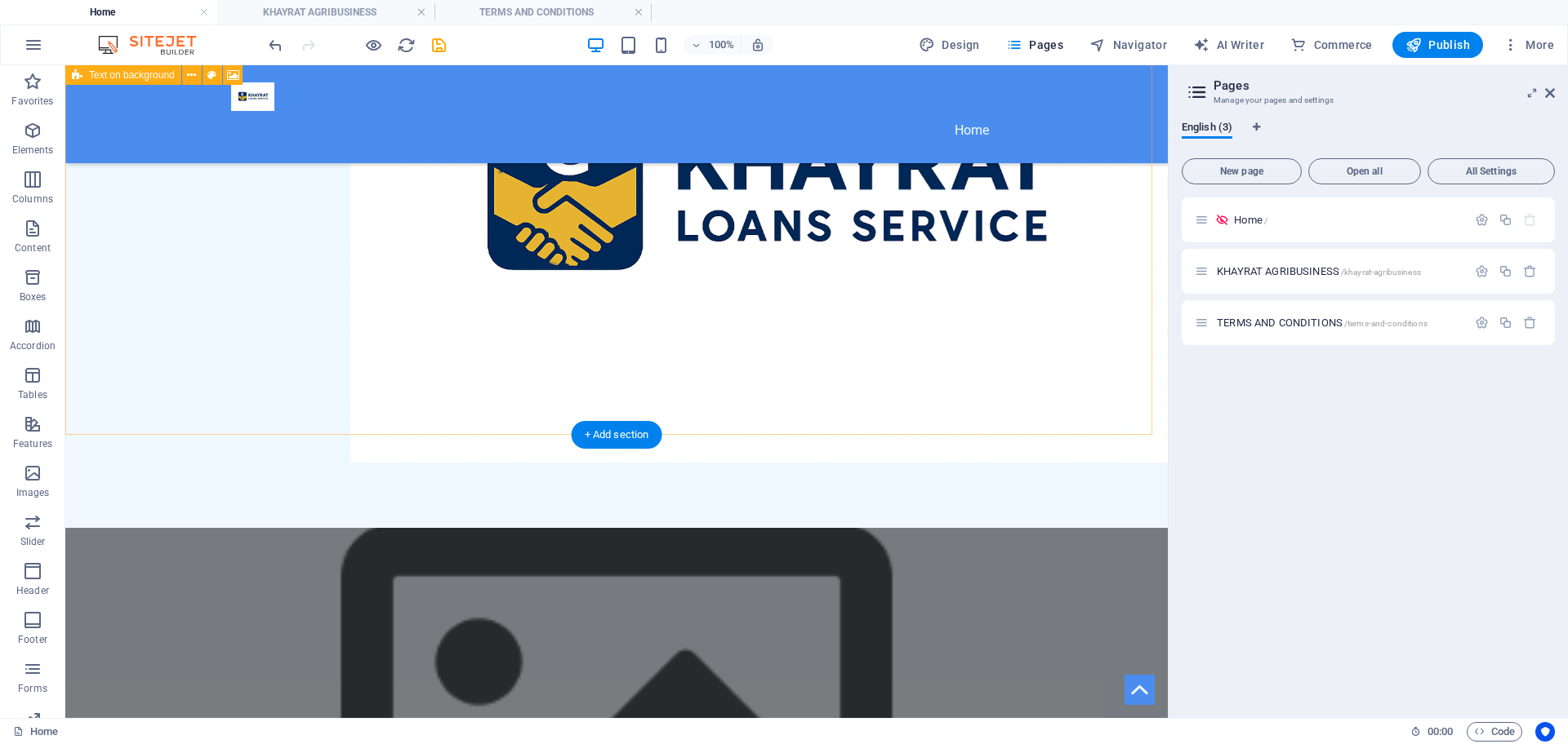
scroll to position [0, 0]
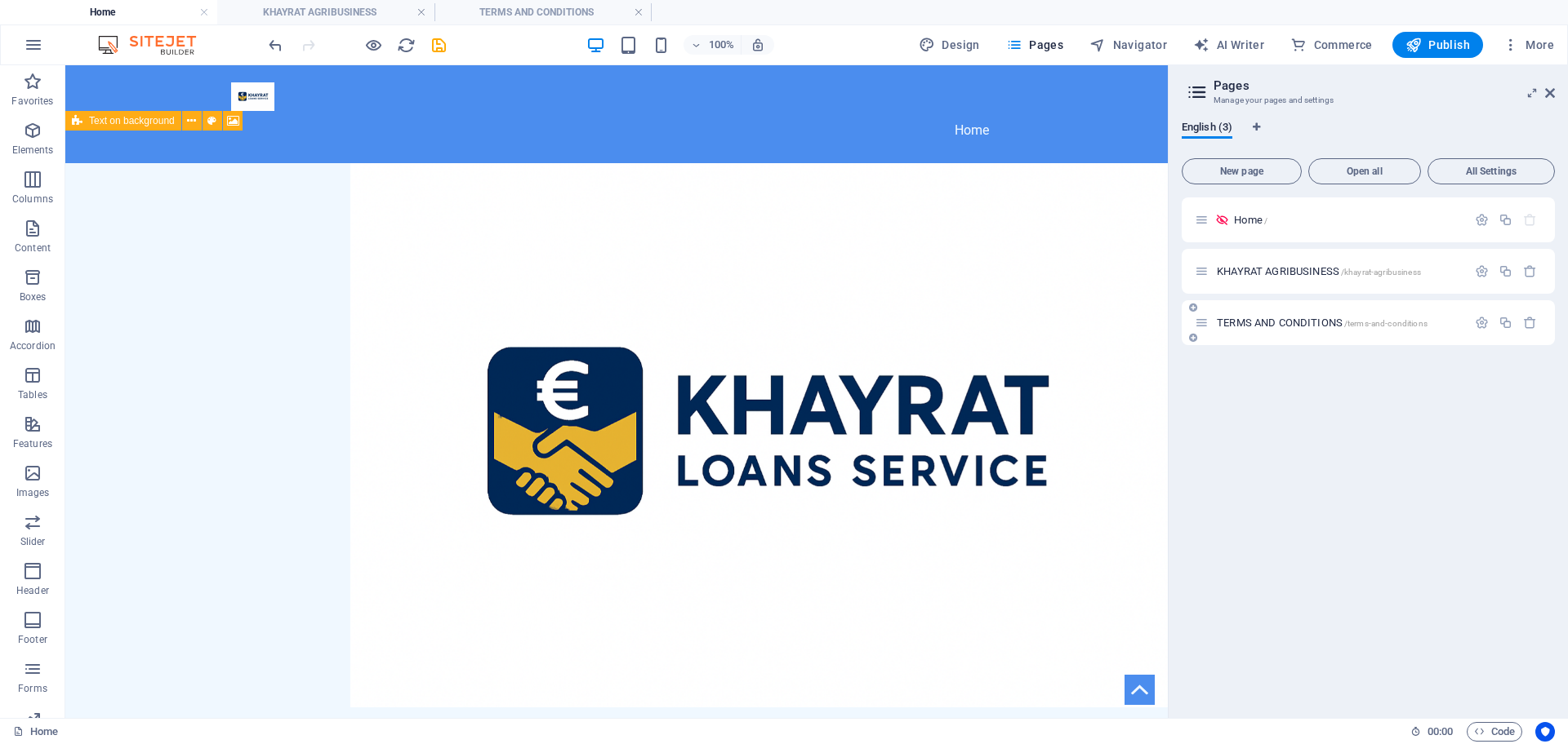
click at [1279, 317] on span "TERMS AND CONDITIONS /terms-and-conditions" at bounding box center [1322, 322] width 210 height 12
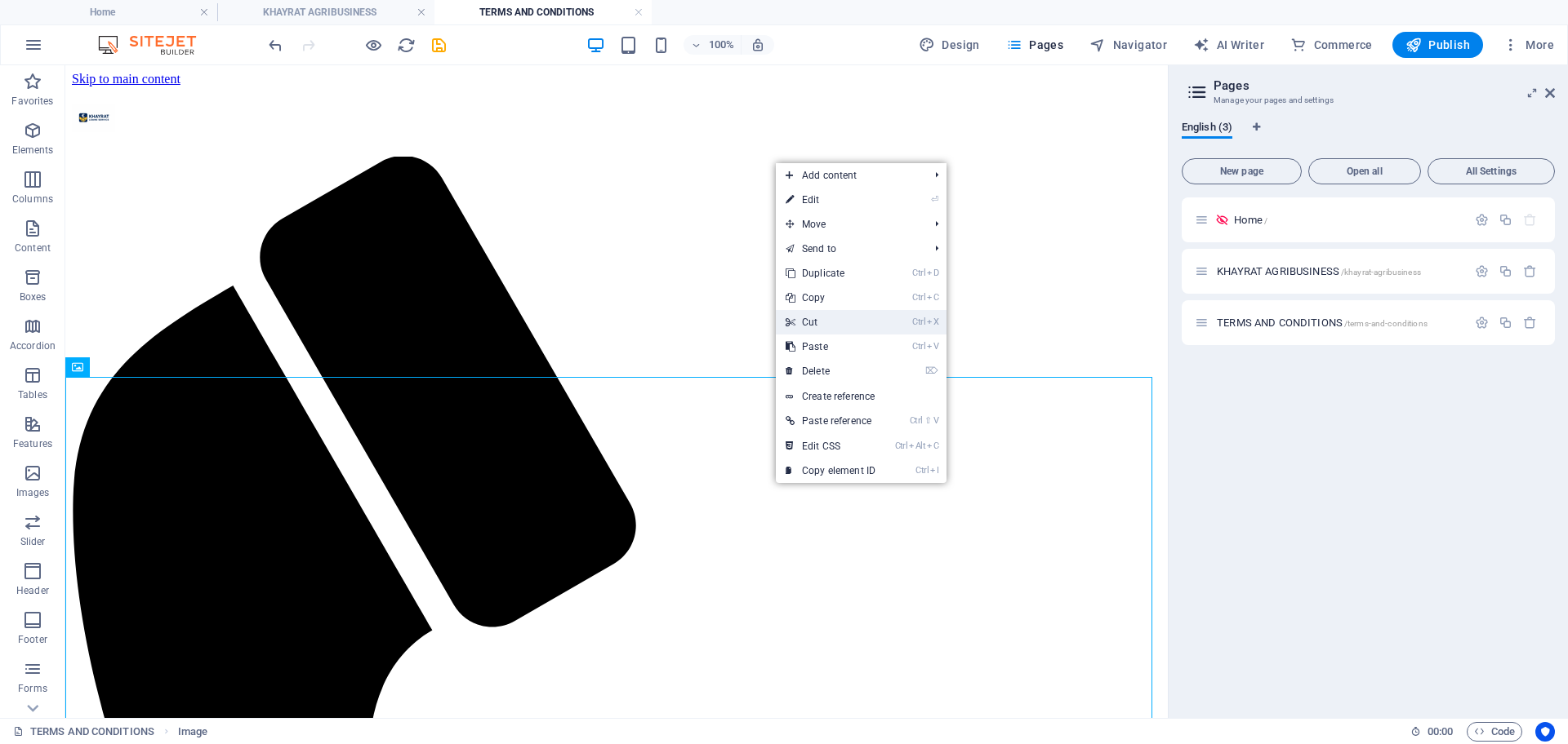
click at [831, 326] on link "Ctrl X Cut" at bounding box center [830, 322] width 109 height 25
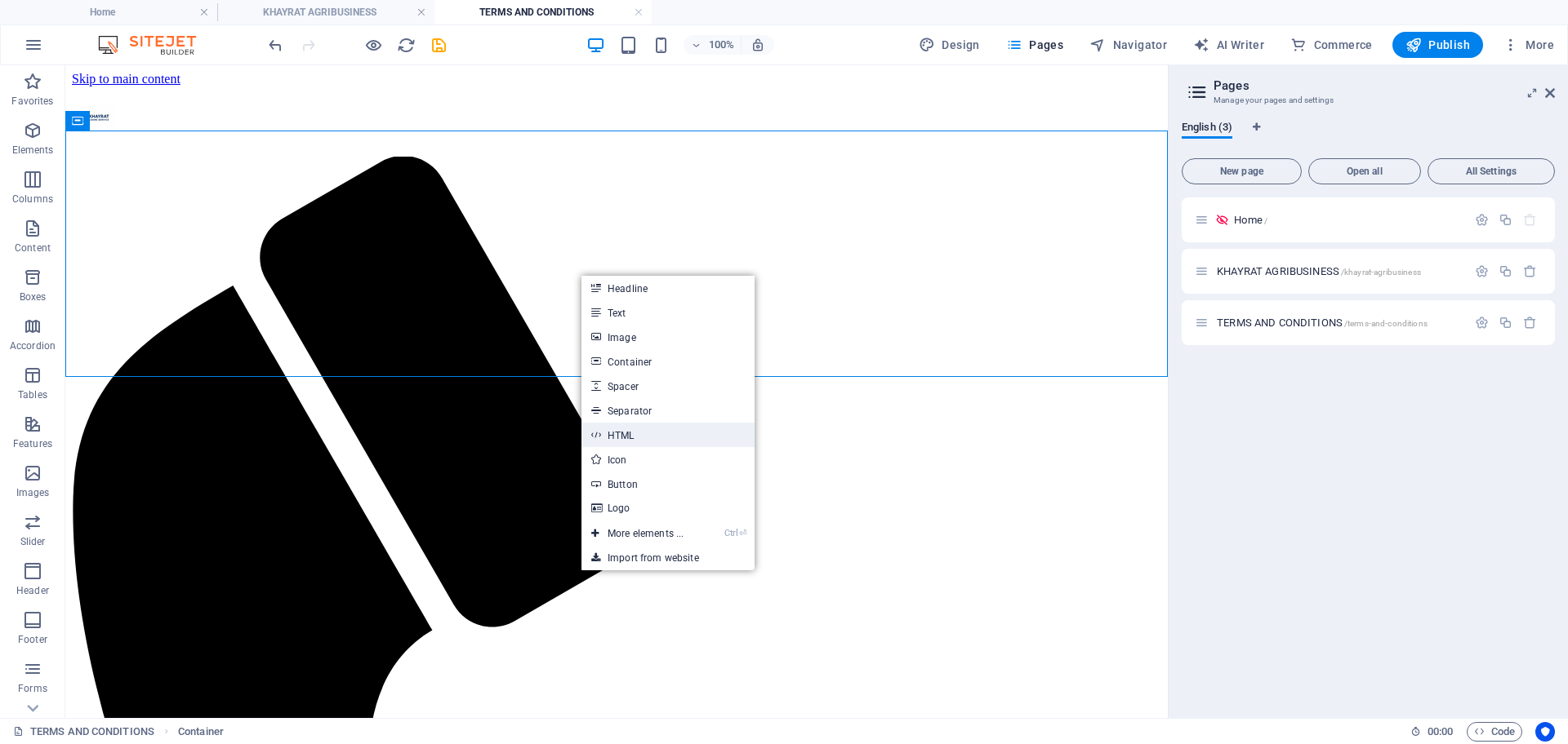
click at [638, 431] on link "HTML" at bounding box center [668, 435] width 173 height 25
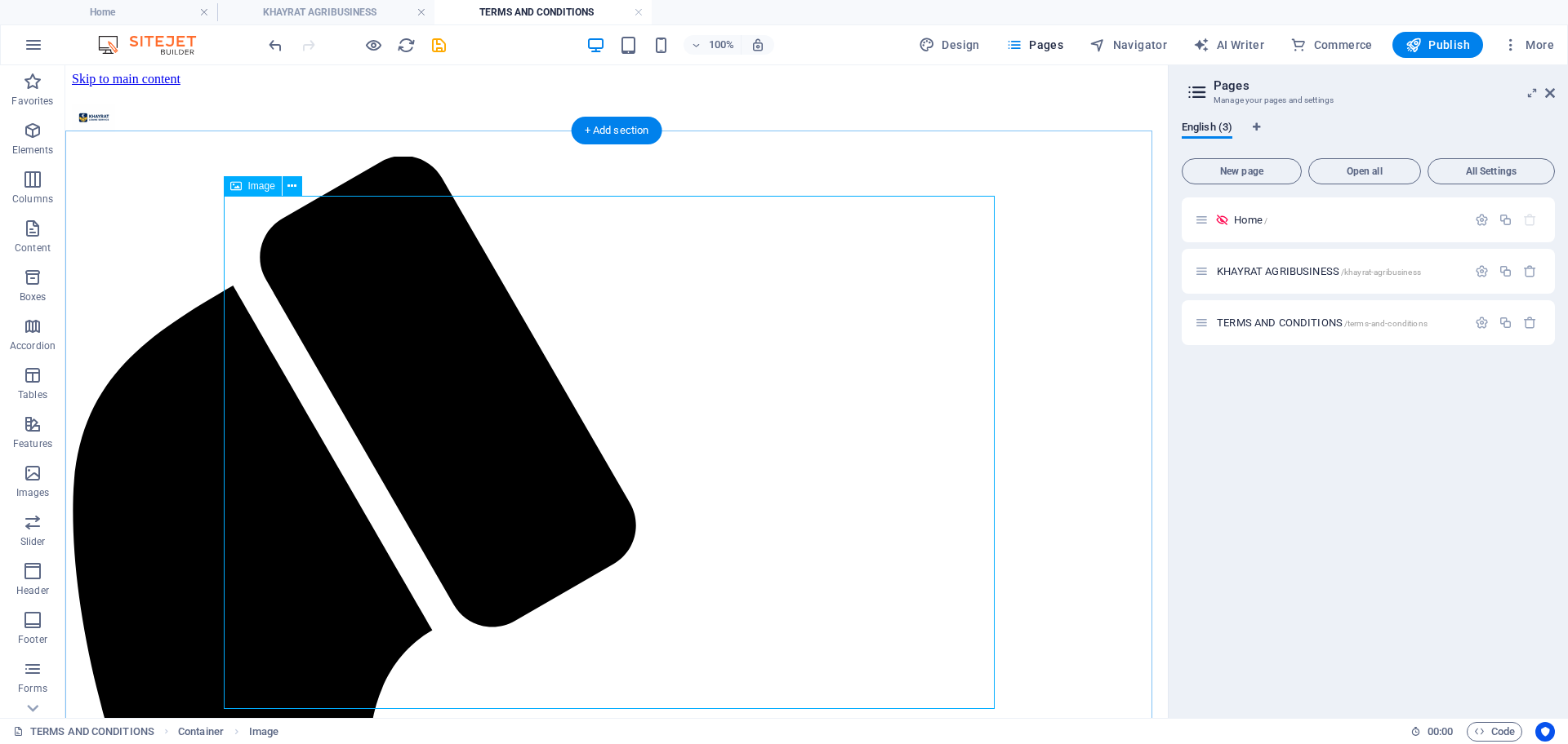
scroll to position [56, 0]
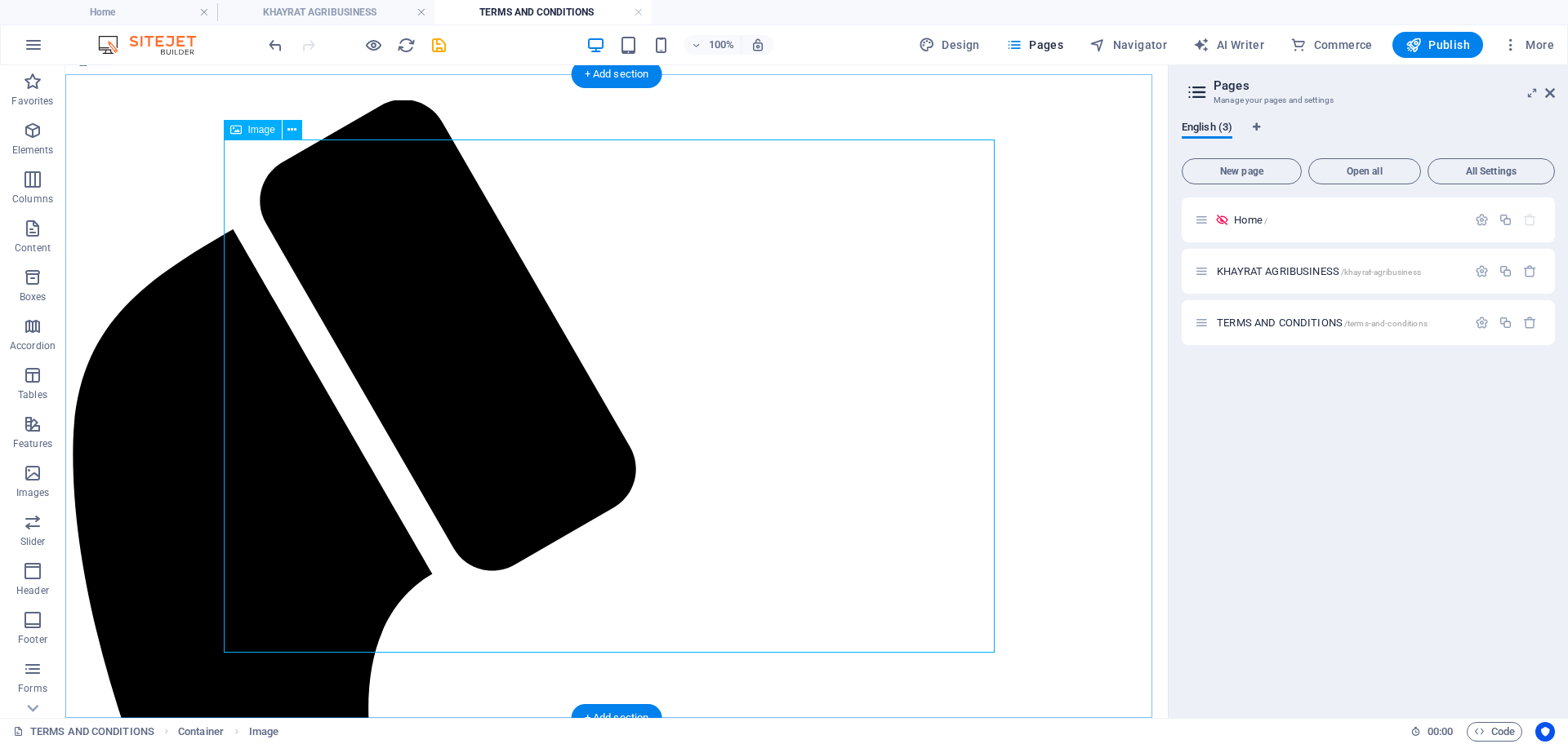
drag, startPoint x: 294, startPoint y: 203, endPoint x: 520, endPoint y: 247, distance: 230.2
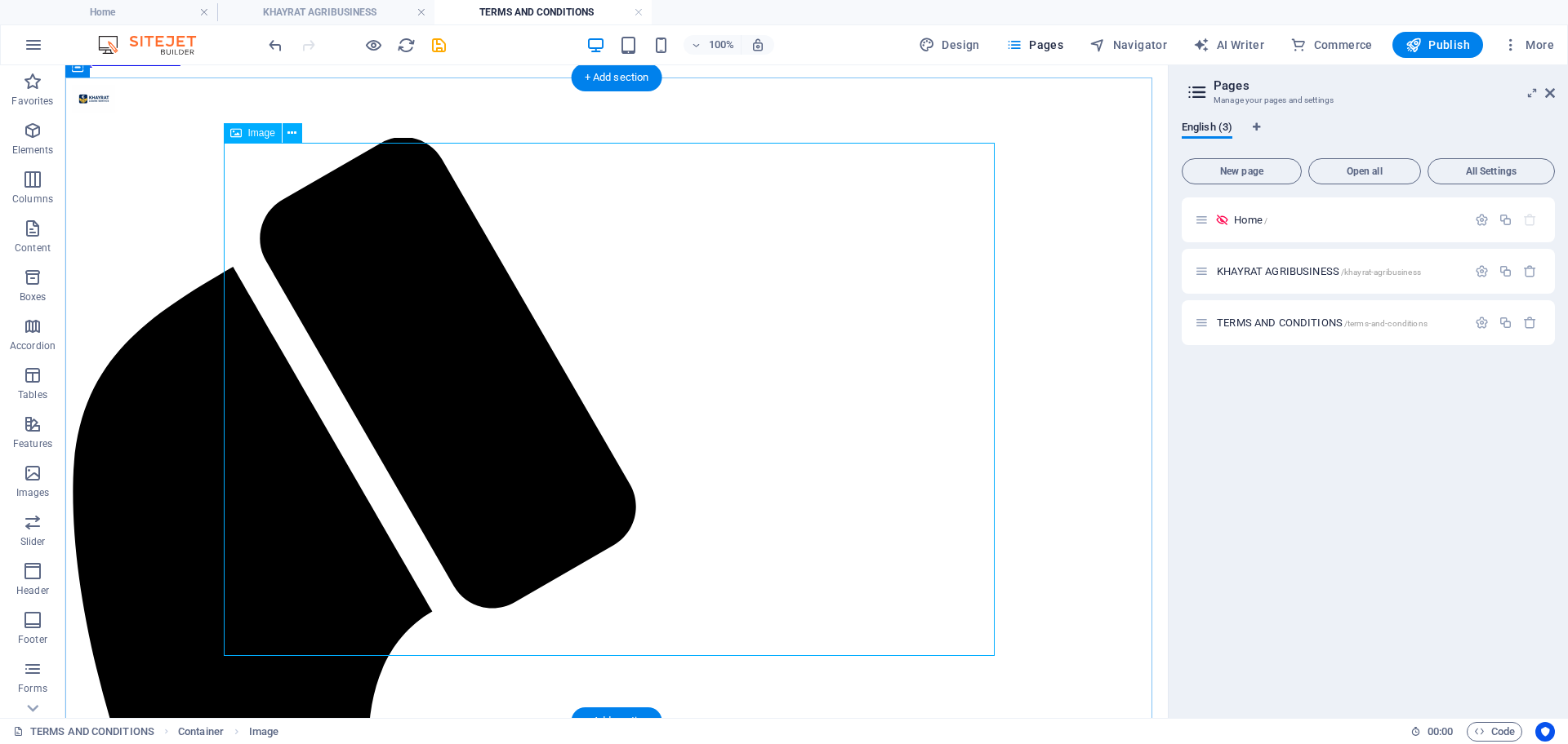
scroll to position [0, 0]
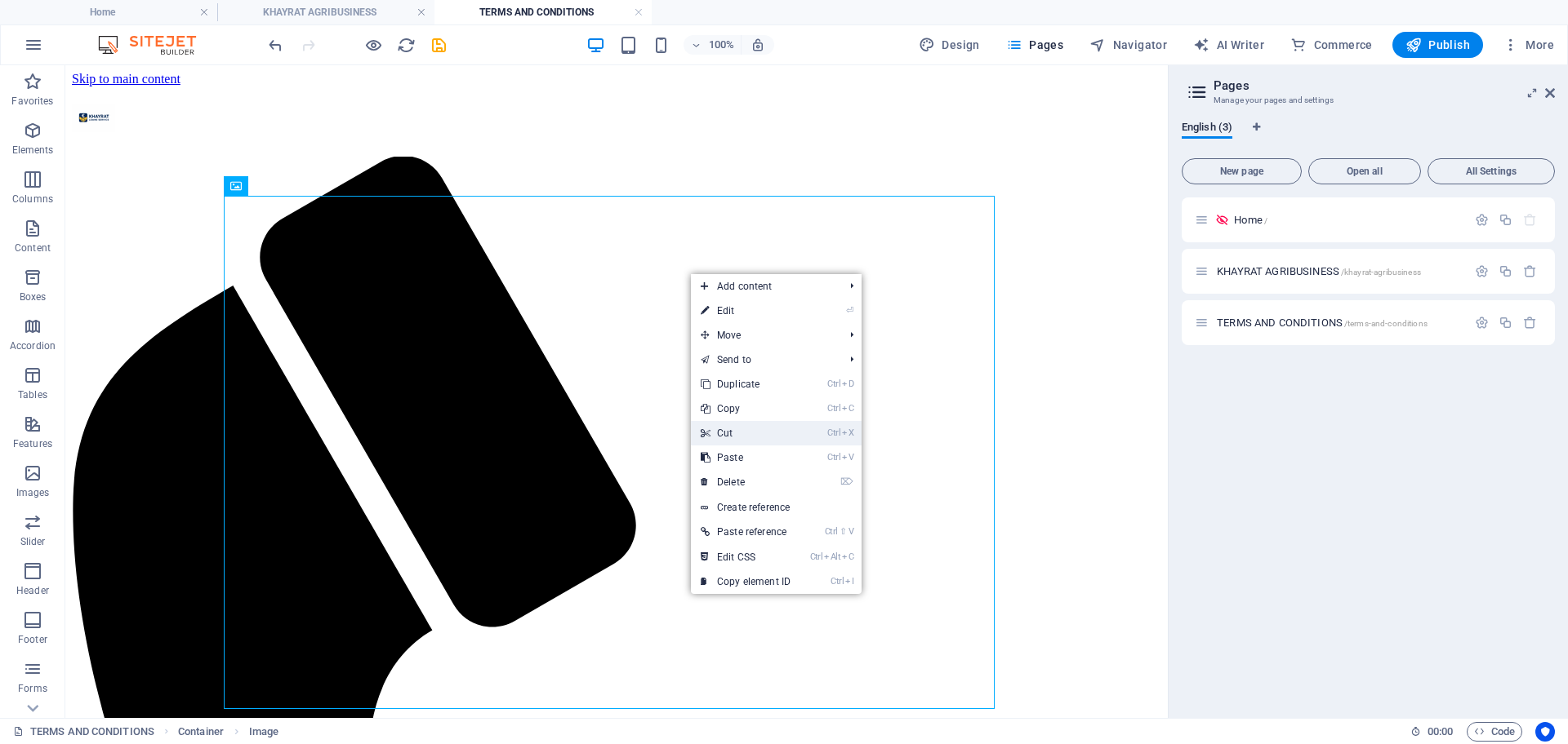
click at [737, 439] on link "Ctrl X Cut" at bounding box center [745, 433] width 109 height 25
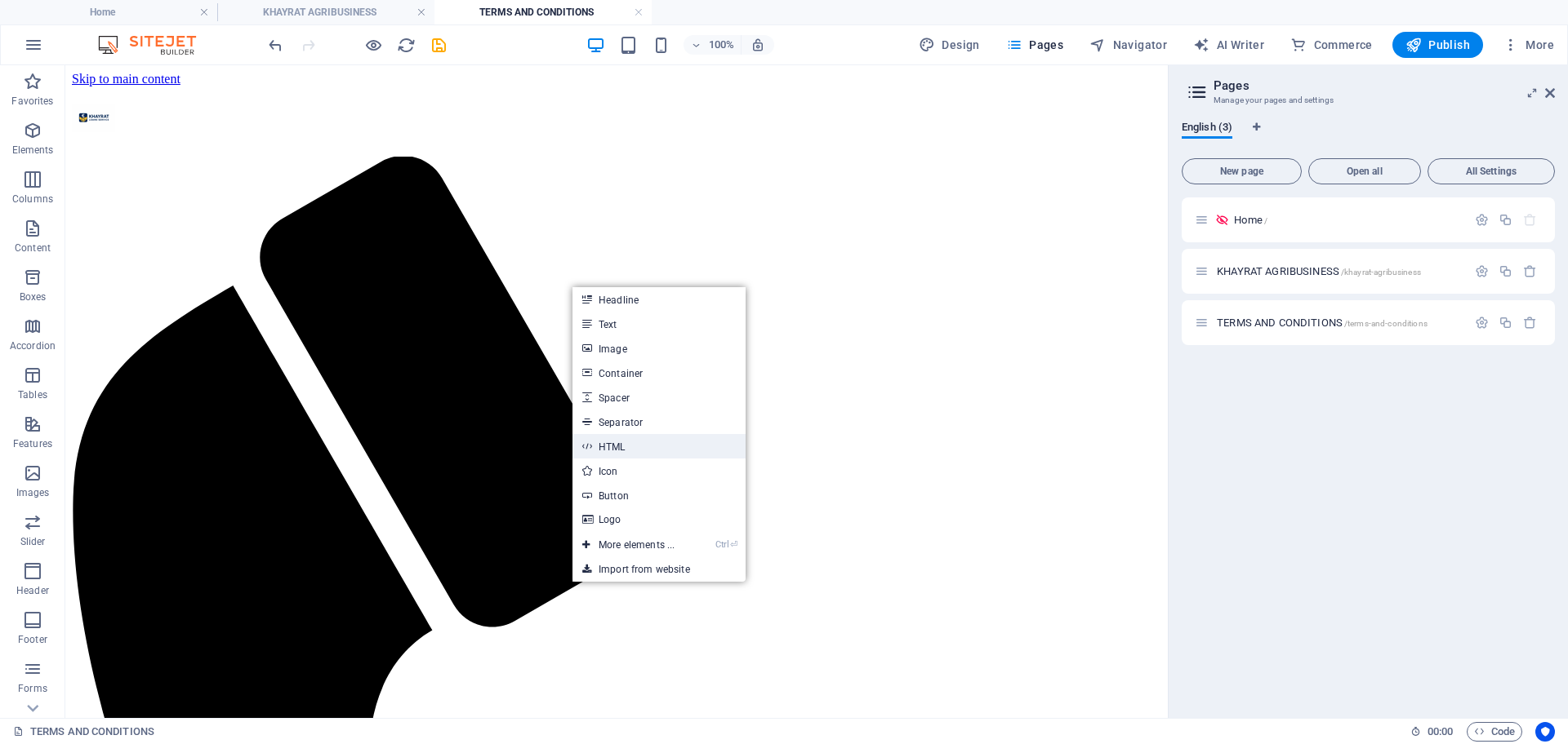
click at [609, 447] on link "HTML" at bounding box center [658, 447] width 173 height 25
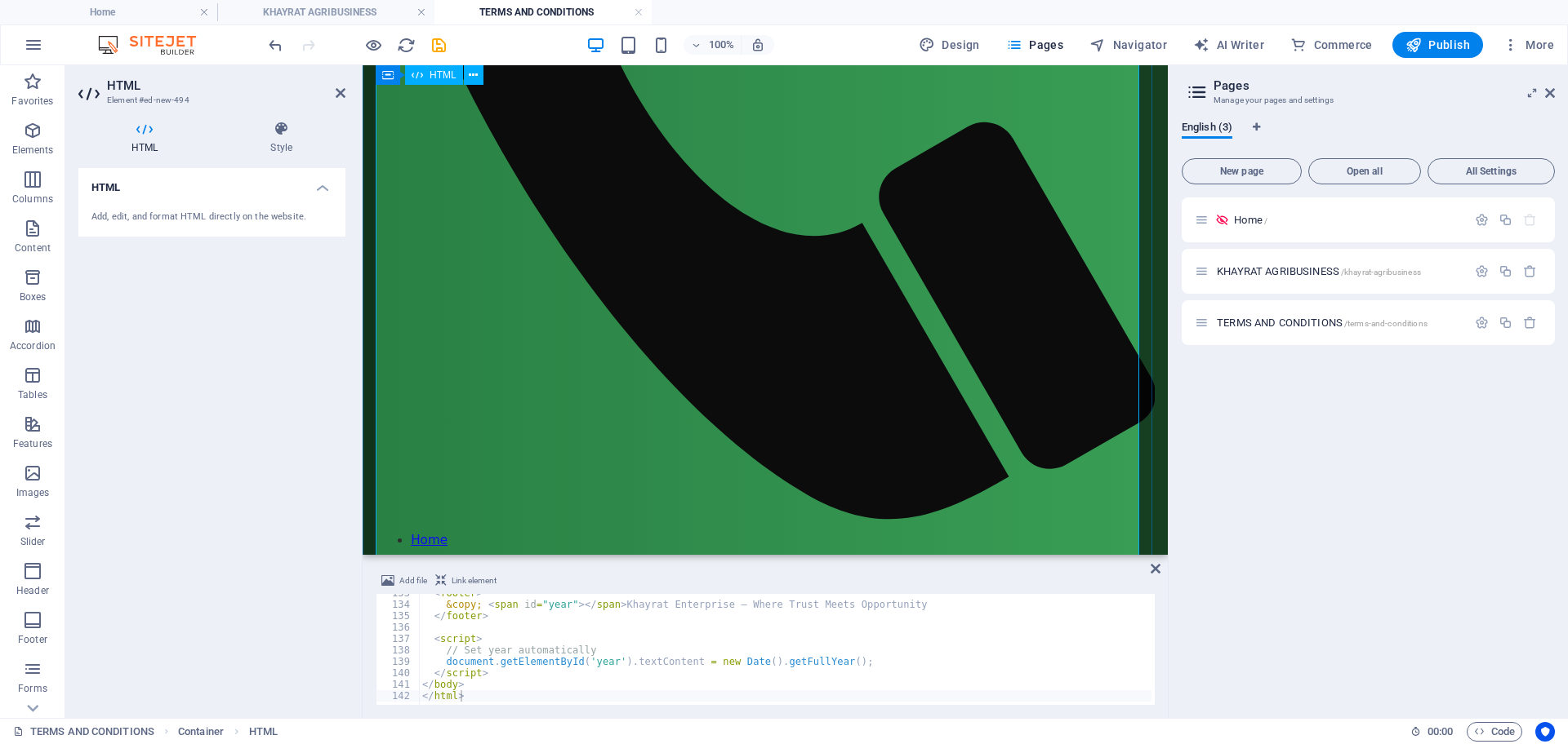
scroll to position [1054, 0]
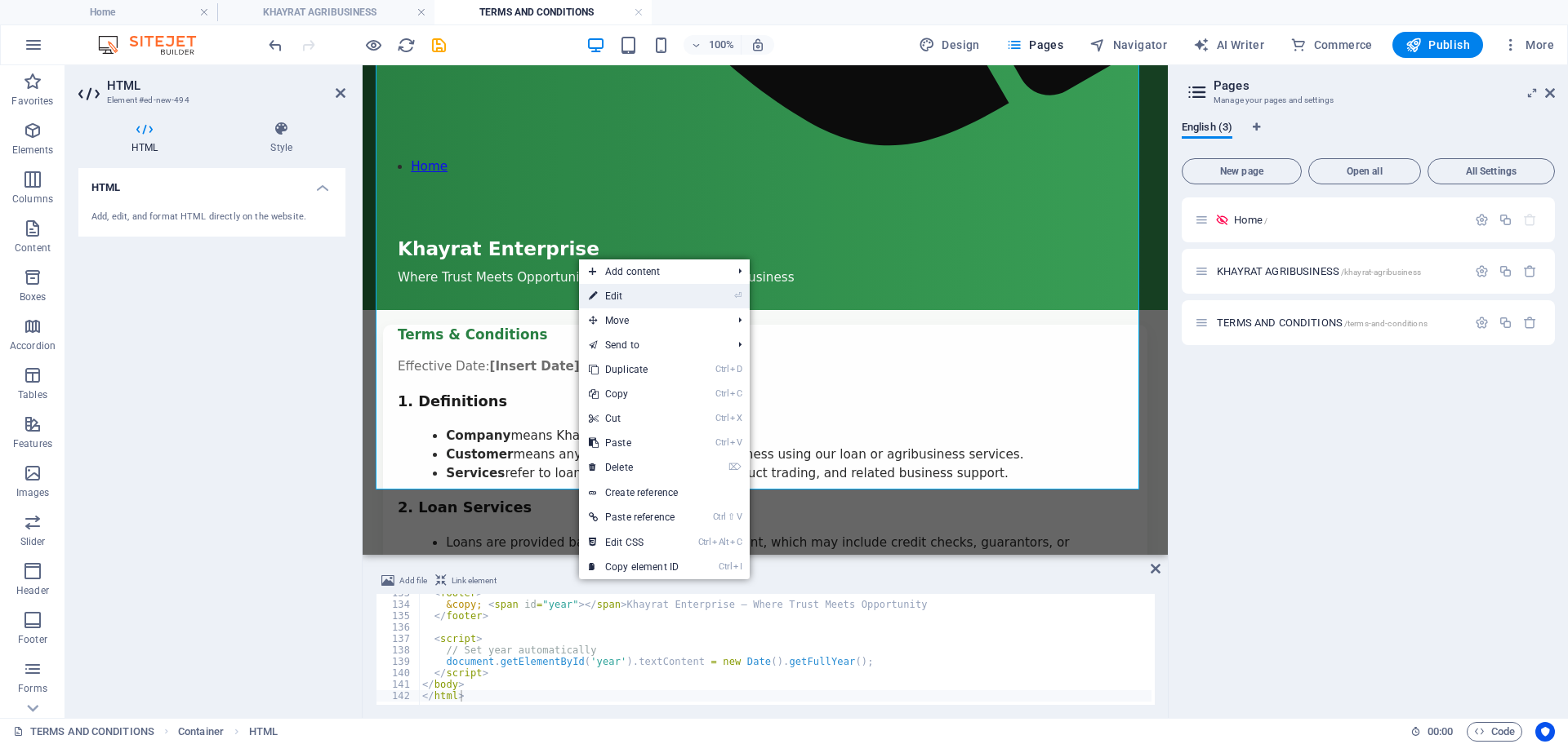
click at [611, 296] on link "⏎ Edit" at bounding box center [633, 296] width 109 height 25
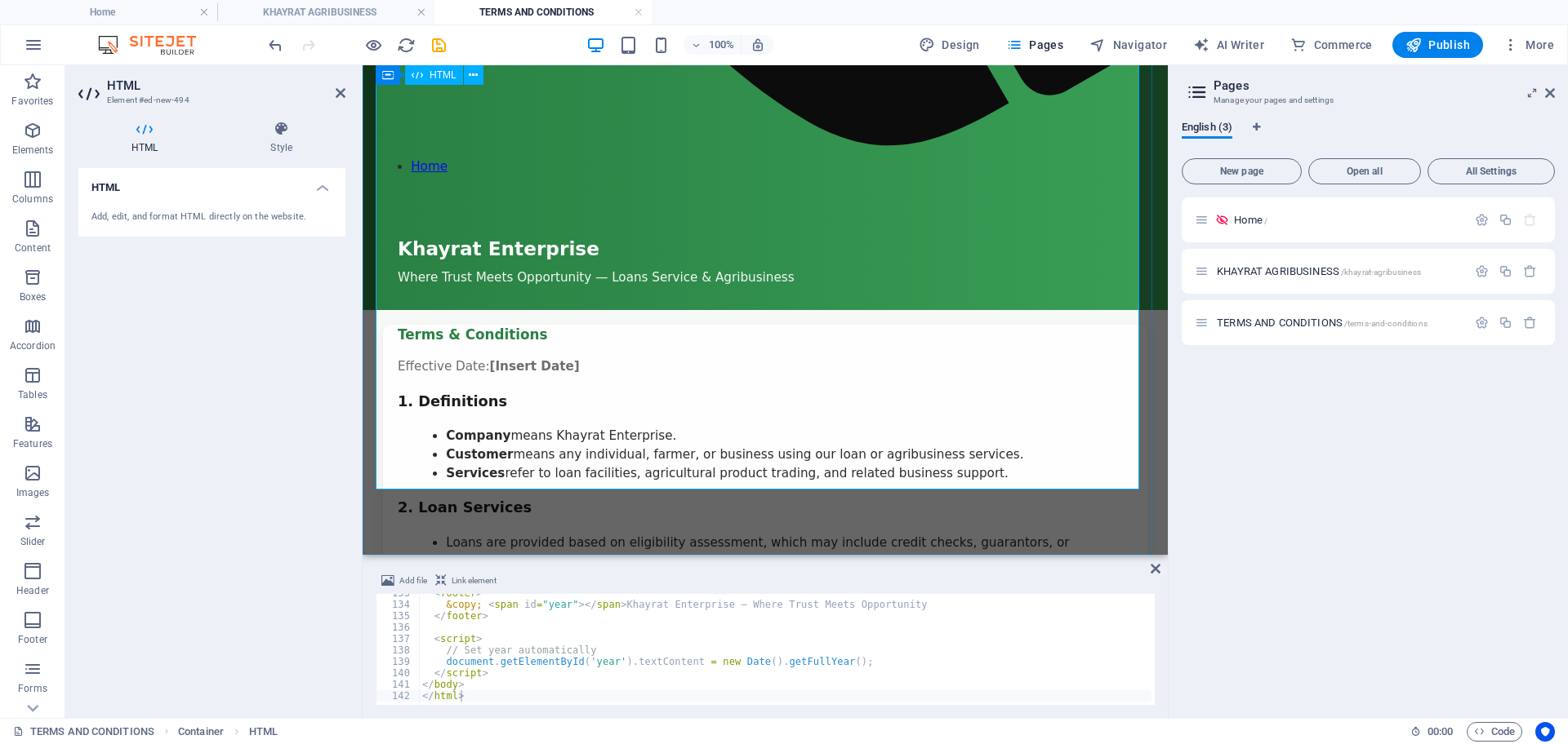
click at [319, 185] on h4 "HTML" at bounding box center [211, 183] width 267 height 30
click at [319, 185] on h4 "HTML" at bounding box center [211, 187] width 267 height 39
drag, startPoint x: 1165, startPoint y: 647, endPoint x: 1166, endPoint y: 689, distance: 42.0
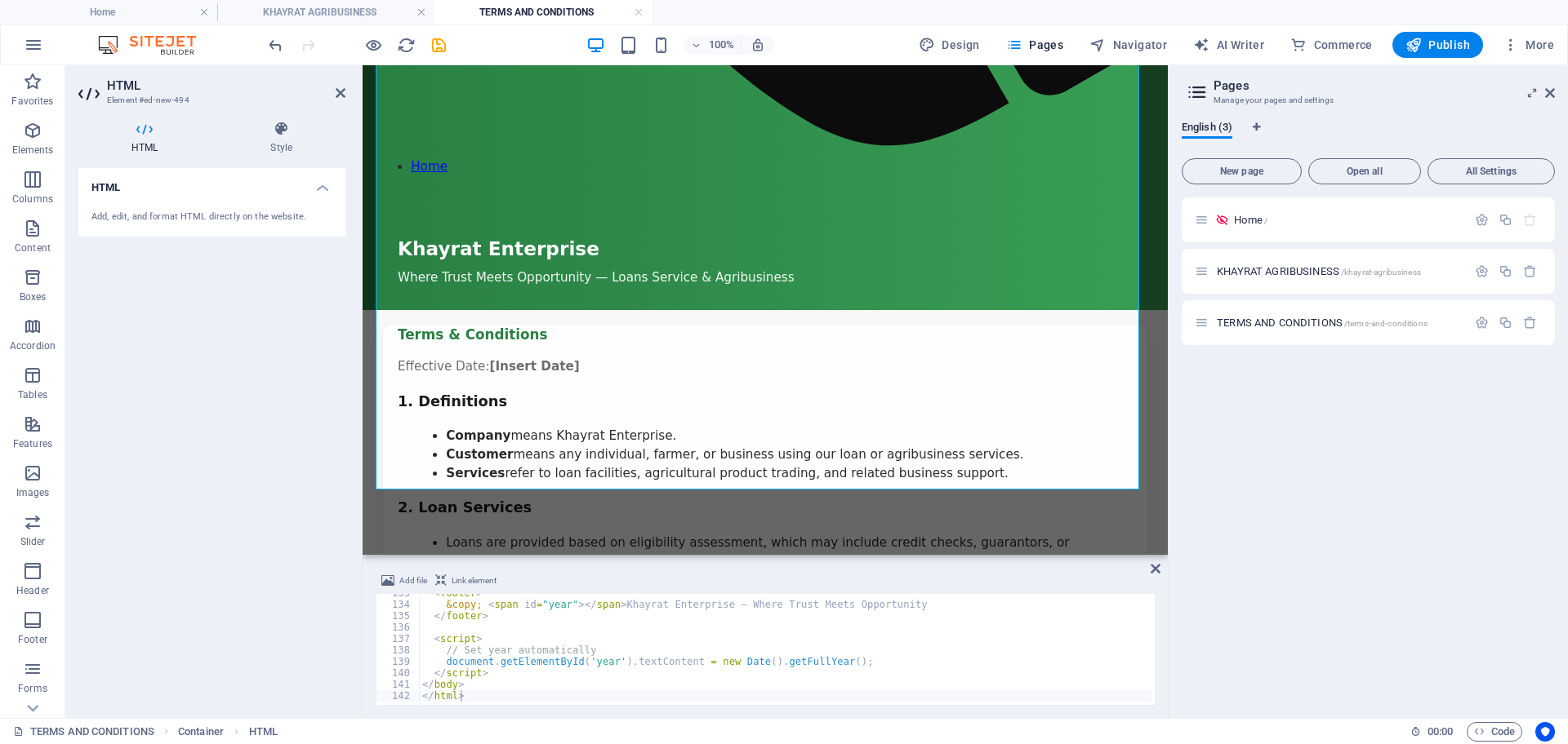
click at [1166, 689] on div "Add file Link element </html> 133 134 135 136 137 138 139 140 141 142 < footer …" at bounding box center [765, 638] width 806 height 160
click at [1161, 694] on div "Add file Link element </html> 133 134 135 136 137 138 139 140 141 142 < footer …" at bounding box center [765, 638] width 806 height 160
click at [1157, 701] on div "Add file Link element </html> 133 134 135 136 137 138 139 140 141 142 < footer …" at bounding box center [765, 638] width 806 height 160
click at [1153, 699] on div "Add file Link element </html> 133 134 135 136 137 138 139 140 141 142 < footer …" at bounding box center [765, 638] width 806 height 160
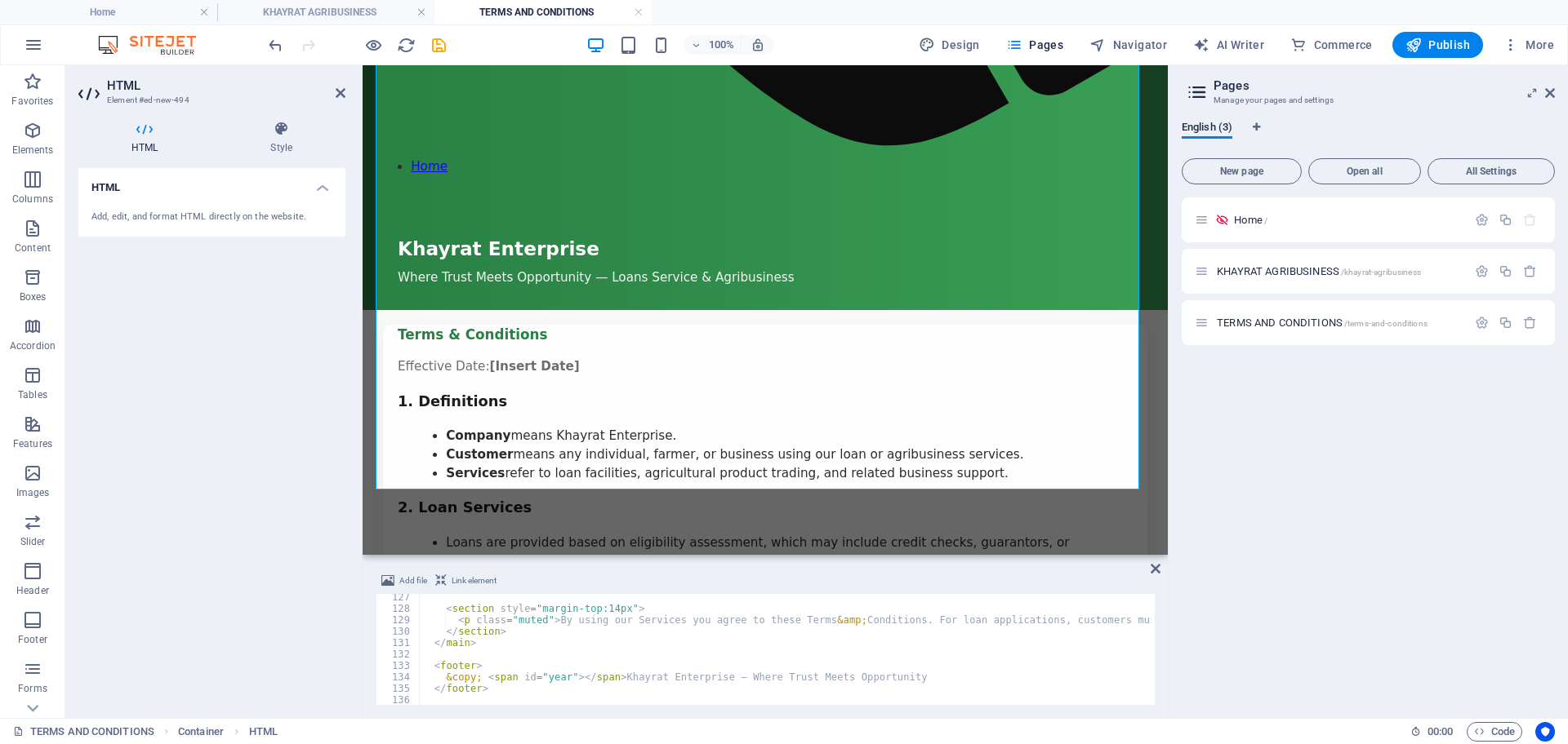
scroll to position [1421, 0]
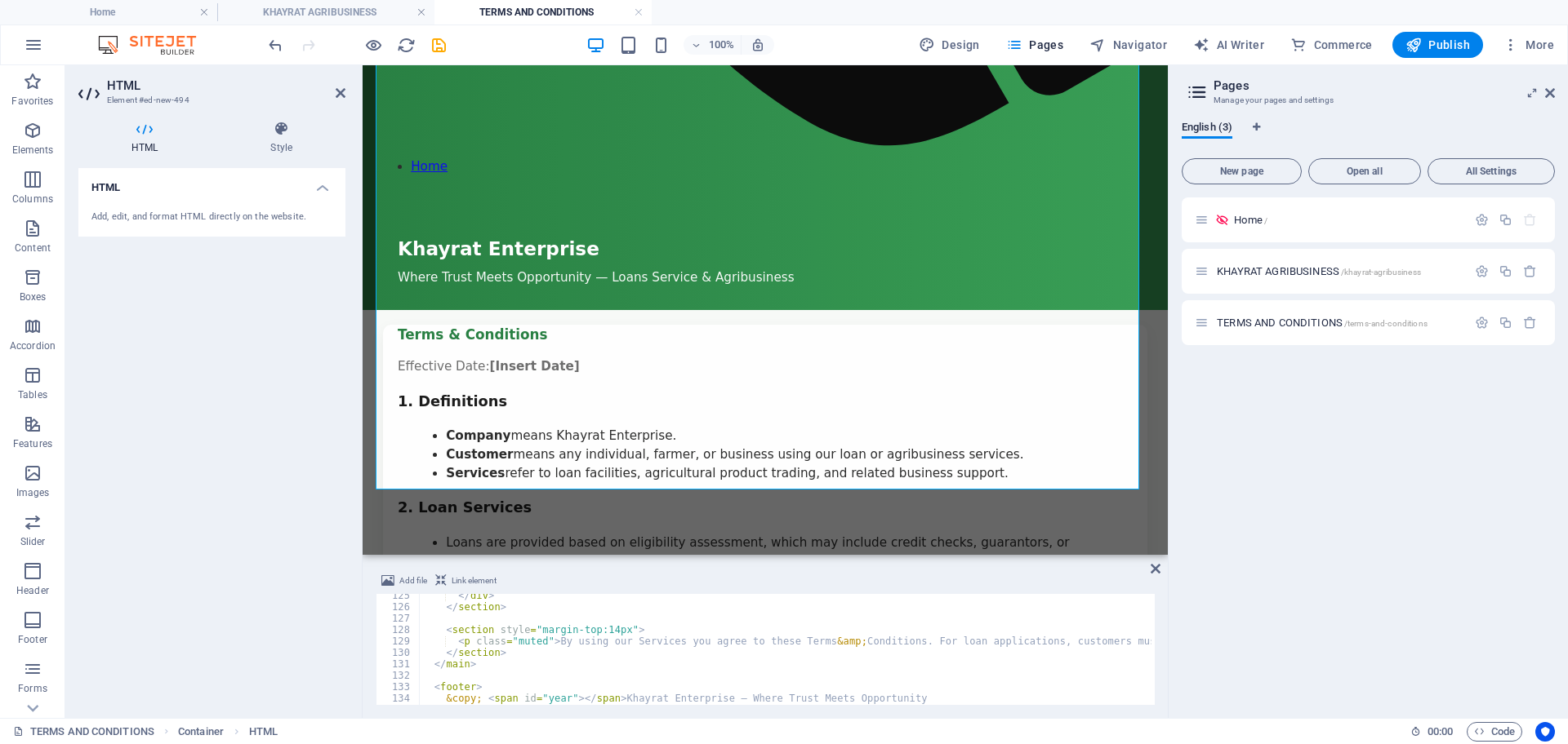
click at [1157, 695] on div "Add file Link element </html> 125 126 127 128 129 130 131 132 133 134 135 136 <…" at bounding box center [765, 638] width 806 height 160
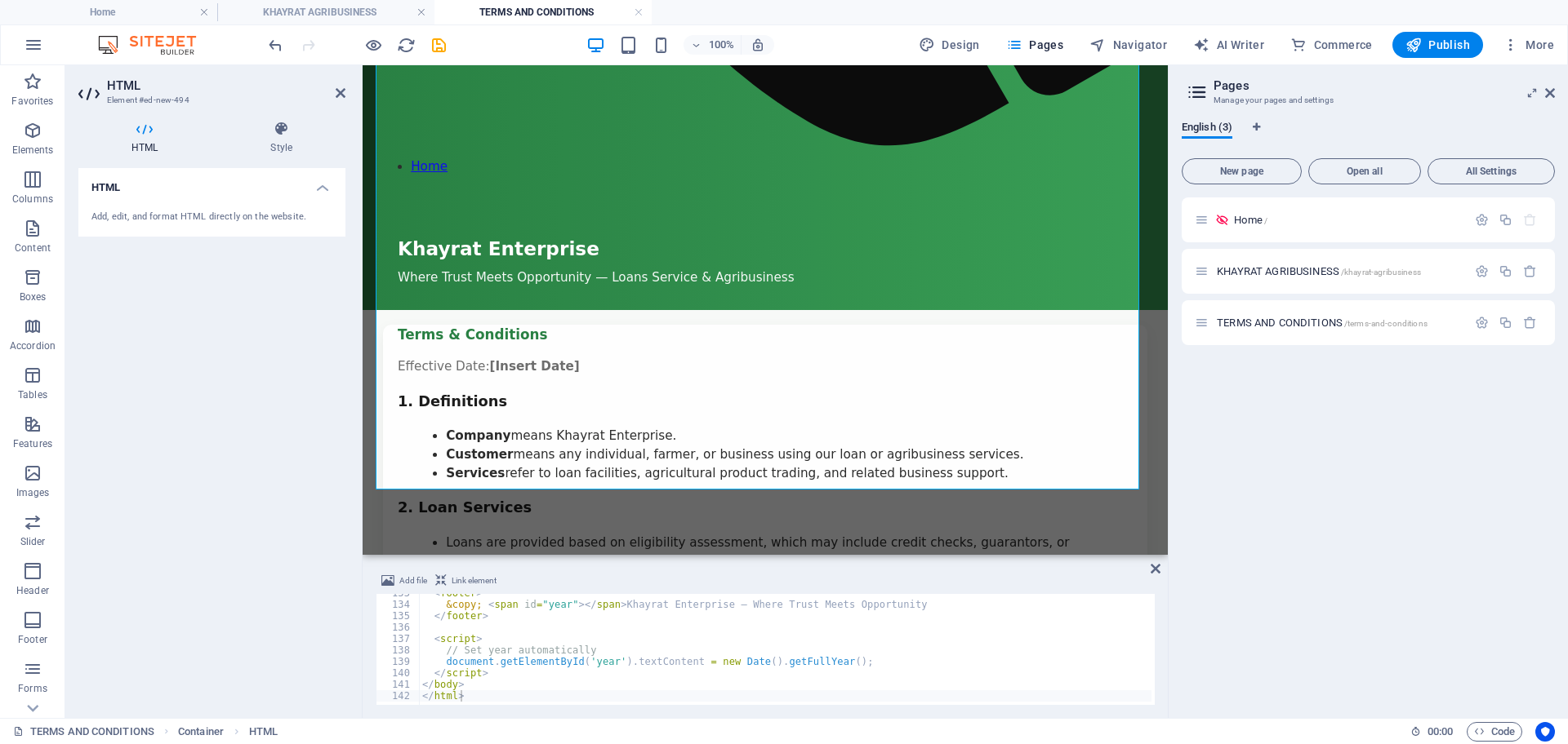
click at [1153, 718] on div "TERMS AND CONDITIONS Container HTML 00 : 00 Code" at bounding box center [784, 731] width 1568 height 26
click at [1154, 708] on div "Add file Link element </html> 133 134 135 136 137 138 139 140 141 142 < footer …" at bounding box center [765, 638] width 806 height 160
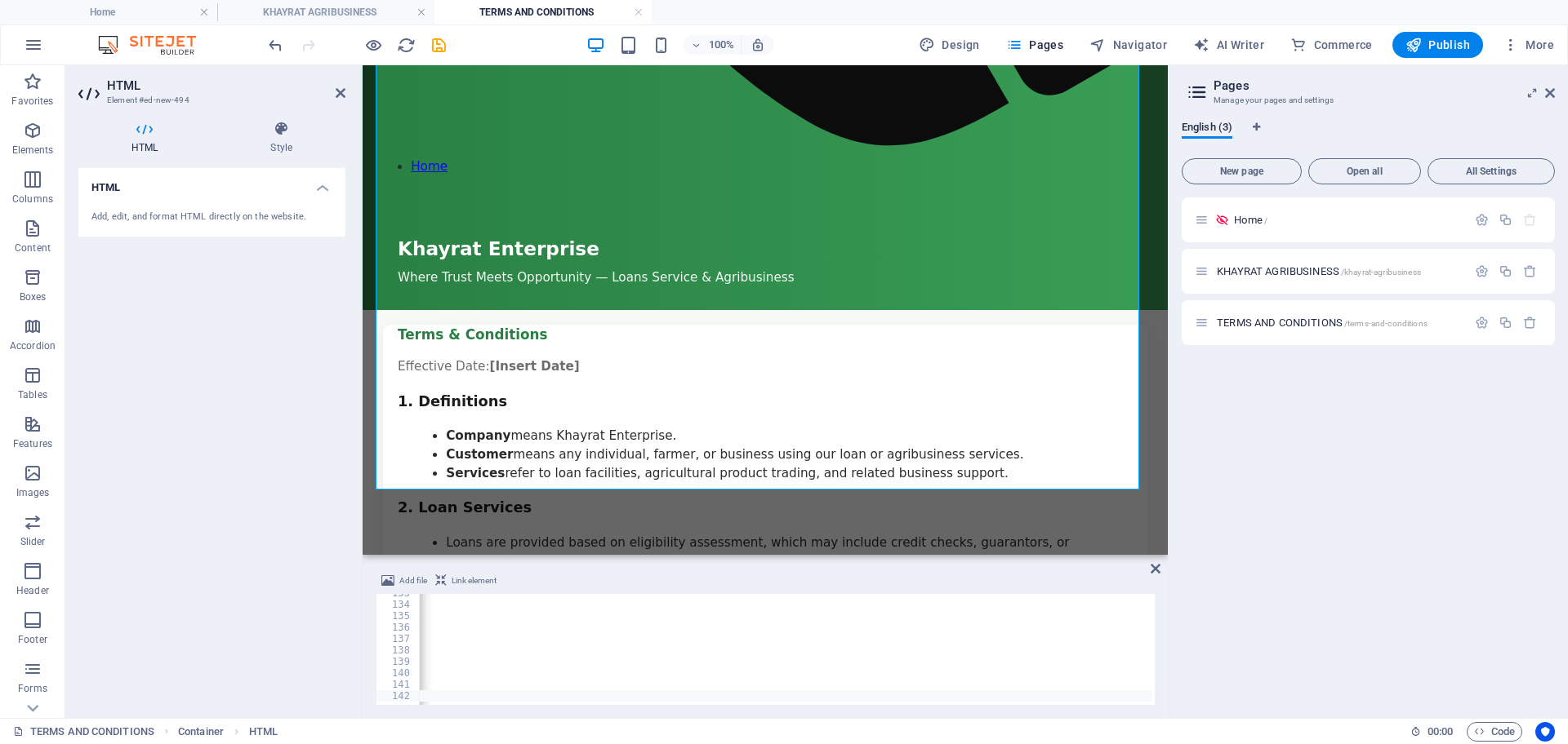
scroll to position [0, 42]
click at [418, 700] on div "142" at bounding box center [398, 696] width 44 height 11
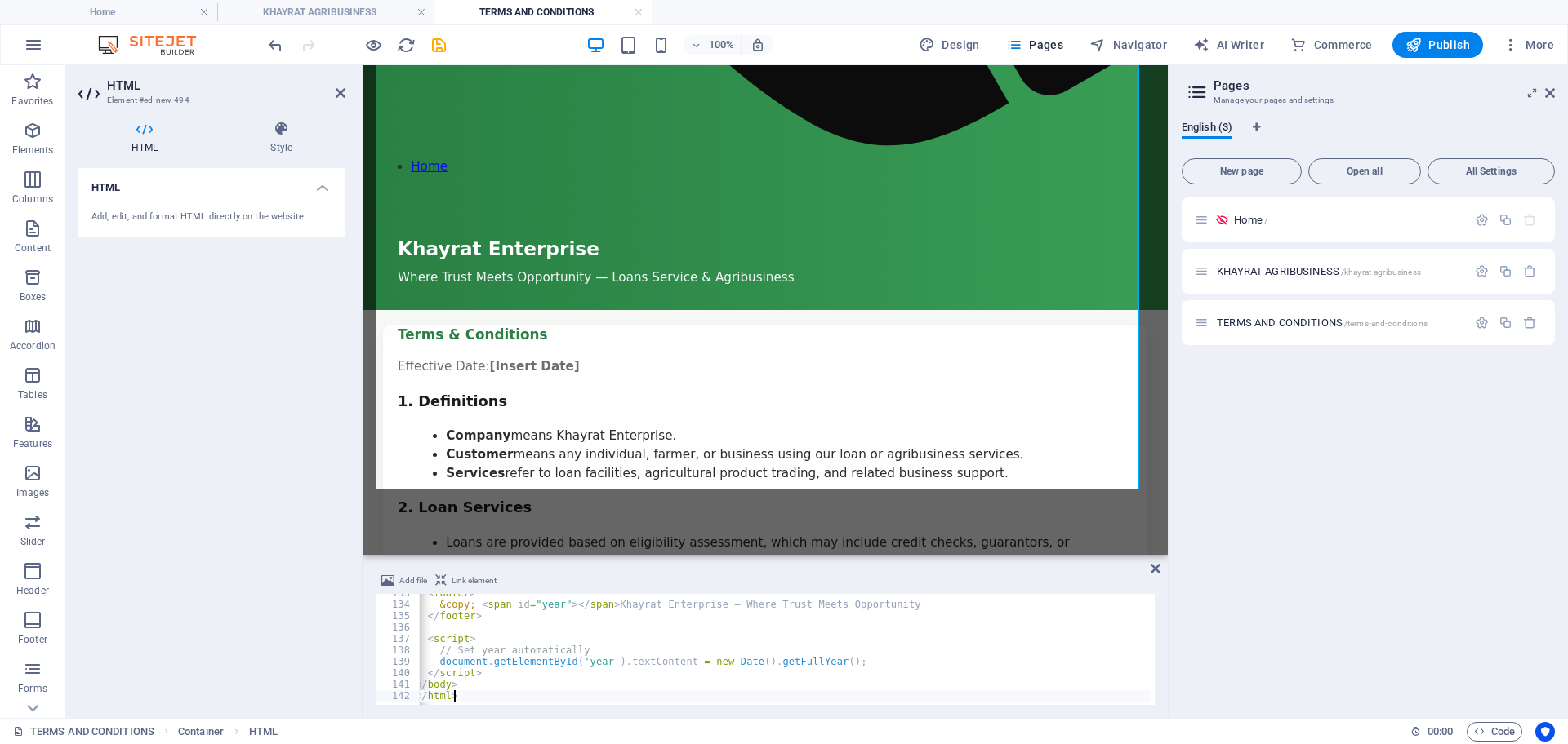
scroll to position [0, 0]
click at [1156, 699] on div "Add file Link element </html> 133 134 135 136 137 138 139 140 141 142 < footer …" at bounding box center [765, 638] width 806 height 160
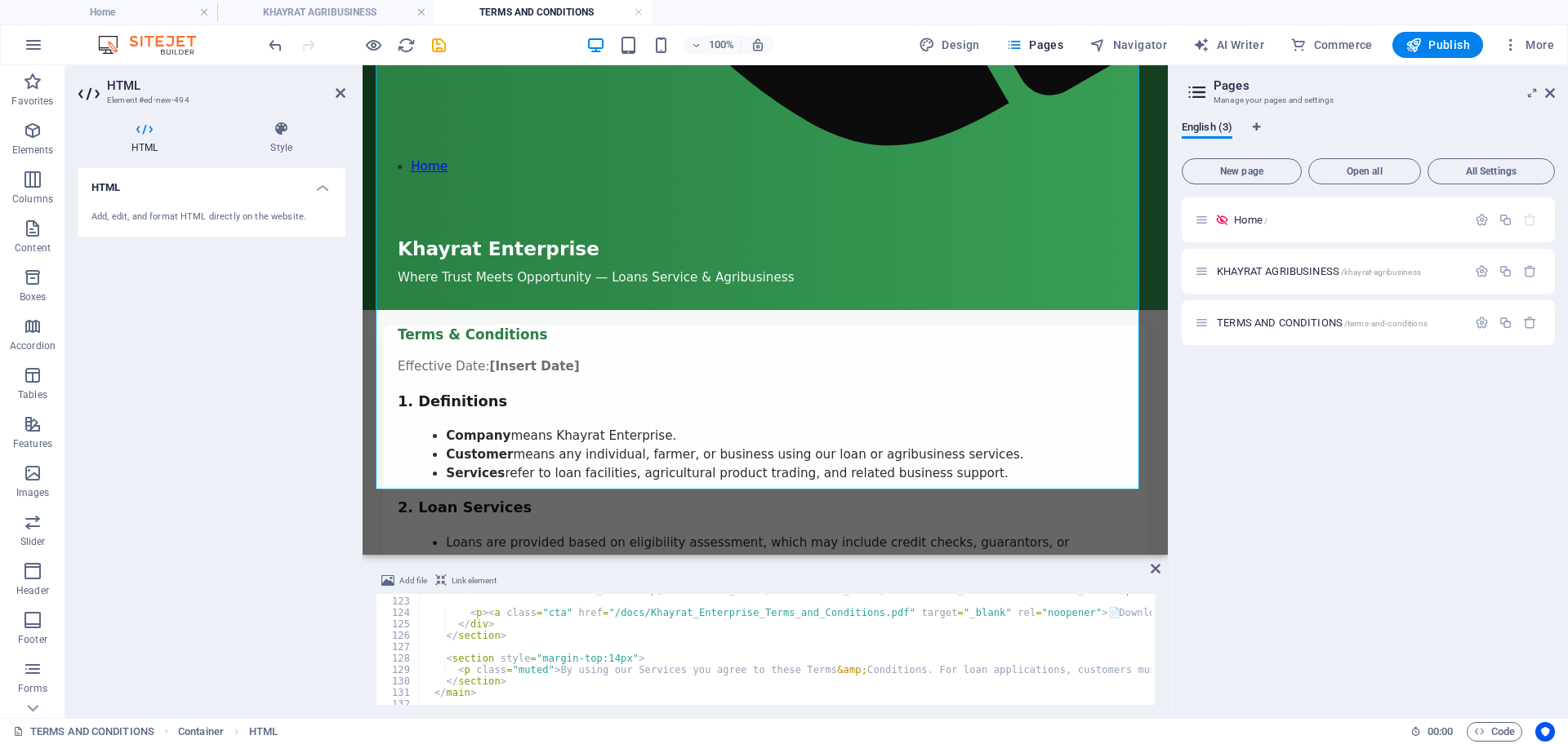
scroll to position [1331, 0]
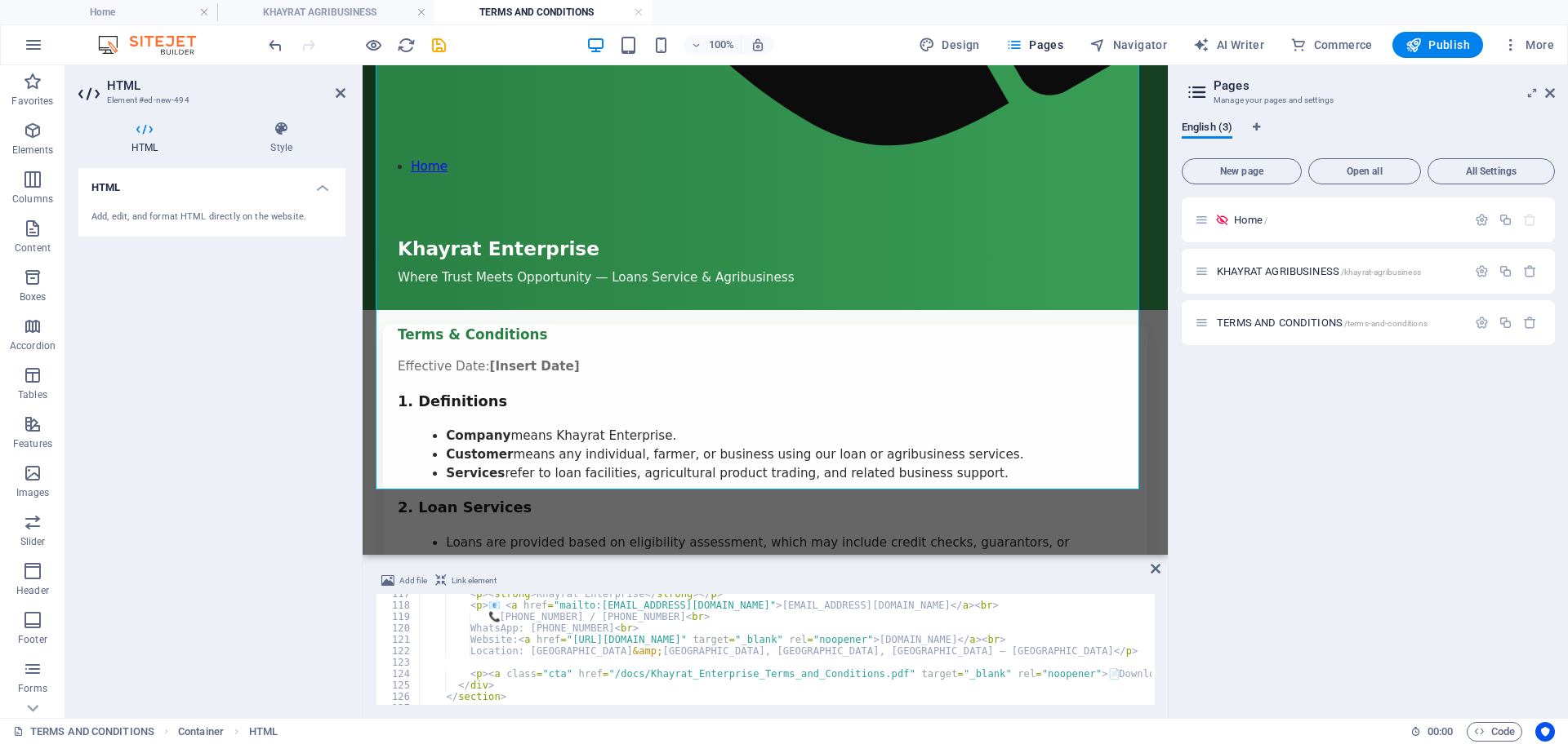
click at [626, 628] on div "< p > < strong > Khayrat Enterprise </ strong > </ p > < p > 📧 < a href = "mail…" at bounding box center [1096, 653] width 1355 height 131
click at [691, 616] on div "< p > < strong > Khayrat Enterprise </ strong > </ p > < p > 📧 < a href = "mail…" at bounding box center [1096, 653] width 1355 height 131
click at [571, 650] on div "< p > < strong > Khayrat Enterprise </ strong > </ p > < p > 📧 < a href = "mail…" at bounding box center [1096, 653] width 1355 height 131
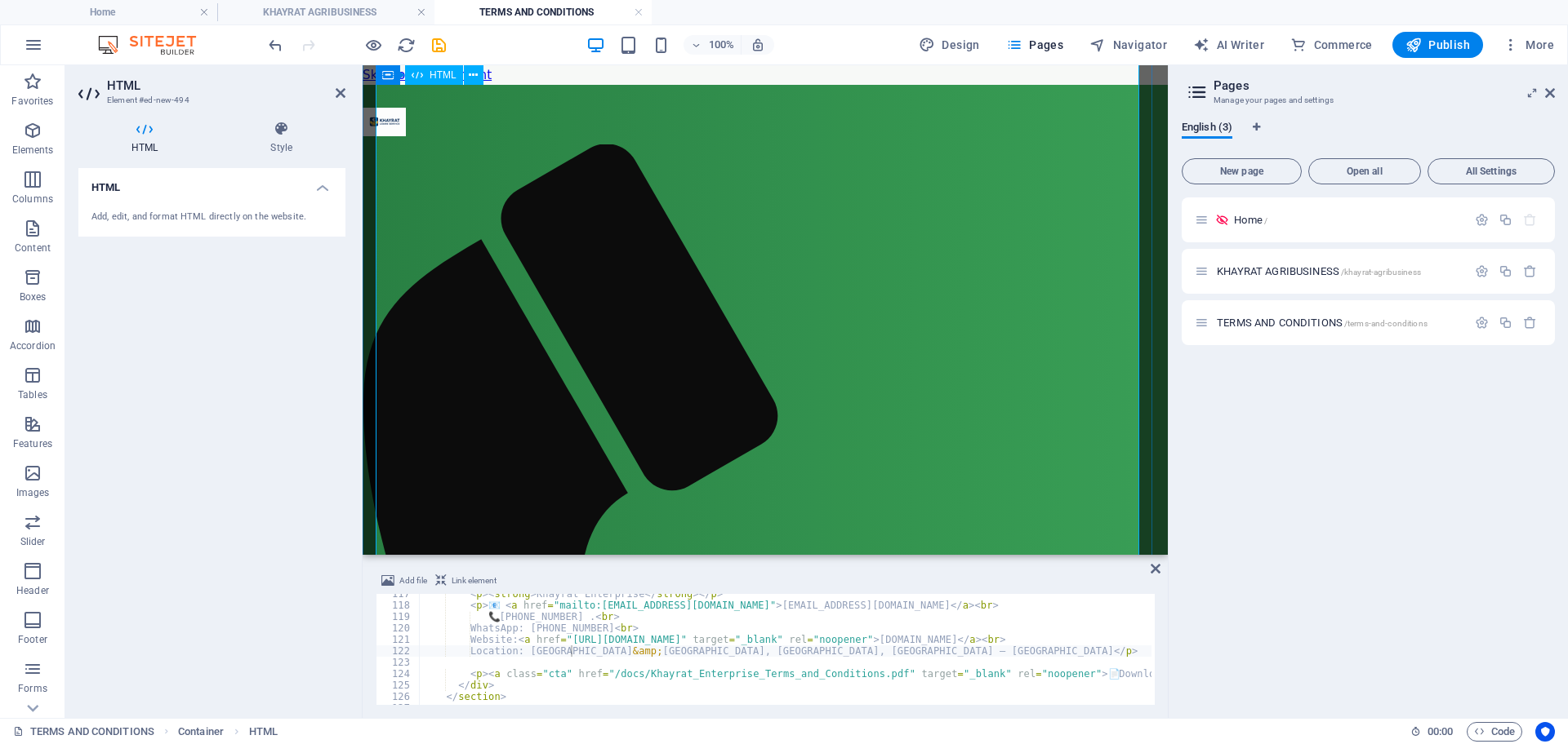
scroll to position [0, 0]
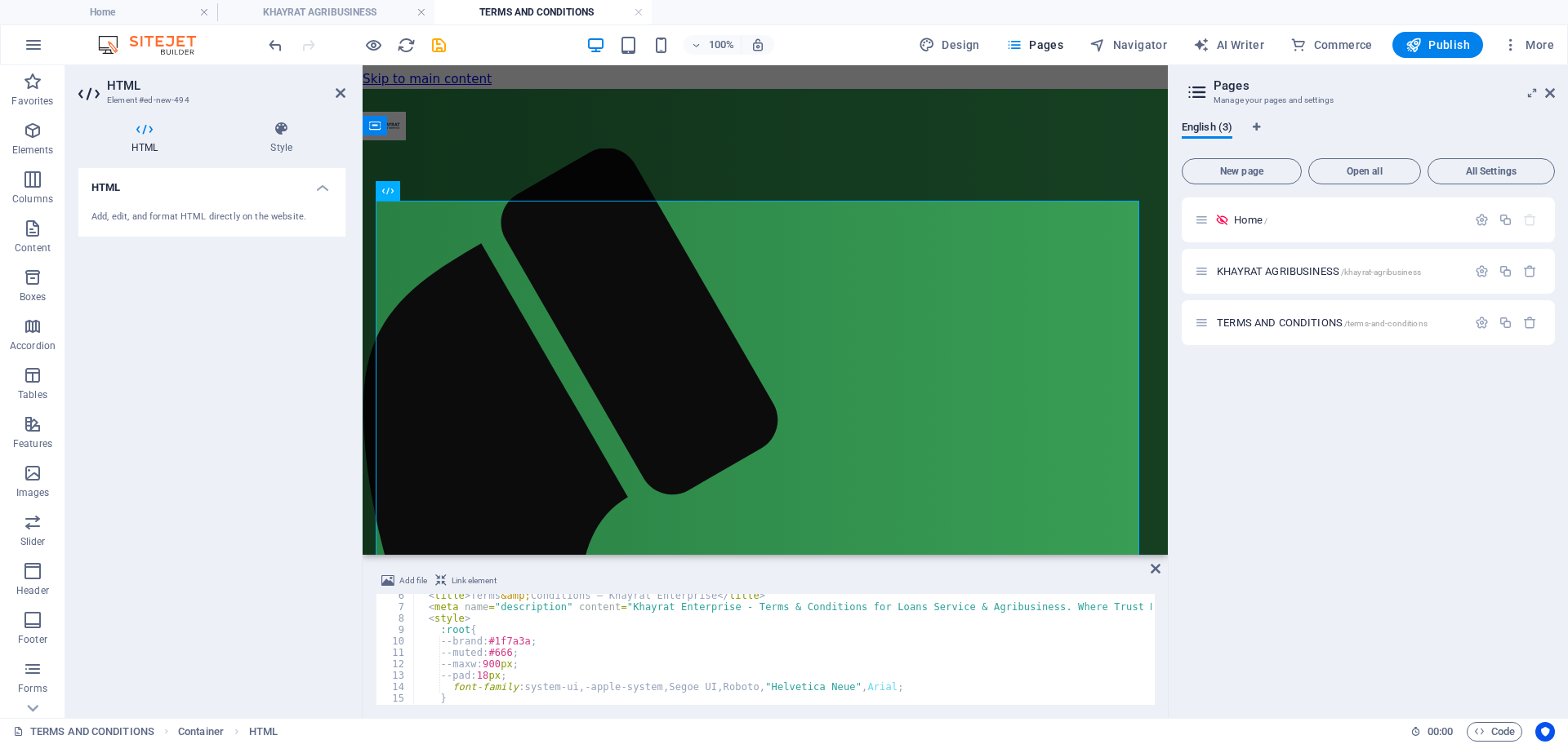
scroll to position [61, 0]
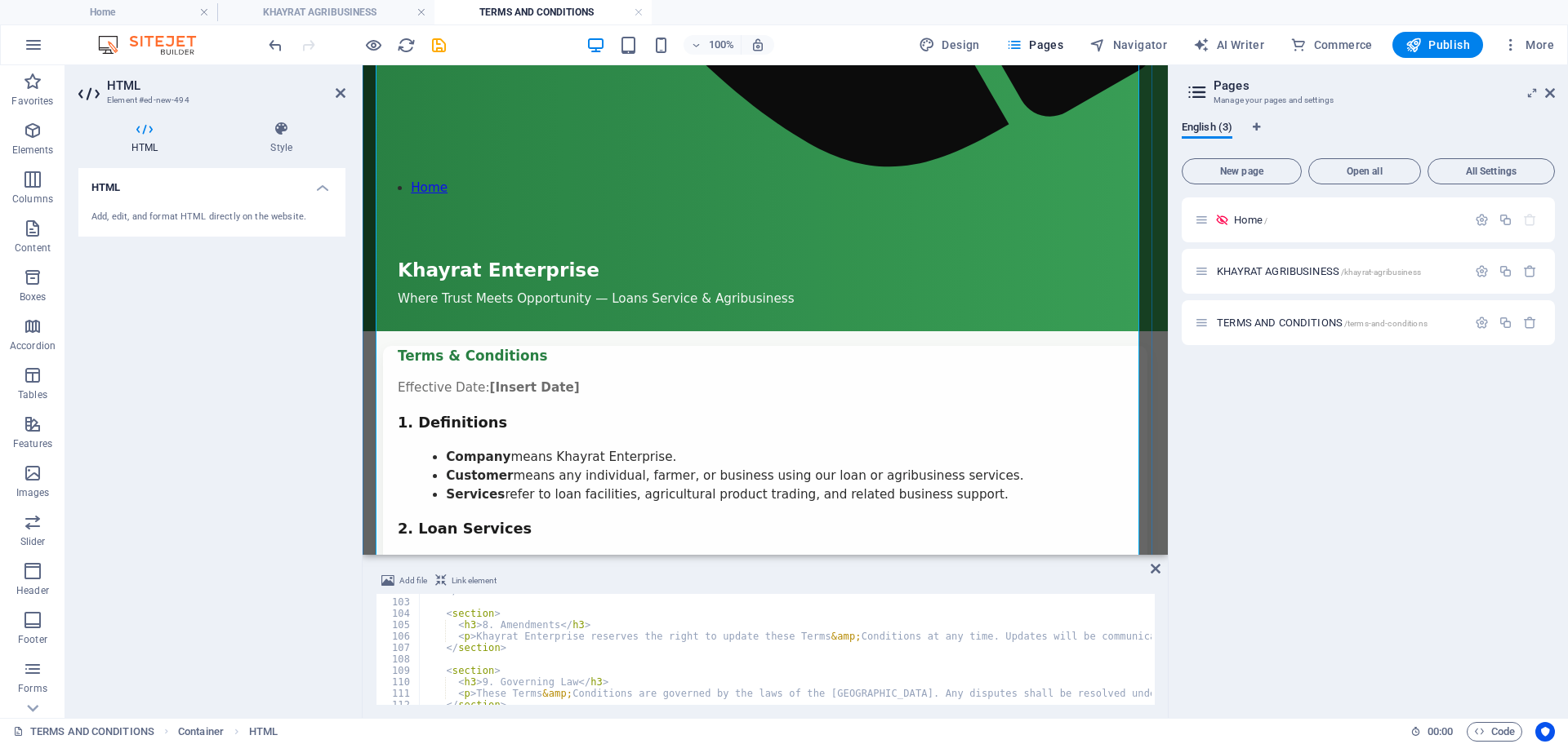
scroll to position [1054, 0]
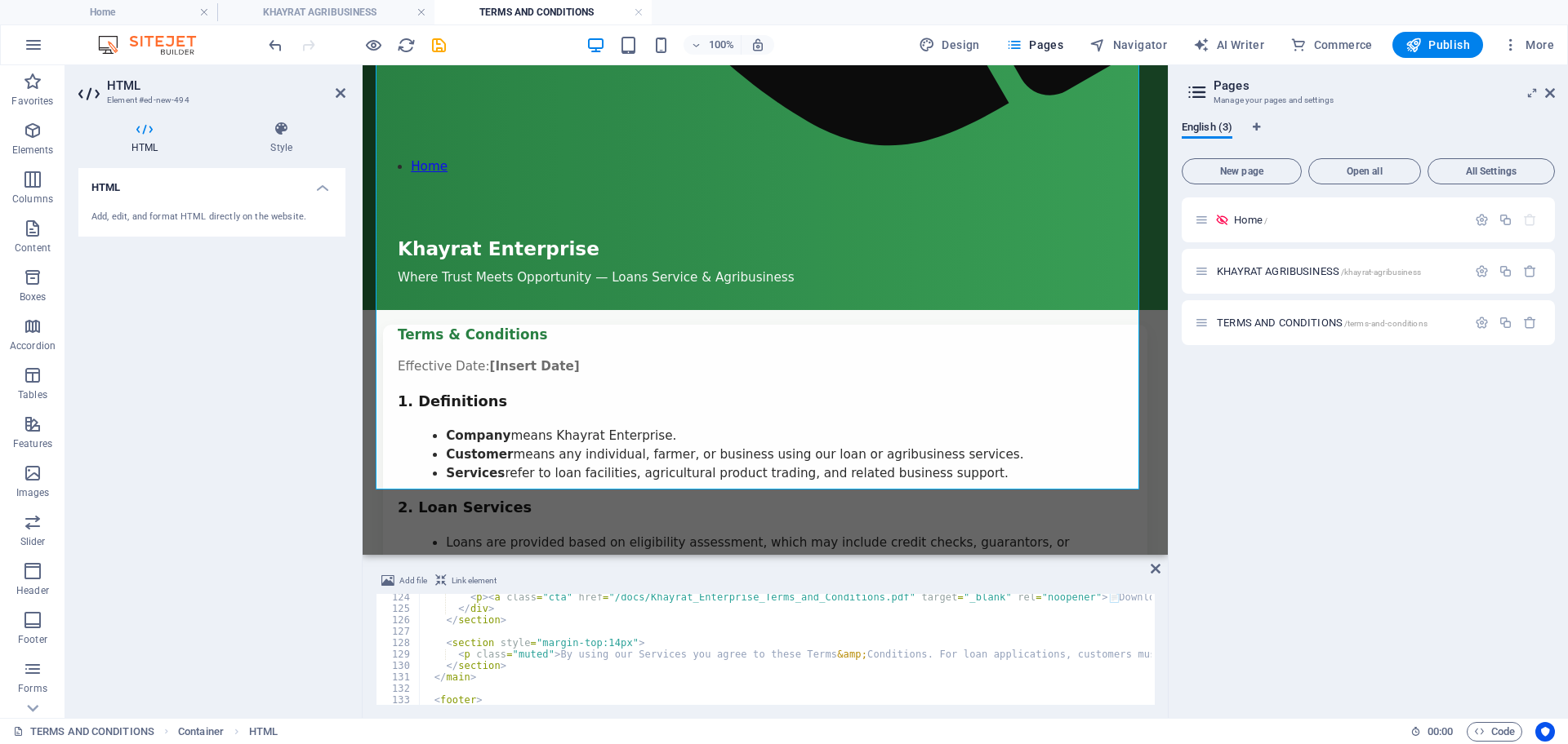
scroll to position [1346, 0]
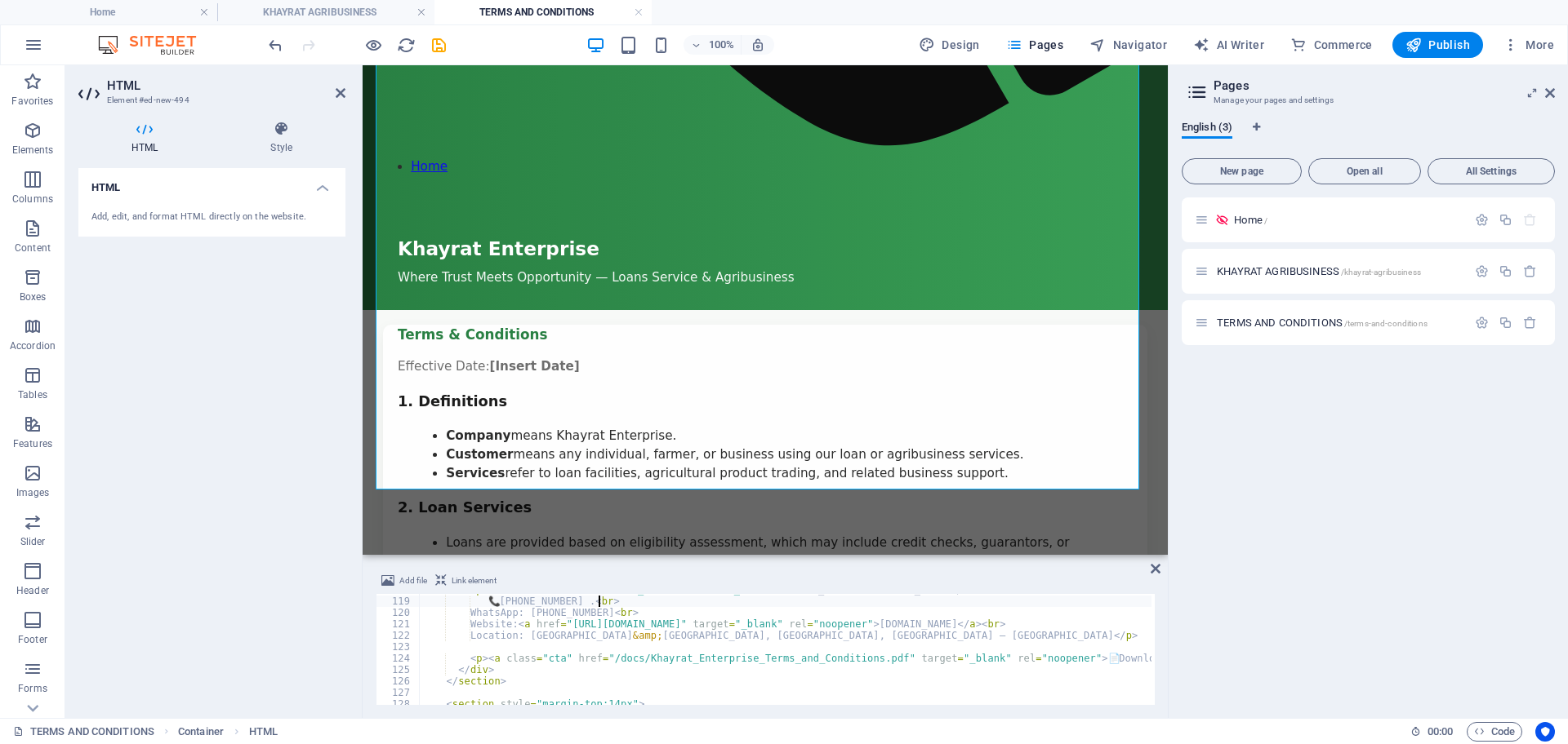
click at [596, 600] on div "< p > 📧 < a href = "mailto:[EMAIL_ADDRESS][DOMAIN_NAME]" > [EMAIL_ADDRESS][DOMA…" at bounding box center [1096, 649] width 1355 height 131
type textarea "📞 [PHONE_NUMBER] <br>"
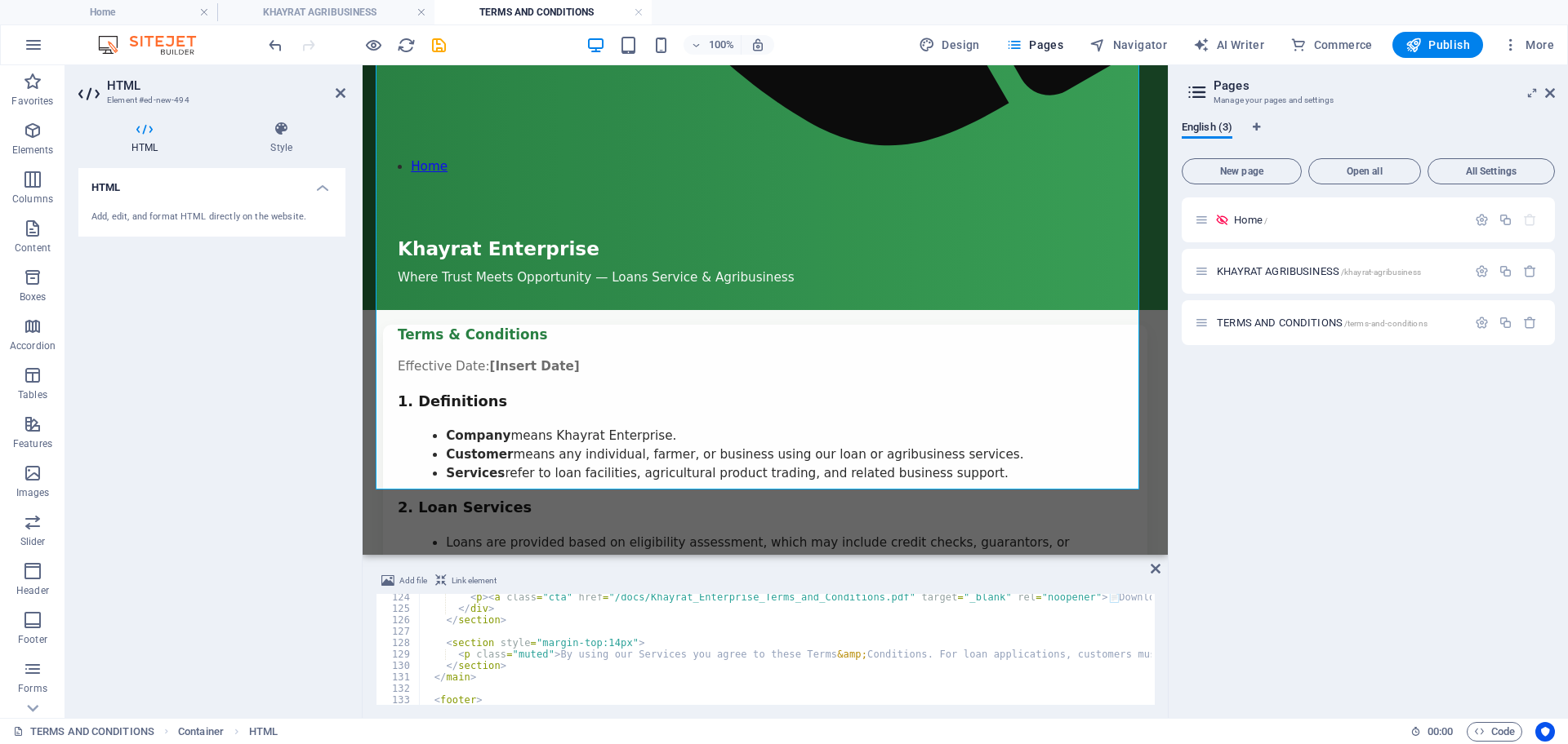
scroll to position [1408, 0]
click at [979, 707] on div "Add file Link element 📞 [PHONE_NUMBER] <br> [PHONE_NUMBER] [PHONE_NUMBER] < p >…" at bounding box center [765, 638] width 806 height 160
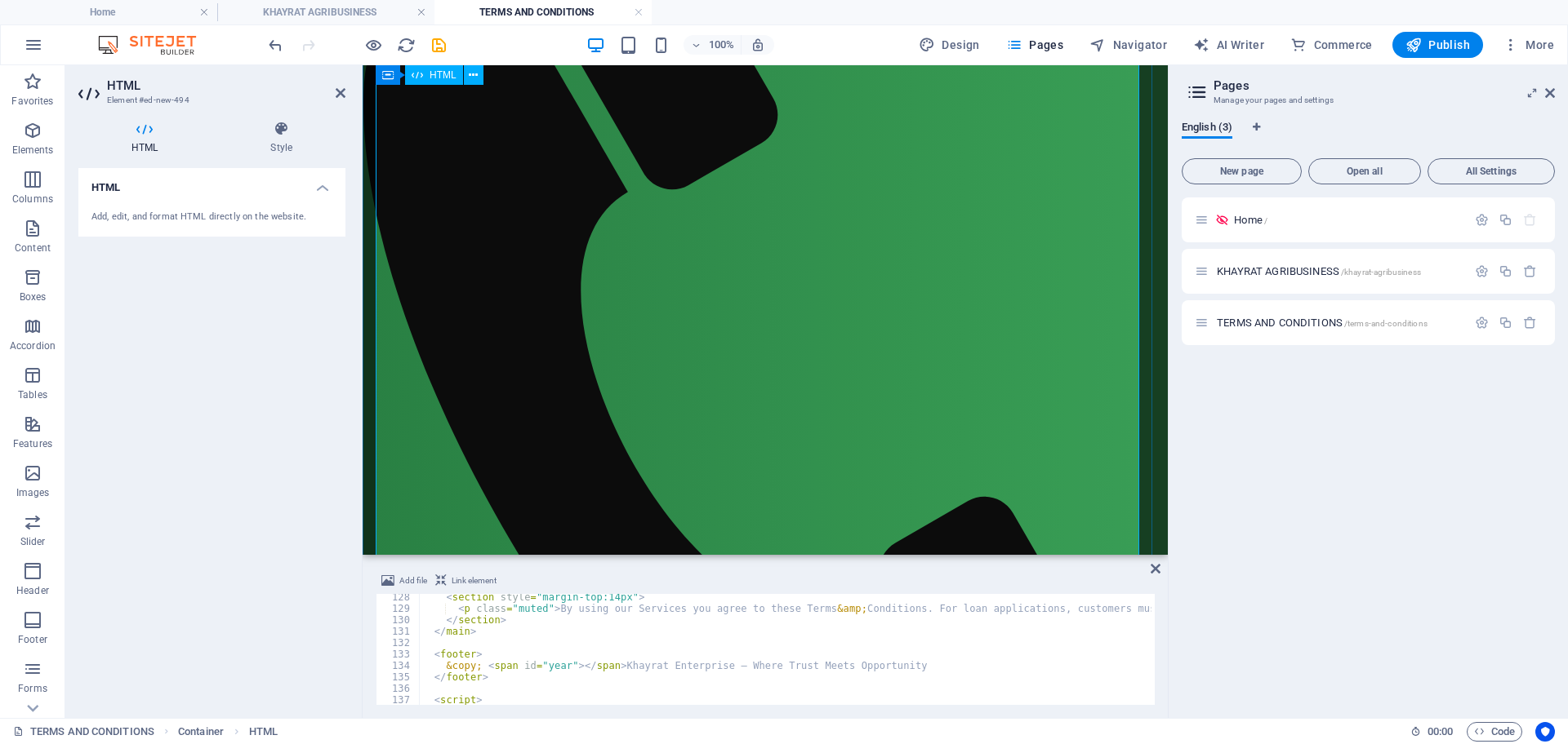
scroll to position [0, 0]
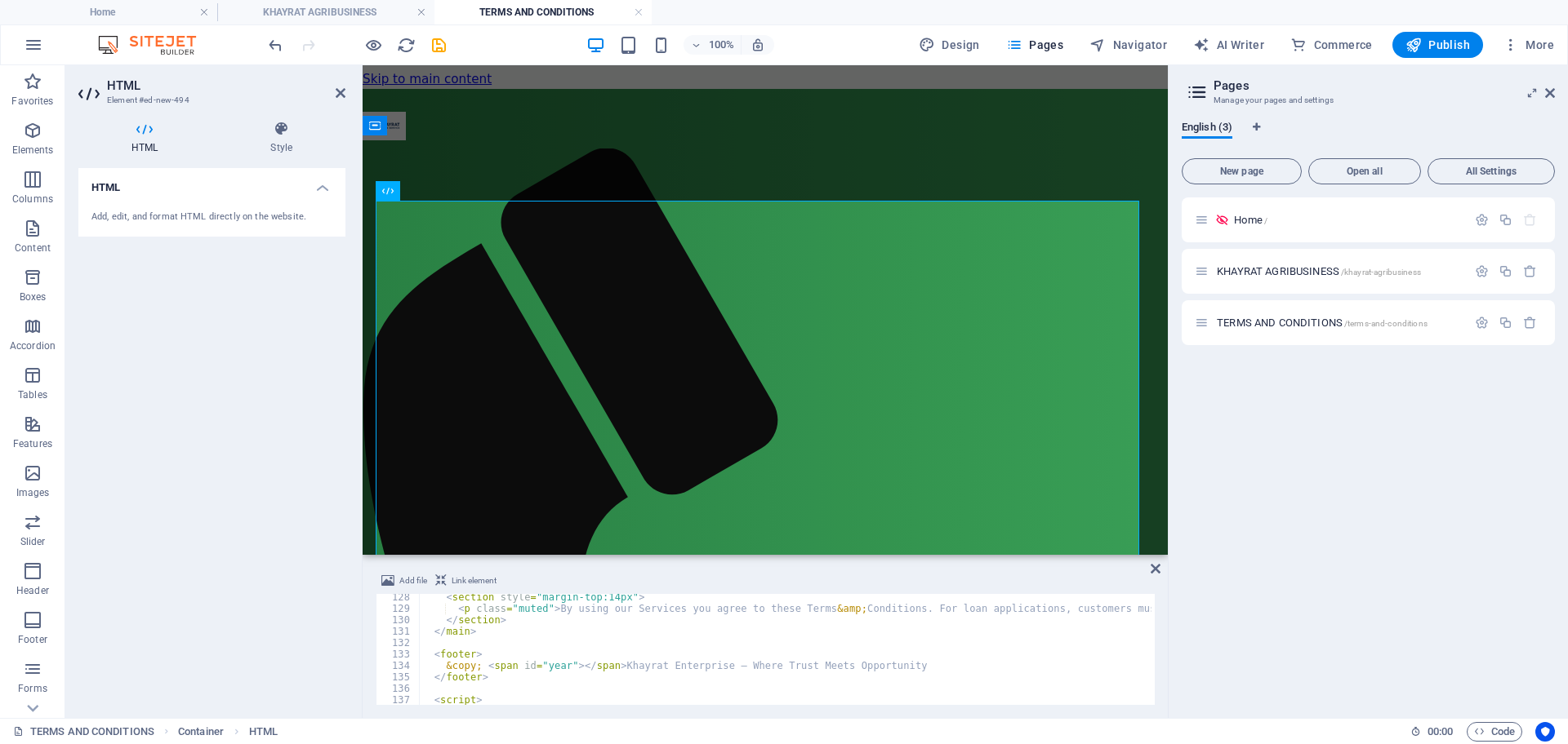
click at [1148, 569] on div "Add file Link element 📞 [PHONE_NUMBER] <br> [PHONE_NUMBER] [PHONE_NUMBER] < sec…" at bounding box center [765, 638] width 806 height 160
click at [1151, 567] on icon at bounding box center [1156, 569] width 10 height 13
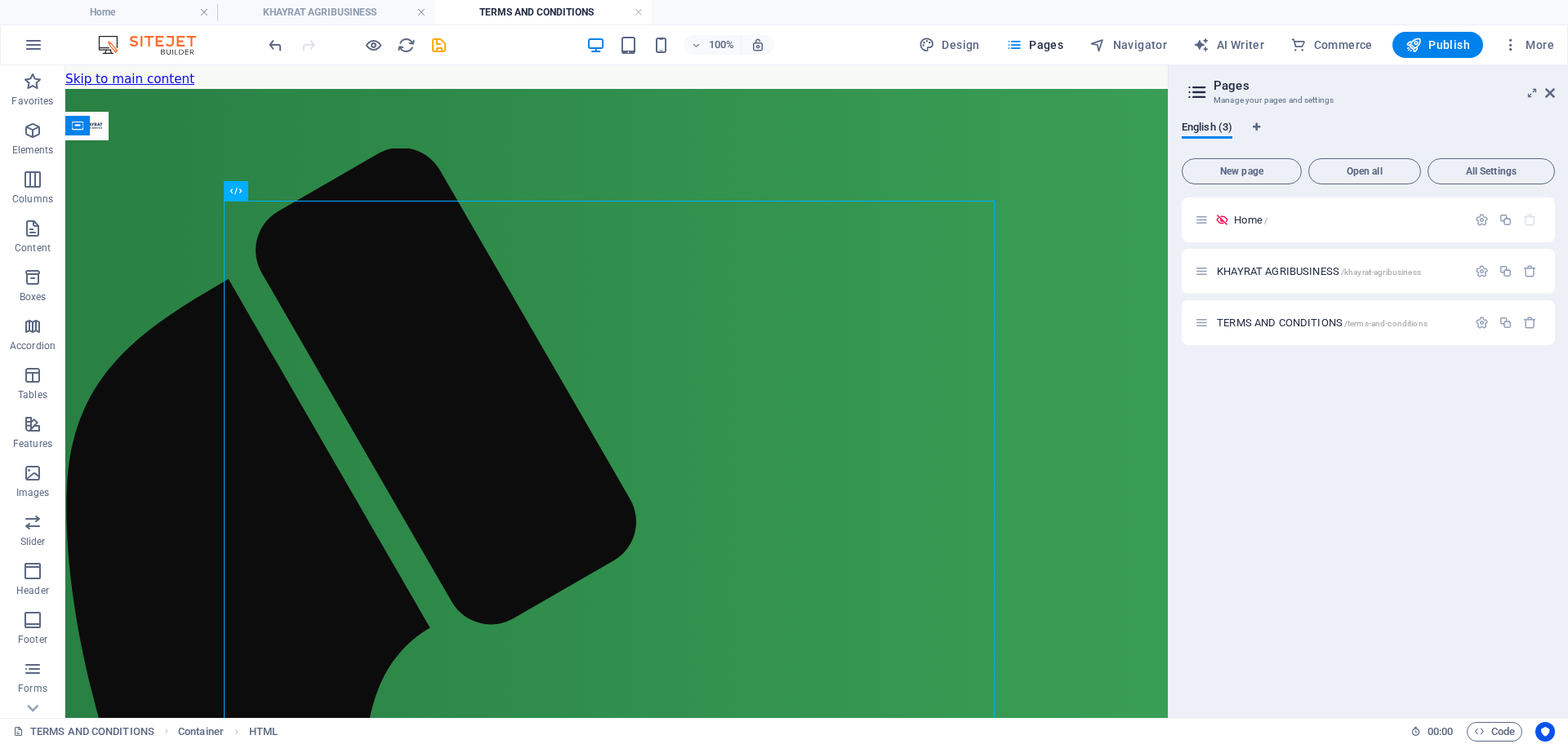
click at [272, 34] on div at bounding box center [356, 44] width 183 height 26
click at [272, 46] on icon "undo" at bounding box center [276, 46] width 19 height 19
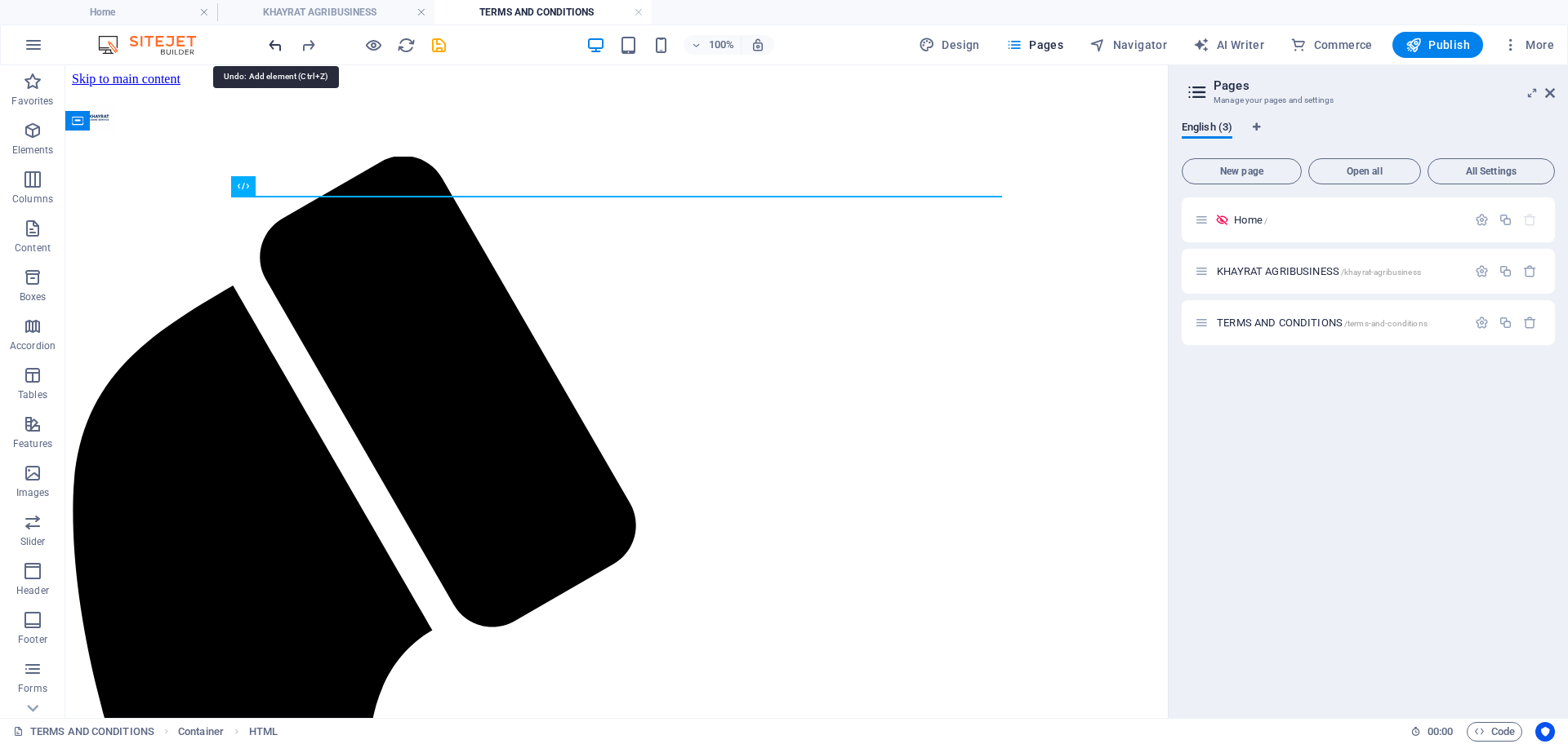
click at [272, 46] on icon "undo" at bounding box center [276, 46] width 19 height 19
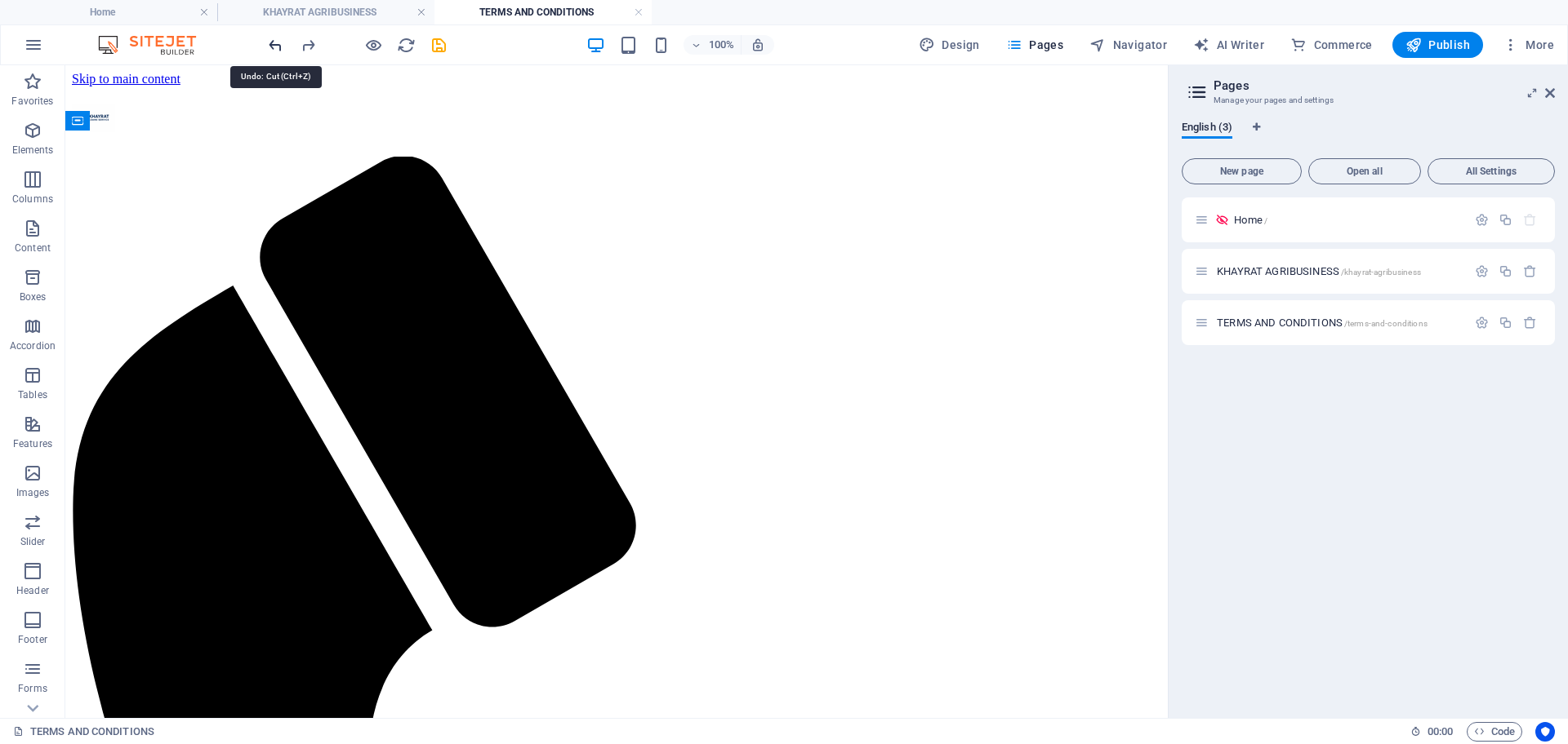
click at [272, 46] on icon "undo" at bounding box center [276, 46] width 19 height 19
click at [271, 46] on icon "undo" at bounding box center [276, 46] width 19 height 19
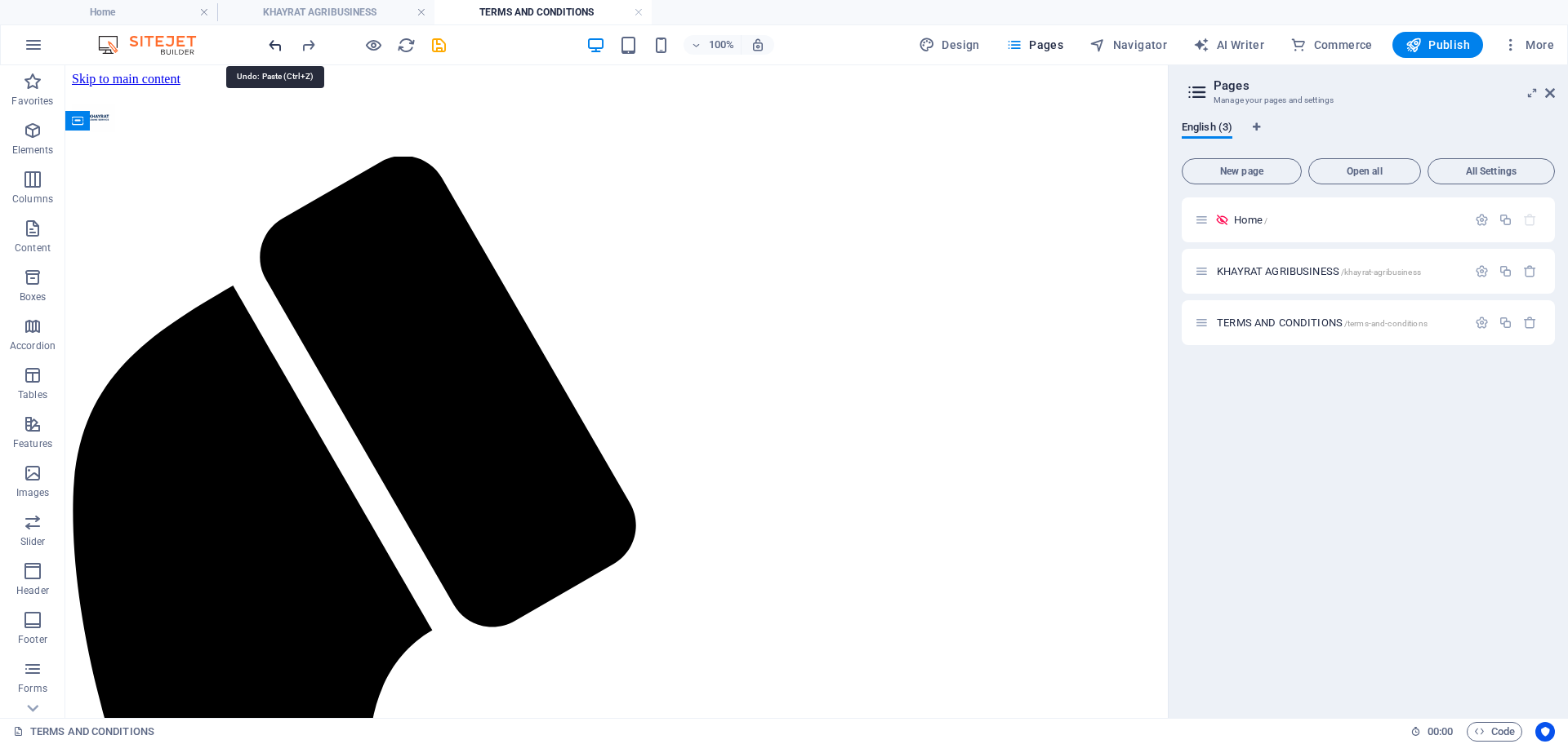
click at [271, 45] on icon "undo" at bounding box center [276, 46] width 19 height 19
click at [270, 45] on icon "undo" at bounding box center [276, 46] width 19 height 19
click at [270, 44] on icon "undo" at bounding box center [276, 46] width 19 height 19
